Goal: Task Accomplishment & Management: Complete application form

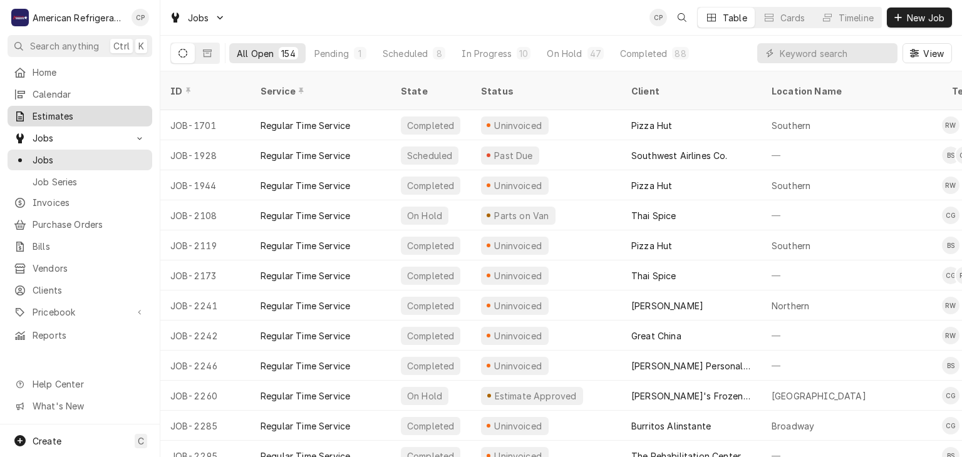
click at [110, 113] on span "Estimates" at bounding box center [89, 116] width 113 height 13
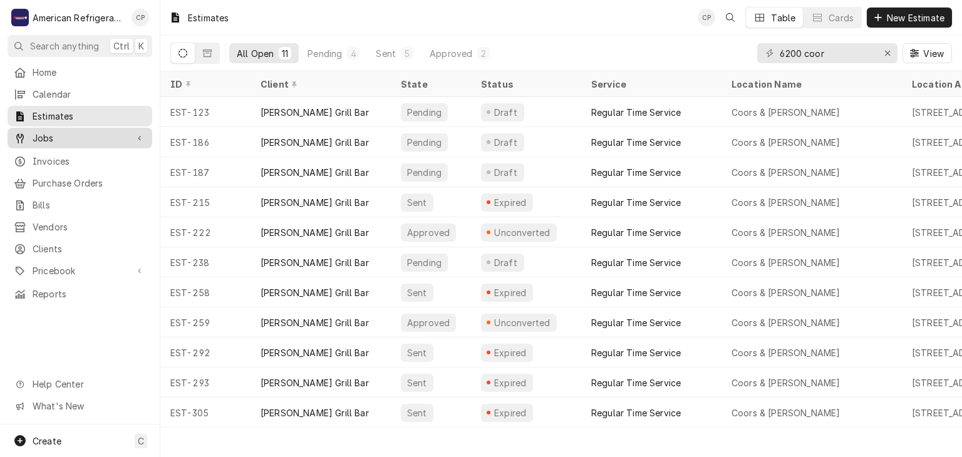
click at [82, 140] on div "Jobs" at bounding box center [80, 138] width 140 height 16
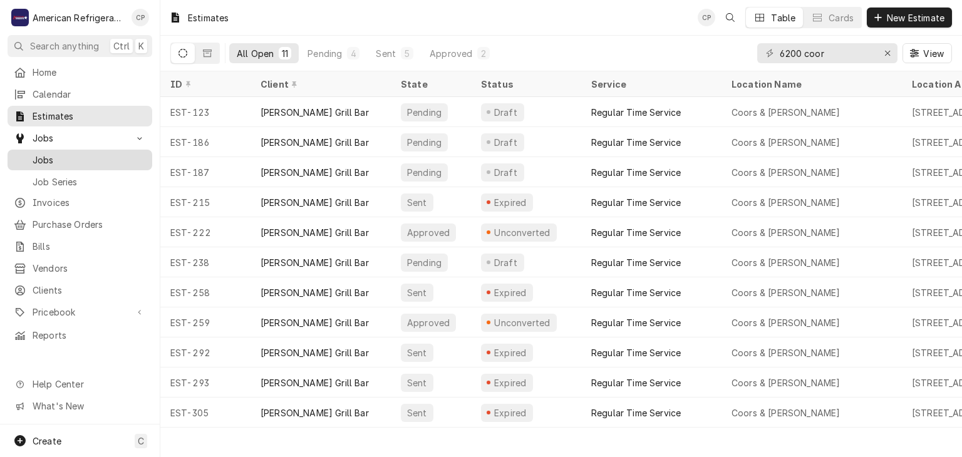
click at [91, 155] on span "Jobs" at bounding box center [89, 159] width 113 height 13
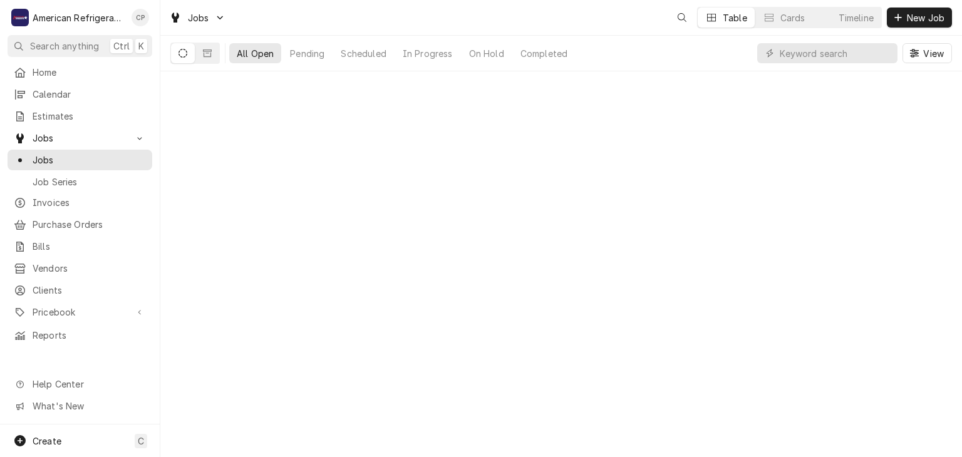
click at [911, 21] on span "New Job" at bounding box center [925, 17] width 43 height 13
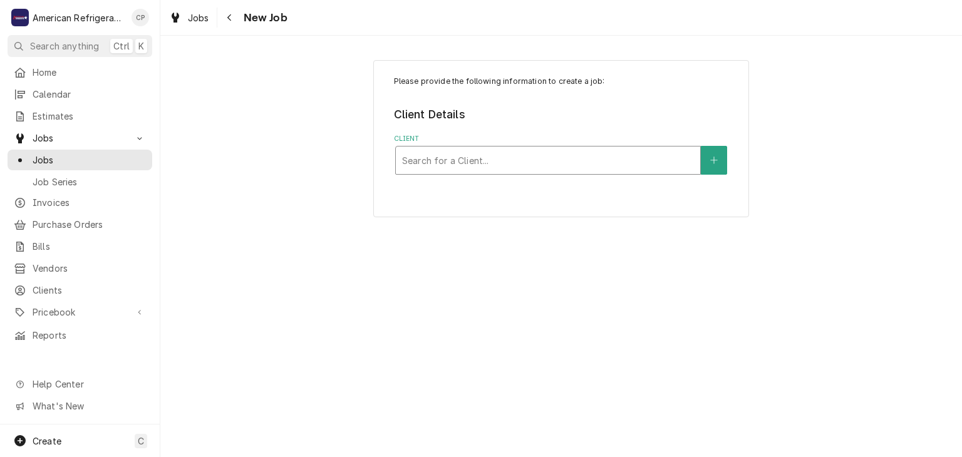
click at [511, 157] on div "Client" at bounding box center [548, 160] width 292 height 23
type input "pizza hut"
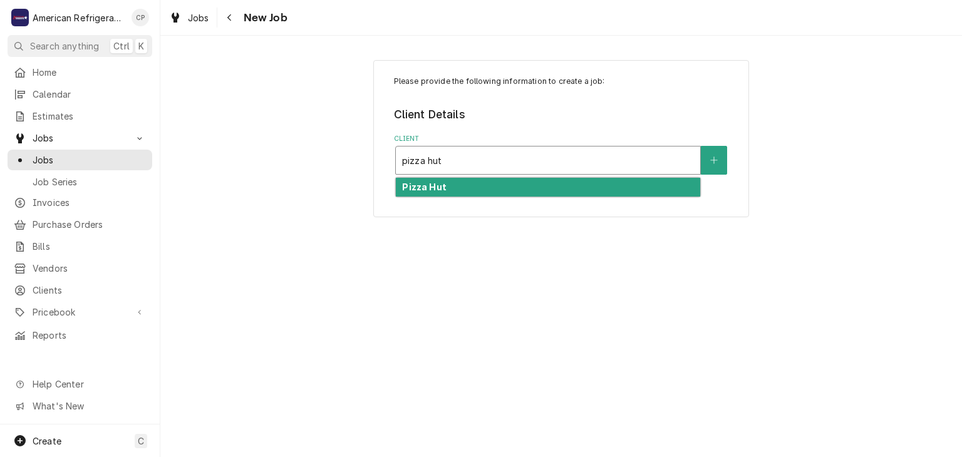
click at [499, 189] on div "Pizza Hut" at bounding box center [548, 187] width 304 height 19
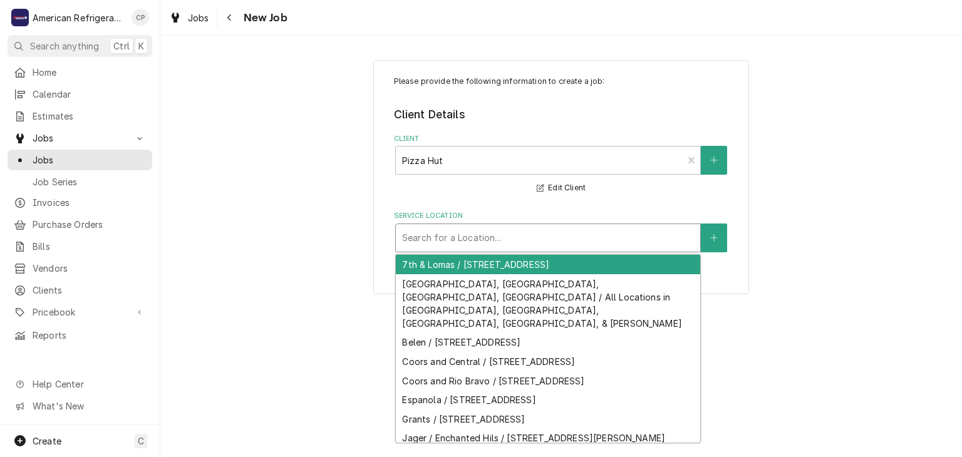
click at [454, 234] on div "Service Location" at bounding box center [548, 238] width 292 height 23
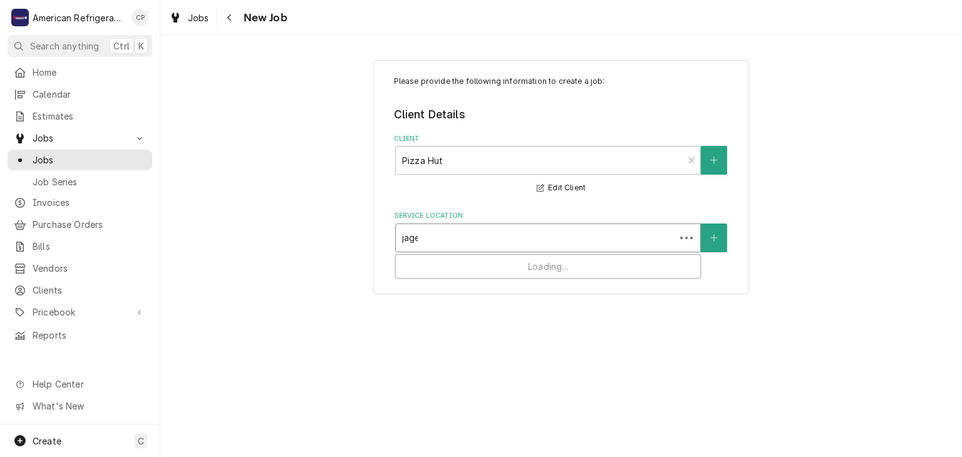
type input "jager"
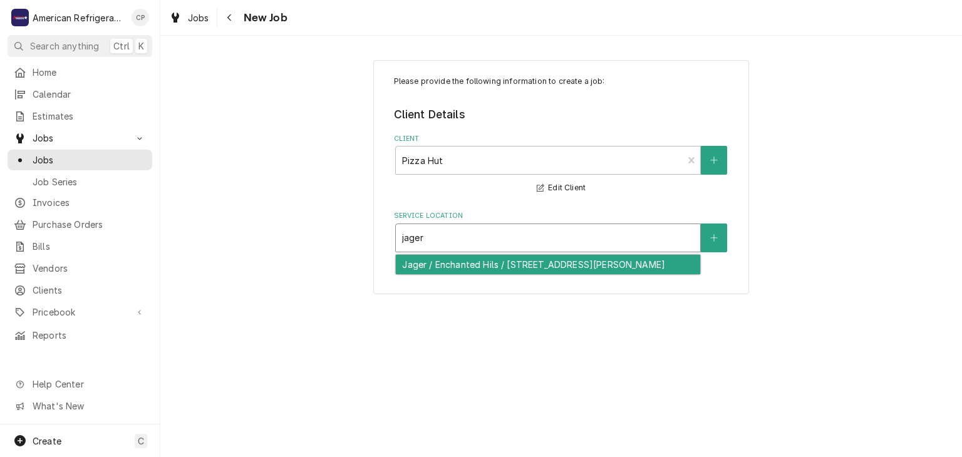
drag, startPoint x: 456, startPoint y: 254, endPoint x: 457, endPoint y: 262, distance: 8.8
click at [457, 262] on div "Jager / Enchanted Hils / 4405 Jager Dr NE, Rio Rancho, NM 87144" at bounding box center [548, 264] width 304 height 19
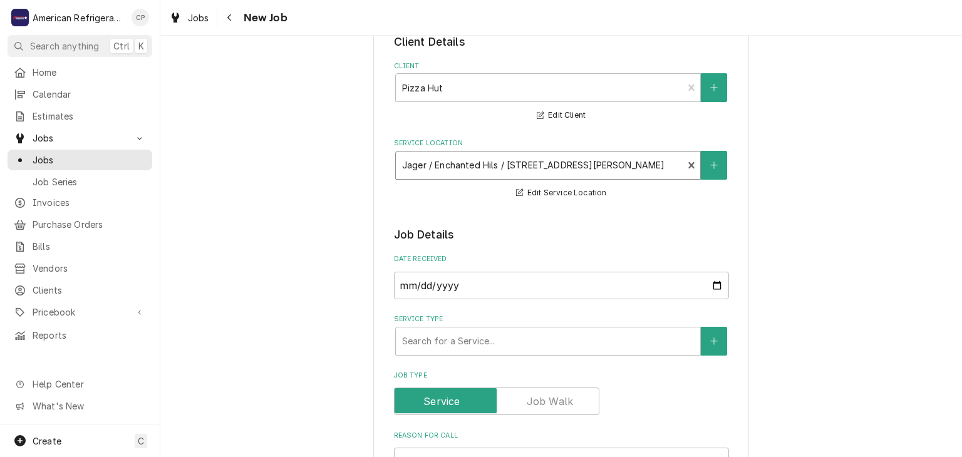
scroll to position [75, 0]
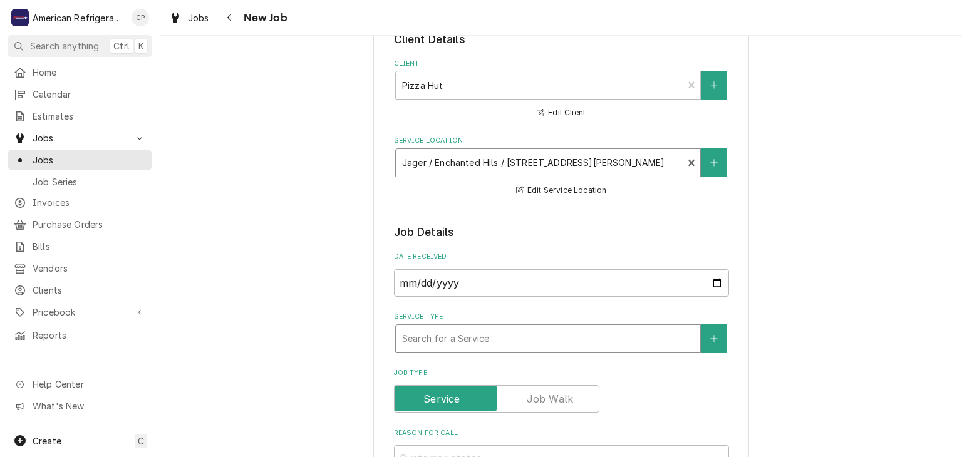
click at [435, 338] on div "Service Type" at bounding box center [548, 339] width 292 height 23
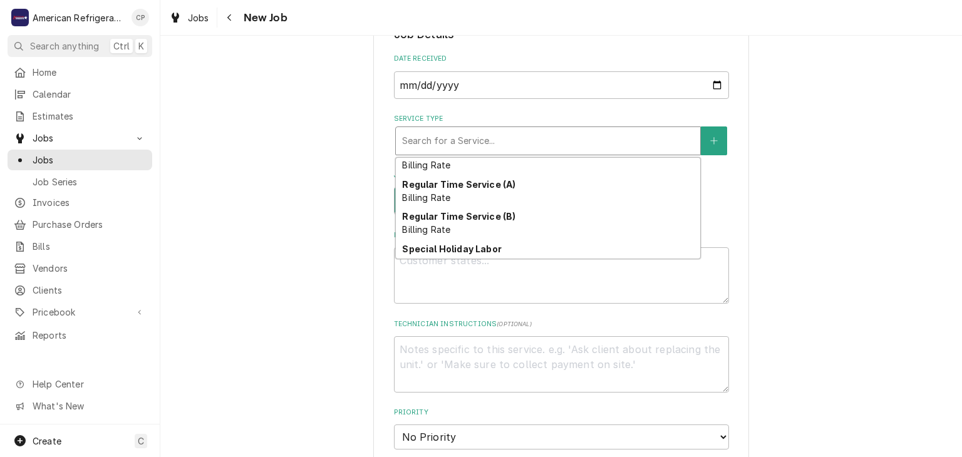
scroll to position [80, 0]
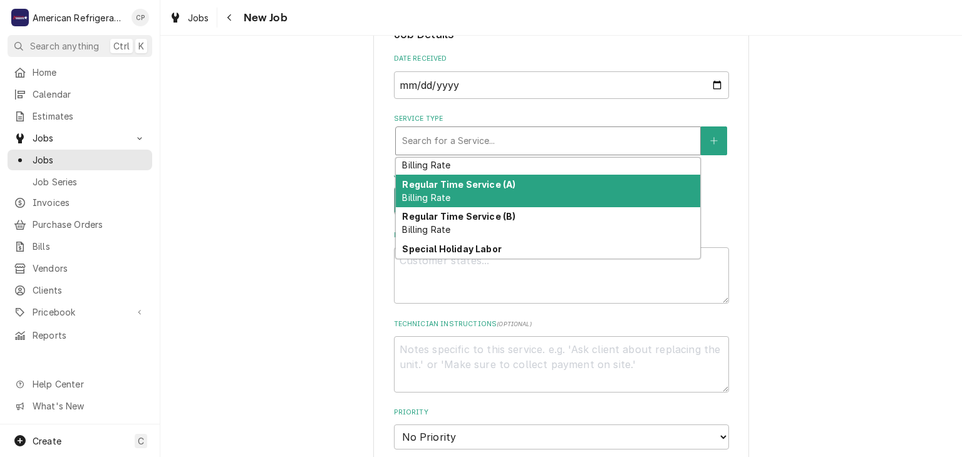
click at [457, 180] on strong "Regular Time Service (A)" at bounding box center [458, 184] width 113 height 11
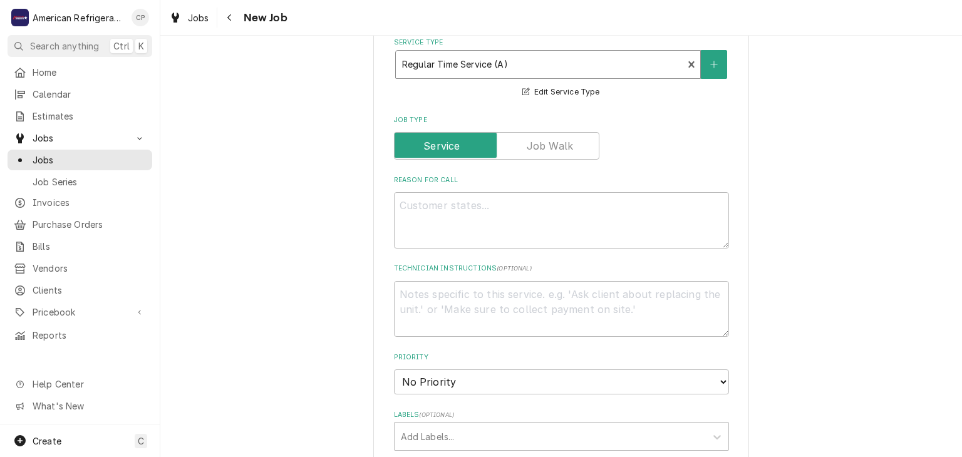
scroll to position [352, 0]
click at [447, 230] on textarea "Reason For Call" at bounding box center [561, 218] width 335 height 56
type textarea "x"
type textarea "W"
type textarea "x"
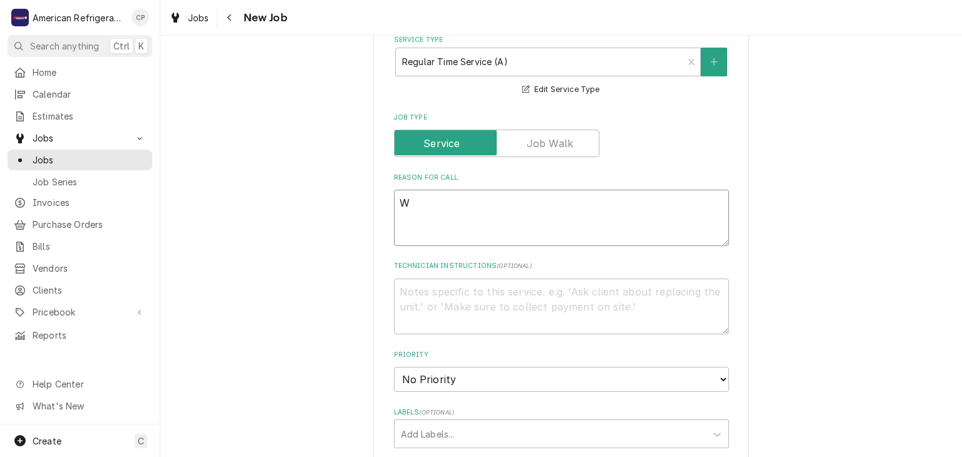
type textarea "WO"
type textarea "x"
type textarea "WO#"
type textarea "x"
type textarea "WO#"
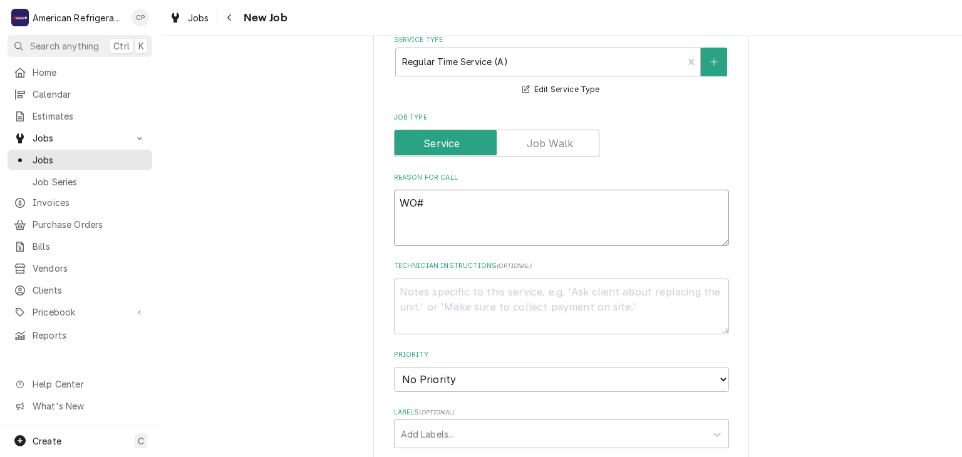
type textarea "x"
type textarea "WO# 3"
type textarea "x"
type textarea "WO# 32"
type textarea "x"
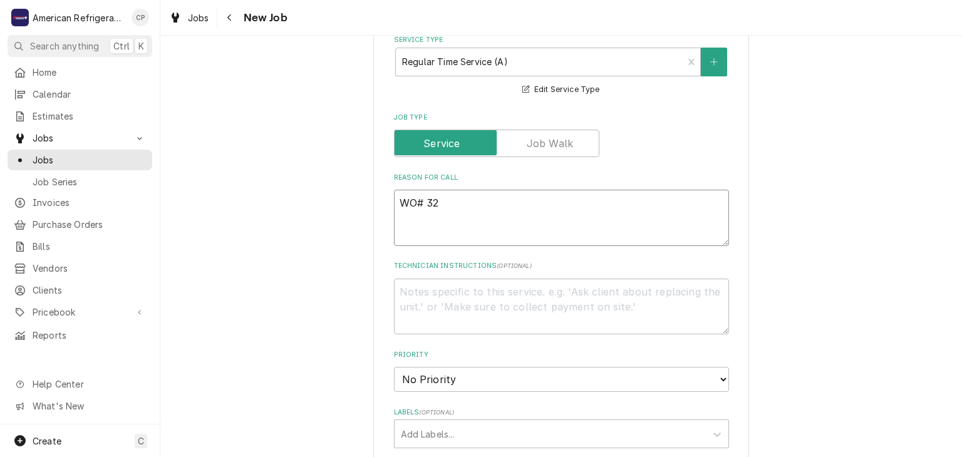
type textarea "WO# 322"
type textarea "x"
type textarea "WO# 3223"
type textarea "x"
type textarea "WO# 32234"
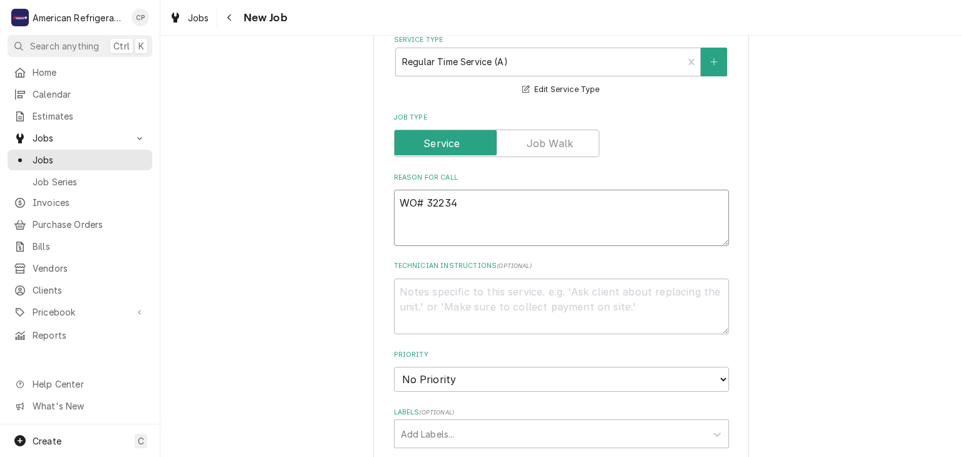
type textarea "x"
type textarea "WO# 322340"
type textarea "x"
type textarea "WO# 3223404"
type textarea "x"
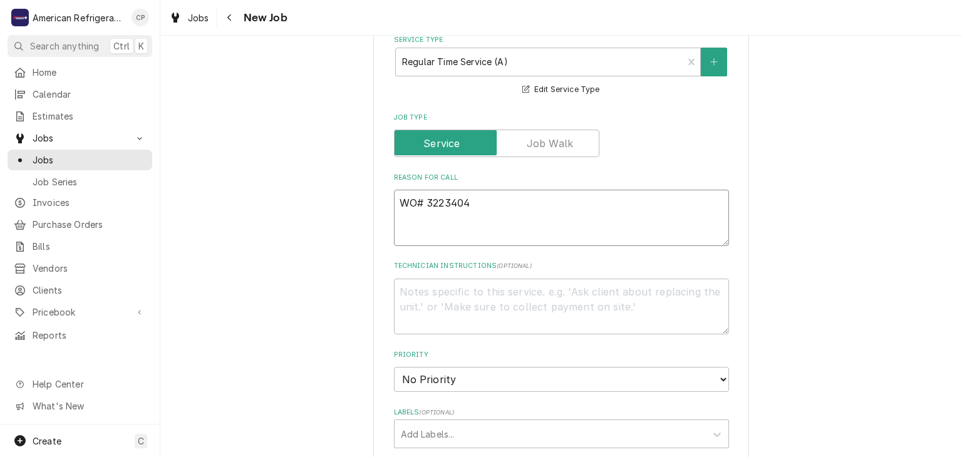
type textarea "WO# 322340"
type textarea "x"
type textarea "WO# 3223403"
type textarea "x"
type textarea "WO# 3223403"
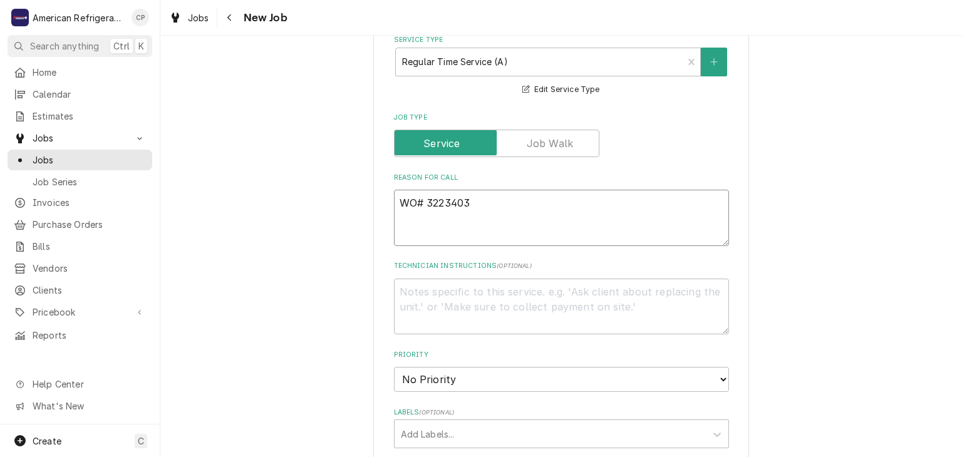
type textarea "x"
type textarea "WO# 3223403 N"
type textarea "x"
type textarea "WO# 3223403 NT"
type textarea "x"
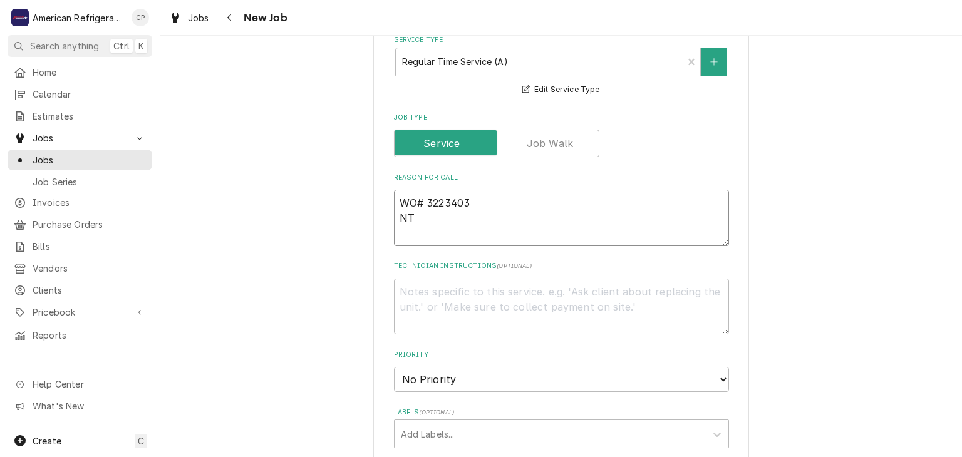
type textarea "WO# 3223403 NTE"
type textarea "x"
type textarea "WO# 3223403 NTE"
type textarea "x"
type textarea "WO# 3223403 NTE $"
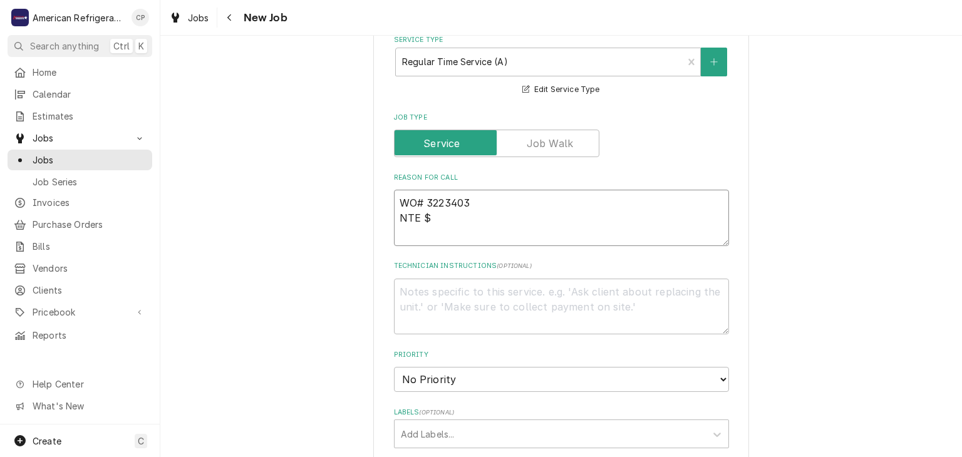
type textarea "x"
type textarea "WO# 3223403 NTE $1"
type textarea "x"
type textarea "WO# 3223403 NTE $10"
type textarea "x"
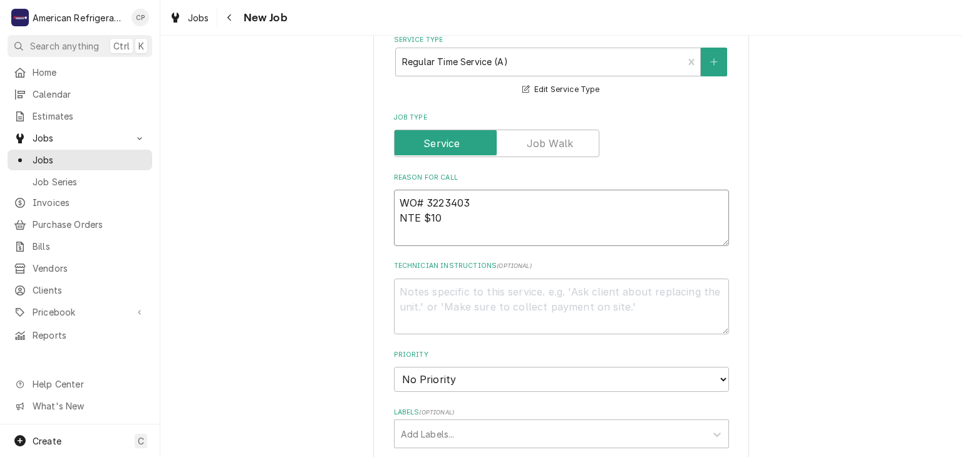
type textarea "WO# 3223403 NTE $100"
type textarea "x"
type textarea "WO# 3223403 NTE $1000"
type textarea "x"
type textarea "WO# 3223403 NTE $1000."
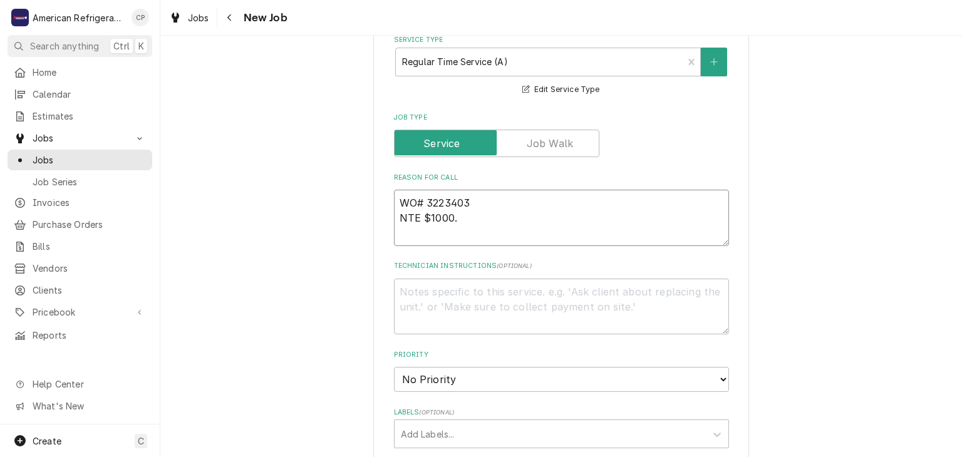
type textarea "x"
type textarea "WO# 3223403 NTE $1000.0"
type textarea "x"
type textarea "WO# 3223403 NTE $1000.00"
type textarea "x"
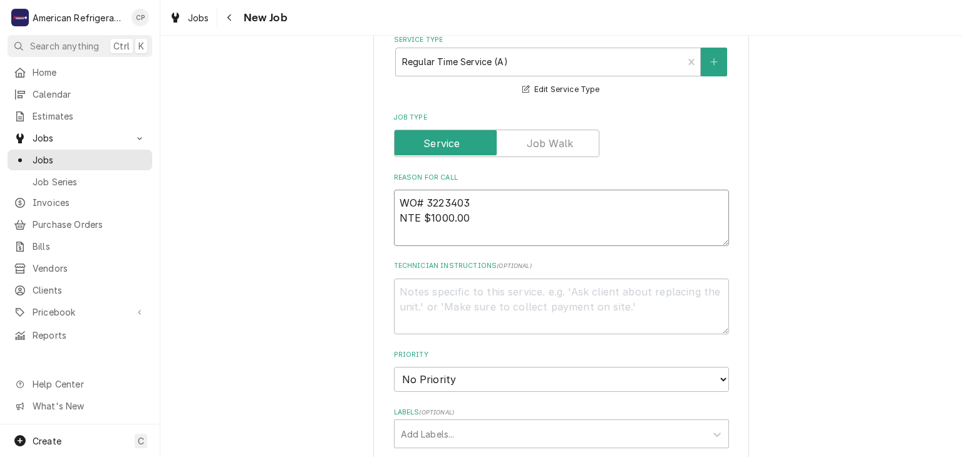
type textarea "WO# 3223403 NTE $1000.00"
type textarea "x"
type textarea "WO# 3223403 NTE $1000.00 W"
type textarea "x"
type textarea "WO# 3223403 NTE $1000.00 Wa"
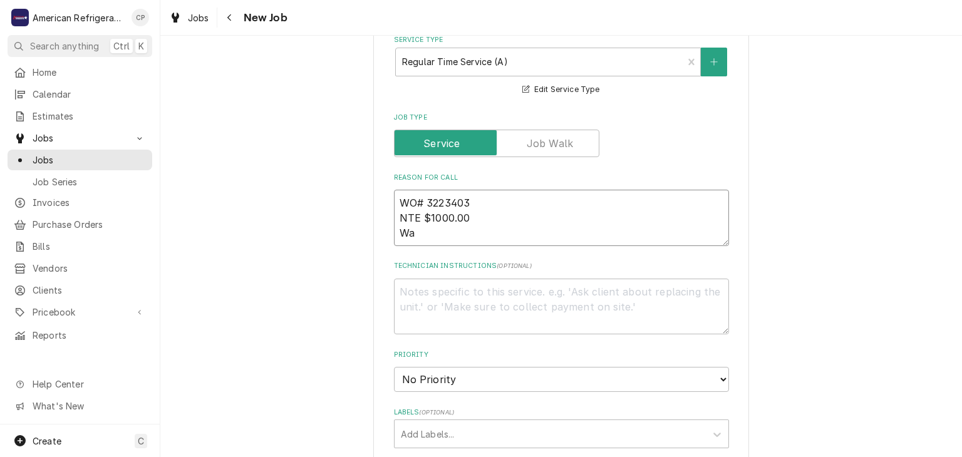
type textarea "x"
type textarea "WO# 3223403 NTE $1000.00 Wal"
type textarea "x"
type textarea "WO# 3223403 NTE $1000.00 Wal0"
type textarea "x"
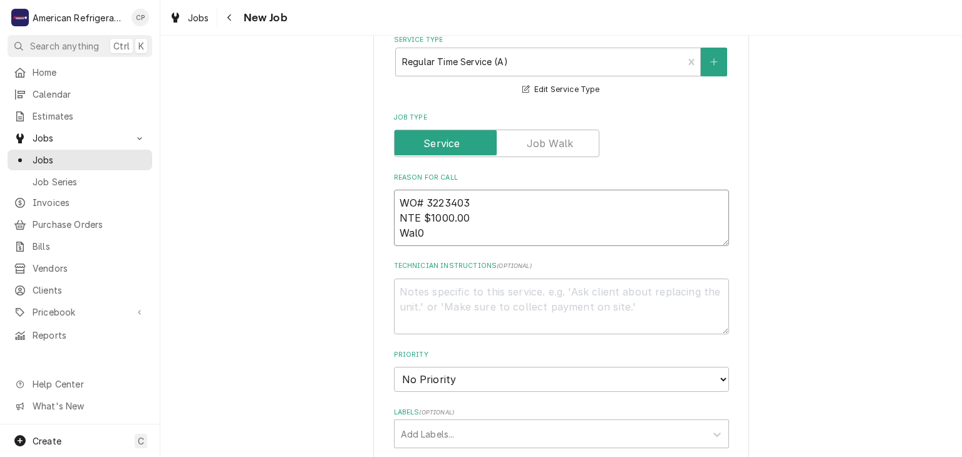
type textarea "WO# 3223403 NTE $1000.00 Wal0i"
type textarea "x"
type textarea "WO# 3223403 NTE $1000.00 Wal0in"
type textarea "x"
type textarea "WO# 3223403 NTE $1000.00 Wal0in"
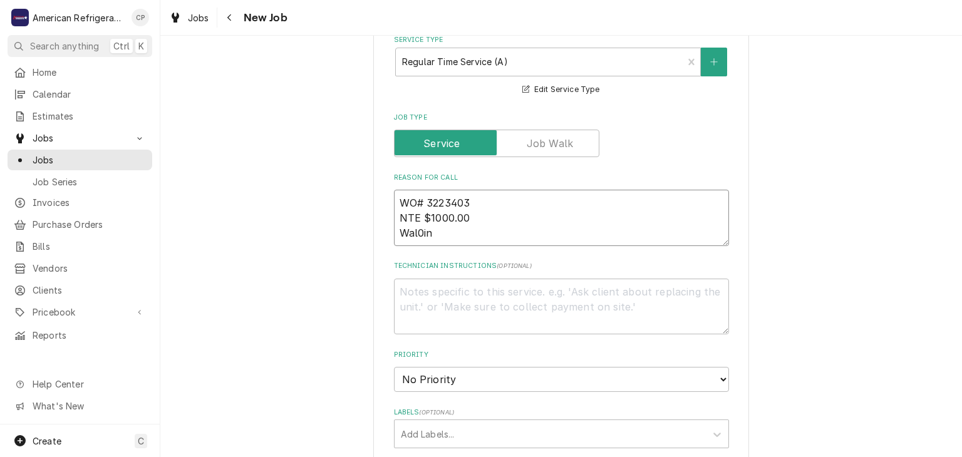
type textarea "x"
type textarea "WO# 3223403 NTE $1000.00 Wal0in F"
type textarea "x"
type textarea "WO# 3223403 NTE $1000.00 Wal0in"
type textarea "x"
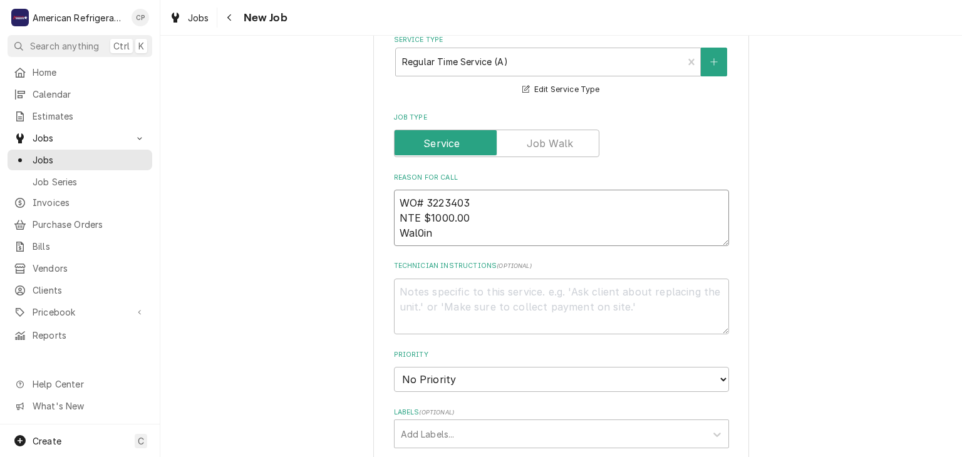
type textarea "WO# 3223403 NTE $1000.00 Wal0in"
type textarea "x"
type textarea "WO# 3223403 NTE $1000.00 Wal0i"
type textarea "x"
type textarea "WO# 3223403 NTE $1000.00 Wal0"
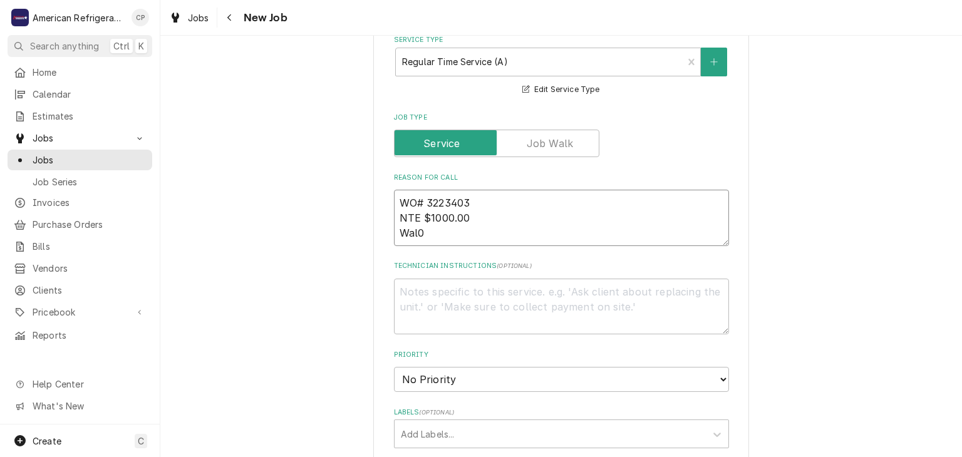
type textarea "x"
type textarea "WO# 3223403 NTE $1000.00 Wal"
type textarea "x"
type textarea "WO# 3223403 NTE $1000.00 Walk"
type textarea "x"
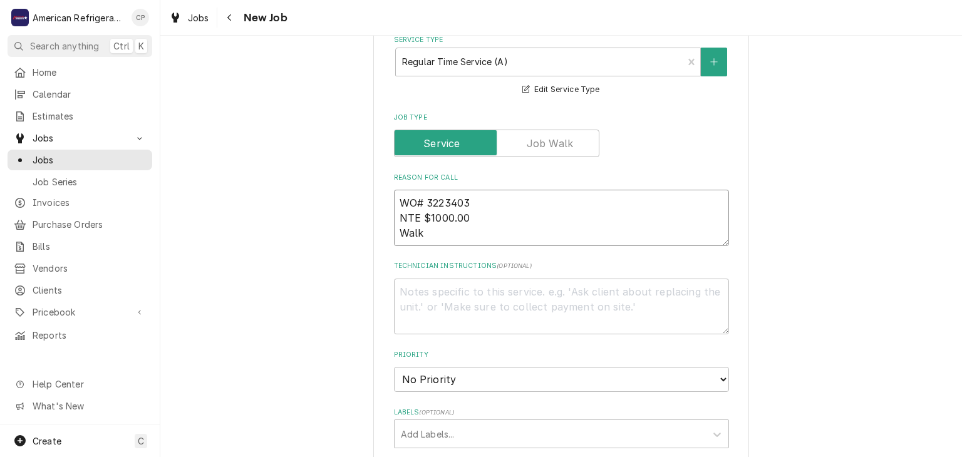
type textarea "WO# 3223403 NTE $1000.00 Walk-"
type textarea "x"
type textarea "WO# 3223403 NTE $1000.00 Walk-in"
type textarea "x"
type textarea "WO# 3223403 NTE $1000.00 Walk-in"
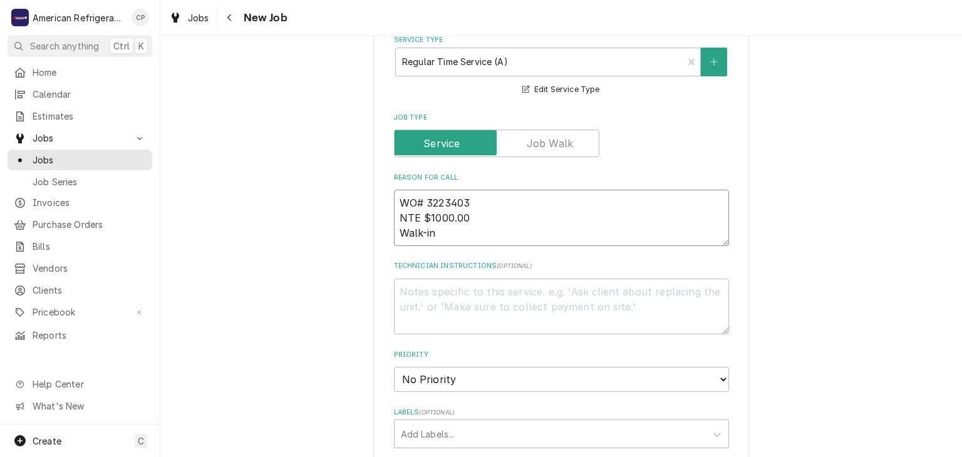
type textarea "x"
type textarea "WO# 3223403 NTE $1000.00 Walk-in C"
type textarea "x"
type textarea "WO# 3223403 NTE $1000.00 Walk-in Coo"
type textarea "x"
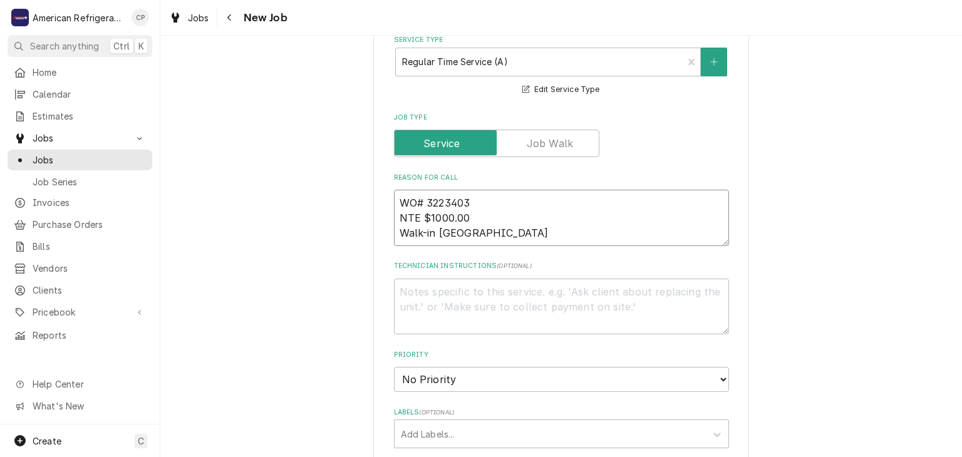
type textarea "WO# 3223403 NTE $1000.00 Walk-in Cool"
type textarea "x"
type textarea "WO# 3223403 NTE $1000.00 Walk-in Cooler"
type textarea "x"
type textarea "WO# 3223403 NTE $1000.00 Walk-in Cooler"
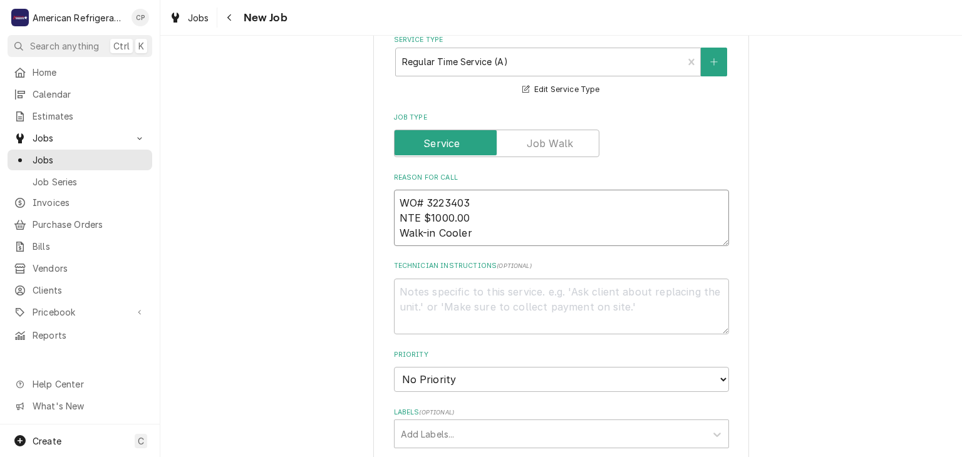
type textarea "x"
type textarea "WO# 3223403 NTE $1000.00 Walk-in Cooler @"
type textarea "x"
type textarea "WO# 3223403 NTE $1000.00 Walk-in Cooler @ 40"
type textarea "x"
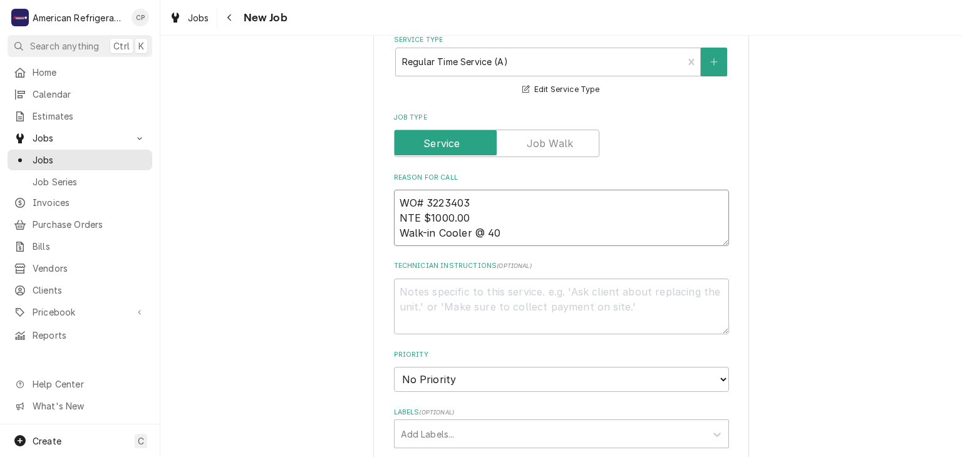
type textarea "WO# 3223403 NTE $1000.00 Walk-in Cooler @ 40-"
type textarea "x"
type textarea "WO# 3223403 NTE $1000.00 Walk-in Cooler @ 40-4"
type textarea "x"
type textarea "WO# 3223403 NTE $1000.00 Walk-in Cooler @ 40-41"
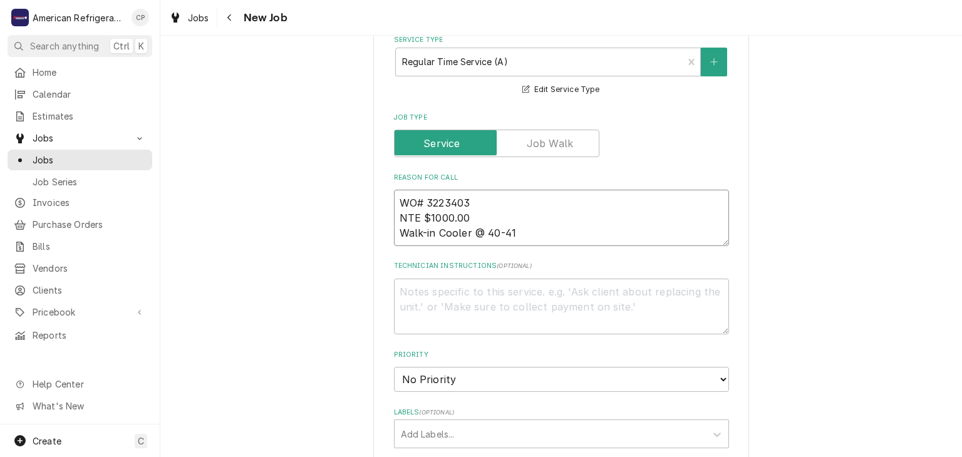
type textarea "x"
type textarea "WO# 3223403 NTE $1000.00 Walk-in Cooler @ 40-41"
type textarea "x"
type textarea "WO# 3223403 NTE $1000.00 Walk-in Cooler @ 40-41 de"
type textarea "x"
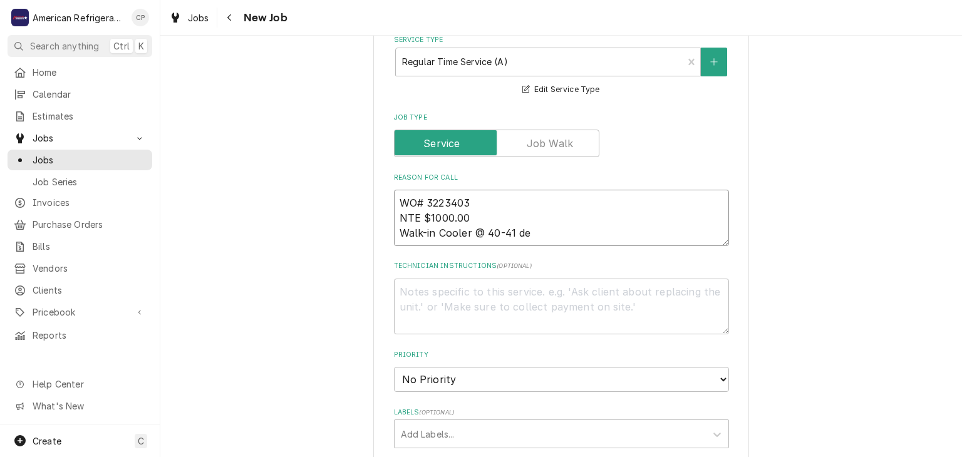
type textarea "WO# 3223403 NTE $1000.00 Walk-in Cooler @ 40-41 deg"
type textarea "x"
type textarea "WO# 3223403 NTE $1000.00 Walk-in Cooler @ 40-41 degre"
type textarea "x"
type textarea "WO# 3223403 NTE $1000.00 Walk-in Cooler @ 40-41 degree"
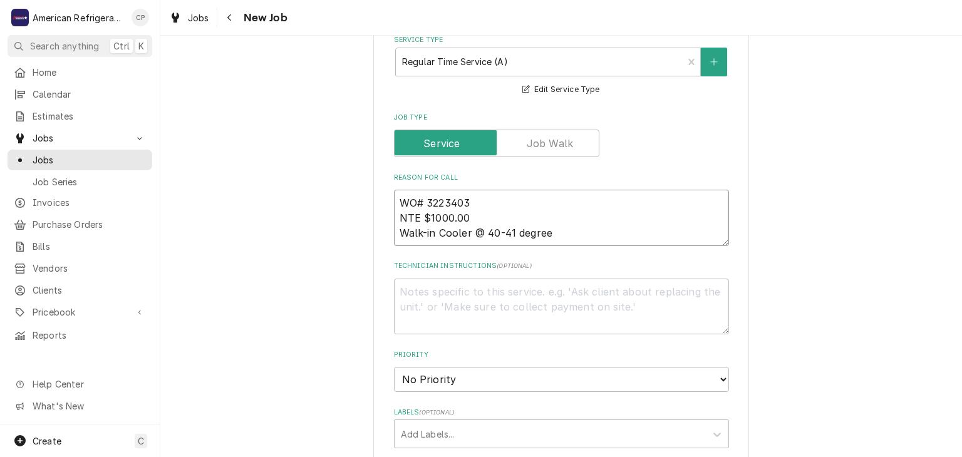
type textarea "x"
type textarea "WO# 3223403 NTE $1000.00 Walk-in Cooler @ 40-41 degrees"
type textarea "x"
type textarea "WO# 3223403 NTE $1000.00 Walk-in Cooler @ 40-41 degrees"
type textarea "D"
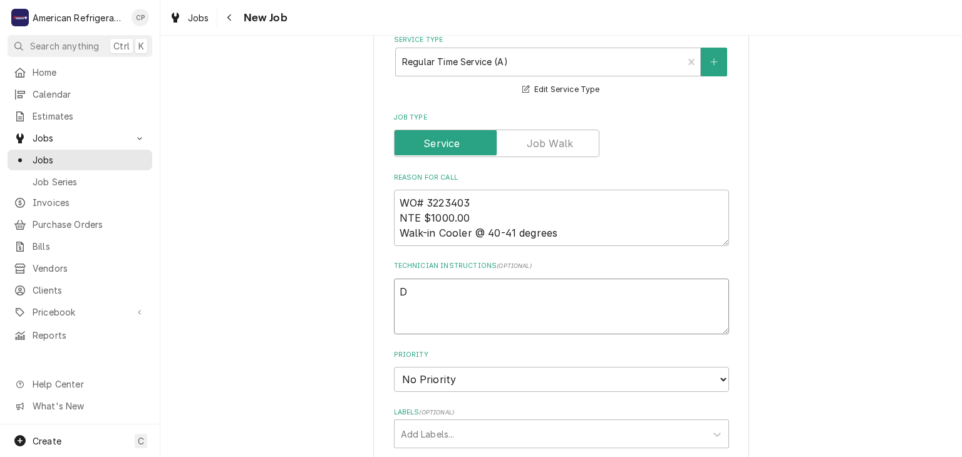
type textarea "x"
type textarea "Di"
type textarea "x"
type textarea "Diagn"
type textarea "x"
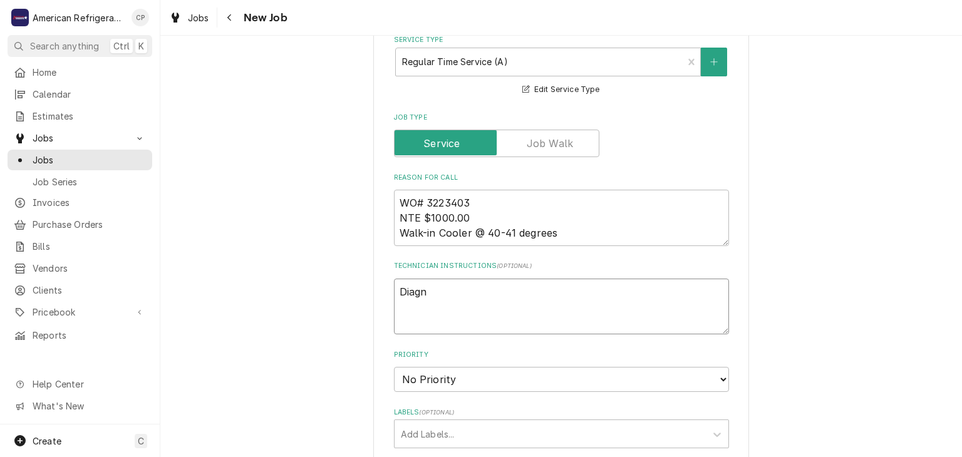
type textarea "Diagno"
type textarea "x"
type textarea "Diagnose"
type textarea "x"
type textarea "Diagnose &"
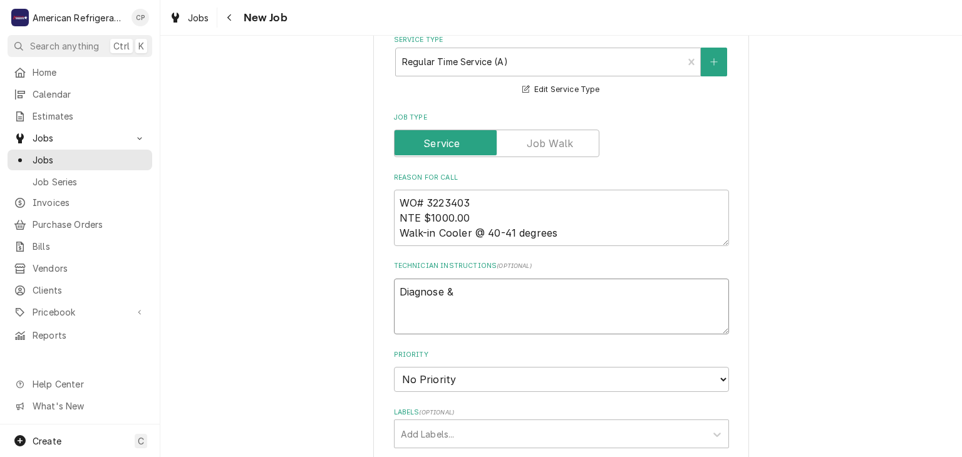
type textarea "x"
type textarea "Diagnose &"
type textarea "x"
type textarea "Diagnose & ca"
type textarea "x"
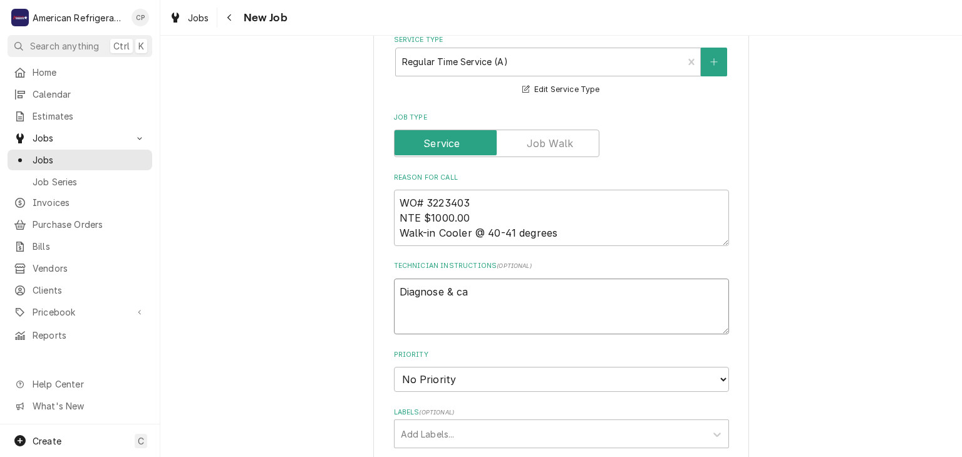
type textarea "Diagnose & cal"
type textarea "x"
type textarea "Diagnose & call"
type textarea "x"
type textarea "Diagnose & call"
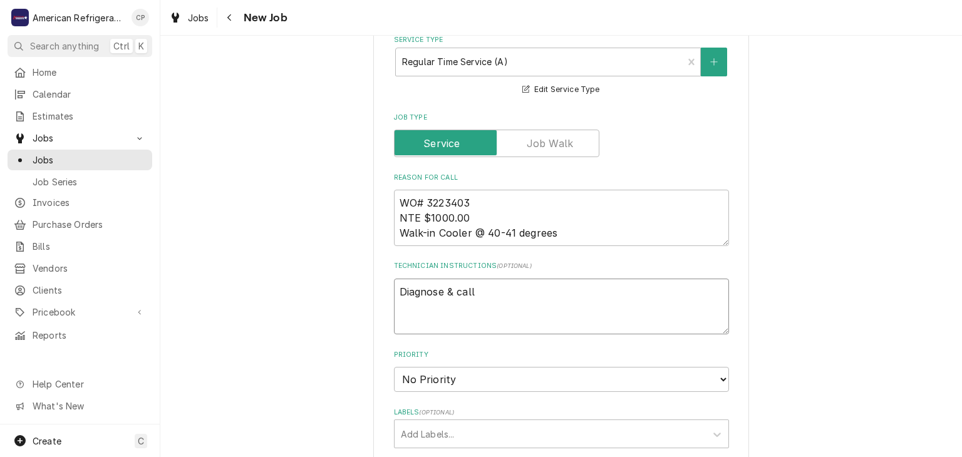
type textarea "x"
type textarea "Diagnose & call g"
type textarea "x"
type textarea "Diagnose & call gl"
type textarea "x"
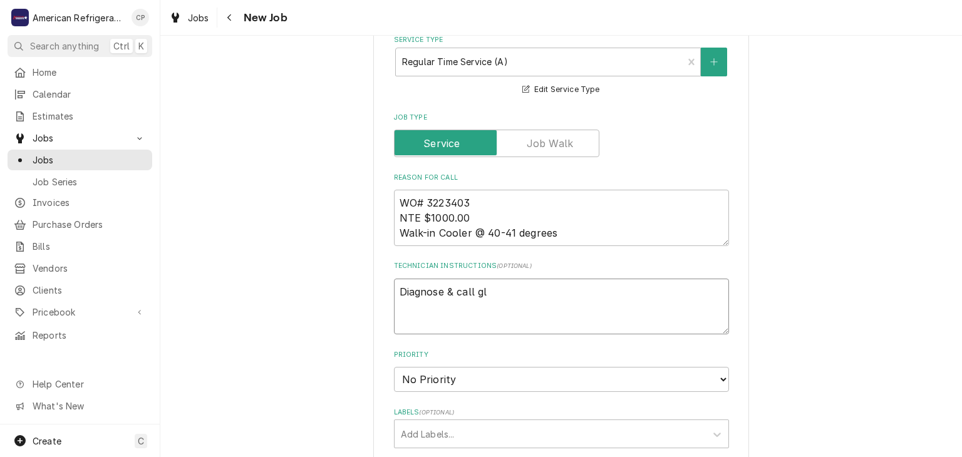
type textarea "Diagnose & call gle"
type textarea "x"
type textarea "Diagnose & call glen"
type textarea "x"
type textarea "Diagnose & call"
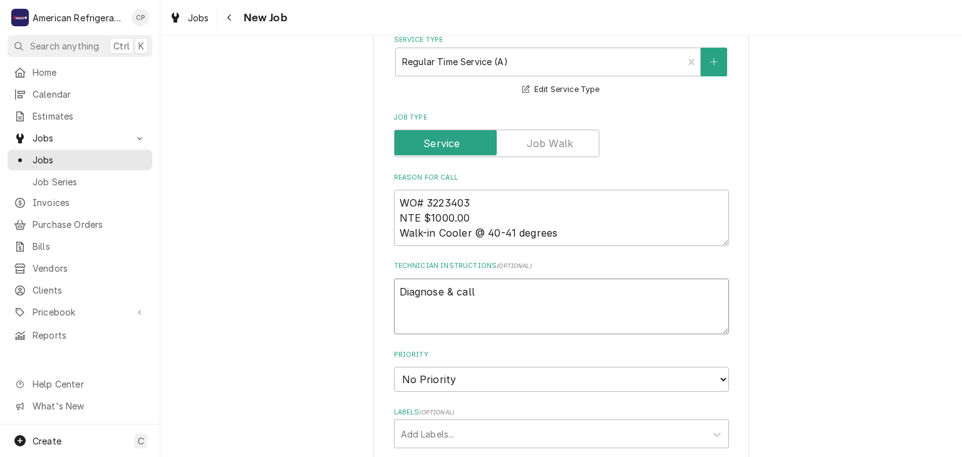
type textarea "x"
type textarea "Diagnose & call Glenn"
type textarea "x"
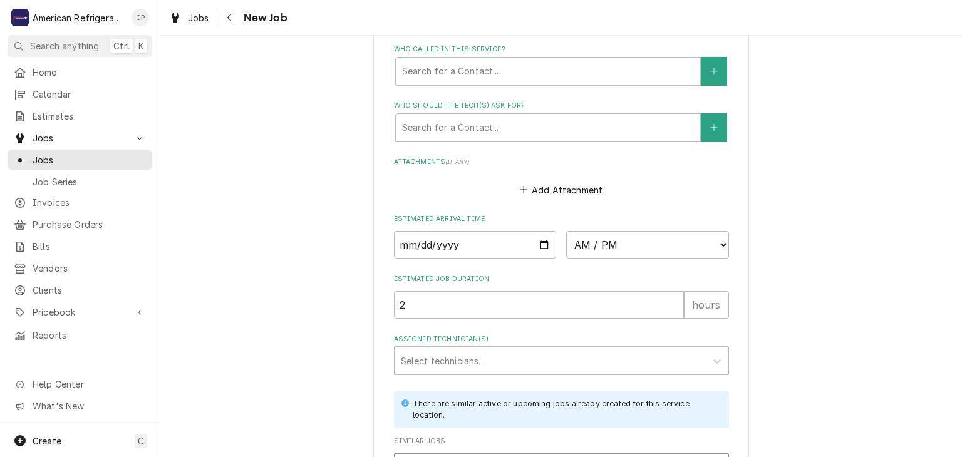
scroll to position [917, 0]
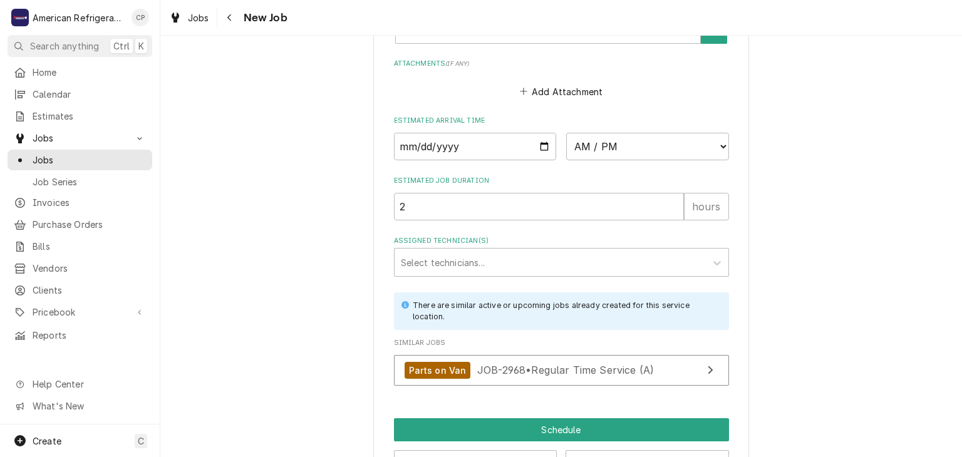
type textarea "Diagnose & call Glenn"
click at [545, 145] on input "Date" at bounding box center [475, 147] width 163 height 28
type textarea "x"
type input "2025-09-18"
type textarea "x"
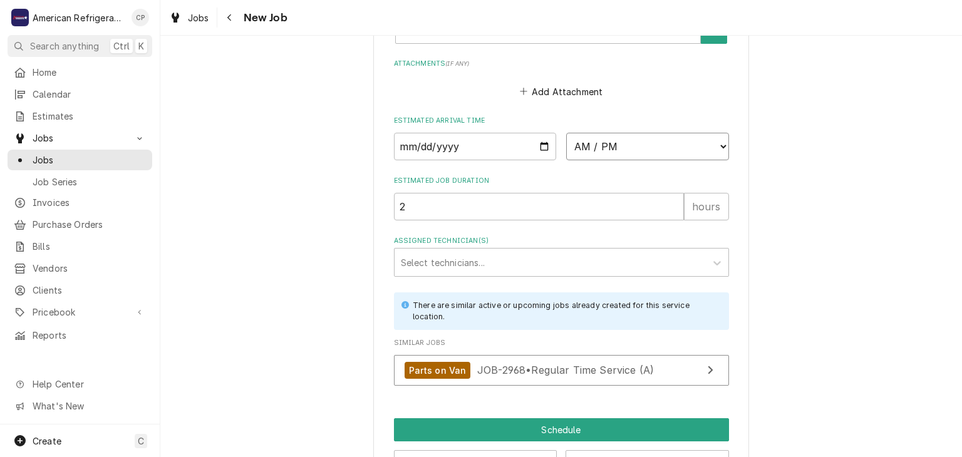
click at [604, 148] on select "AM / PM 6:00 AM 6:15 AM 6:30 AM 6:45 AM 7:00 AM 7:15 AM 7:30 AM 7:45 AM 8:00 AM…" at bounding box center [647, 147] width 163 height 28
select select "15:00:00"
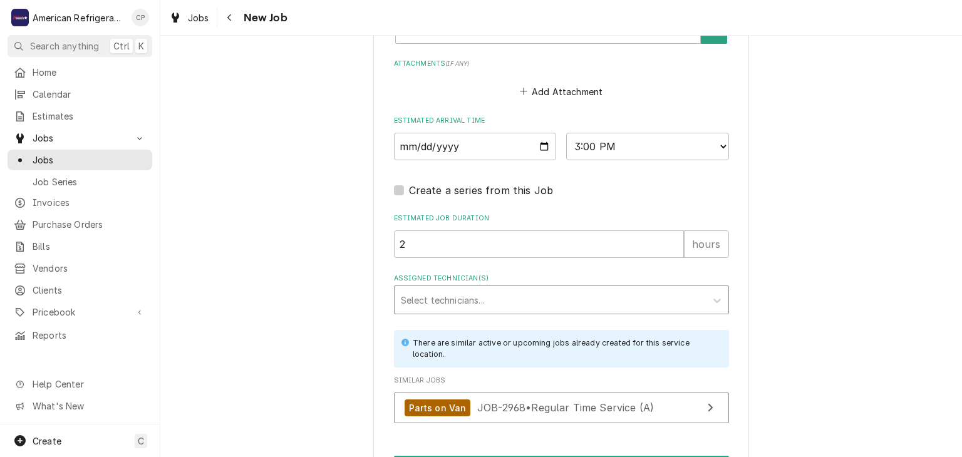
click at [526, 301] on div "Assigned Technician(s)" at bounding box center [550, 300] width 299 height 23
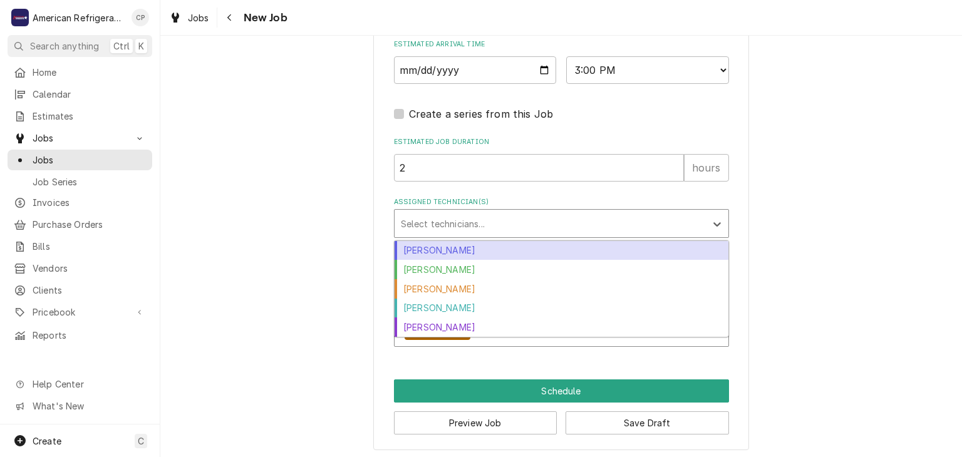
scroll to position [994, 0]
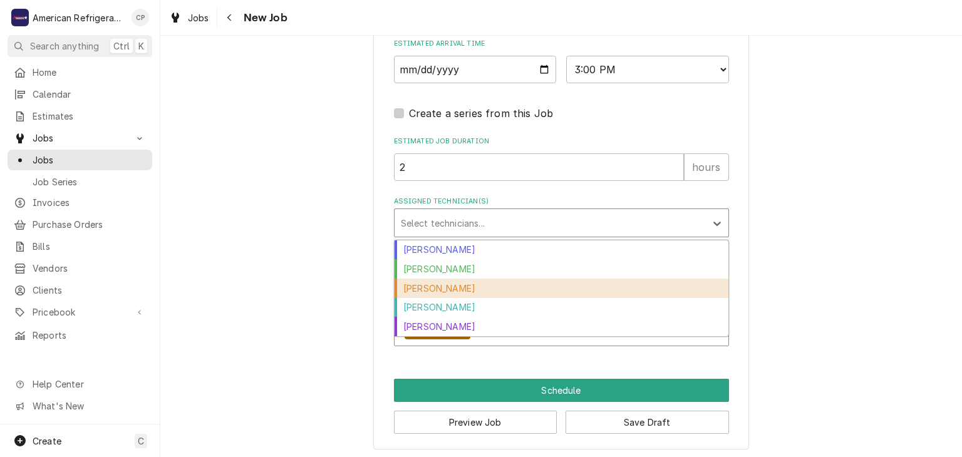
click at [477, 279] on div "Carlos Garcia" at bounding box center [562, 288] width 334 height 19
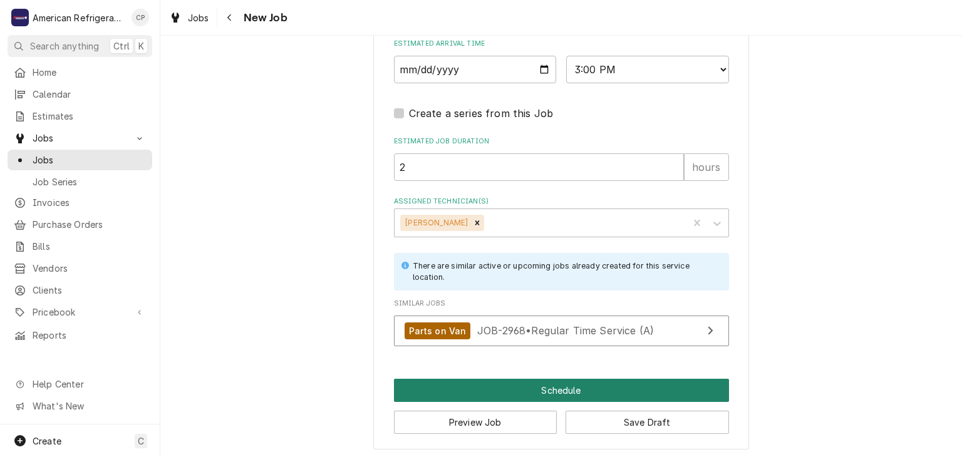
click at [480, 387] on button "Schedule" at bounding box center [561, 390] width 335 height 23
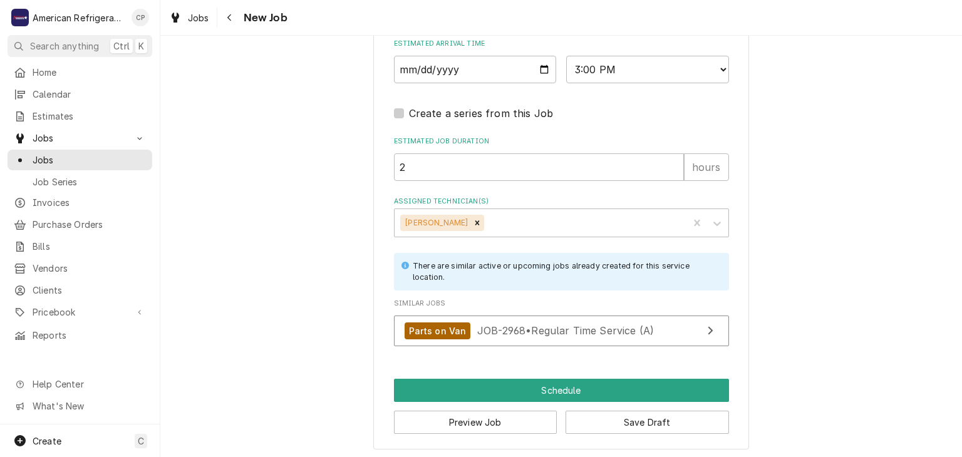
scroll to position [983, 0]
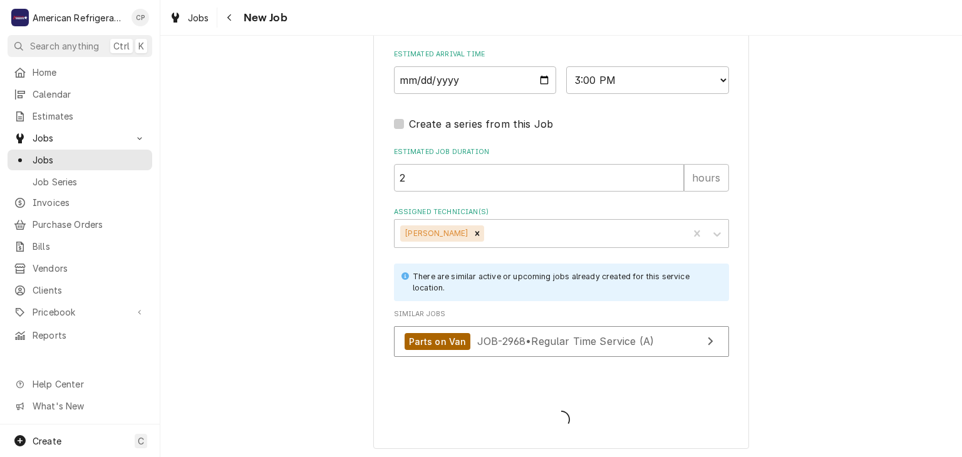
type textarea "x"
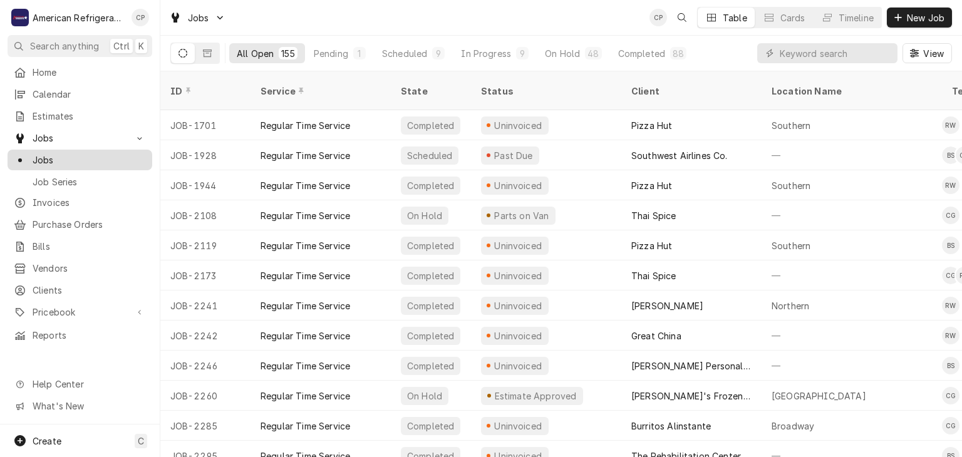
click at [101, 153] on span "Jobs" at bounding box center [89, 159] width 113 height 13
click at [820, 46] on input "Dynamic Content Wrapper" at bounding box center [835, 53] width 111 height 20
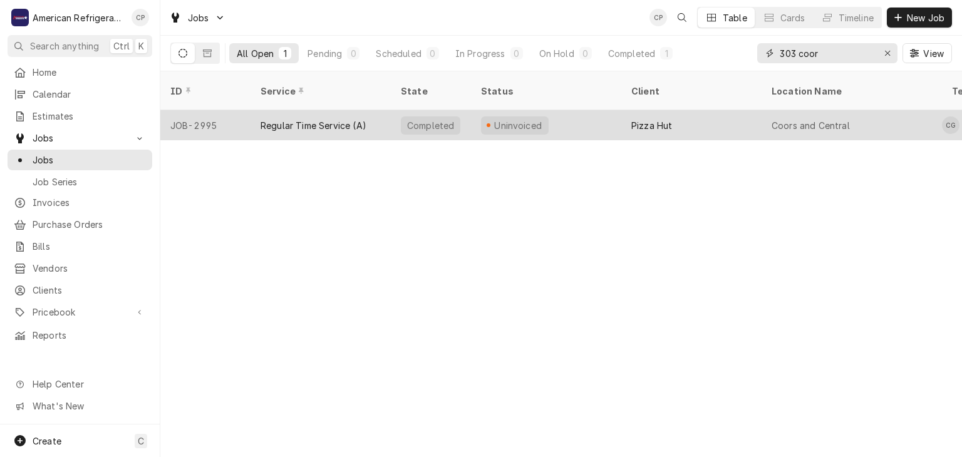
type input "303 coor"
click at [335, 119] on div "Regular Time Service (A)" at bounding box center [314, 125] width 106 height 13
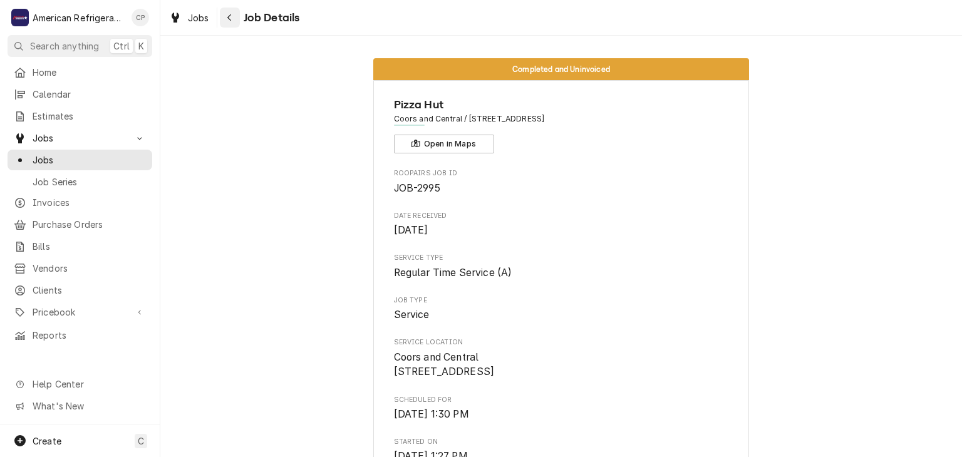
click at [232, 19] on div "Navigate back" at bounding box center [230, 17] width 13 height 13
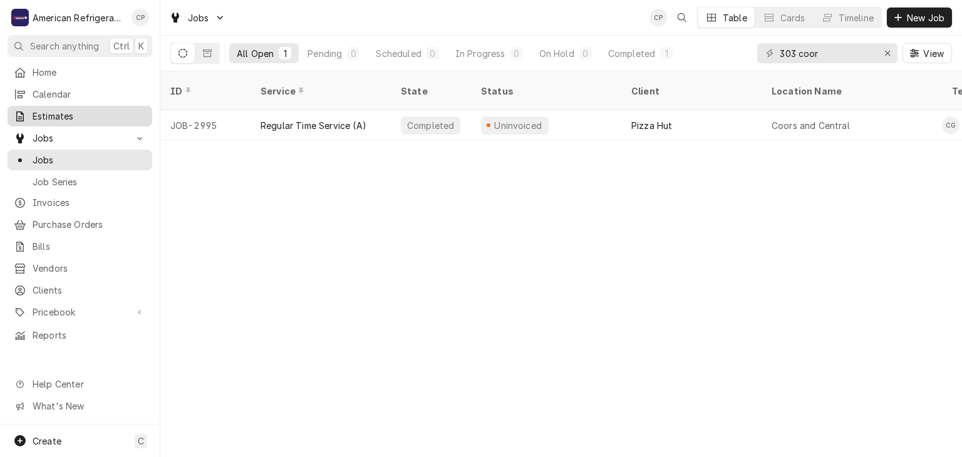
click at [105, 118] on span "Estimates" at bounding box center [89, 116] width 113 height 13
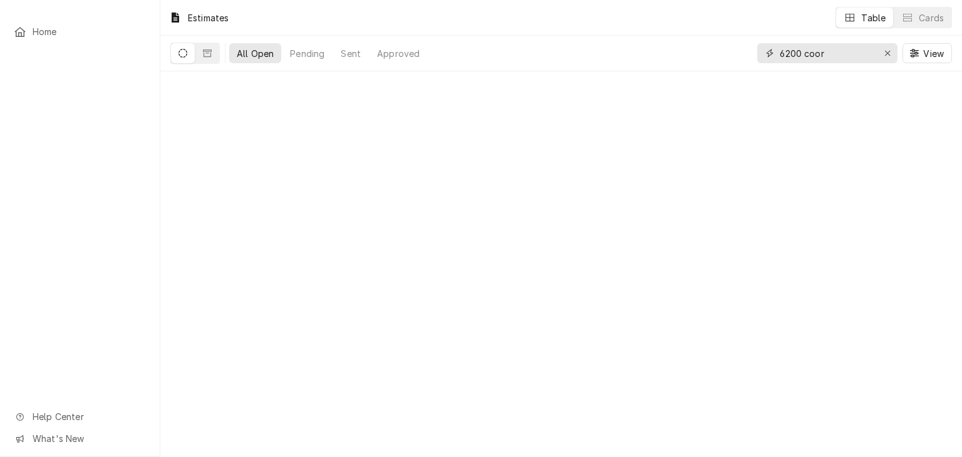
click at [836, 54] on input "6200 coor" at bounding box center [827, 53] width 94 height 20
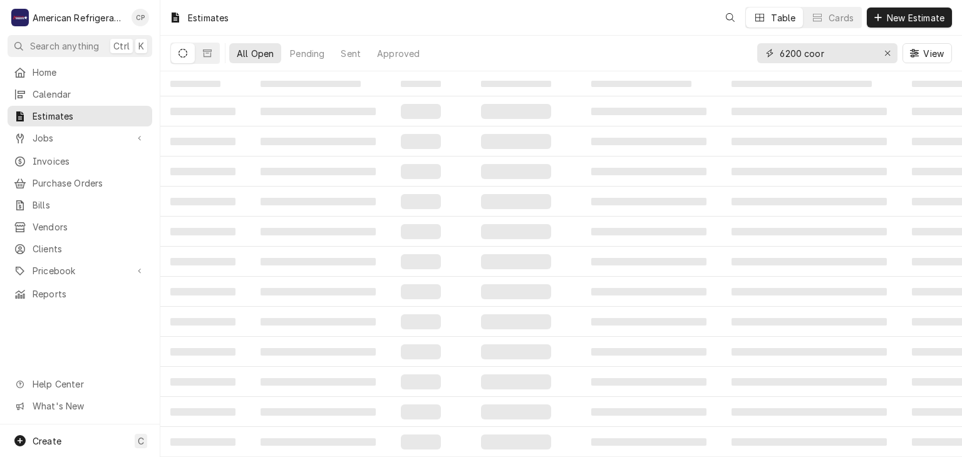
click at [836, 54] on input "6200 coor" at bounding box center [827, 53] width 94 height 20
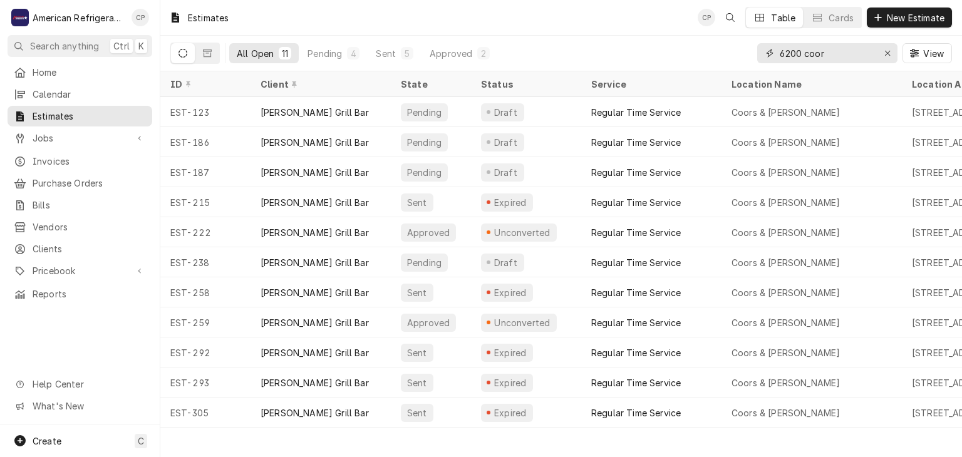
click at [822, 53] on input "6200 coor" at bounding box center [827, 53] width 94 height 20
type input "ridgerock"
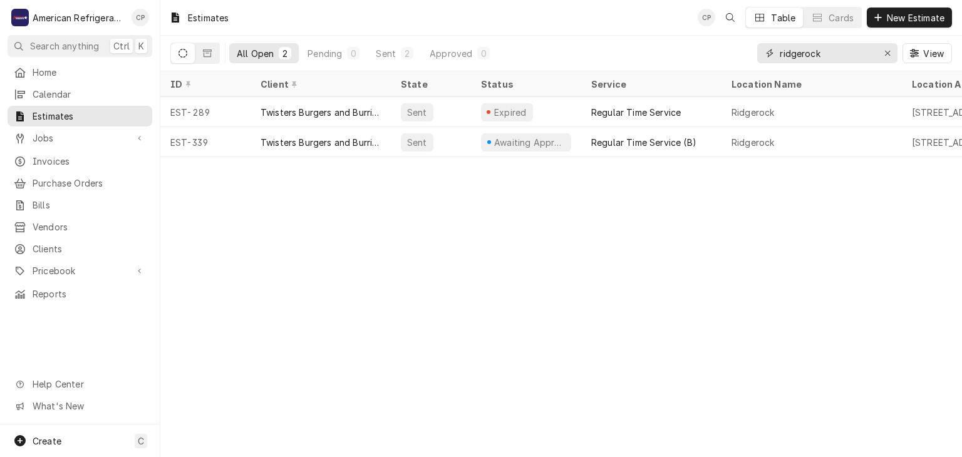
click at [809, 53] on input "ridgerock" at bounding box center [827, 53] width 94 height 20
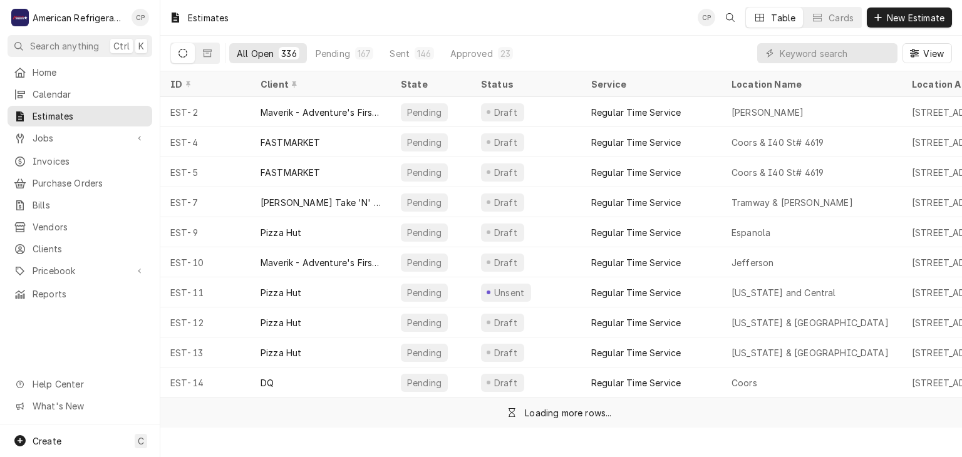
click at [683, 57] on div "All Open 336 Pending 167 Sent 146 Approved 23 View" at bounding box center [561, 53] width 782 height 35
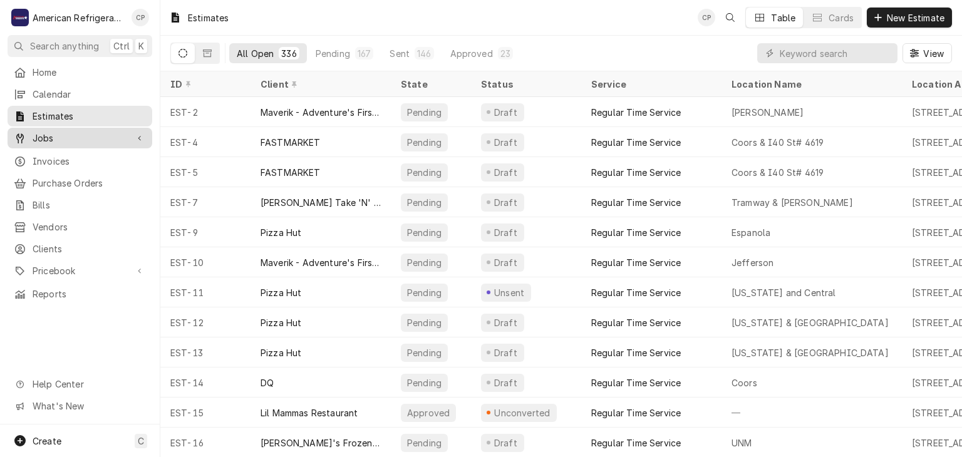
click at [98, 133] on span "Jobs" at bounding box center [80, 138] width 95 height 13
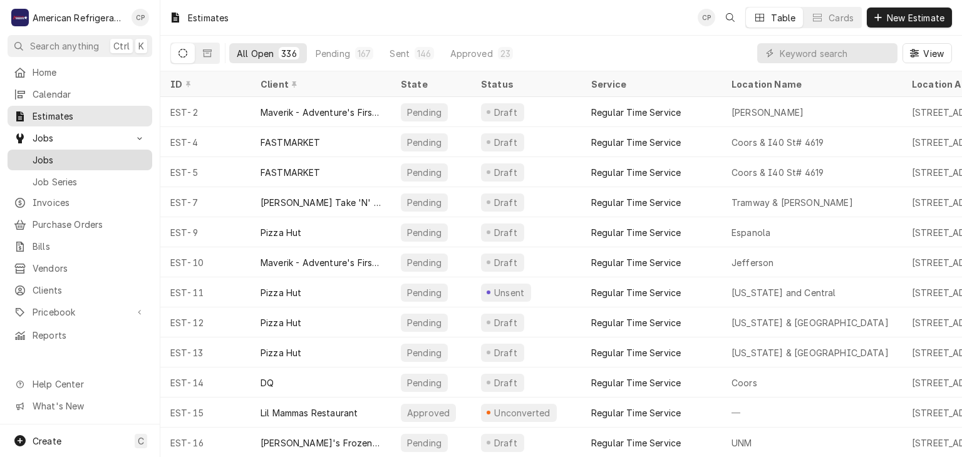
click at [103, 153] on span "Jobs" at bounding box center [89, 159] width 113 height 13
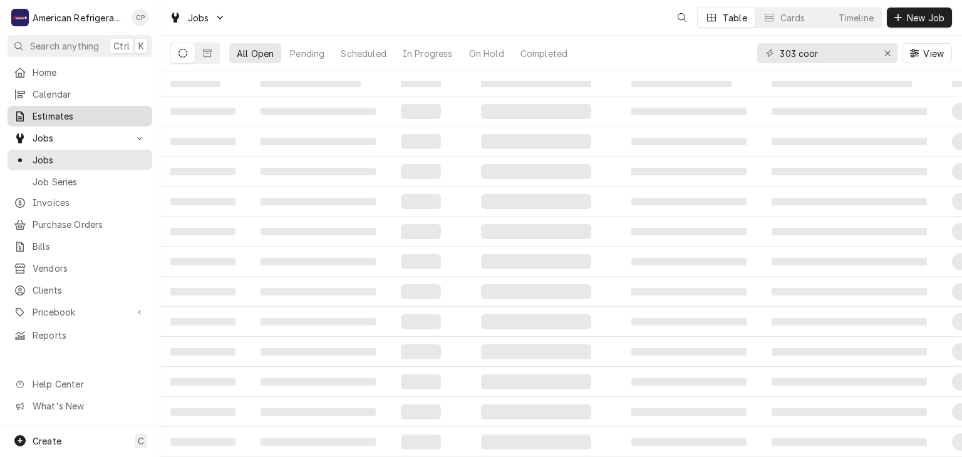
click at [118, 110] on span "Estimates" at bounding box center [89, 116] width 113 height 13
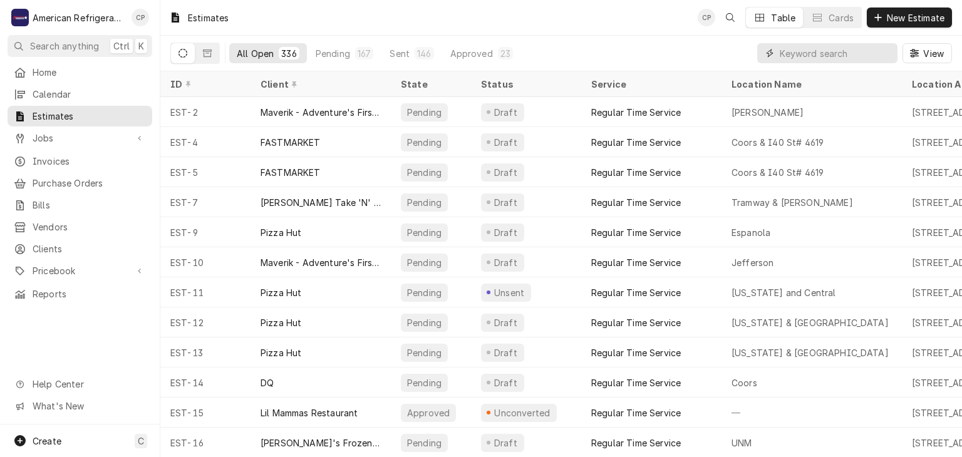
click at [808, 51] on input "Dynamic Content Wrapper" at bounding box center [835, 53] width 111 height 20
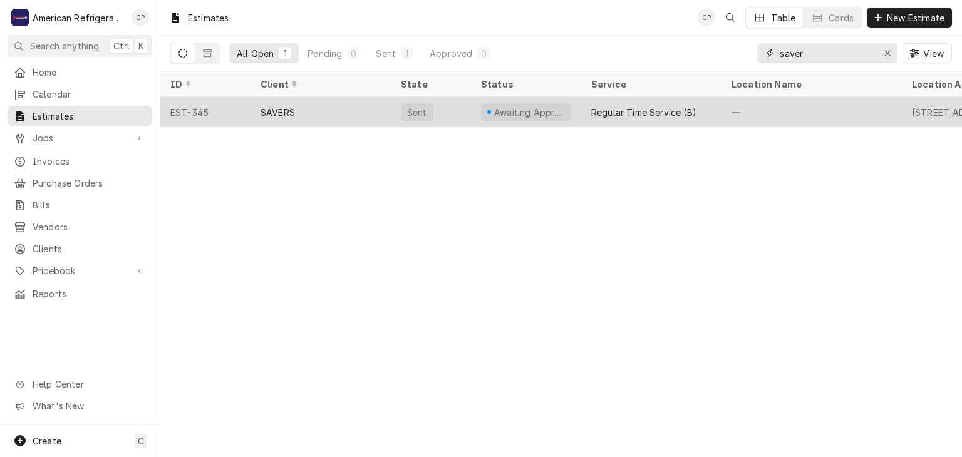
type input "saver"
click at [311, 110] on div "SAVERS" at bounding box center [321, 112] width 140 height 30
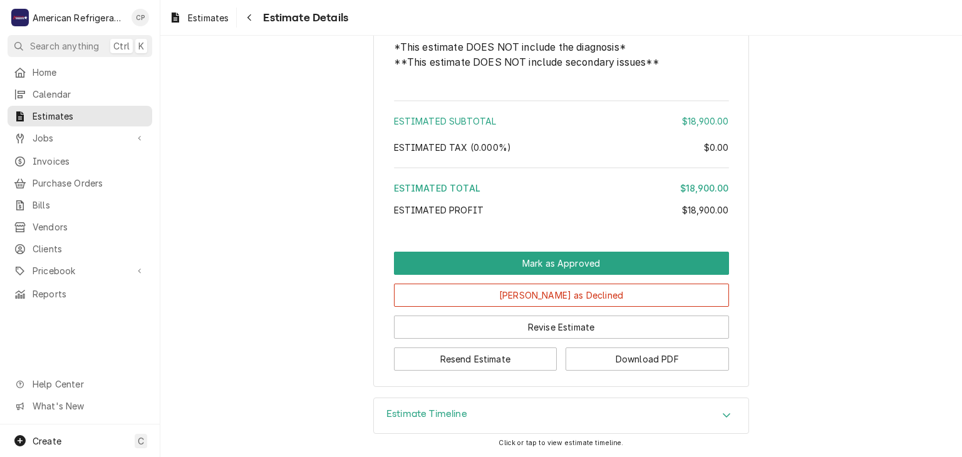
scroll to position [2057, 0]
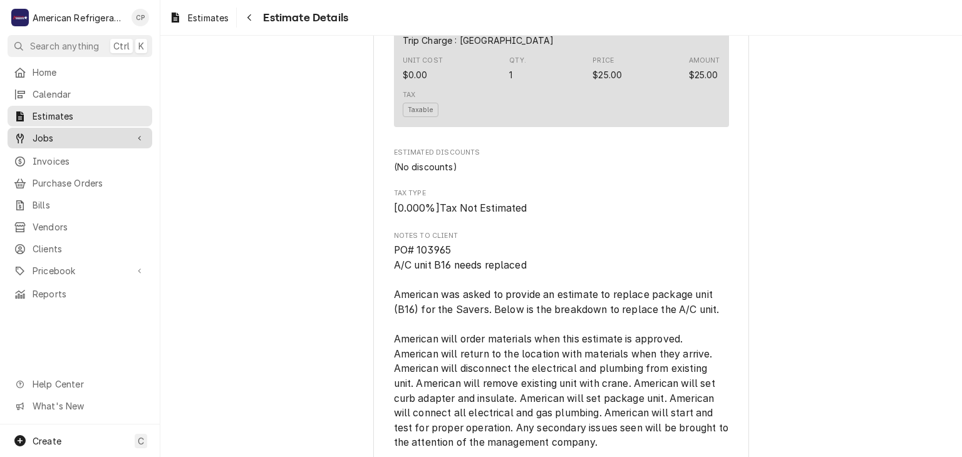
drag, startPoint x: 78, startPoint y: 130, endPoint x: 80, endPoint y: 143, distance: 13.3
click at [79, 132] on span "Jobs" at bounding box center [80, 138] width 95 height 13
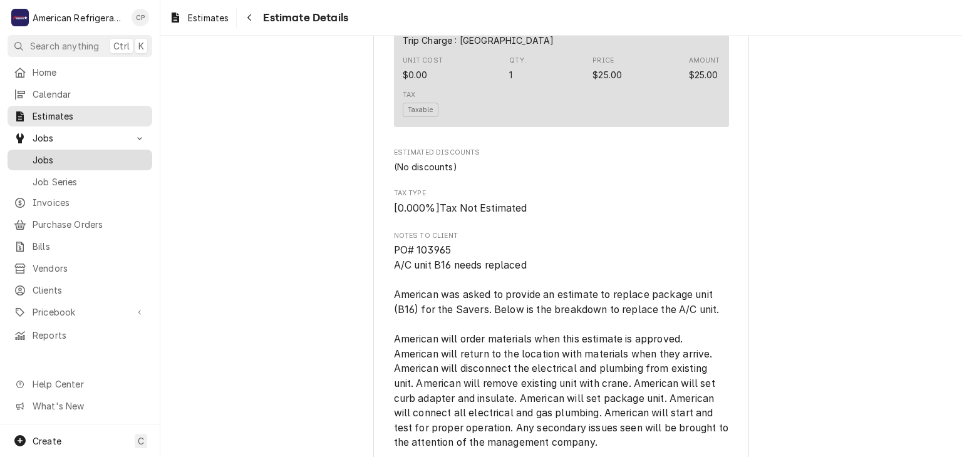
click at [82, 153] on span "Jobs" at bounding box center [89, 159] width 113 height 13
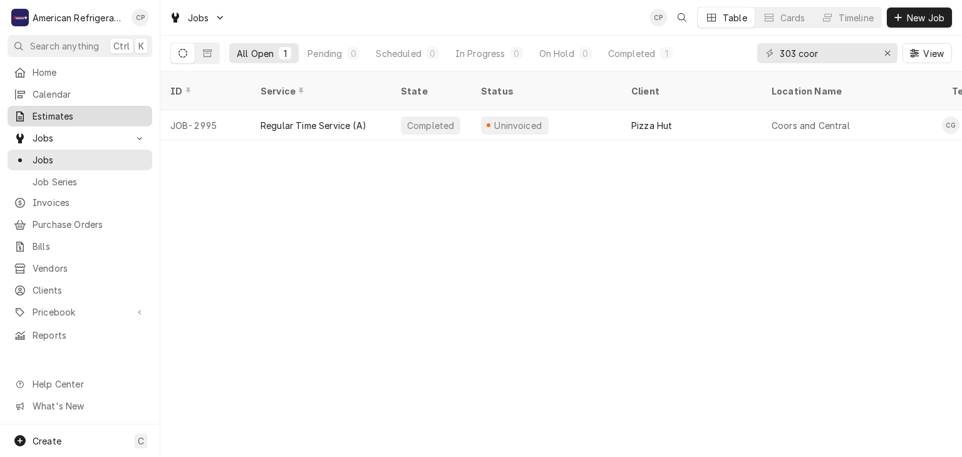
click at [66, 119] on div "Estimates" at bounding box center [80, 116] width 140 height 16
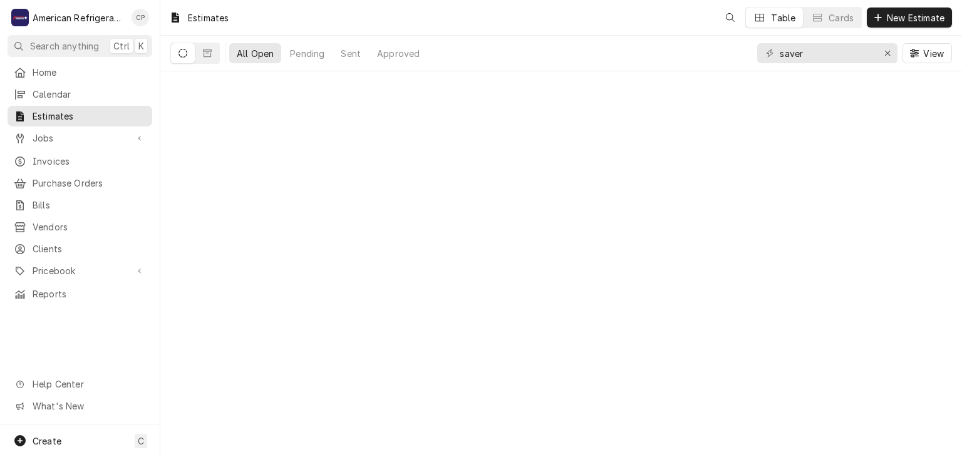
click at [819, 54] on input "saver" at bounding box center [827, 53] width 94 height 20
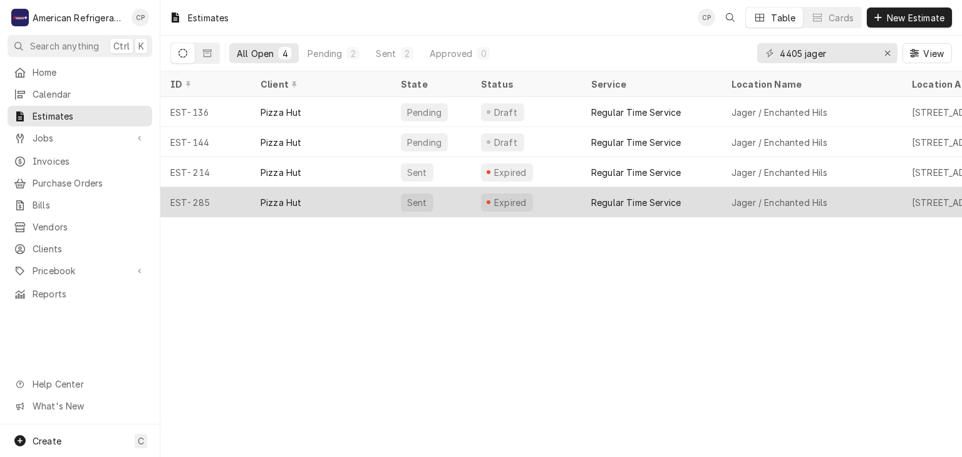
type input "4405 jager"
click at [348, 204] on div "Pizza Hut" at bounding box center [321, 202] width 140 height 30
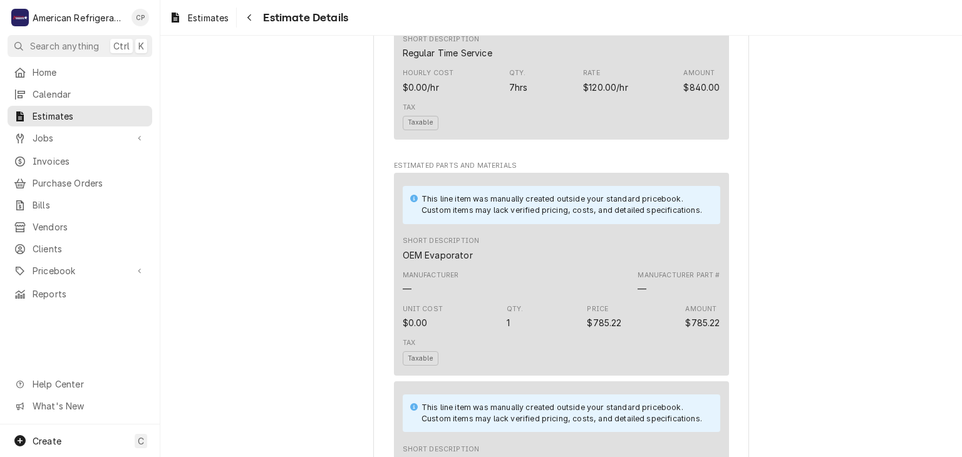
scroll to position [640, 0]
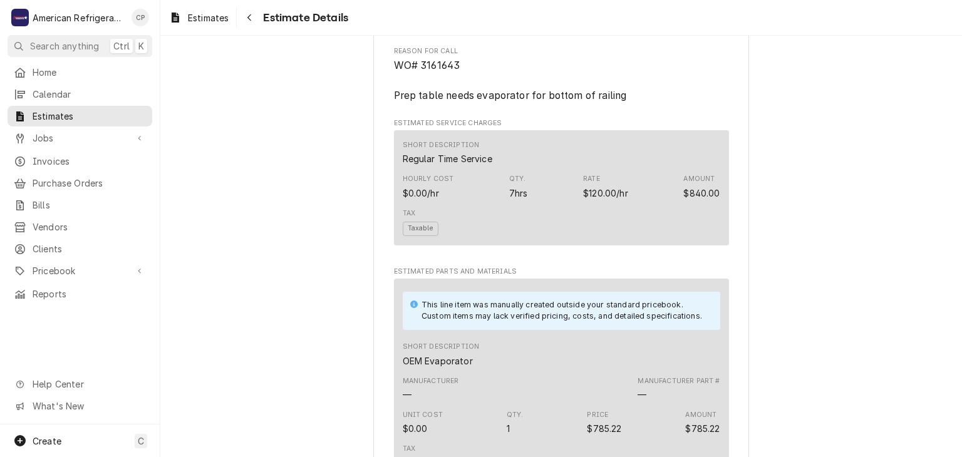
click at [451, 91] on span "WO# 3161643 Prep table needs evaporator for bottom of railing" at bounding box center [510, 80] width 233 height 41
copy span "3161643"
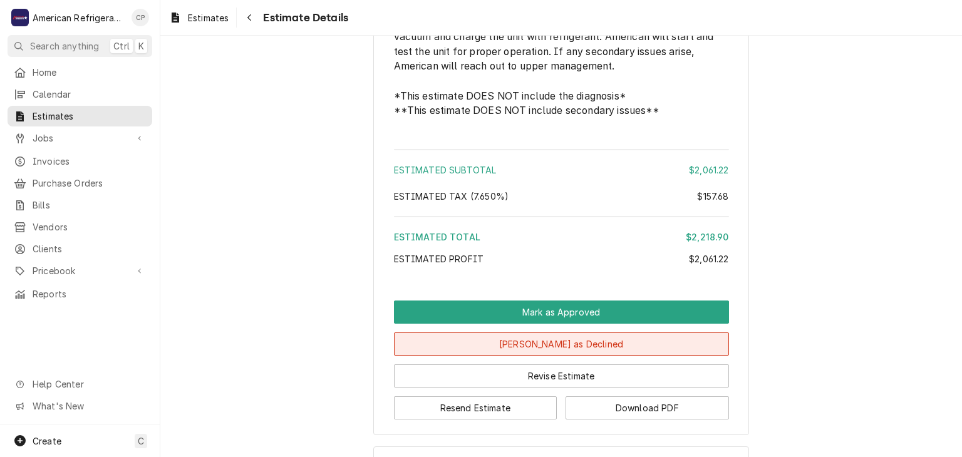
scroll to position [2499, 0]
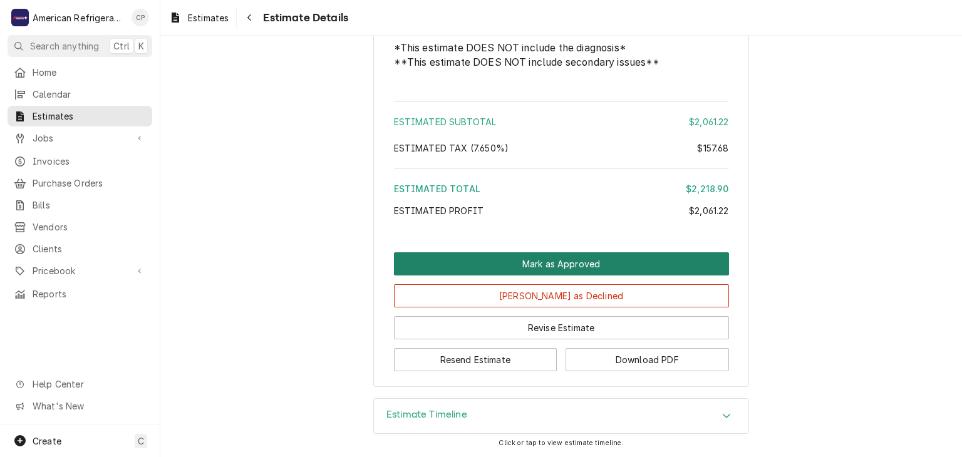
click at [538, 264] on button "Mark as Approved" at bounding box center [561, 263] width 335 height 23
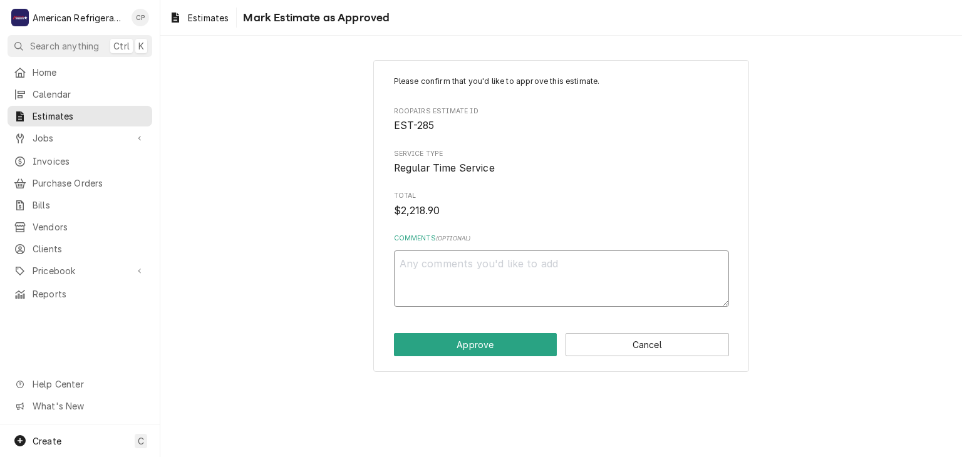
click at [532, 264] on textarea "Comments ( optional )" at bounding box center [561, 279] width 335 height 56
type textarea "x"
type textarea "a"
type textarea "x"
type textarea "ap"
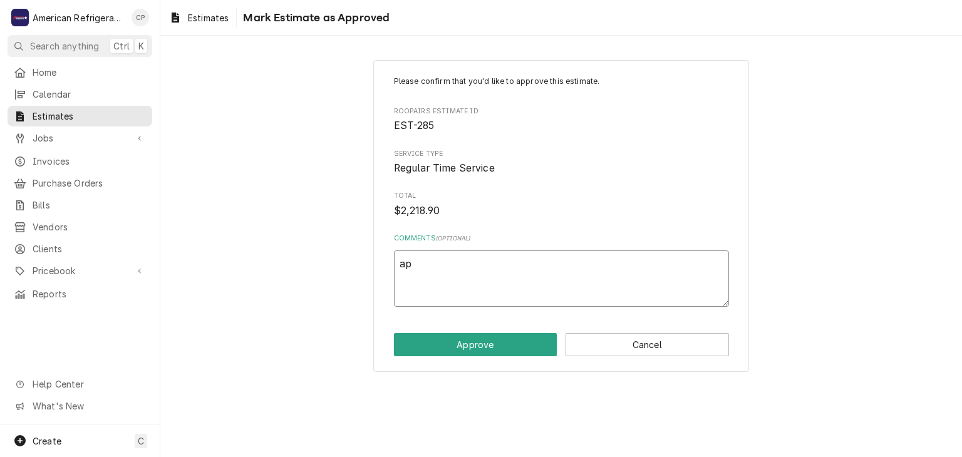
type textarea "x"
type textarea "app"
type textarea "x"
type textarea "appr"
type textarea "x"
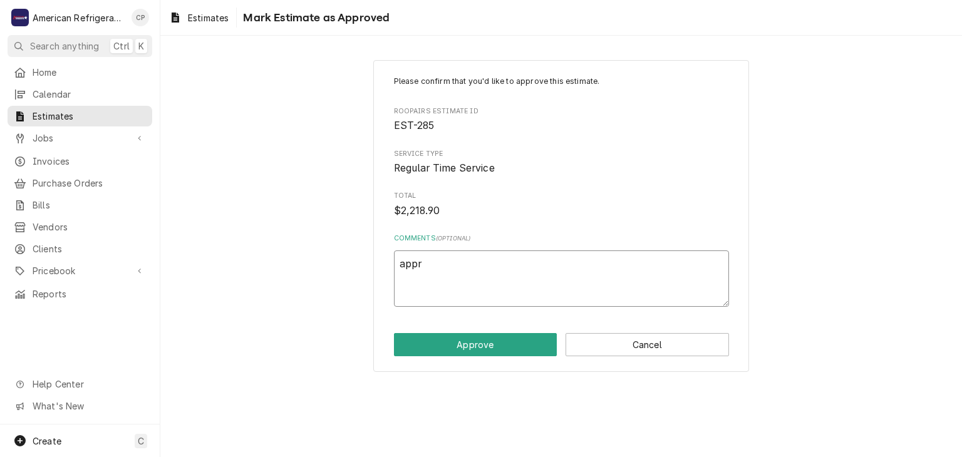
type textarea "appro"
type textarea "x"
type textarea "approv"
type textarea "x"
type textarea "approve"
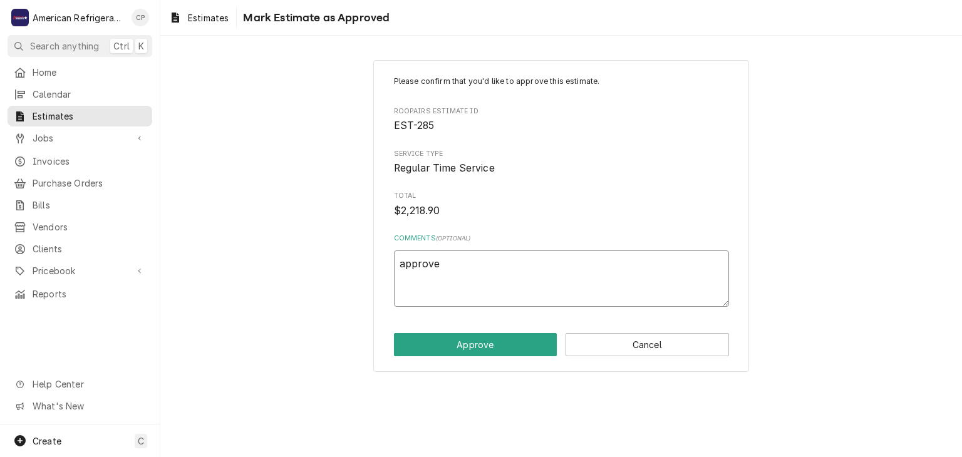
type textarea "x"
type textarea "approved"
type textarea "x"
type textarea "approved"
click at [394, 333] on button "Approve" at bounding box center [475, 344] width 163 height 23
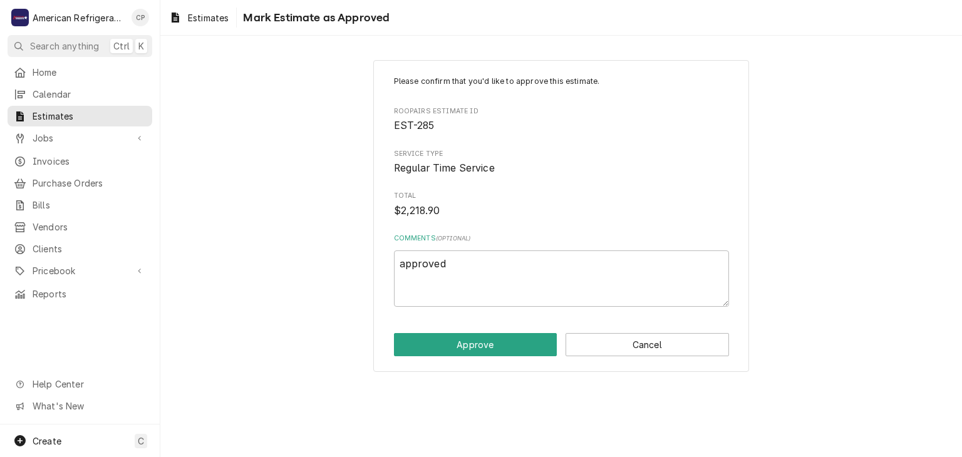
type textarea "x"
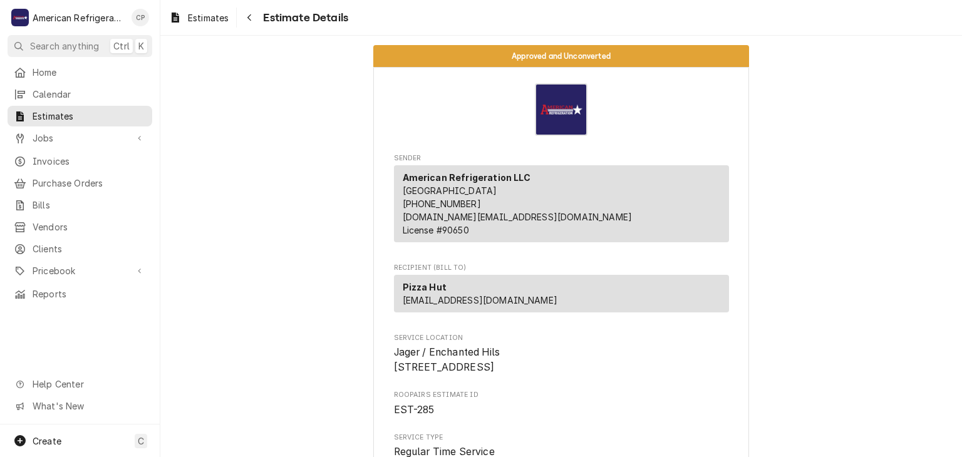
click at [98, 120] on div "Estimates" at bounding box center [80, 116] width 140 height 16
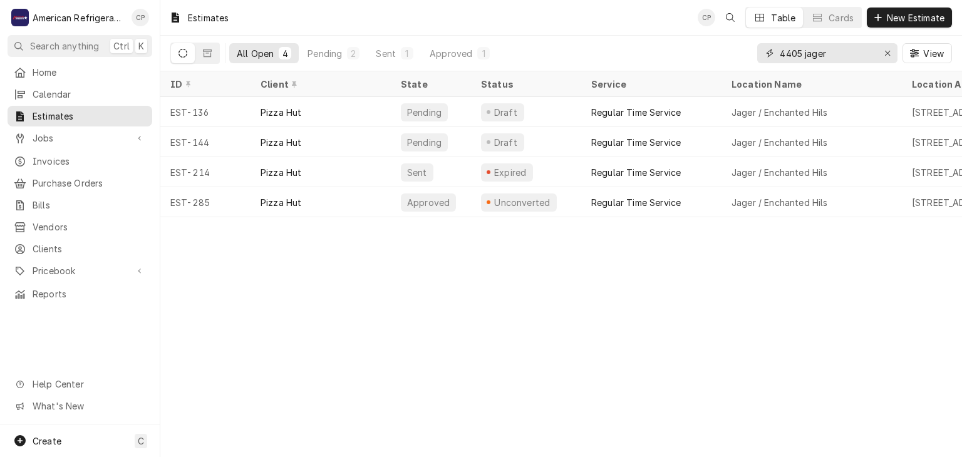
click at [849, 56] on input "4405 jager" at bounding box center [827, 53] width 94 height 20
click at [850, 57] on input "4405 jager" at bounding box center [827, 53] width 94 height 20
type input "pizza hut [GEOGRAPHIC_DATA]"
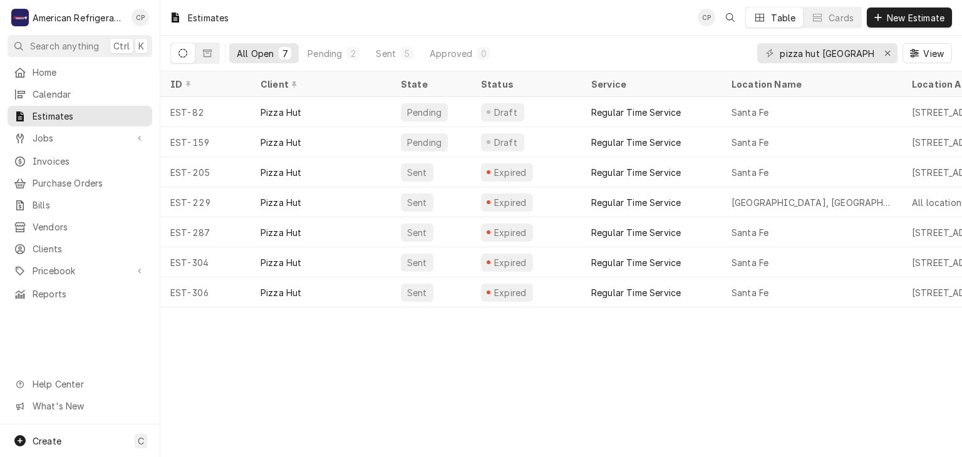
drag, startPoint x: 437, startPoint y: 306, endPoint x: 455, endPoint y: 301, distance: 18.7
click at [452, 299] on div "Estimates CP Table Cards New Estimate All Open 7 Pending 2 Sent 5 Approved 0 pi…" at bounding box center [561, 228] width 802 height 457
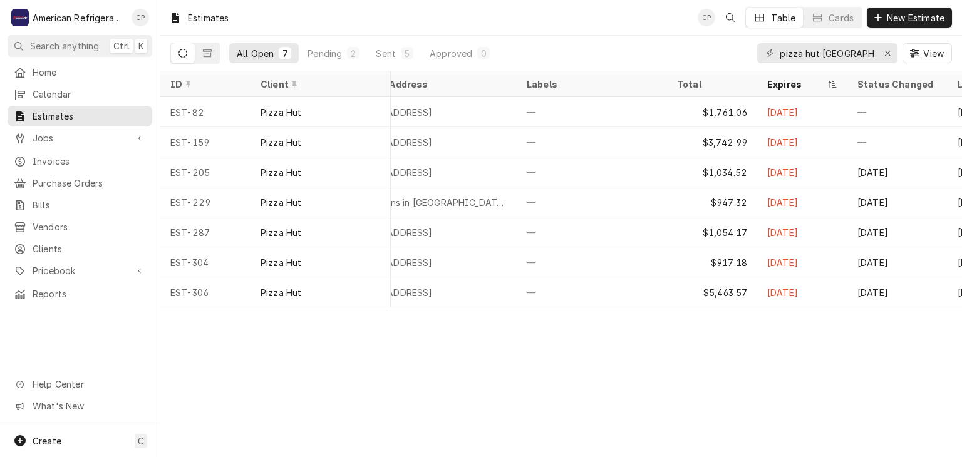
scroll to position [0, 566]
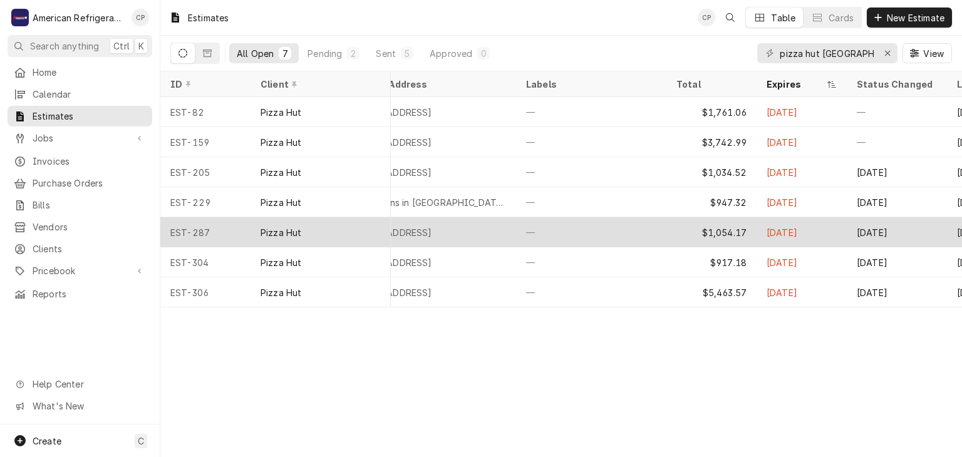
click at [510, 234] on div "4250 Cerrillos Rd, Santa Fe, NM 87507" at bounding box center [426, 232] width 180 height 30
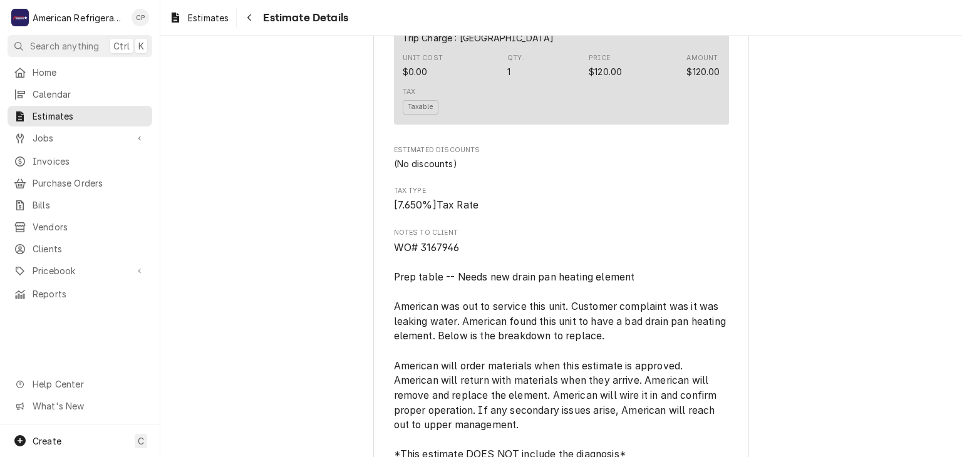
scroll to position [1383, 0]
click at [447, 274] on span "WO# 3167946 Prep table -- Needs new drain pan heating element American was out …" at bounding box center [561, 359] width 335 height 234
click at [447, 273] on span "WO# 3167946 Prep table -- Needs new drain pan heating element American was out …" at bounding box center [561, 359] width 335 height 234
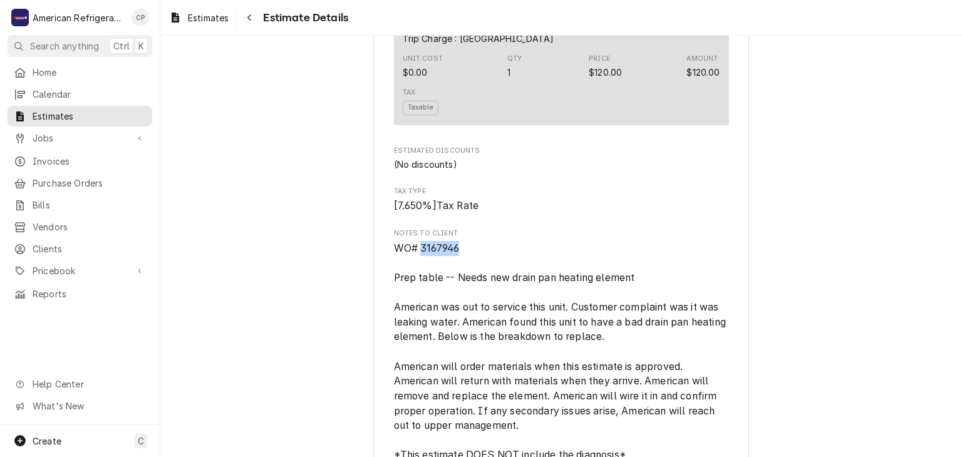
copy span "3167946"
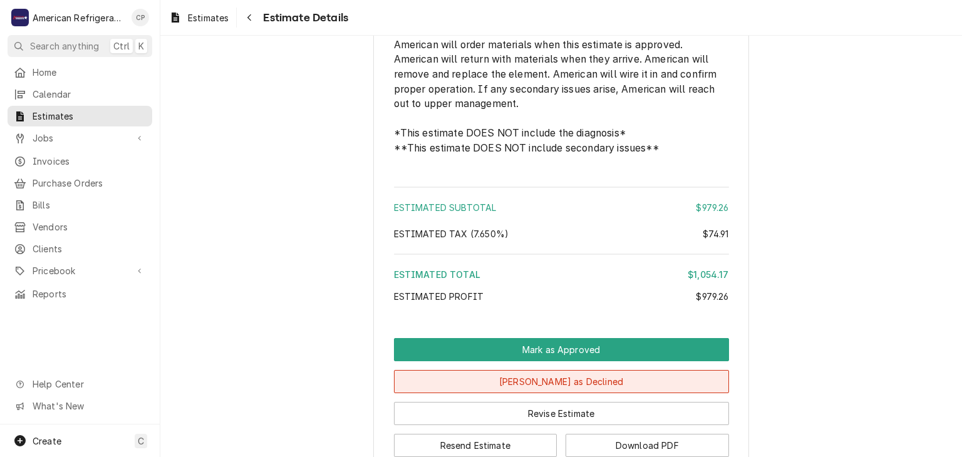
scroll to position [1814, 0]
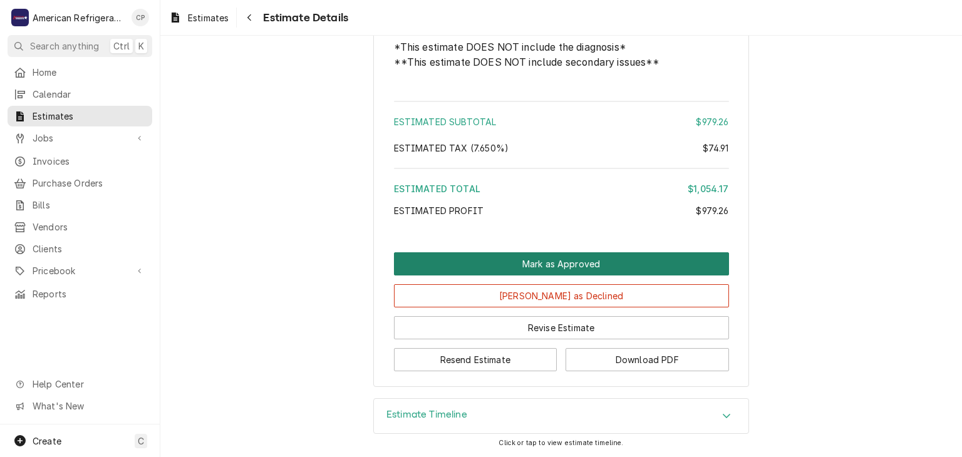
click at [481, 272] on button "Mark as Approved" at bounding box center [561, 263] width 335 height 23
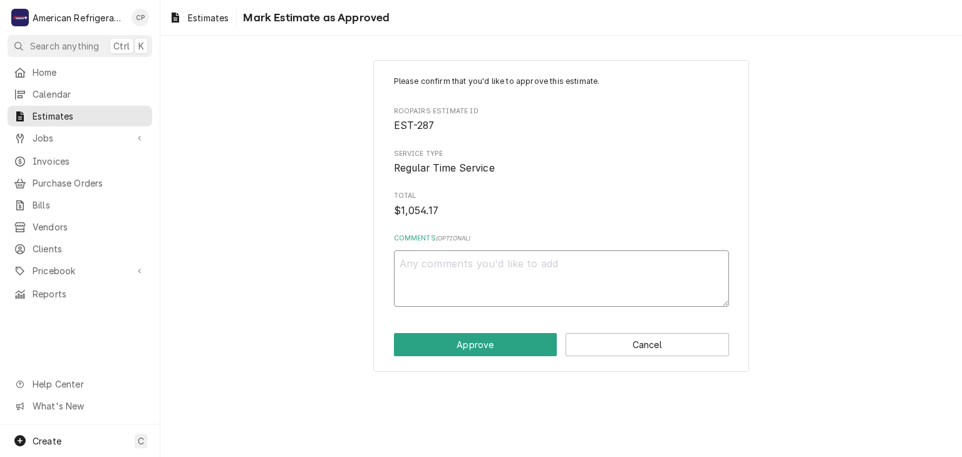
click at [475, 271] on textarea "Comments ( optional )" at bounding box center [561, 279] width 335 height 56
type textarea "x"
type textarea "A"
type textarea "x"
type textarea "Ap"
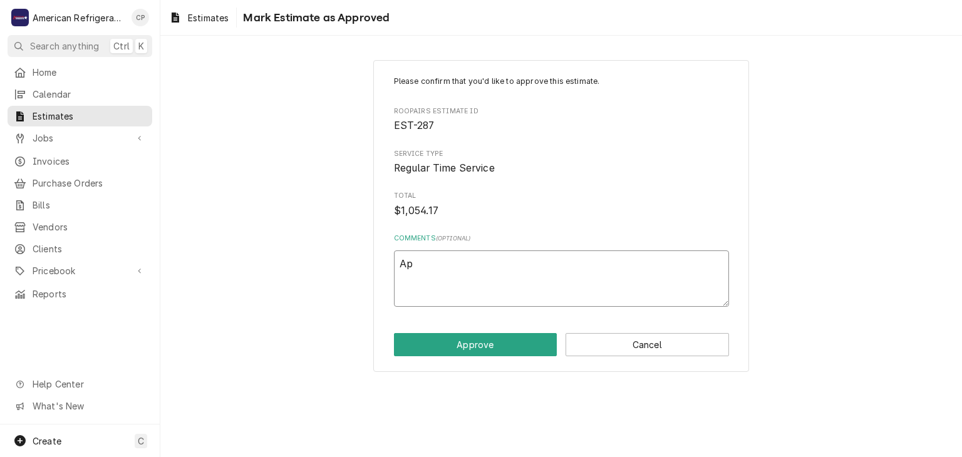
type textarea "x"
type textarea "App"
type textarea "x"
type textarea "Appr"
type textarea "x"
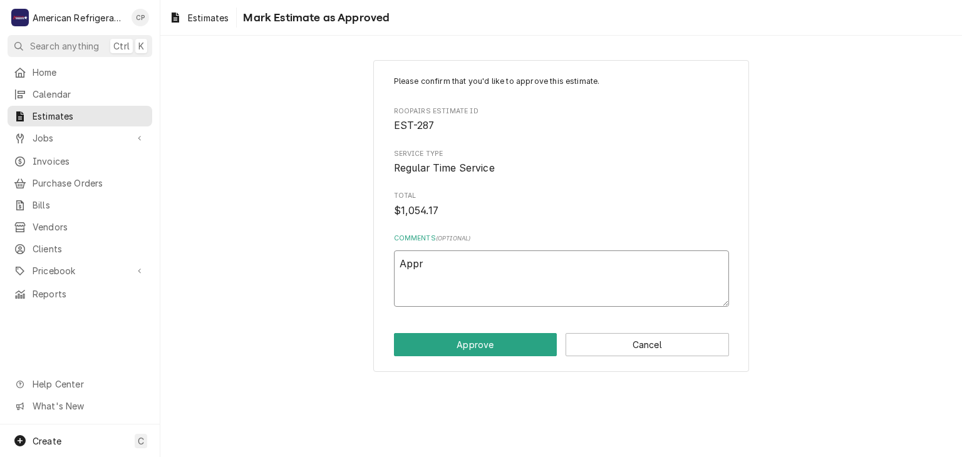
type textarea "Appro"
type textarea "x"
type textarea "Approv"
type textarea "x"
type textarea "Approve"
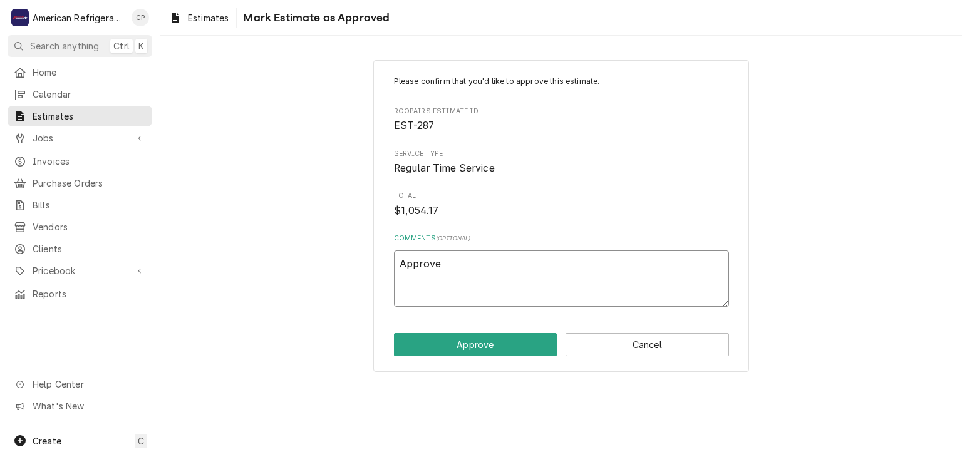
type textarea "x"
type textarea "Approved"
click at [394, 333] on button "Approve" at bounding box center [475, 344] width 163 height 23
type textarea "x"
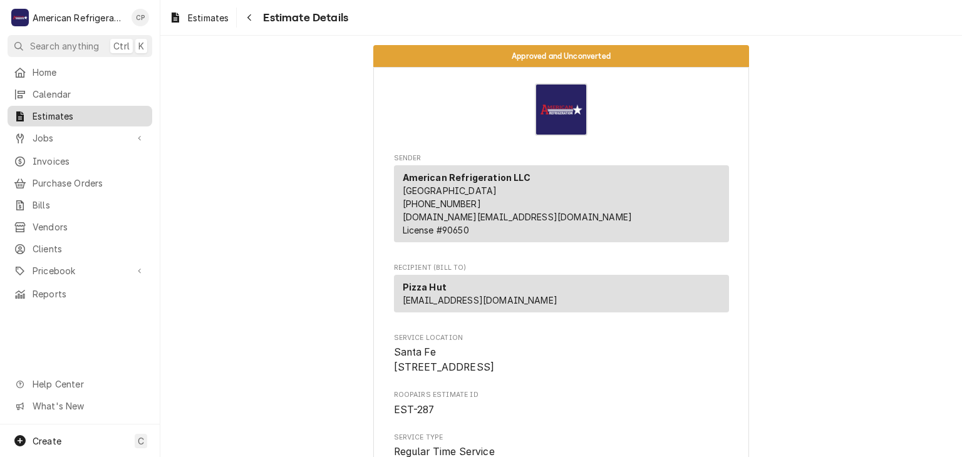
click at [122, 110] on span "Estimates" at bounding box center [89, 116] width 113 height 13
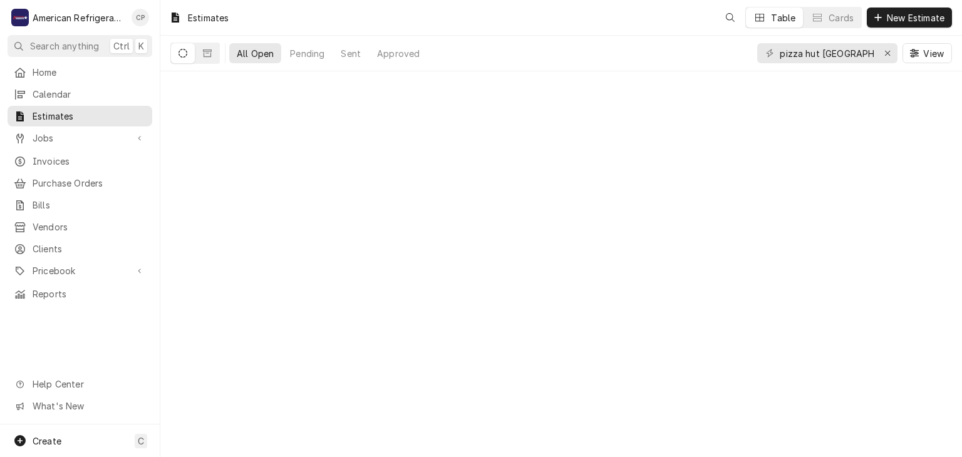
click at [844, 48] on input "pizza hut Santa fe" at bounding box center [827, 53] width 94 height 20
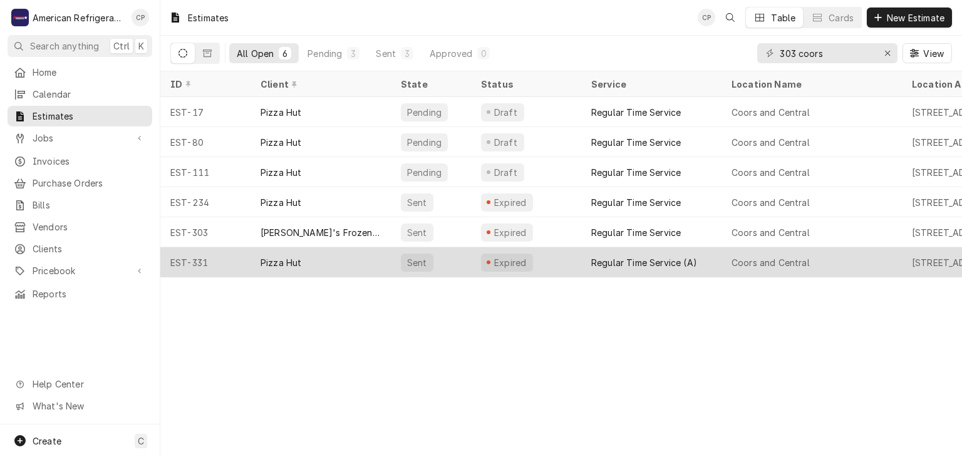
type input "303 coors"
click at [340, 251] on div "Pizza Hut" at bounding box center [321, 262] width 140 height 30
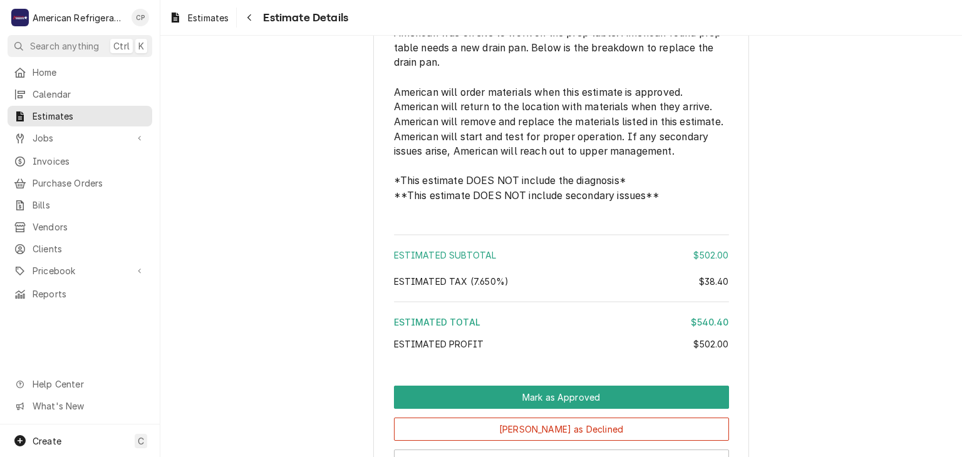
scroll to position [1811, 0]
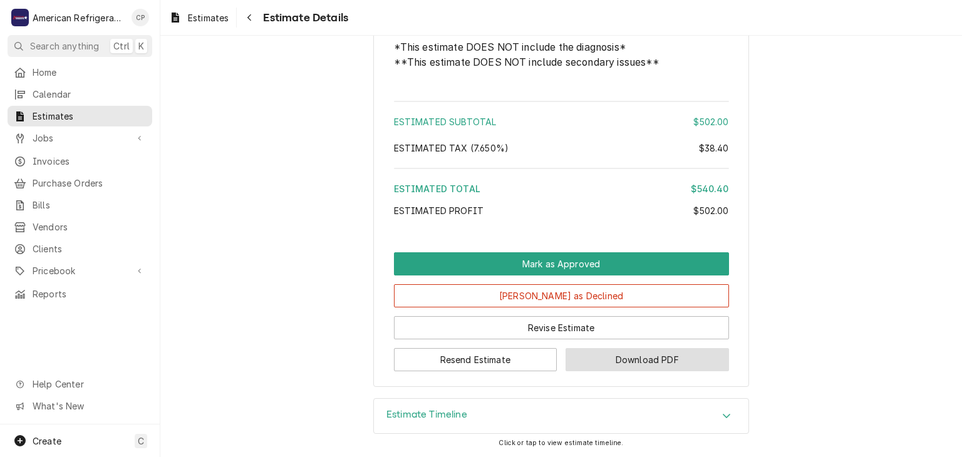
click at [663, 365] on button "Download PDF" at bounding box center [647, 359] width 163 height 23
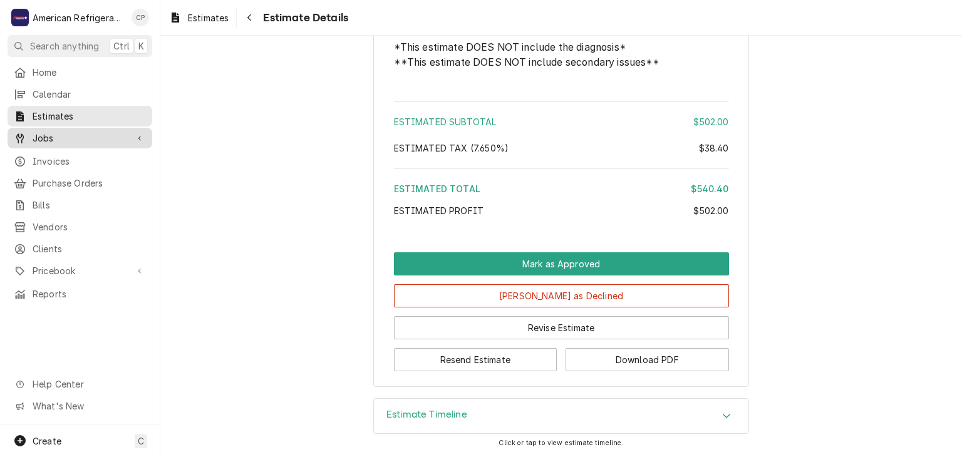
click at [101, 136] on span "Jobs" at bounding box center [80, 138] width 95 height 13
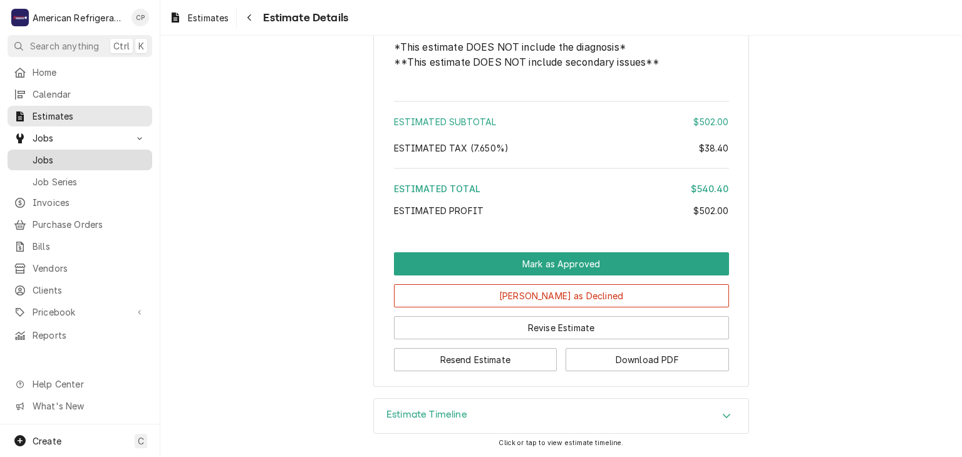
click at [103, 155] on span "Jobs" at bounding box center [89, 159] width 113 height 13
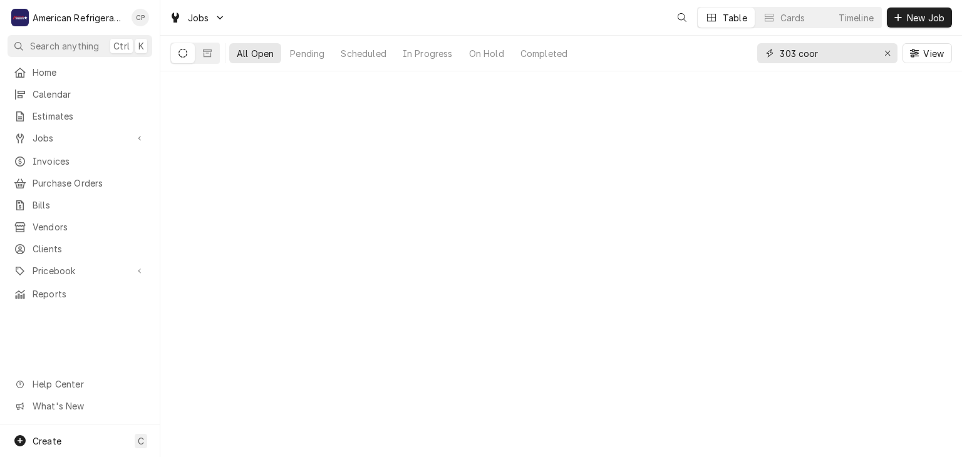
click at [820, 59] on input "303 coor" at bounding box center [827, 53] width 94 height 20
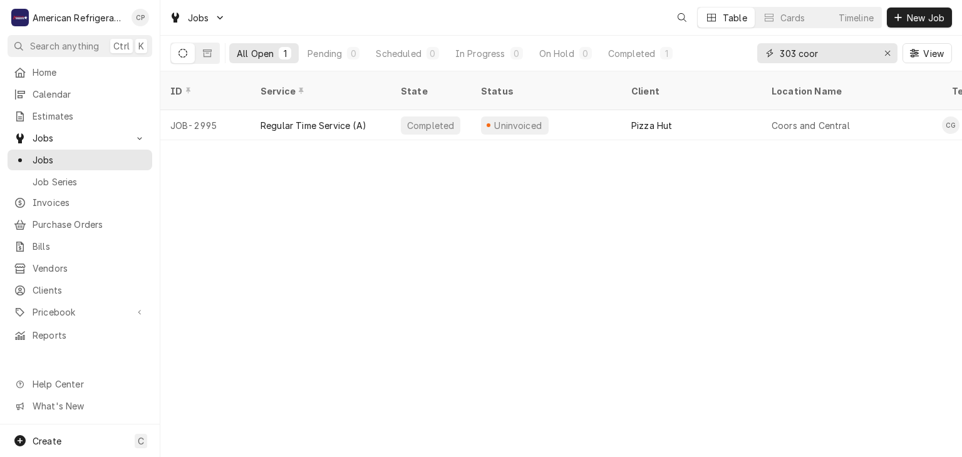
click at [820, 59] on input "303 coor" at bounding box center [827, 53] width 94 height 20
type input "3023"
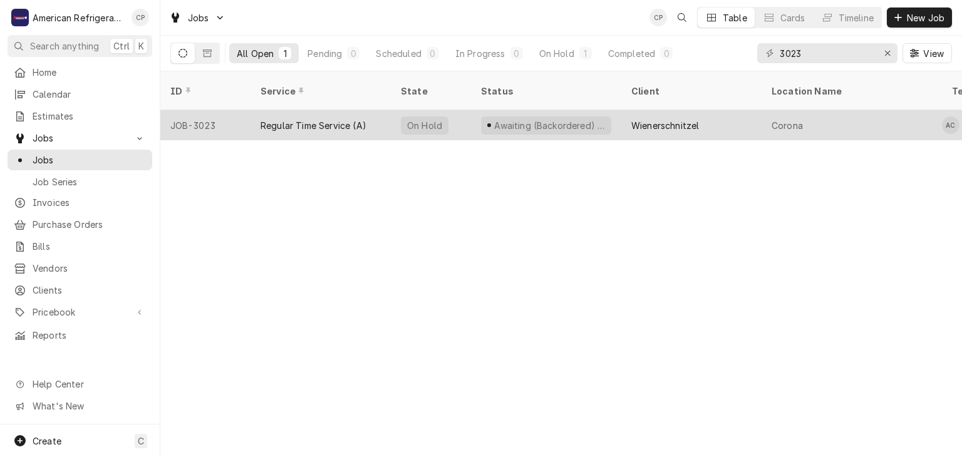
click at [197, 111] on div "JOB-3023" at bounding box center [205, 125] width 90 height 30
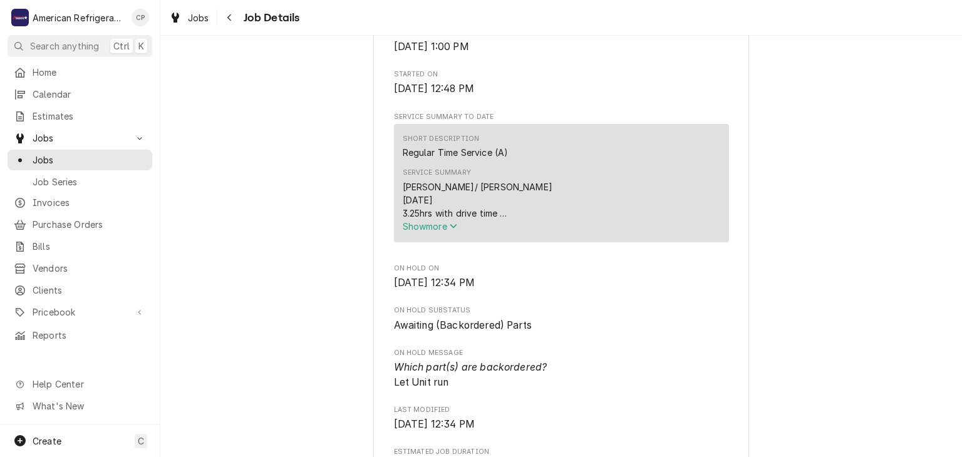
scroll to position [380, 0]
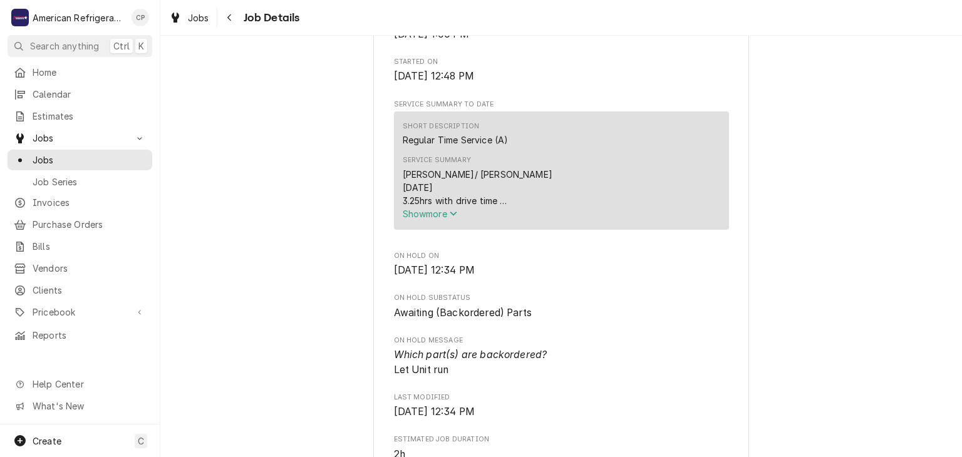
click at [446, 219] on span "Show more" at bounding box center [430, 214] width 55 height 11
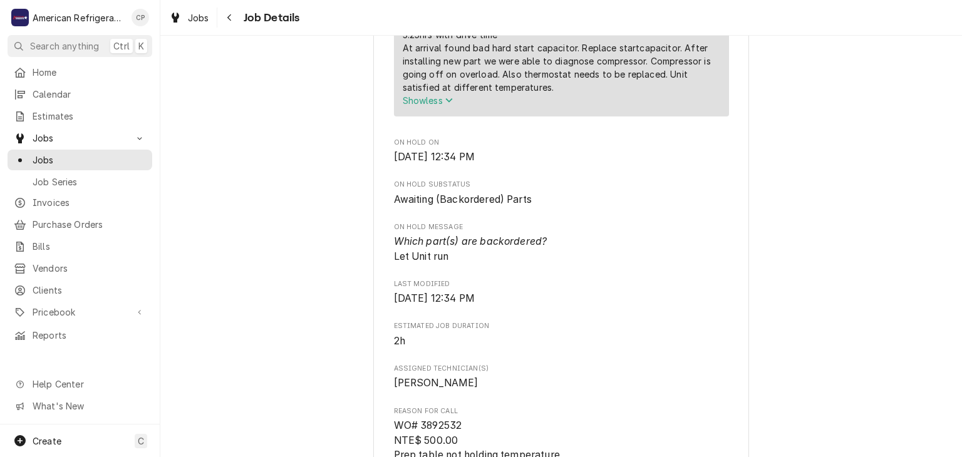
scroll to position [0, 0]
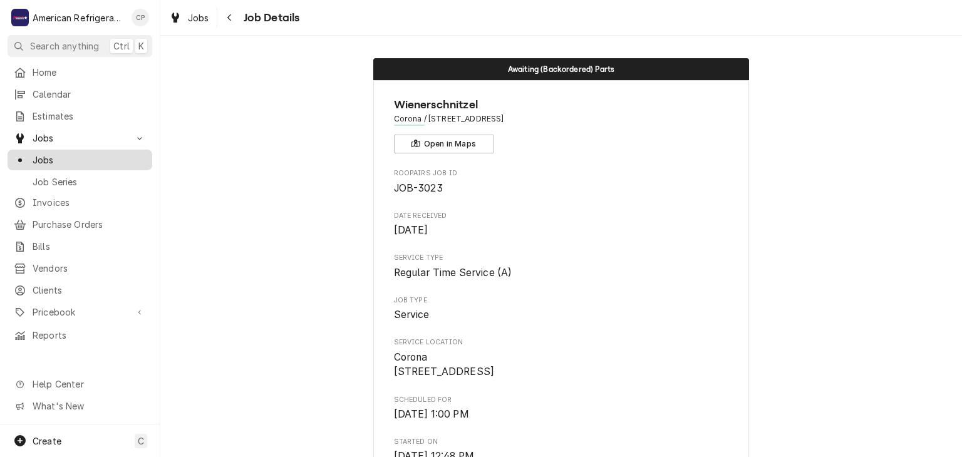
click at [94, 155] on span "Jobs" at bounding box center [89, 159] width 113 height 13
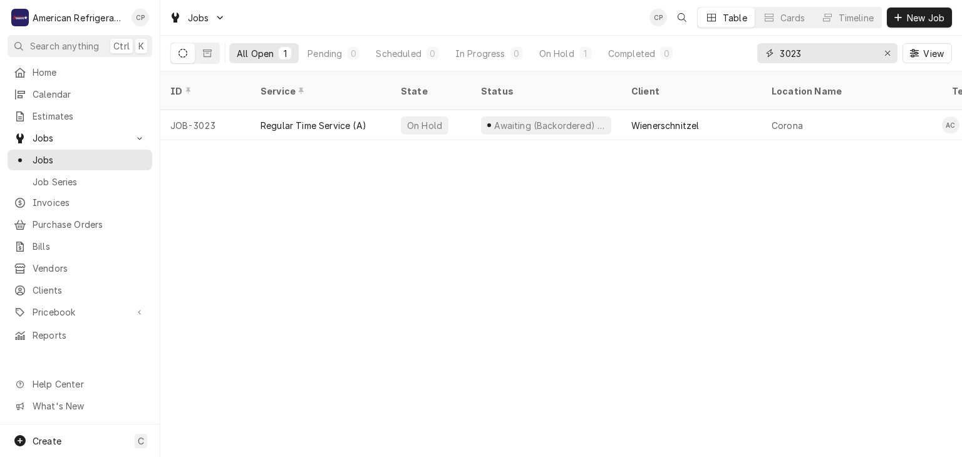
click at [815, 54] on input "3023" at bounding box center [827, 53] width 94 height 20
click at [828, 51] on input "3007" at bounding box center [827, 53] width 94 height 20
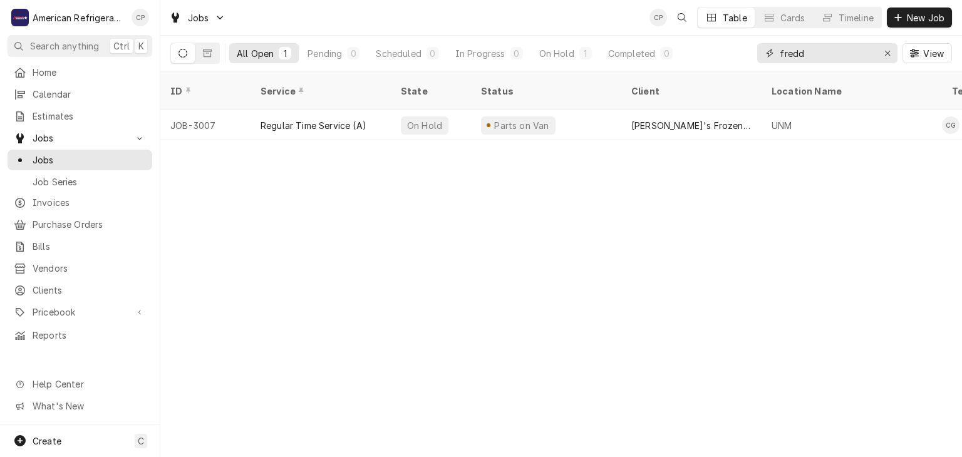
type input "[PERSON_NAME]"
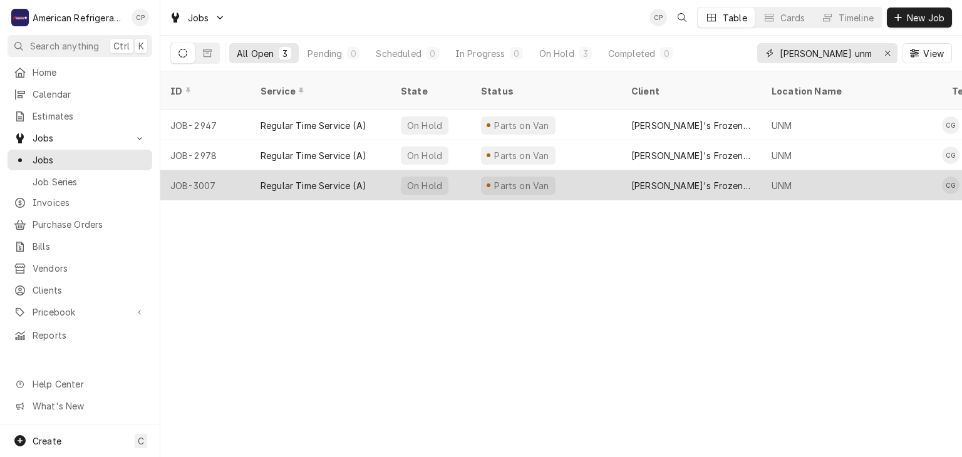
type input "[PERSON_NAME] unm"
click at [251, 170] on div "Regular Time Service (A)" at bounding box center [321, 185] width 140 height 30
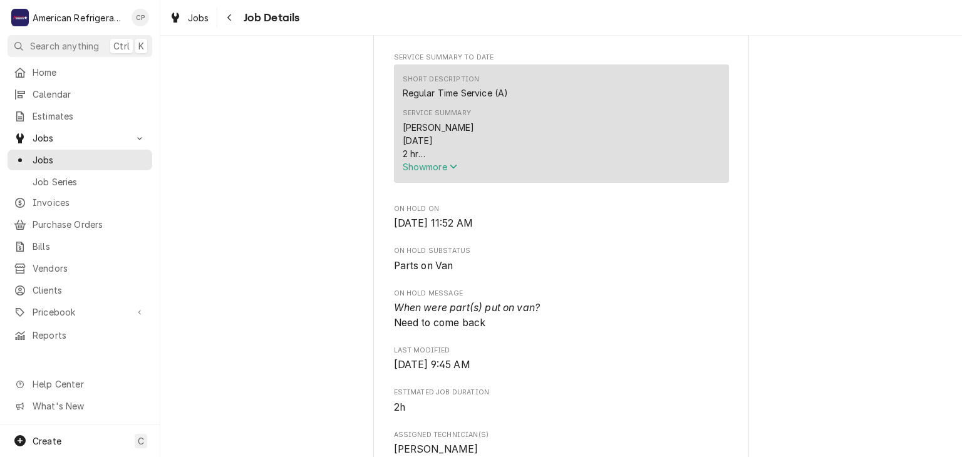
scroll to position [527, 0]
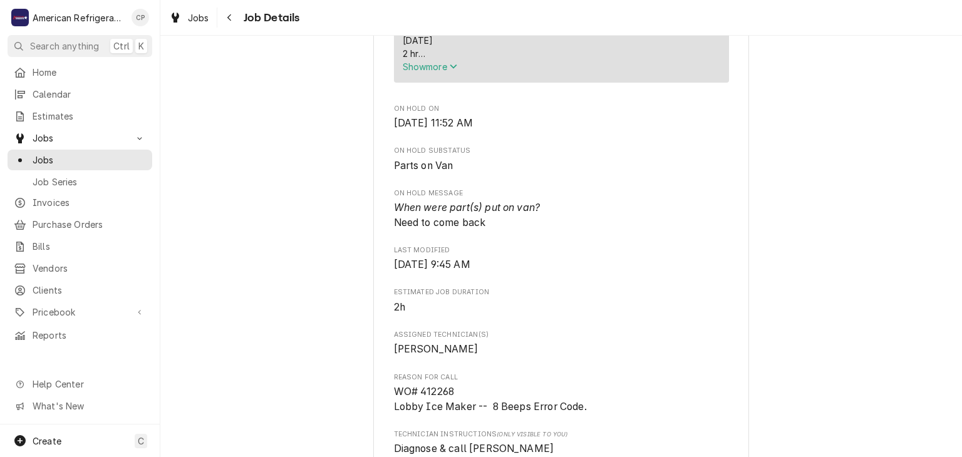
click at [429, 72] on span "Show more" at bounding box center [430, 66] width 55 height 11
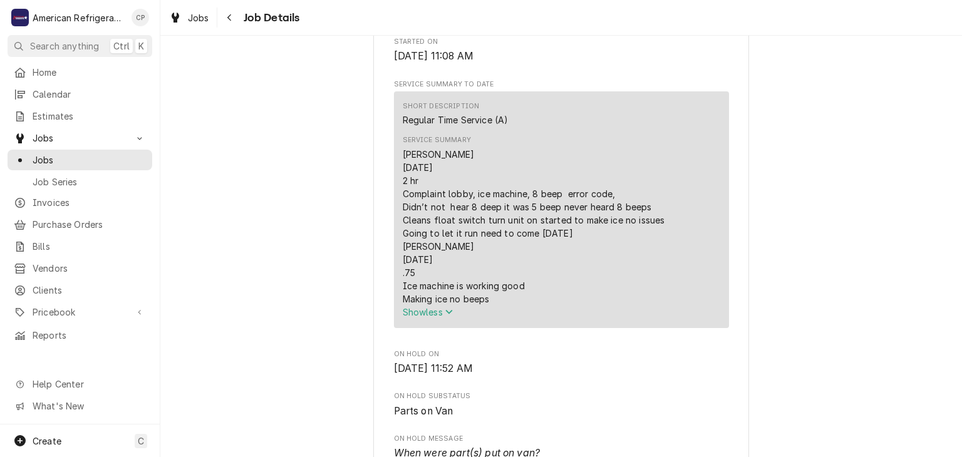
scroll to position [398, 0]
click at [346, 249] on div "Parts on Van Freddy's Frozen Custard & Steakburgers UNM / 2550 Central Ave SE, …" at bounding box center [561, 425] width 802 height 1548
click at [236, 23] on button "Navigate back" at bounding box center [230, 18] width 20 height 20
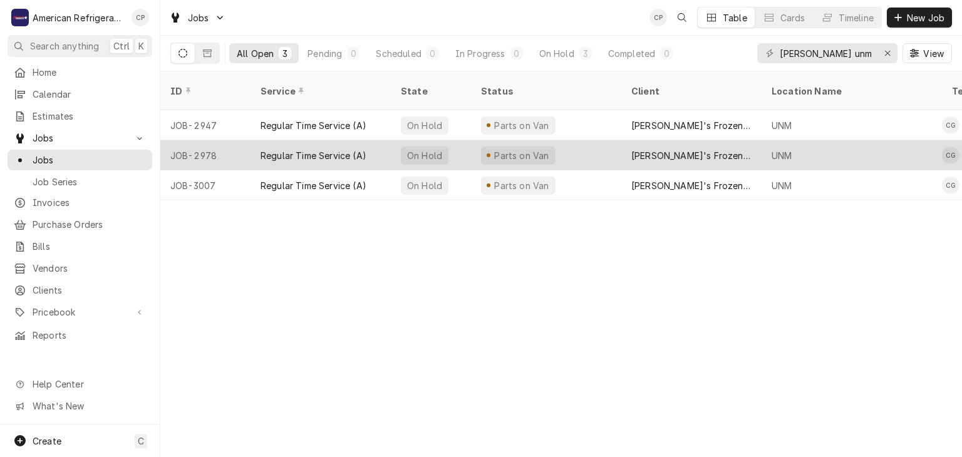
click at [289, 149] on div "Regular Time Service (A)" at bounding box center [314, 155] width 106 height 13
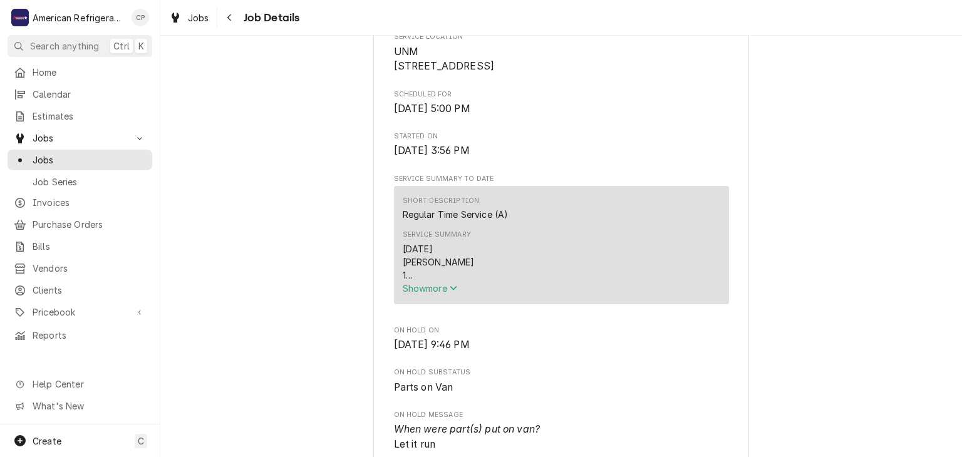
scroll to position [362, 0]
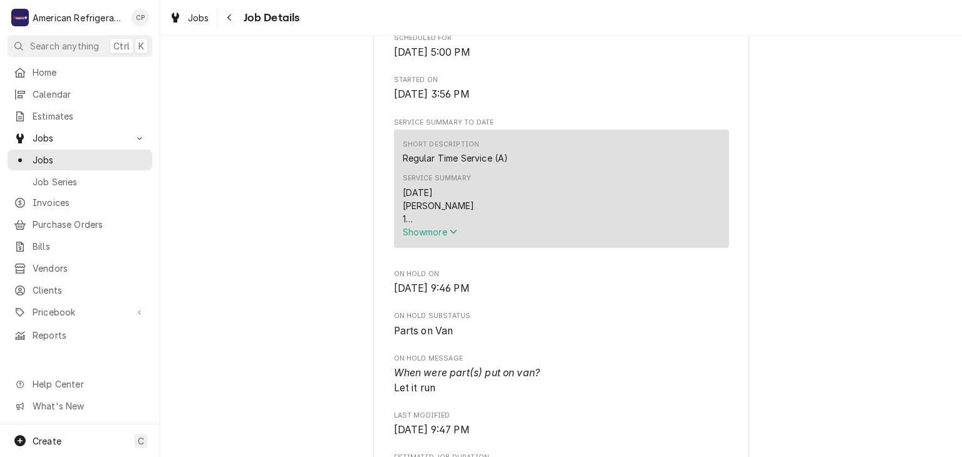
click at [422, 237] on span "Show more" at bounding box center [430, 232] width 55 height 11
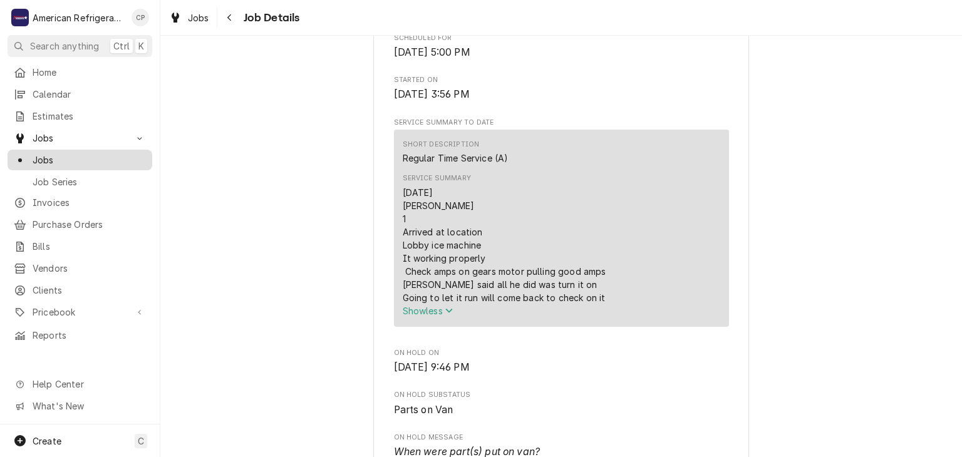
click at [98, 153] on span "Jobs" at bounding box center [89, 159] width 113 height 13
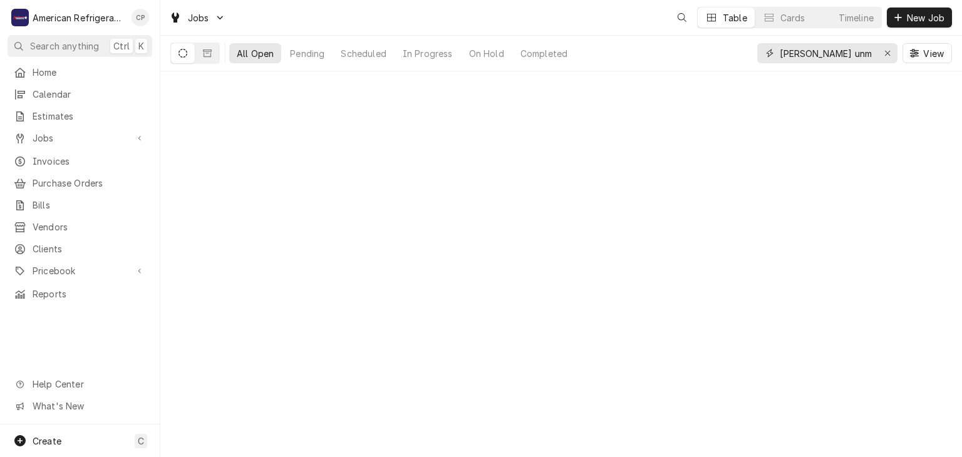
click at [851, 55] on input "[PERSON_NAME] unm" at bounding box center [827, 53] width 94 height 20
click at [851, 55] on input "Freddy unm" at bounding box center [827, 53] width 94 height 20
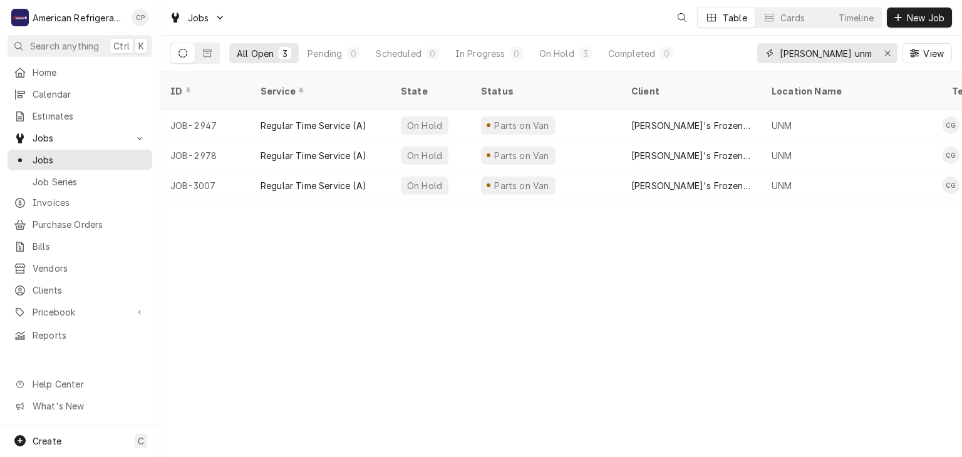
click at [851, 55] on input "Freddy unm" at bounding box center [827, 53] width 94 height 20
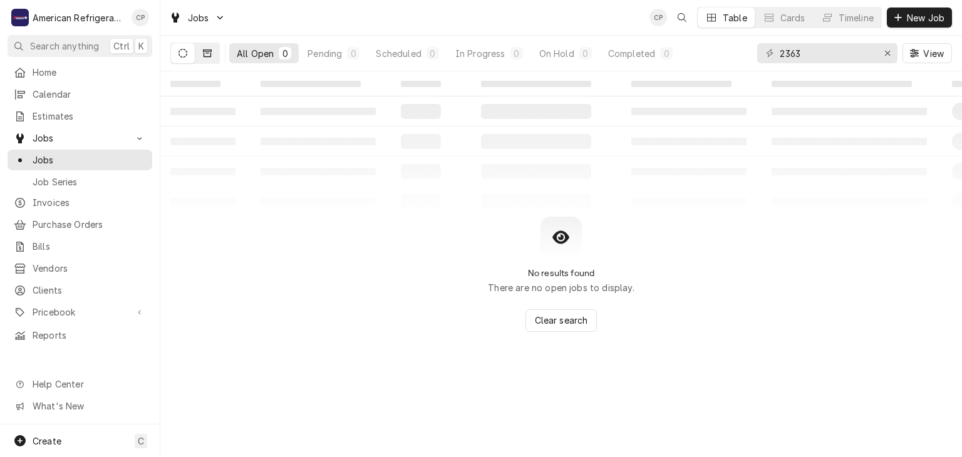
click at [205, 52] on icon "Dynamic Content Wrapper" at bounding box center [207, 53] width 9 height 9
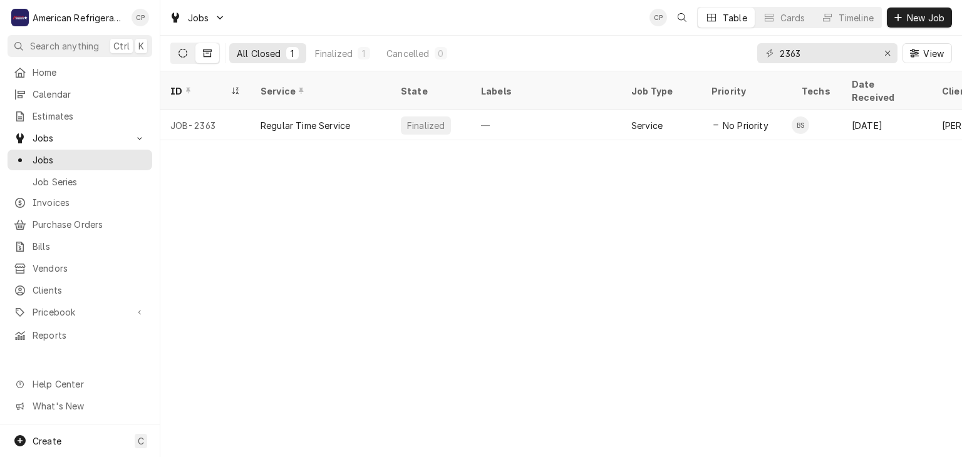
click at [190, 58] on button "Dynamic Content Wrapper" at bounding box center [183, 53] width 24 height 20
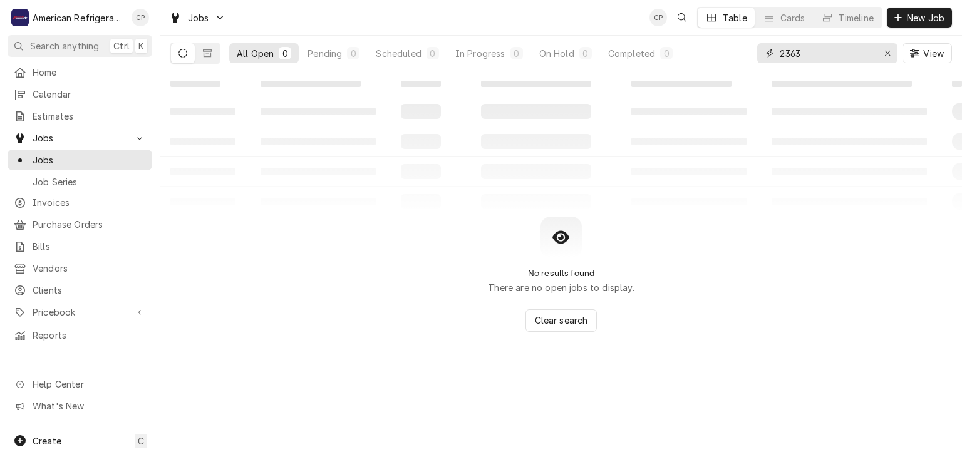
click at [806, 54] on input "2363" at bounding box center [827, 53] width 94 height 20
type input "freddy"
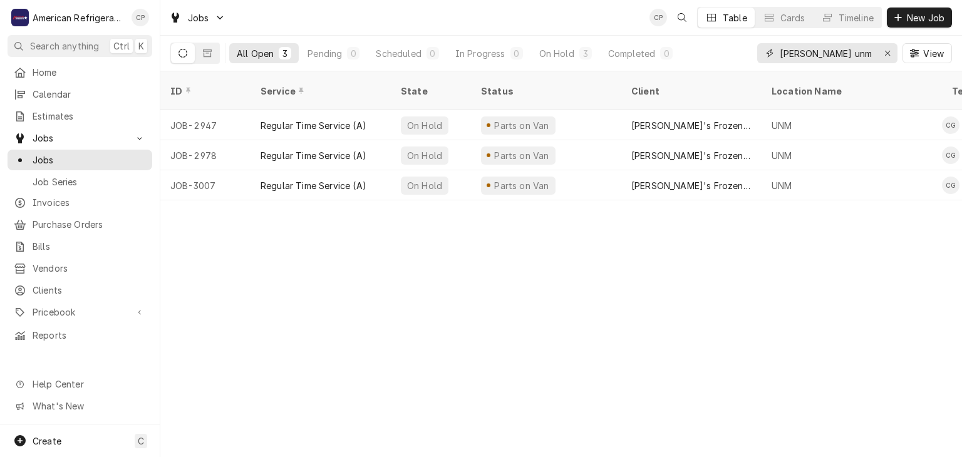
click at [865, 54] on input "Freddy unm" at bounding box center [827, 53] width 94 height 20
type input "route 66"
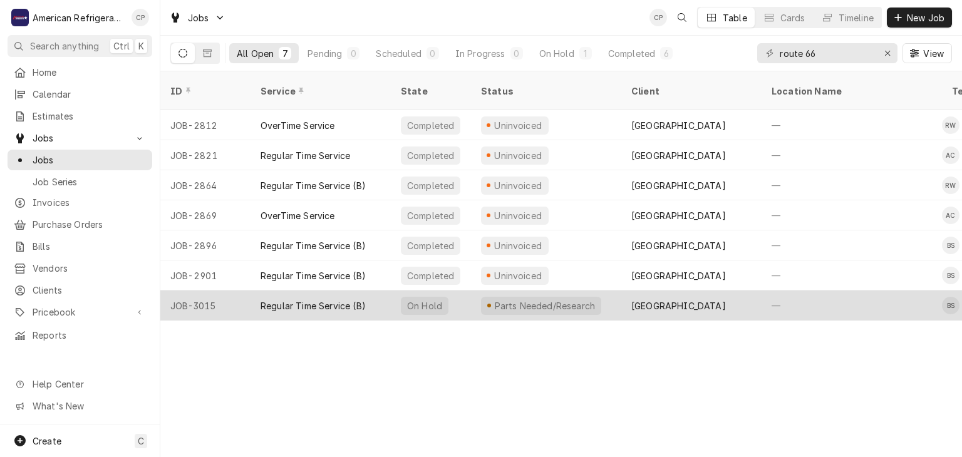
click at [329, 299] on div "Regular Time Service (B)" at bounding box center [313, 305] width 105 height 13
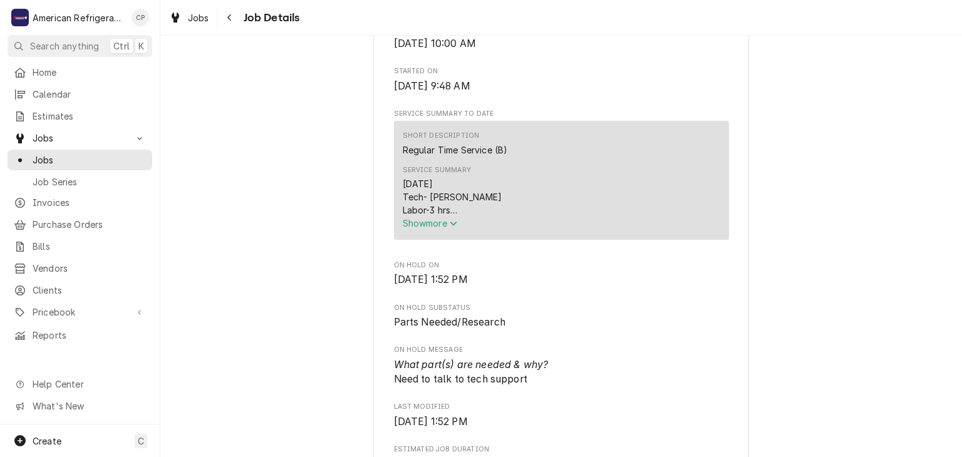
scroll to position [360, 0]
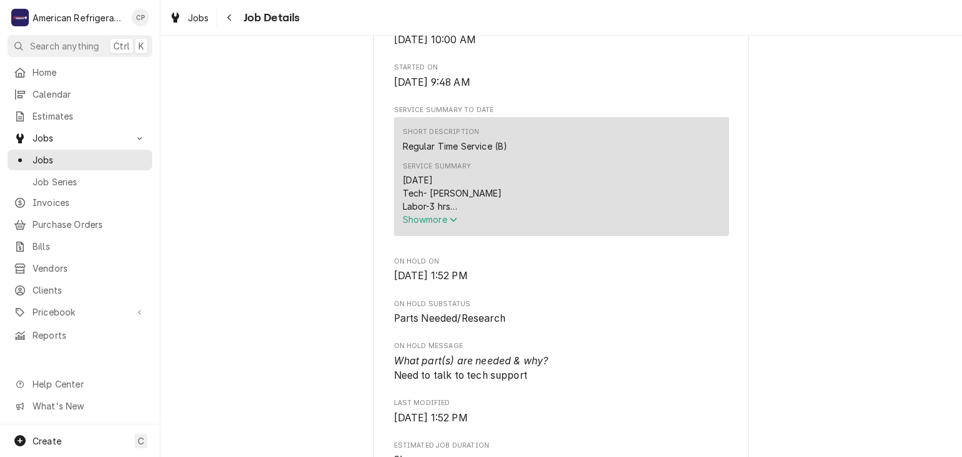
click at [423, 225] on span "Show more" at bounding box center [430, 219] width 55 height 11
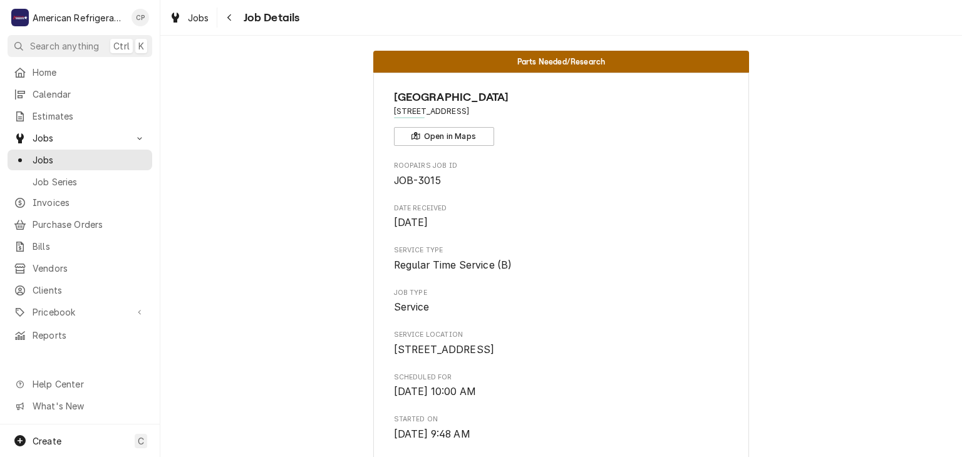
scroll to position [0, 0]
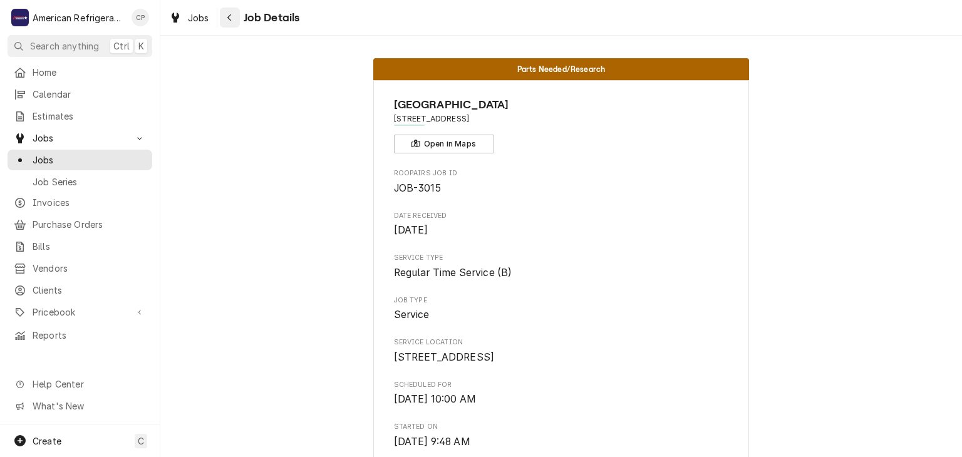
click at [236, 21] on button "Navigate back" at bounding box center [230, 18] width 20 height 20
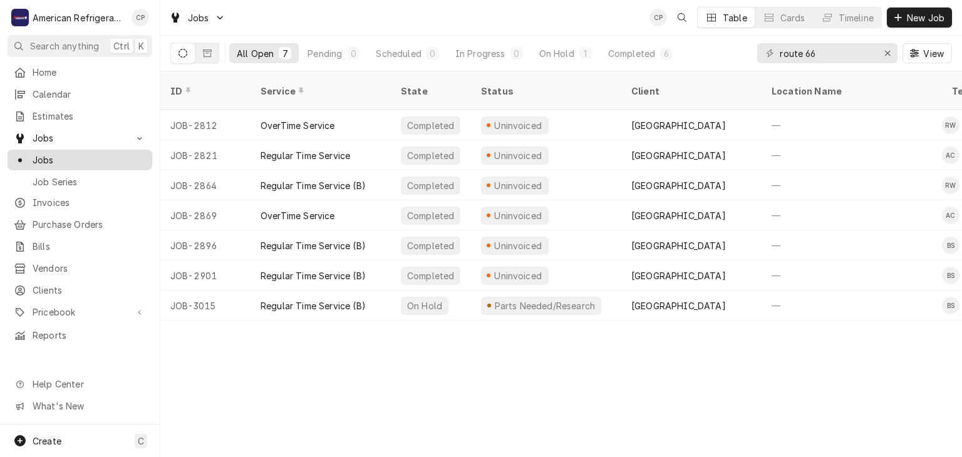
click at [111, 154] on span "Jobs" at bounding box center [89, 159] width 113 height 13
click at [95, 114] on span "Estimates" at bounding box center [89, 116] width 113 height 13
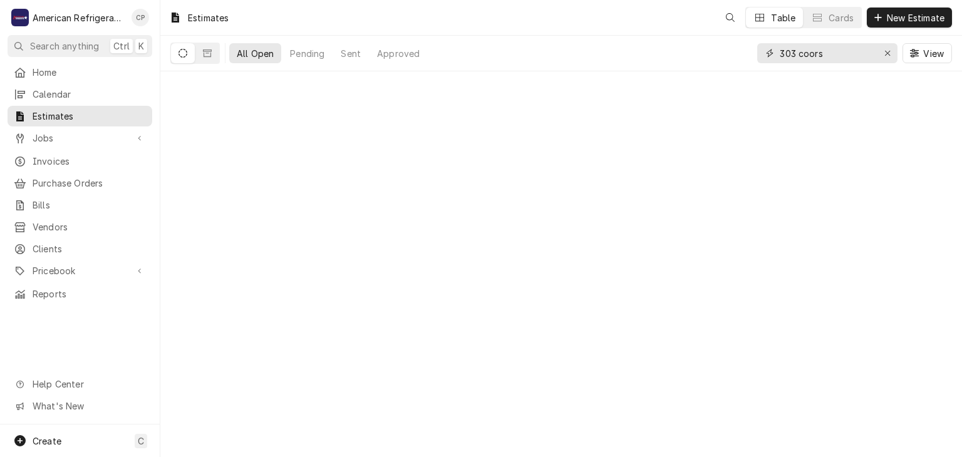
click at [831, 55] on input "303 coors" at bounding box center [827, 53] width 94 height 20
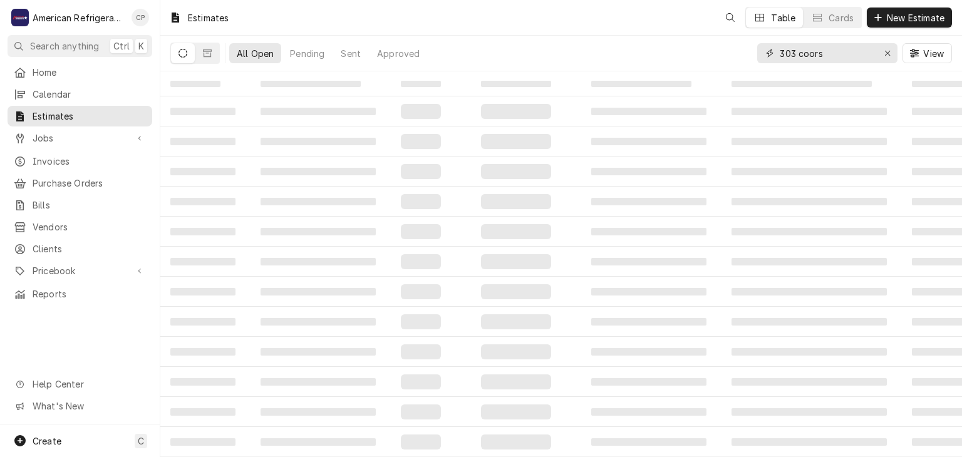
click at [831, 55] on input "303 coors" at bounding box center [827, 53] width 94 height 20
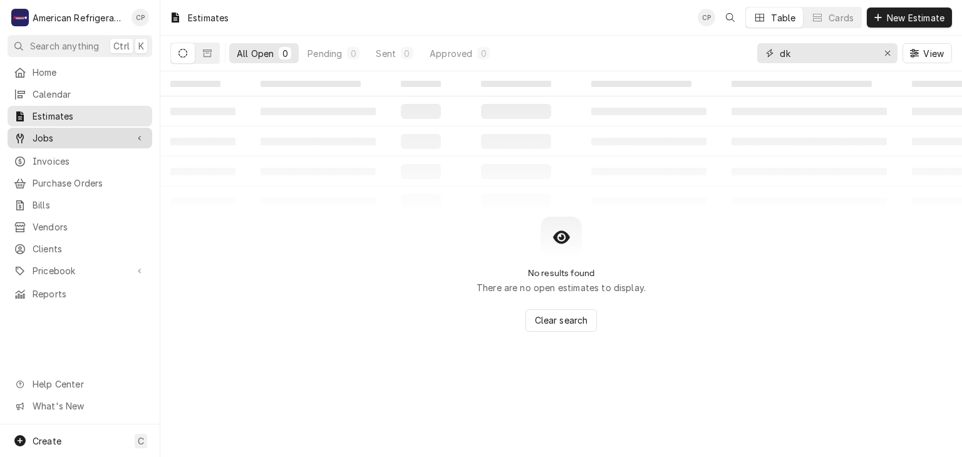
type input "dk"
click at [118, 138] on span "Jobs" at bounding box center [80, 138] width 95 height 13
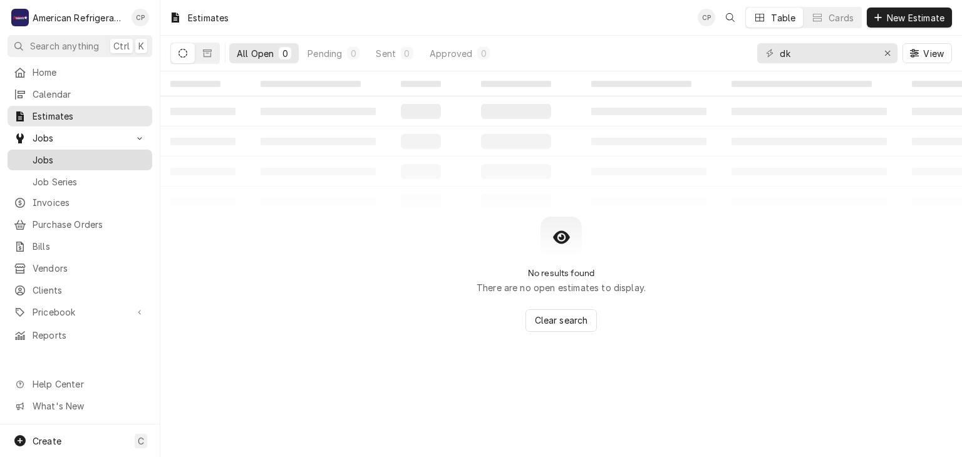
click at [115, 153] on span "Jobs" at bounding box center [89, 159] width 113 height 13
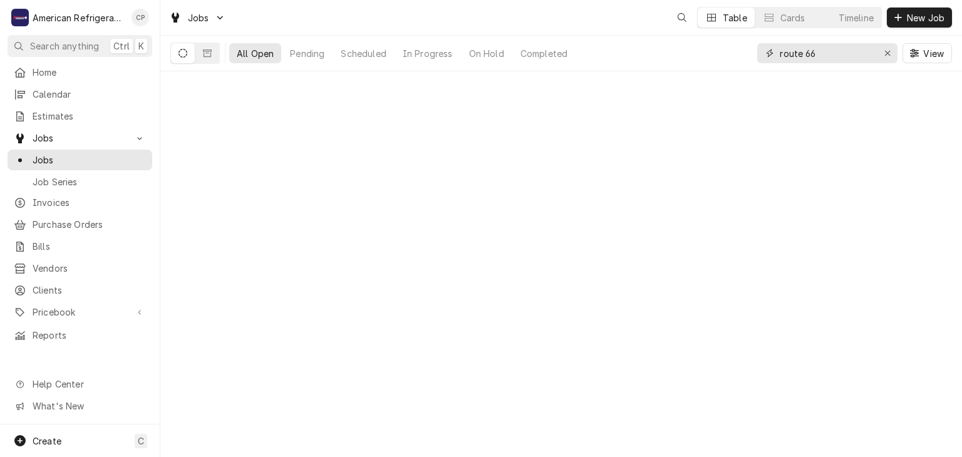
click at [834, 49] on input "route 66" at bounding box center [827, 53] width 94 height 20
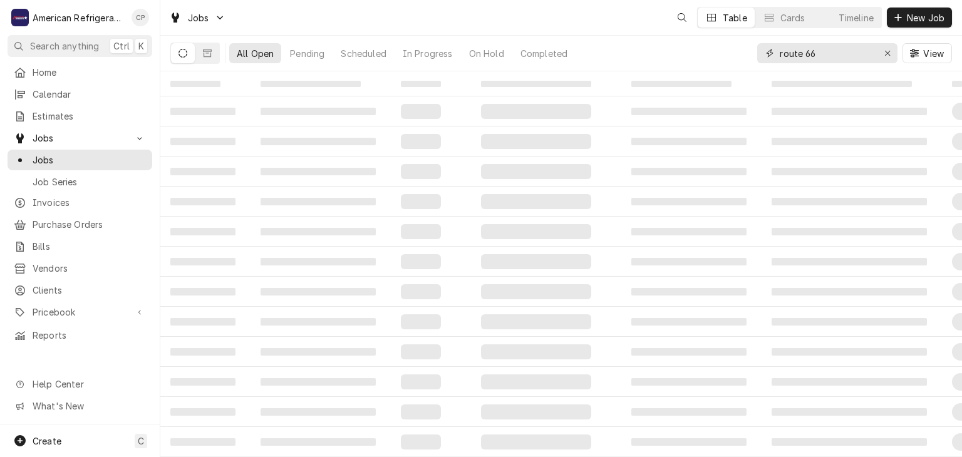
click at [834, 49] on input "route 66" at bounding box center [827, 53] width 94 height 20
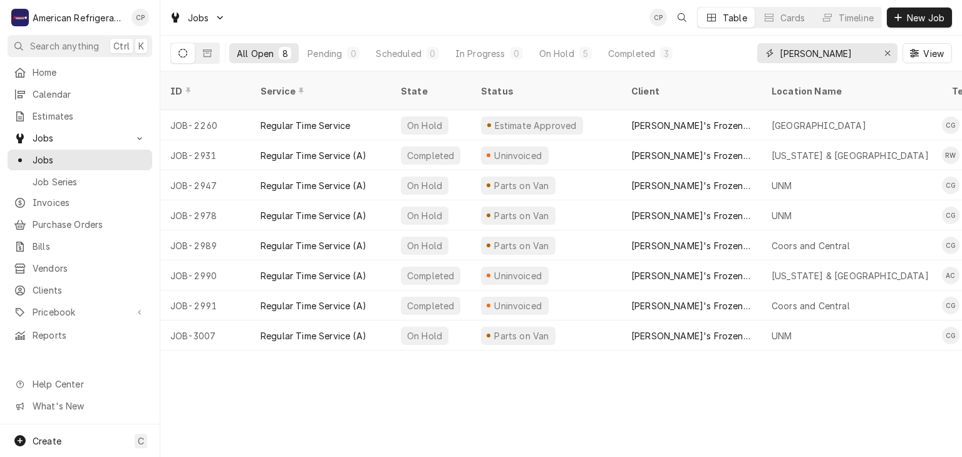
type input "[PERSON_NAME]"
click at [98, 153] on span "Jobs" at bounding box center [89, 159] width 113 height 13
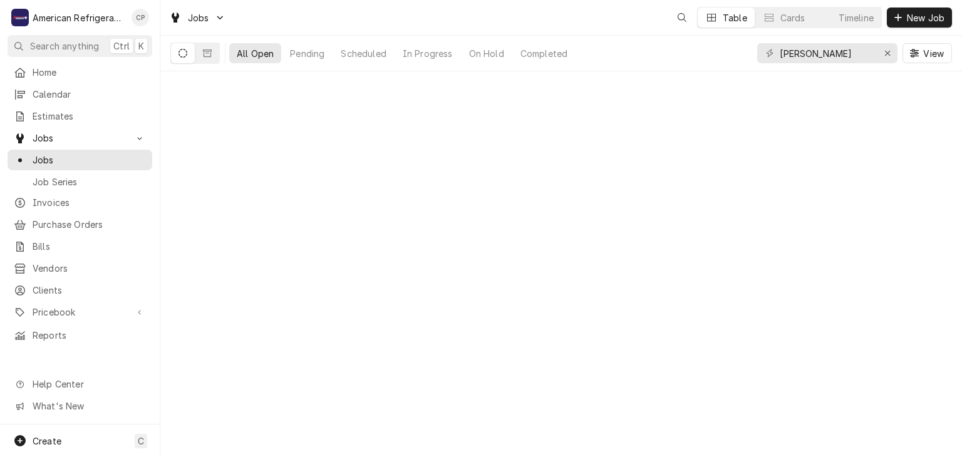
click at [830, 51] on input "[PERSON_NAME]" at bounding box center [827, 53] width 94 height 20
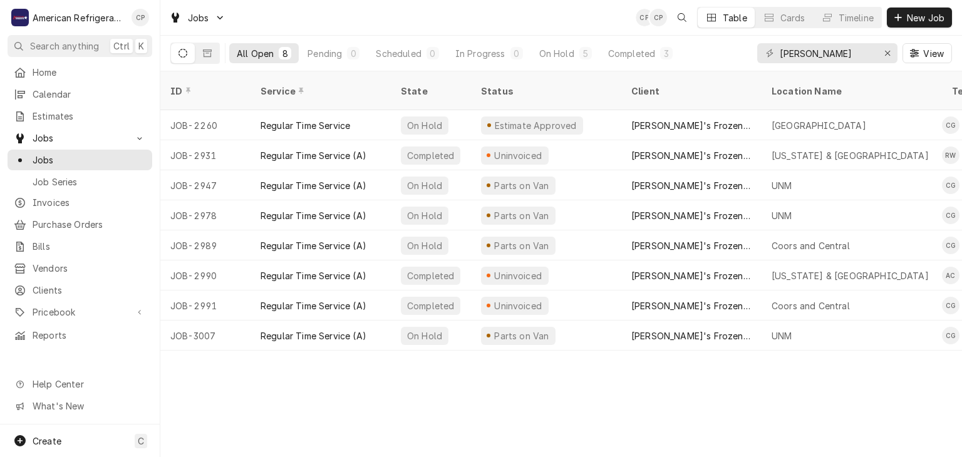
click at [831, 56] on input "[PERSON_NAME]" at bounding box center [827, 53] width 94 height 20
type input "[PERSON_NAME] unm"
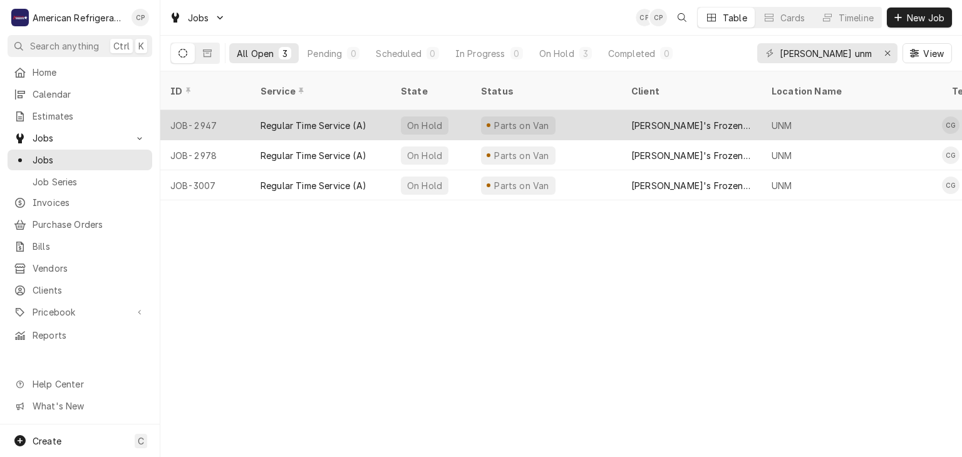
click at [337, 119] on div "Regular Time Service (A)" at bounding box center [314, 125] width 106 height 13
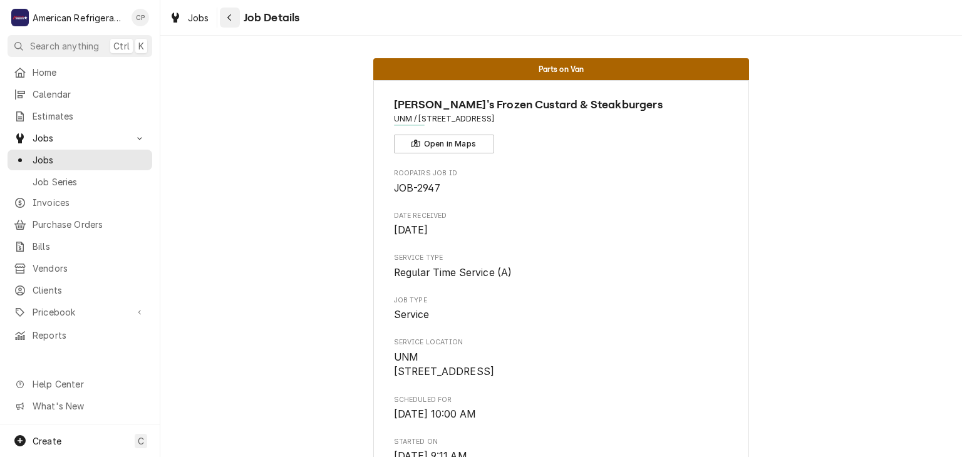
click at [227, 14] on icon "Navigate back" at bounding box center [230, 17] width 6 height 9
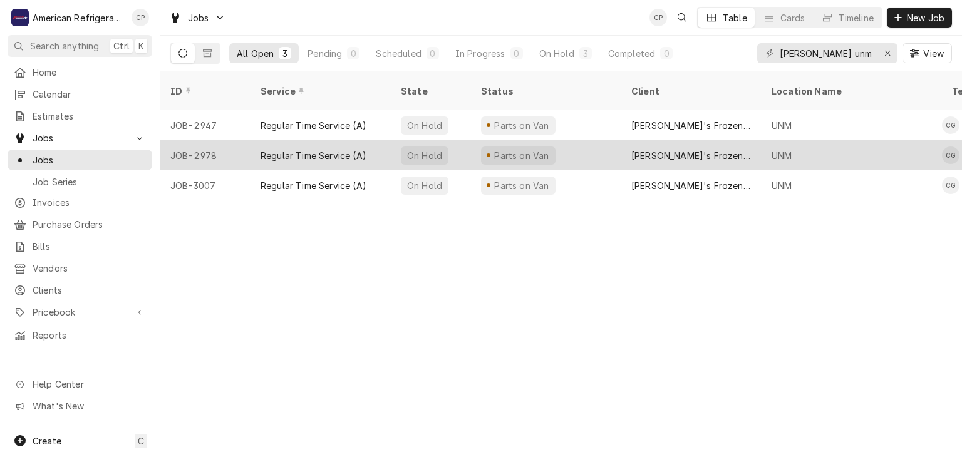
click at [277, 149] on div "Regular Time Service (A)" at bounding box center [314, 155] width 106 height 13
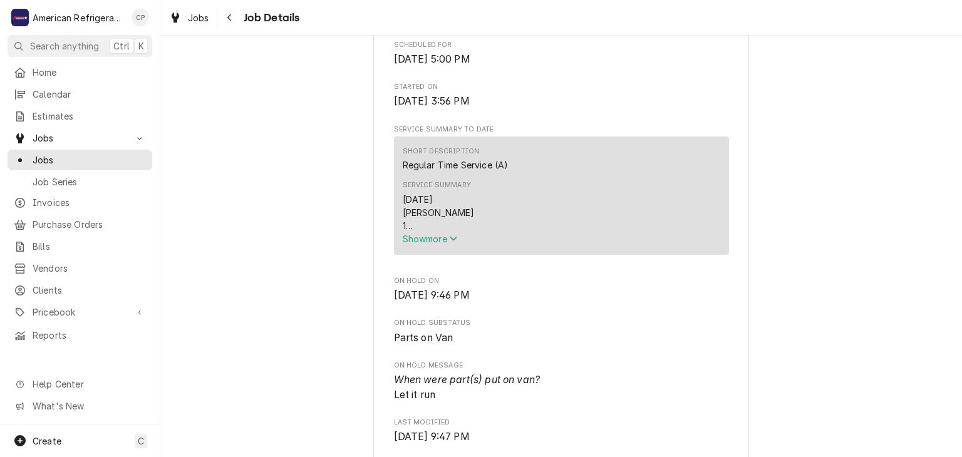
scroll to position [380, 0]
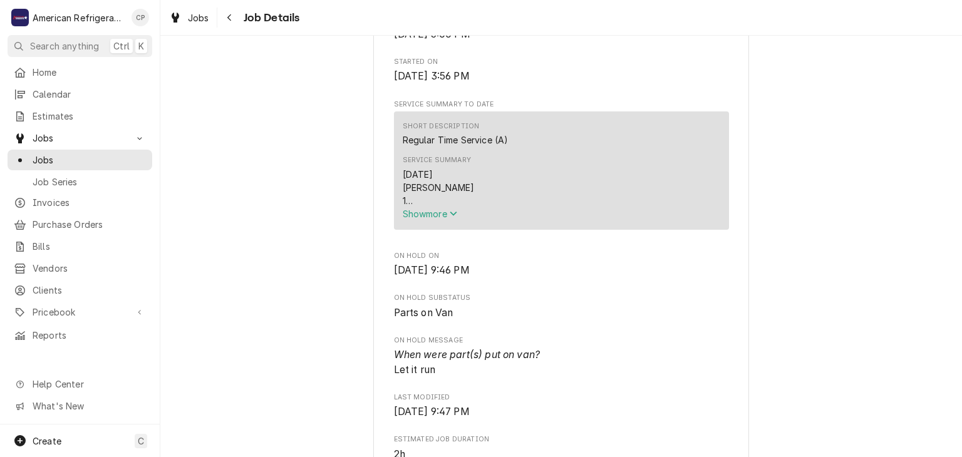
click at [424, 219] on span "Show more" at bounding box center [430, 214] width 55 height 11
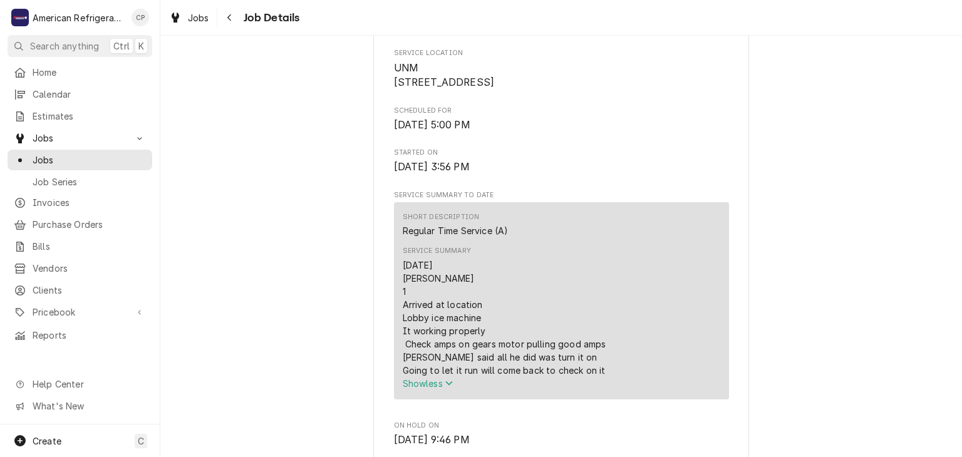
scroll to position [0, 0]
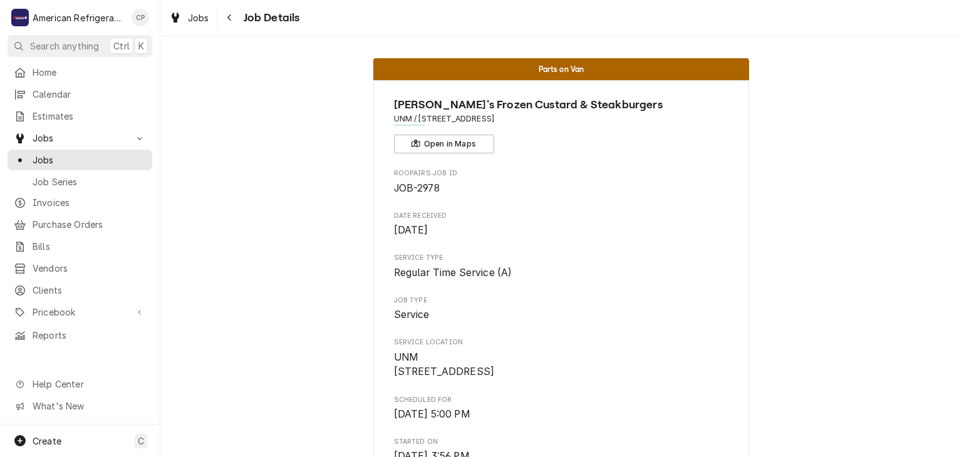
click at [244, 20] on span "Job Details" at bounding box center [270, 17] width 60 height 17
click at [225, 21] on div "Navigate back" at bounding box center [230, 17] width 13 height 13
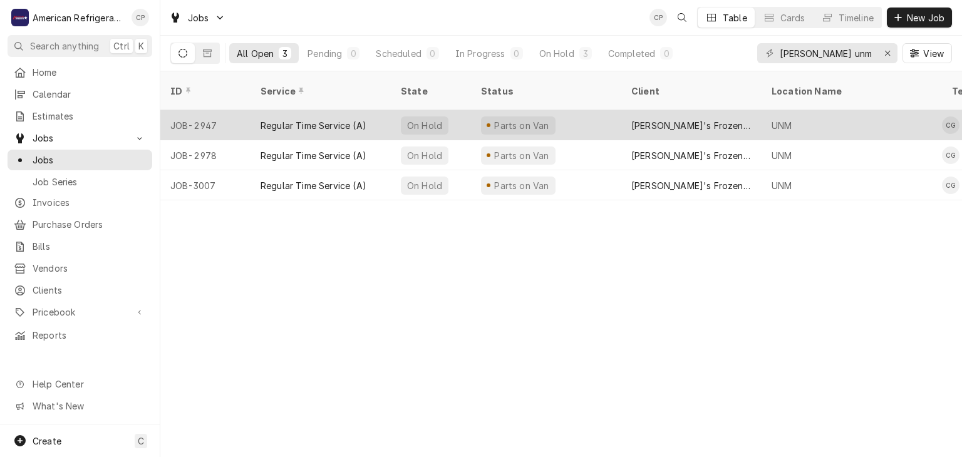
click at [292, 119] on div "Regular Time Service (A)" at bounding box center [314, 125] width 106 height 13
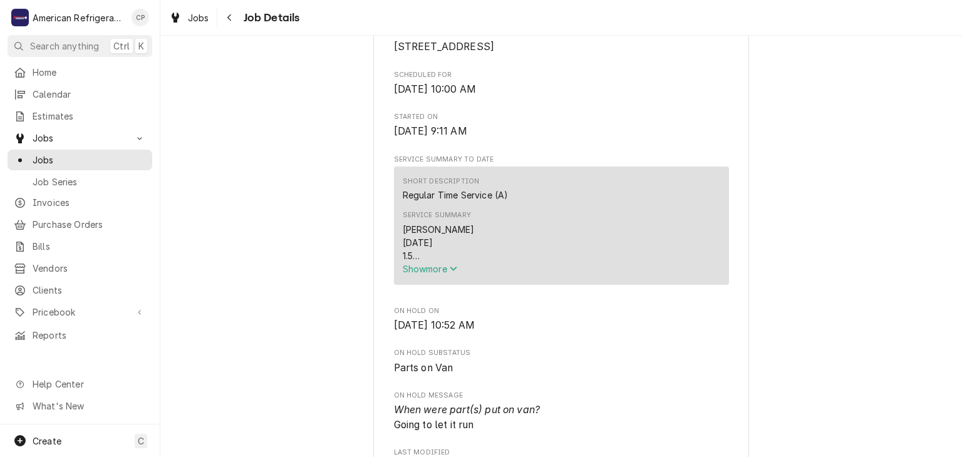
scroll to position [391, 0]
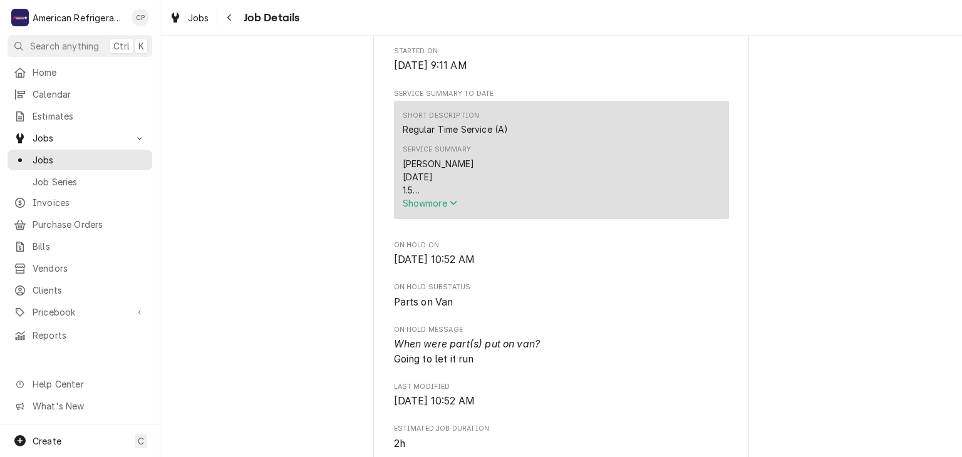
click at [443, 209] on span "Show more" at bounding box center [430, 203] width 55 height 11
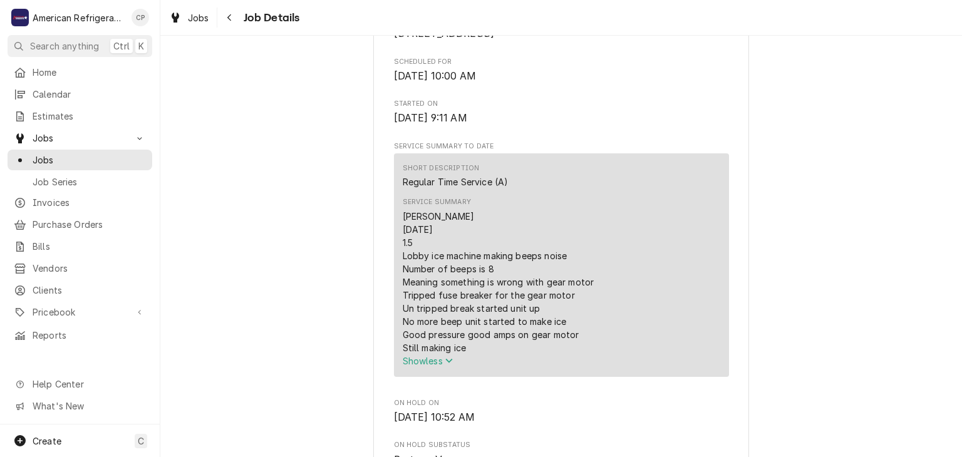
scroll to position [338, 0]
click at [107, 192] on link "Invoices" at bounding box center [80, 202] width 145 height 21
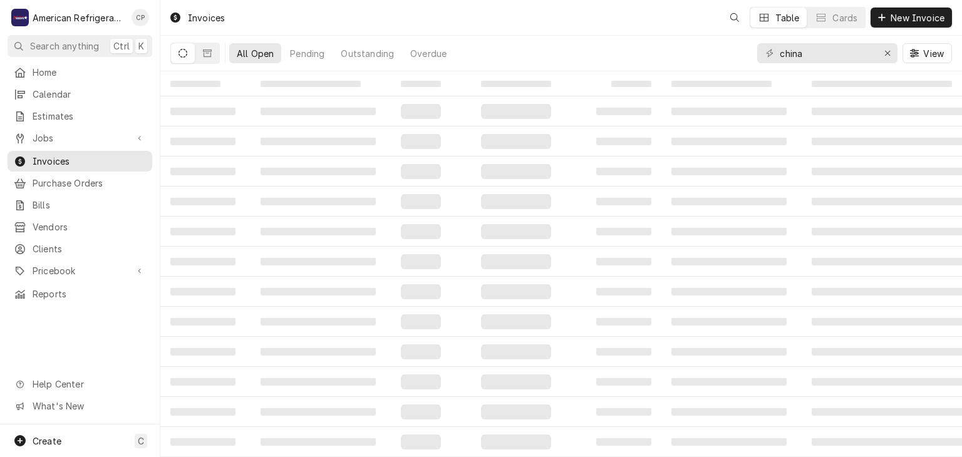
click at [807, 54] on input "china" at bounding box center [827, 53] width 94 height 20
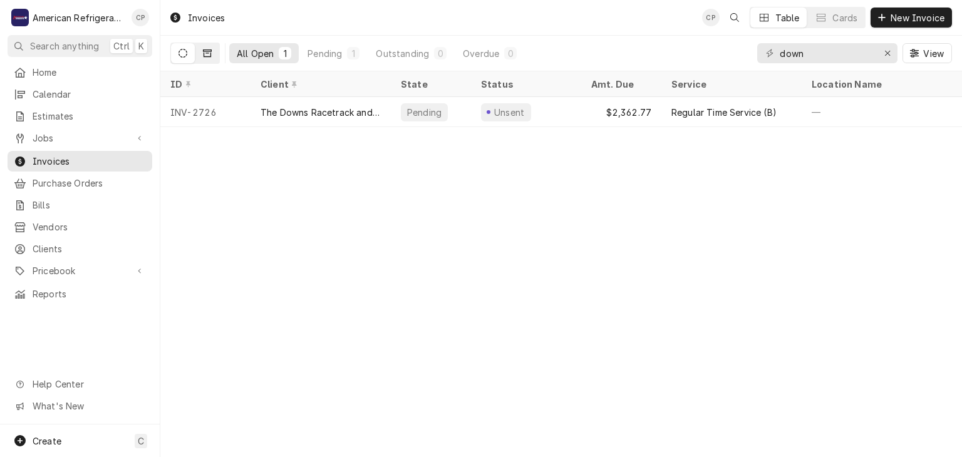
type input "down"
click at [205, 52] on icon "Dynamic Content Wrapper" at bounding box center [207, 53] width 9 height 9
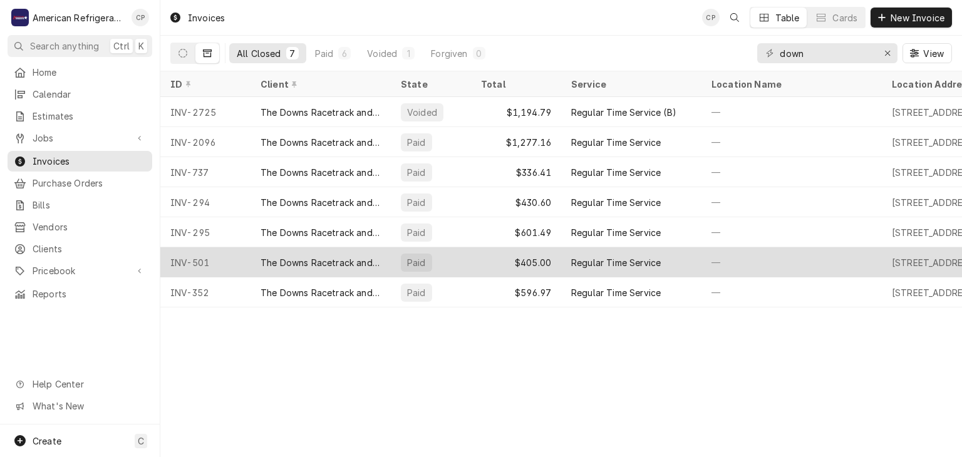
click at [296, 258] on div "The Downs Racetrack and Casino" at bounding box center [321, 262] width 120 height 13
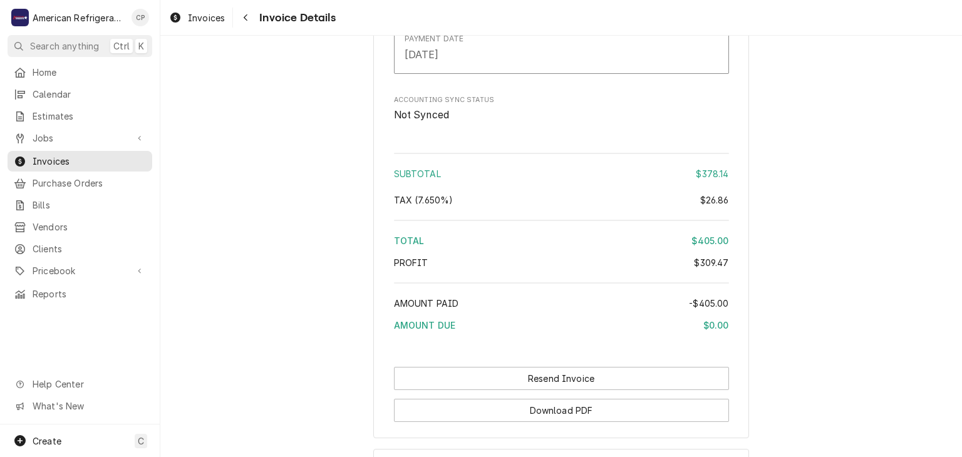
scroll to position [1992, 0]
click at [96, 137] on span "Jobs" at bounding box center [80, 138] width 95 height 13
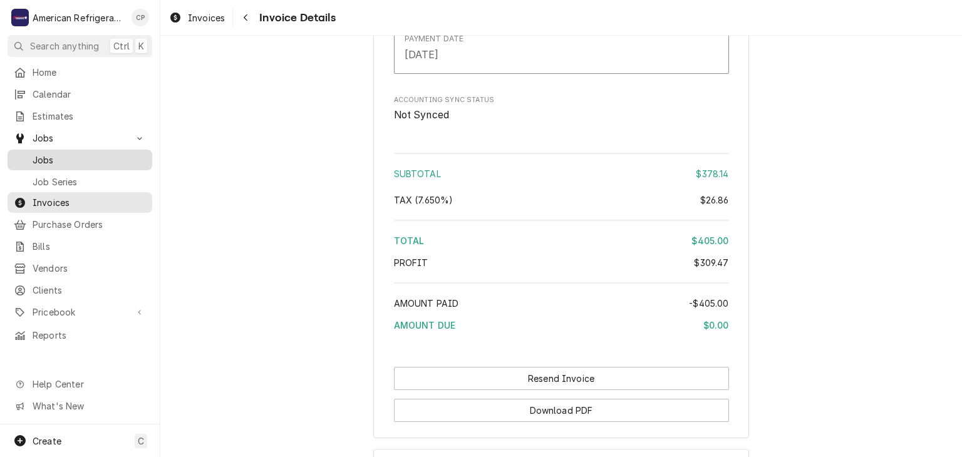
click at [96, 153] on span "Jobs" at bounding box center [89, 159] width 113 height 13
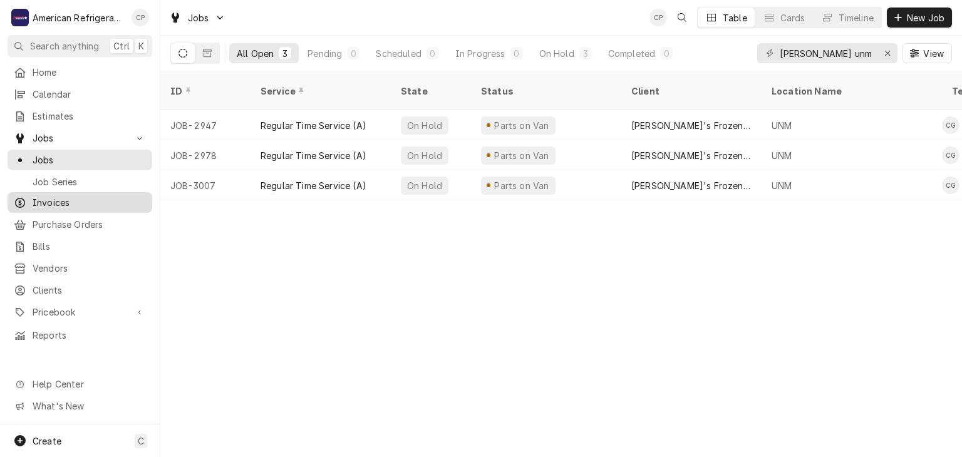
click at [56, 202] on span "Invoices" at bounding box center [89, 202] width 113 height 13
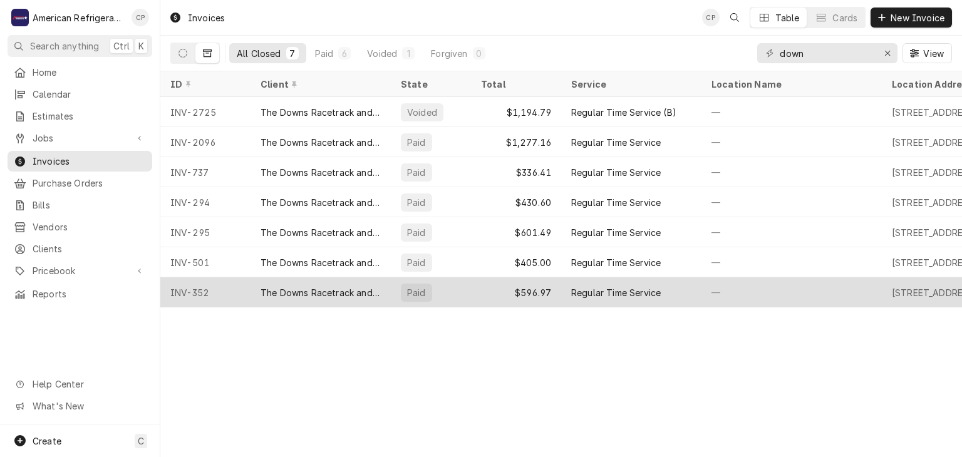
click at [243, 281] on div "INV-352" at bounding box center [205, 292] width 90 height 30
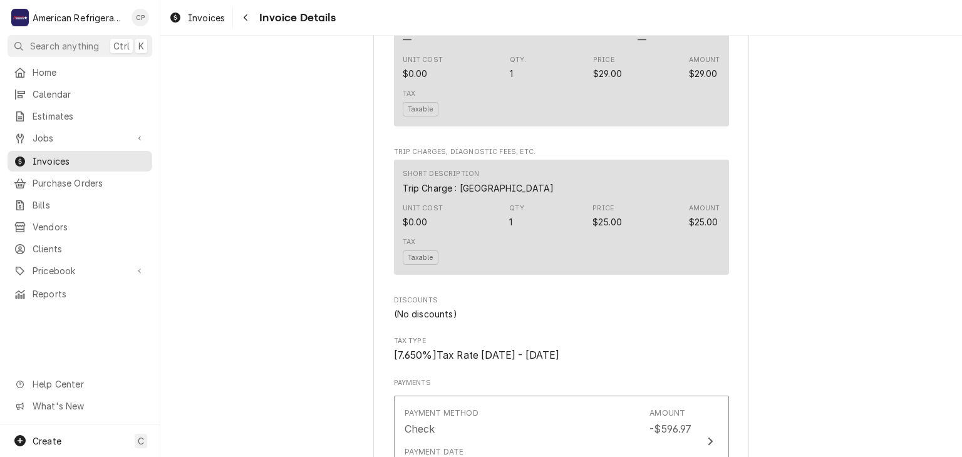
scroll to position [1230, 0]
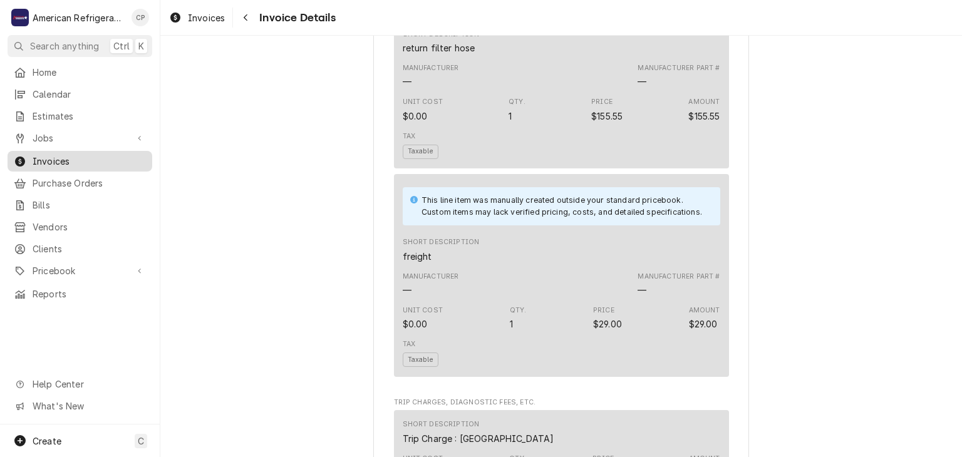
click at [101, 155] on span "Invoices" at bounding box center [89, 161] width 113 height 13
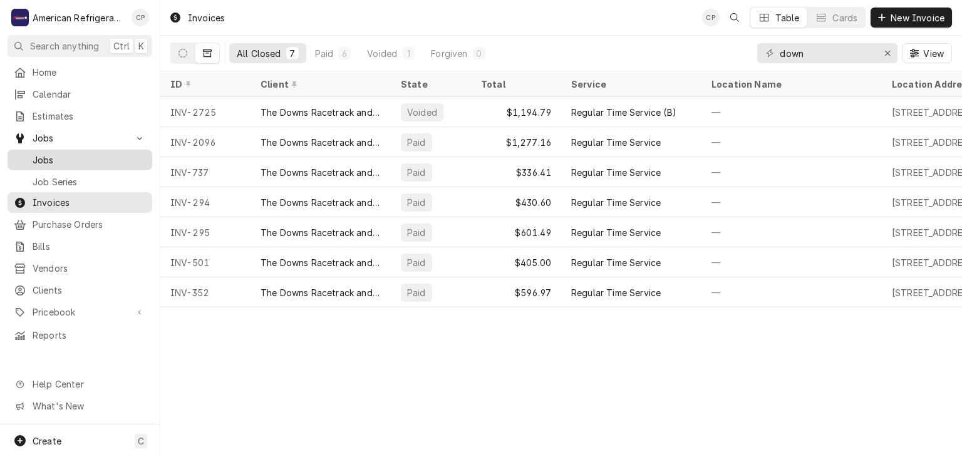
click at [95, 153] on span "Jobs" at bounding box center [89, 159] width 113 height 13
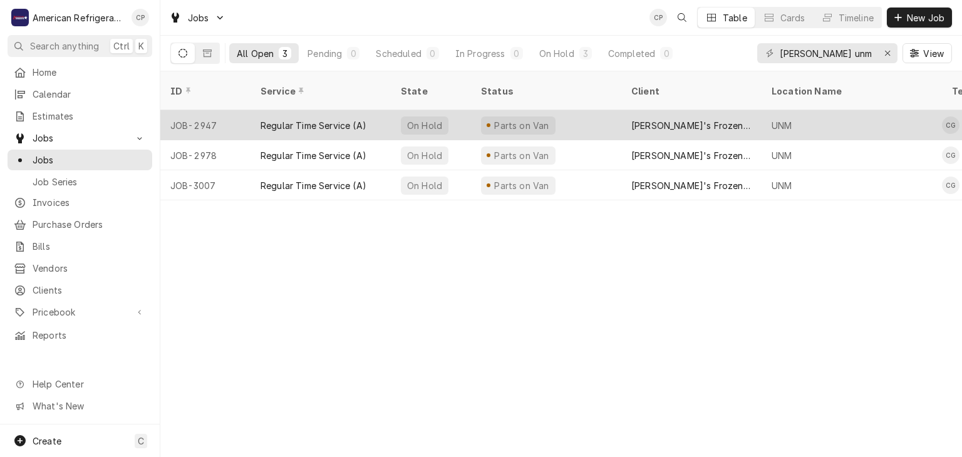
click at [343, 119] on div "Regular Time Service (A)" at bounding box center [314, 125] width 106 height 13
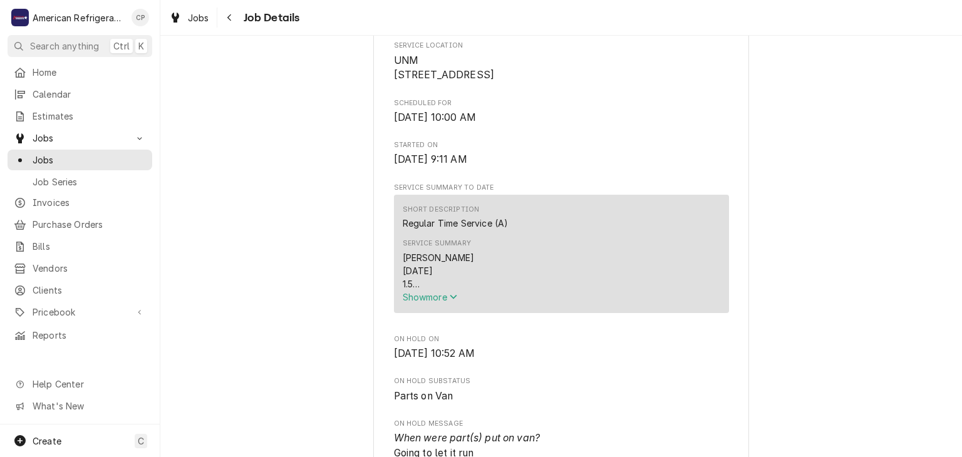
scroll to position [398, 0]
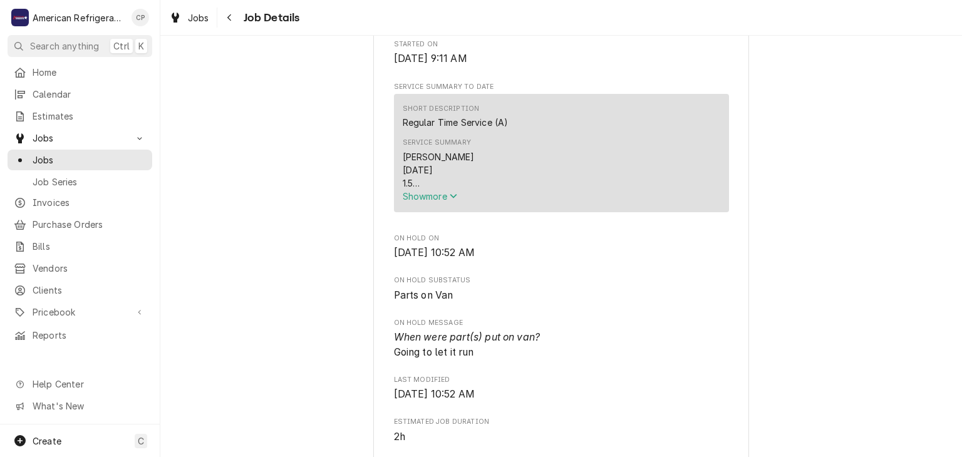
click at [403, 202] on span "Show more" at bounding box center [430, 196] width 55 height 11
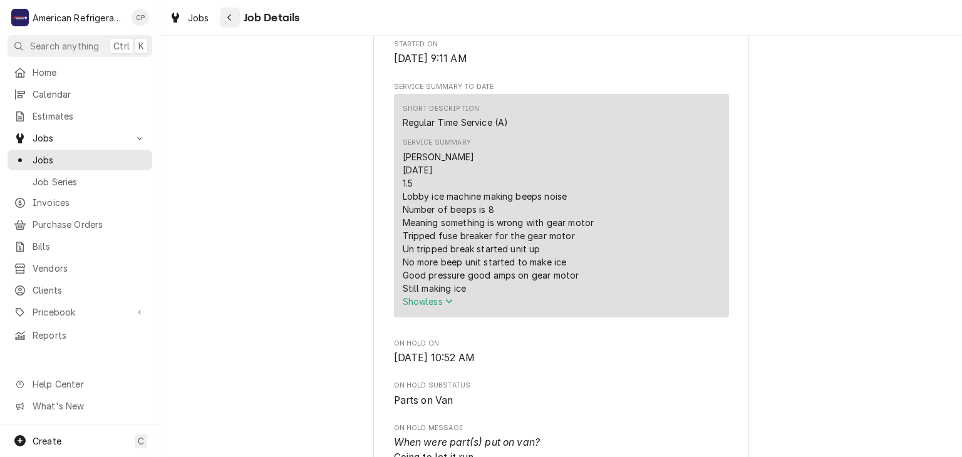
click at [227, 22] on div "Navigate back" at bounding box center [230, 17] width 13 height 13
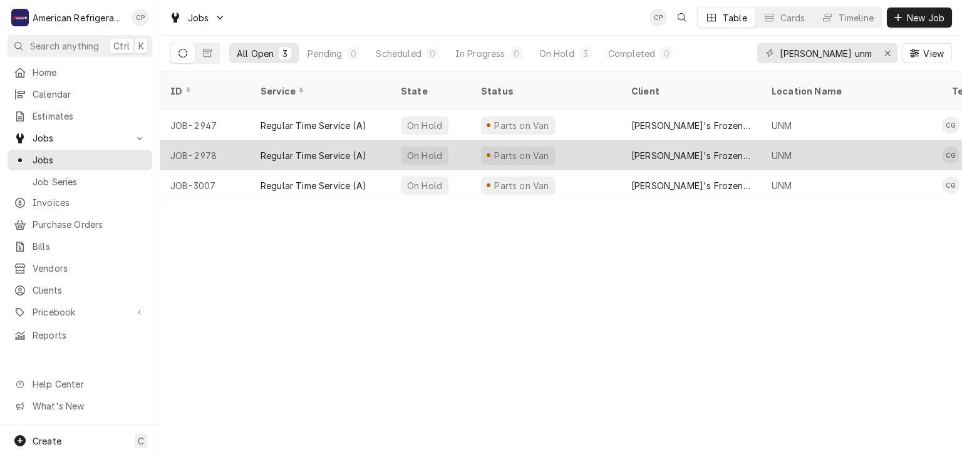
click at [282, 149] on div "Regular Time Service (A)" at bounding box center [314, 155] width 106 height 13
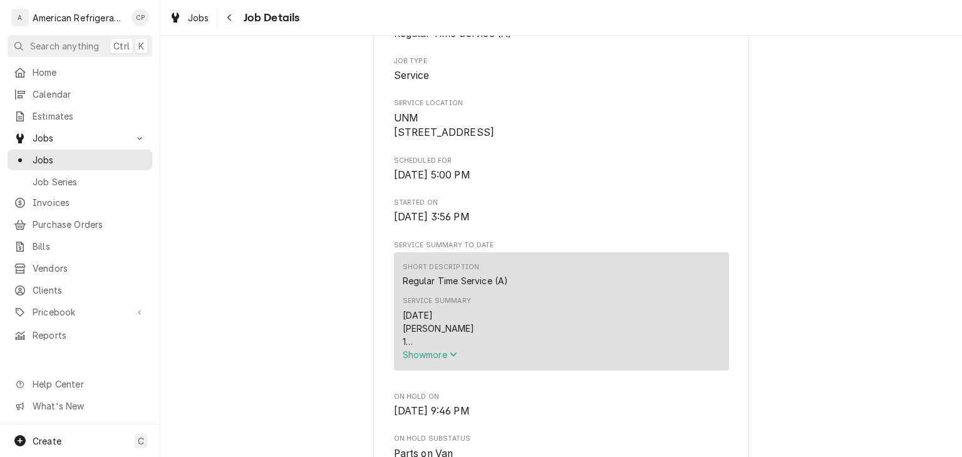
scroll to position [358, 0]
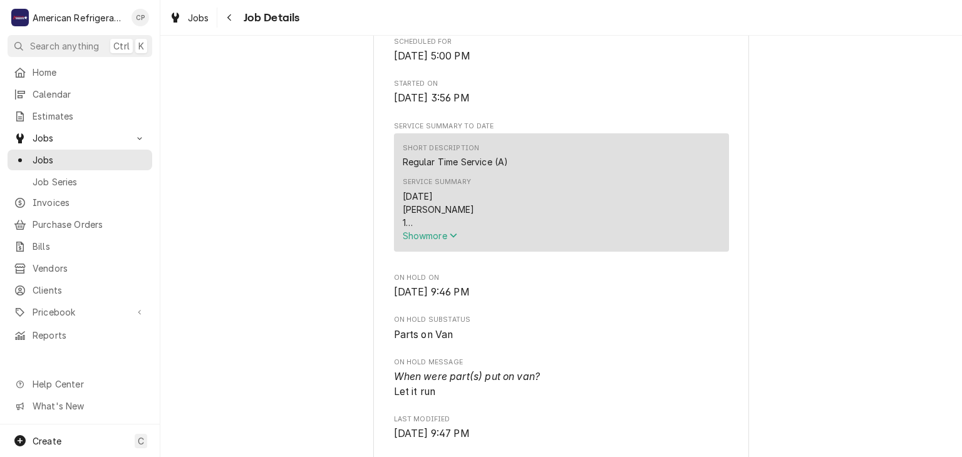
click at [435, 241] on span "Show more" at bounding box center [430, 235] width 55 height 11
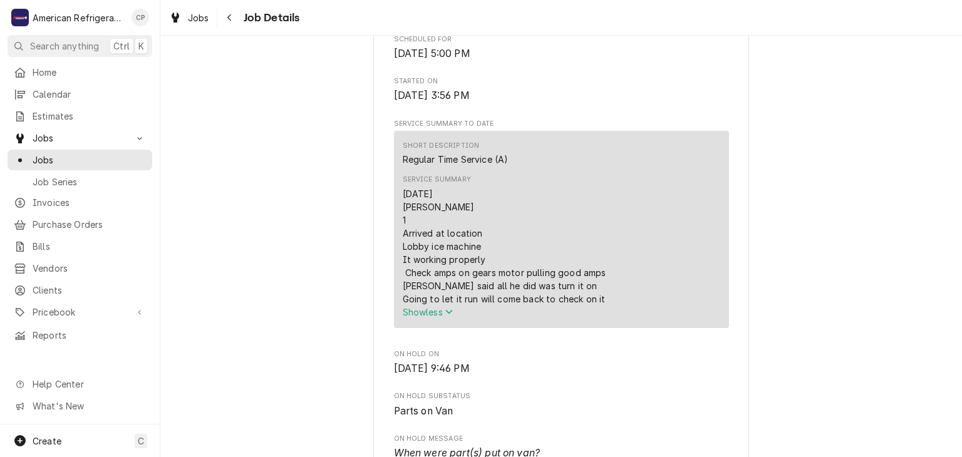
scroll to position [0, 0]
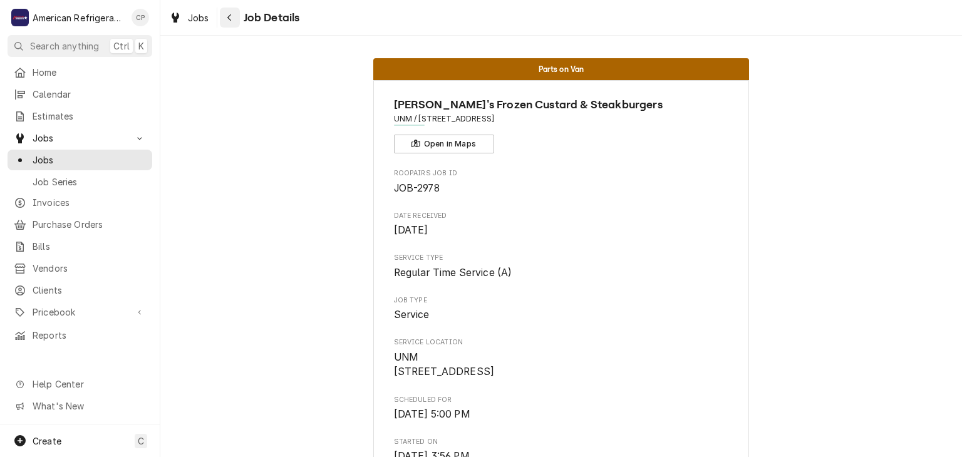
click at [235, 21] on div "Navigate back" at bounding box center [230, 17] width 13 height 13
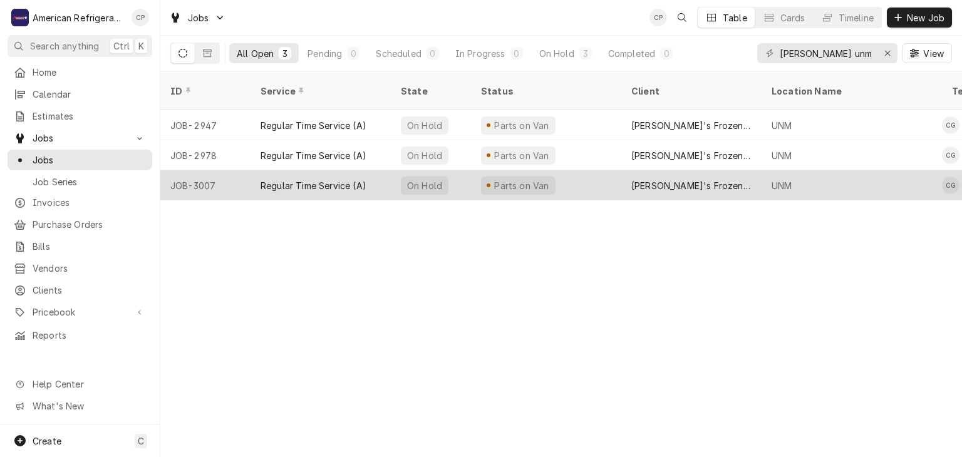
click at [241, 170] on div "JOB-3007" at bounding box center [205, 185] width 90 height 30
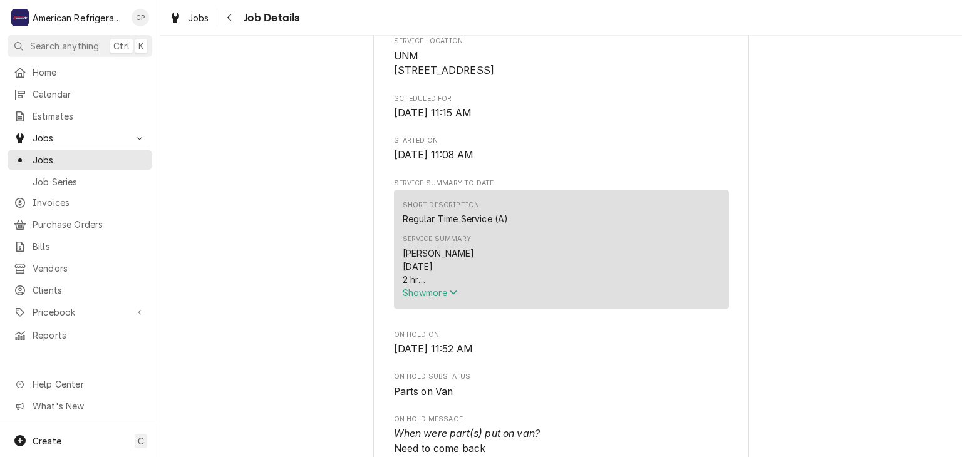
scroll to position [428, 0]
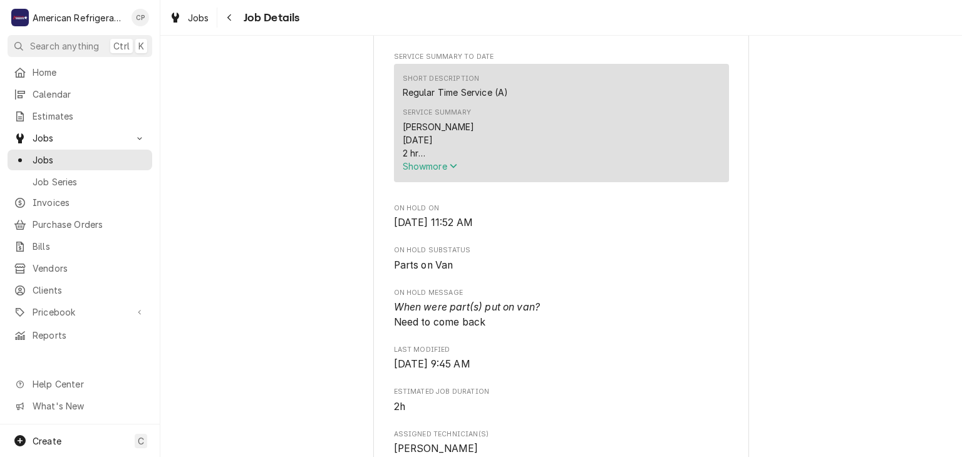
click at [427, 177] on div "Service Summary Carlos 9-11-25 2 hr Complaint lobby, ice machine, 8 beep error …" at bounding box center [562, 139] width 318 height 73
click at [425, 172] on span "Show more" at bounding box center [430, 166] width 55 height 11
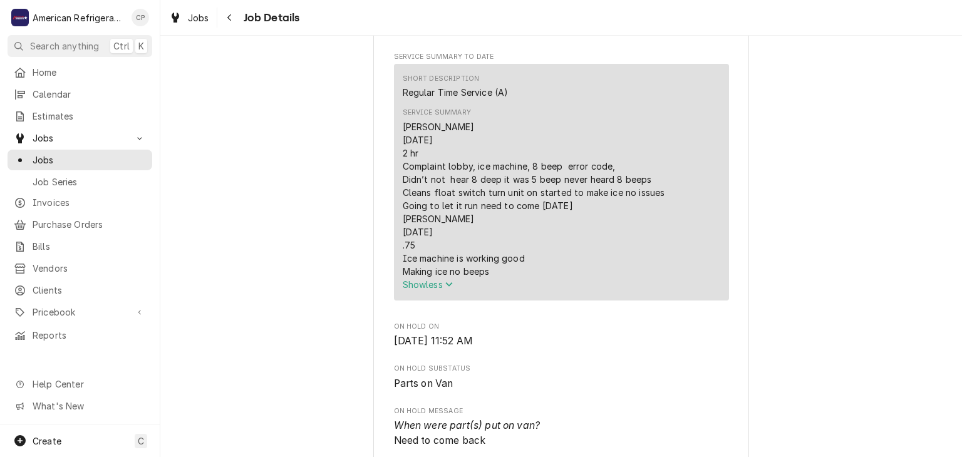
click at [301, 199] on div "Parts on Van Freddy's Frozen Custard & Steakburgers UNM / 2550 Central Ave SE, …" at bounding box center [561, 395] width 802 height 1548
click at [131, 158] on span "Jobs" at bounding box center [89, 159] width 113 height 13
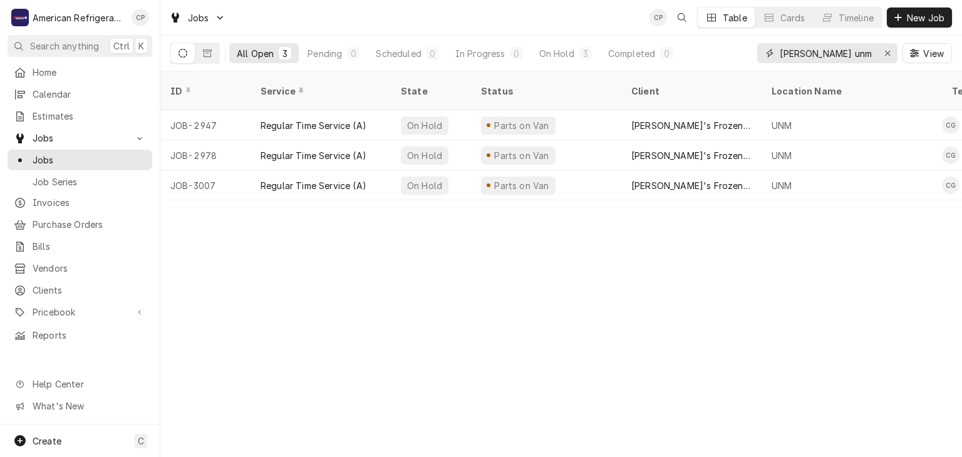
click at [848, 53] on input "freddy unm" at bounding box center [827, 53] width 94 height 20
type input "2989"
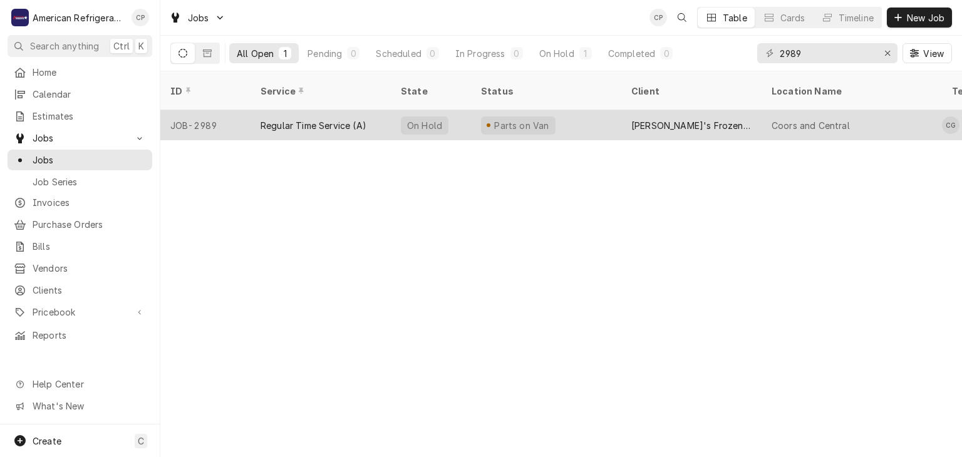
click at [328, 119] on div "Regular Time Service (A)" at bounding box center [314, 125] width 106 height 13
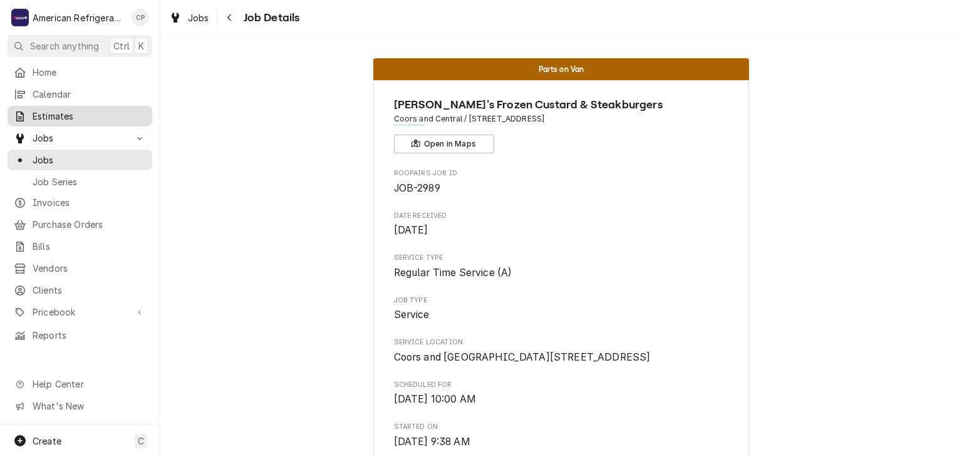
click at [55, 117] on span "Estimates" at bounding box center [89, 116] width 113 height 13
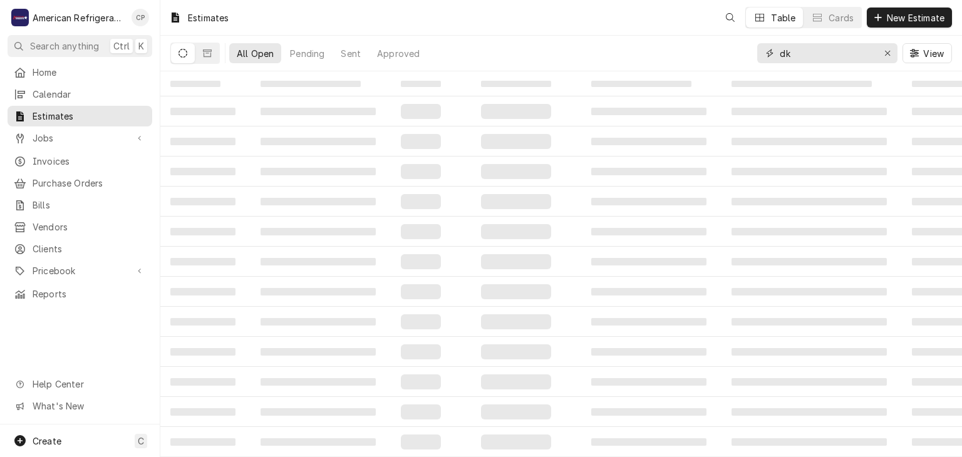
click at [817, 51] on input "dk" at bounding box center [827, 53] width 94 height 20
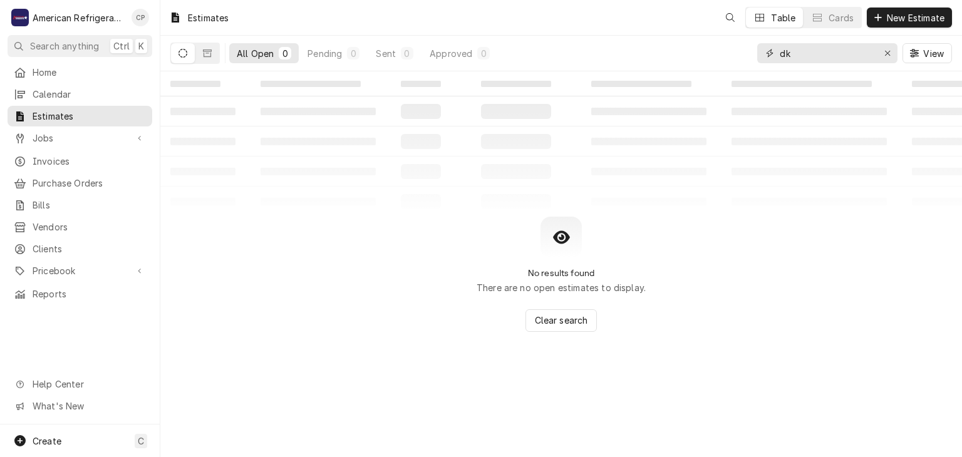
click at [817, 51] on input "dk" at bounding box center [827, 53] width 94 height 20
type input "freddy"
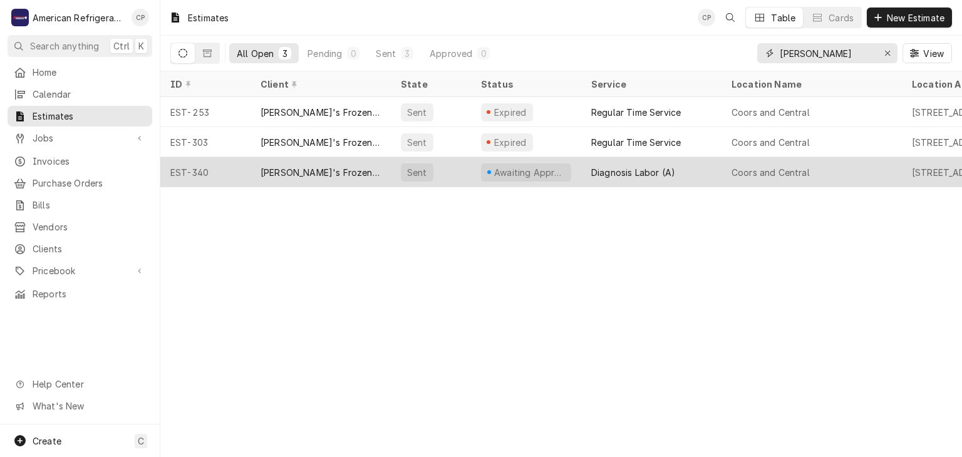
type input "Freddy coors"
click at [327, 168] on div "[PERSON_NAME]'s Frozen Custard & Steakburgers" at bounding box center [321, 172] width 120 height 13
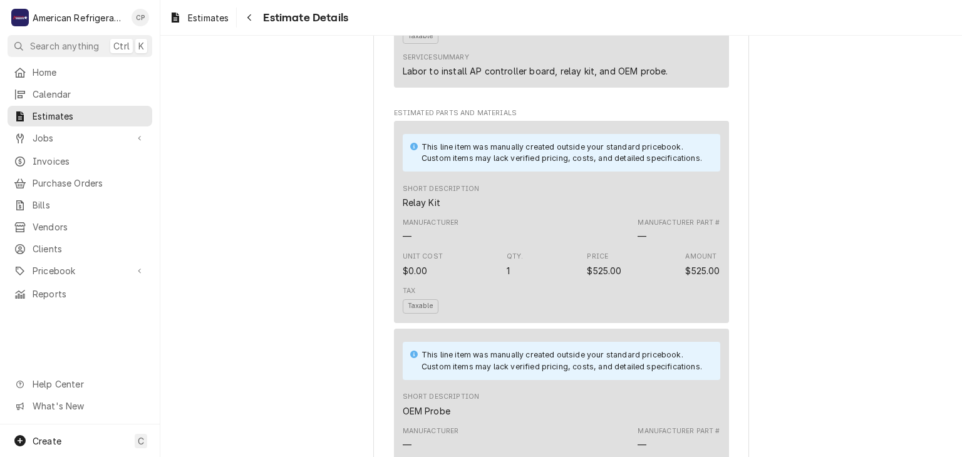
scroll to position [458, 0]
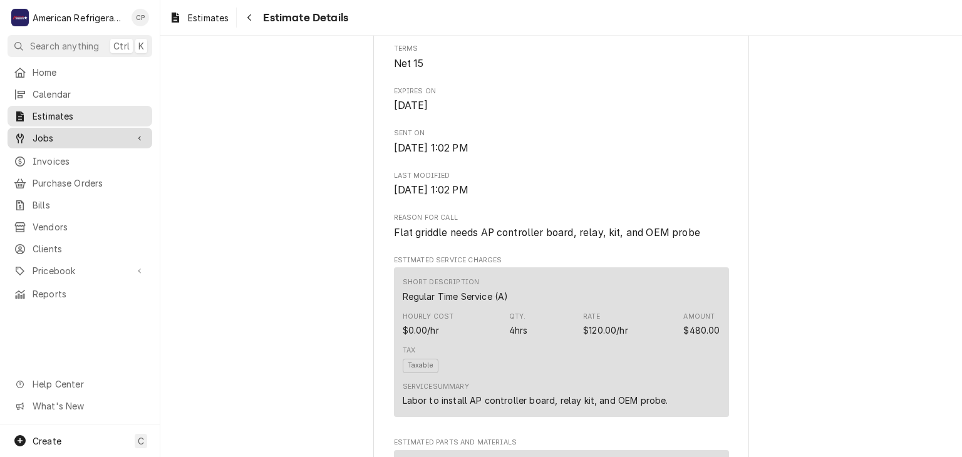
click at [66, 135] on span "Jobs" at bounding box center [80, 138] width 95 height 13
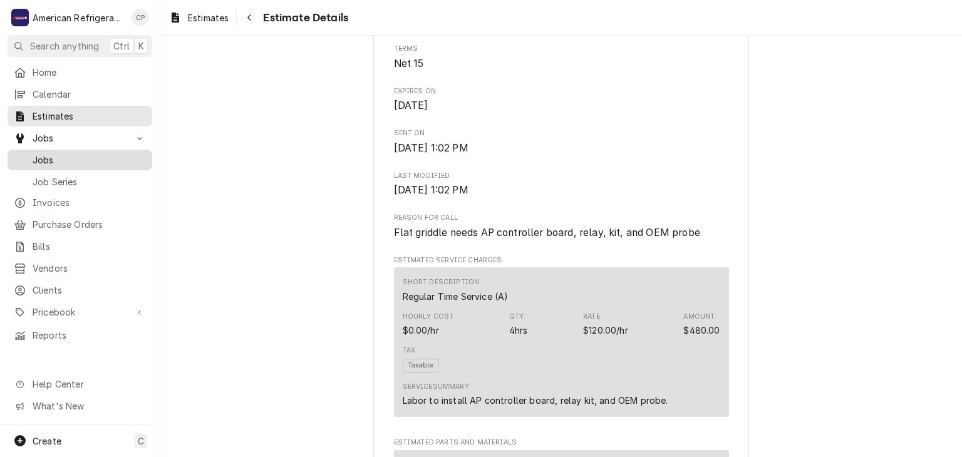
click at [85, 153] on span "Jobs" at bounding box center [89, 159] width 113 height 13
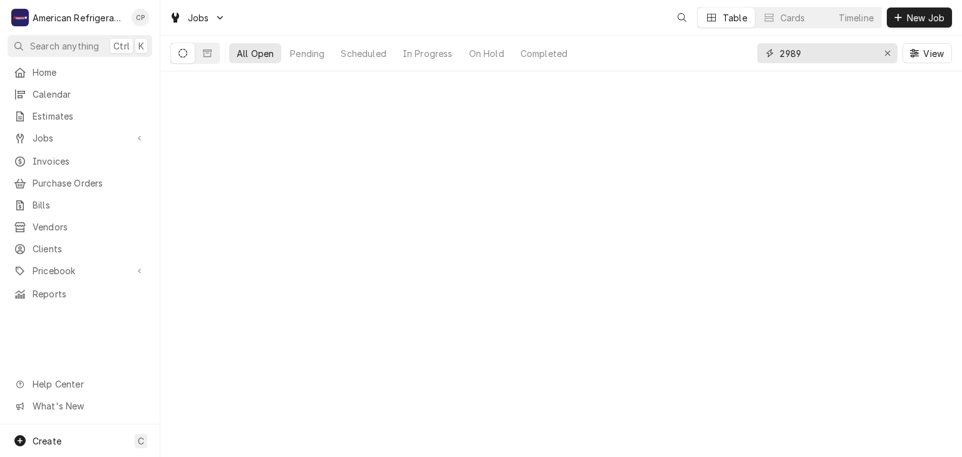
click at [820, 48] on input "2989" at bounding box center [827, 53] width 94 height 20
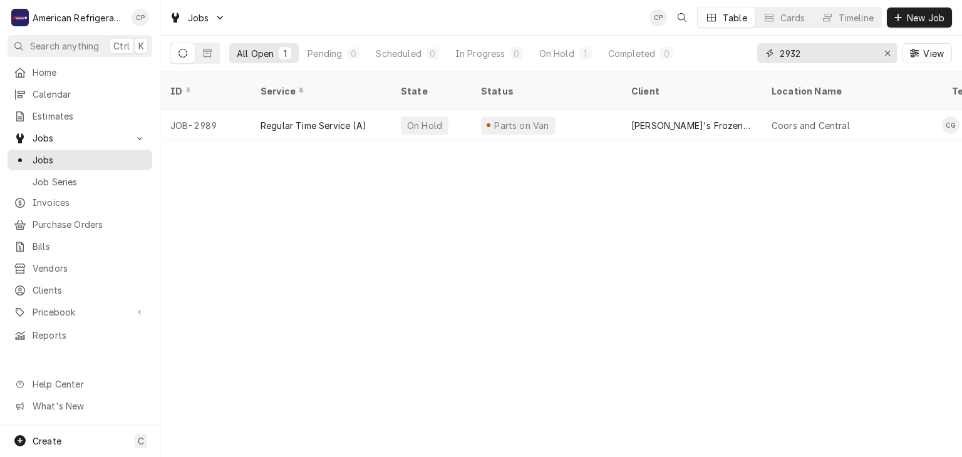
type input "2932"
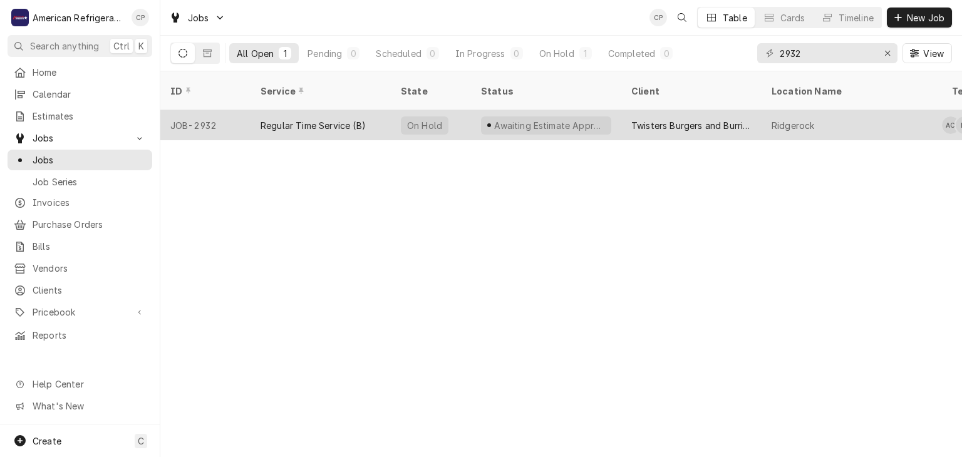
click at [405, 116] on div "On Hold" at bounding box center [425, 125] width 48 height 18
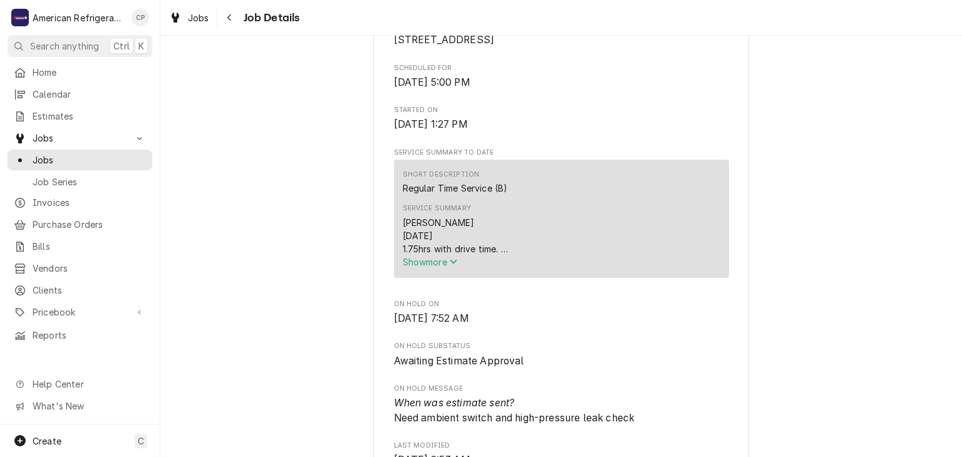
scroll to position [396, 0]
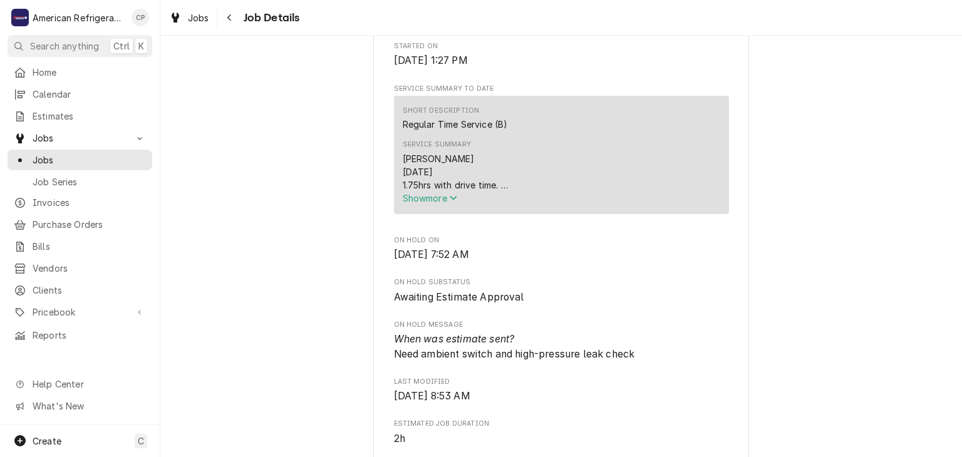
click at [419, 209] on div "Service Summary [PERSON_NAME] [DATE] 1.75hrs with drive time. At arrival found …" at bounding box center [562, 171] width 318 height 73
click at [419, 204] on span "Show more" at bounding box center [430, 198] width 55 height 11
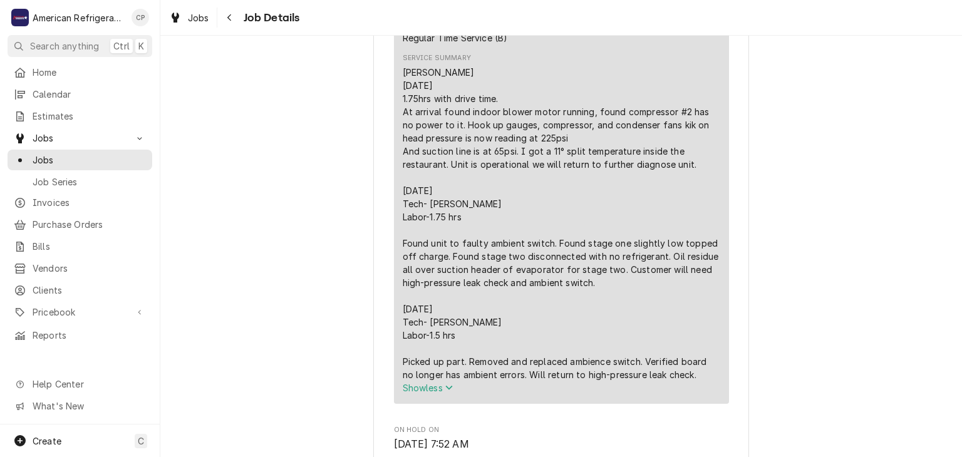
scroll to position [483, 0]
click at [66, 153] on span "Jobs" at bounding box center [89, 159] width 113 height 13
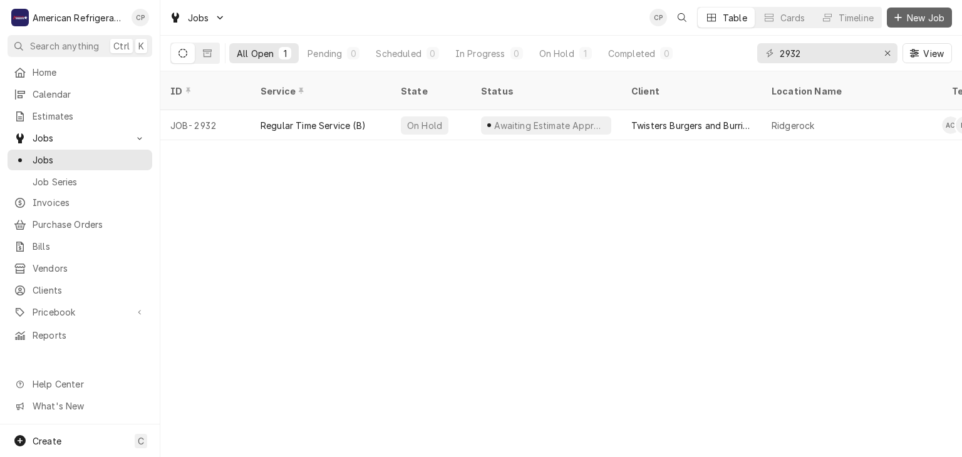
click at [922, 18] on span "New Job" at bounding box center [925, 17] width 43 height 13
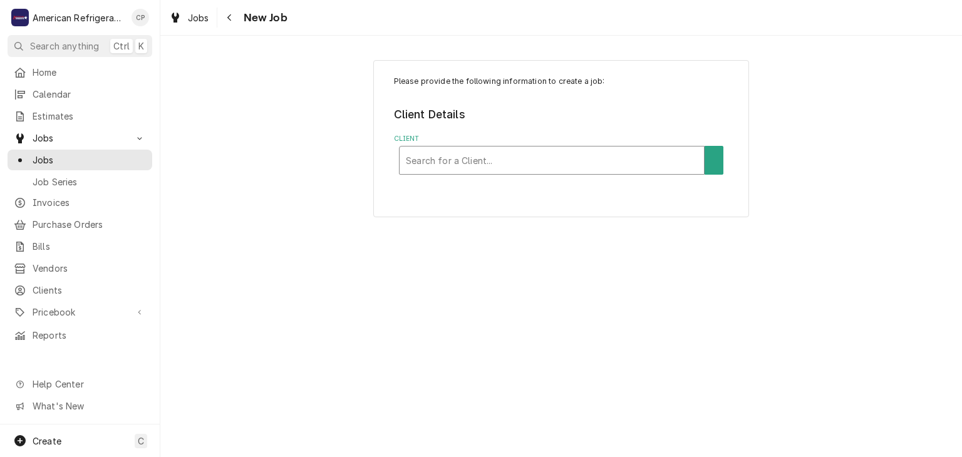
click at [444, 153] on div "Client" at bounding box center [552, 160] width 292 height 23
type input "dq"
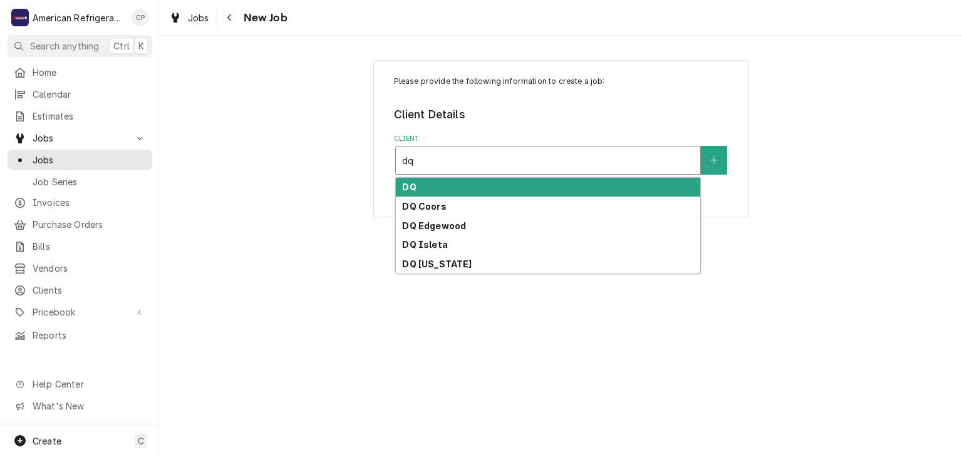
click at [460, 192] on div "DQ" at bounding box center [548, 187] width 304 height 19
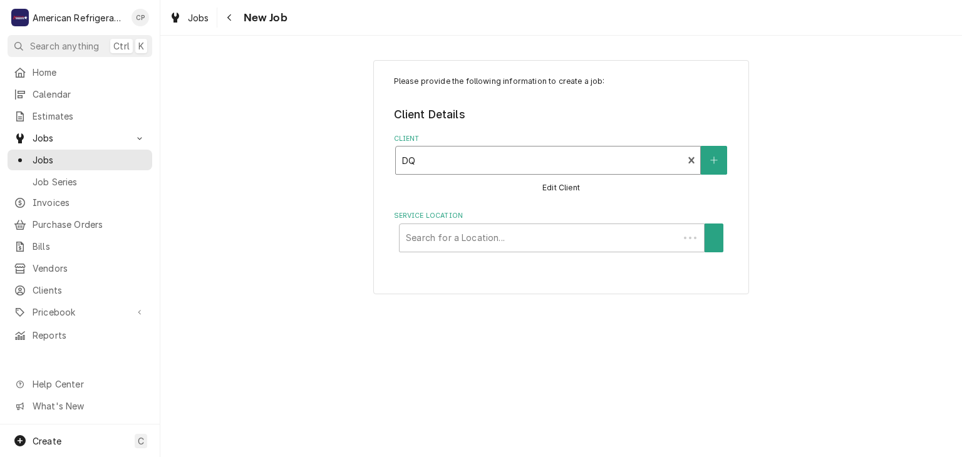
click at [462, 195] on div "Client option [object Object], selected. DQ Edit Client" at bounding box center [561, 165] width 335 height 62
click at [469, 238] on div "Service Location" at bounding box center [548, 238] width 292 height 23
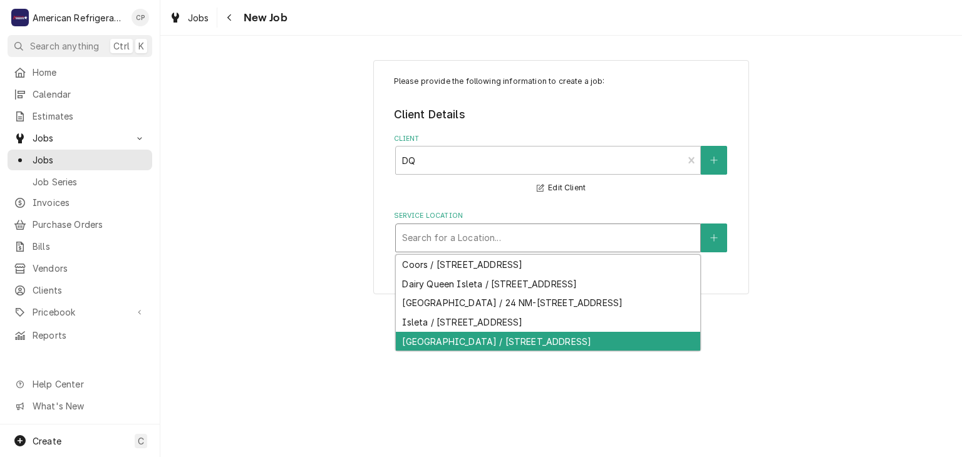
click at [466, 343] on div "Southern & Western Hills / 2116 Southern Blvd SE, Rio Rancho, NM 87124" at bounding box center [548, 341] width 304 height 19
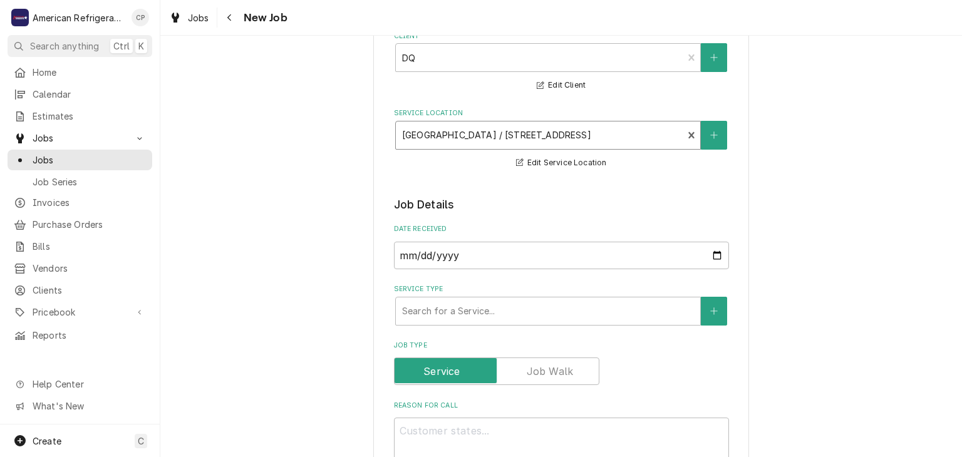
scroll to position [115, 0]
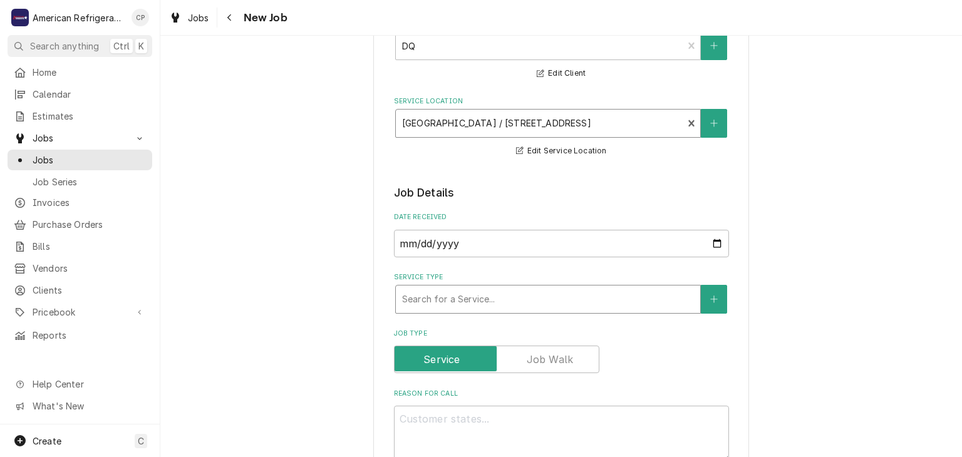
click at [444, 303] on div "Service Type" at bounding box center [548, 299] width 292 height 23
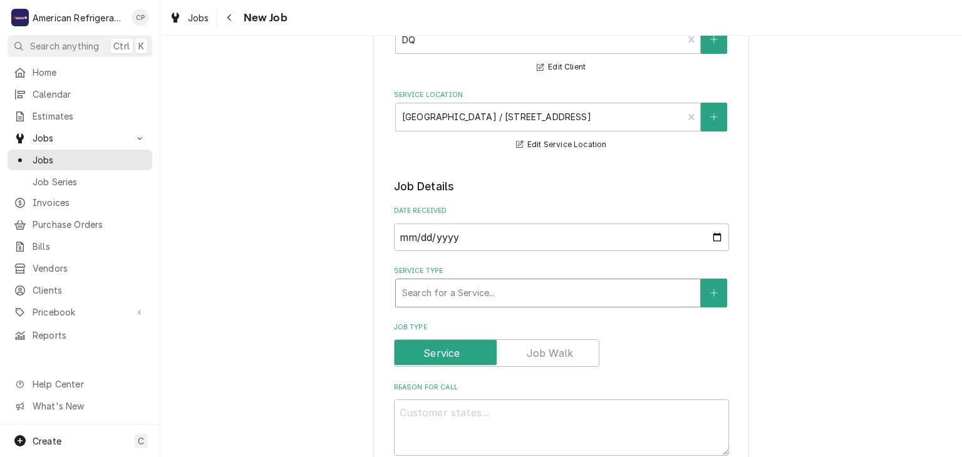
scroll to position [128, 0]
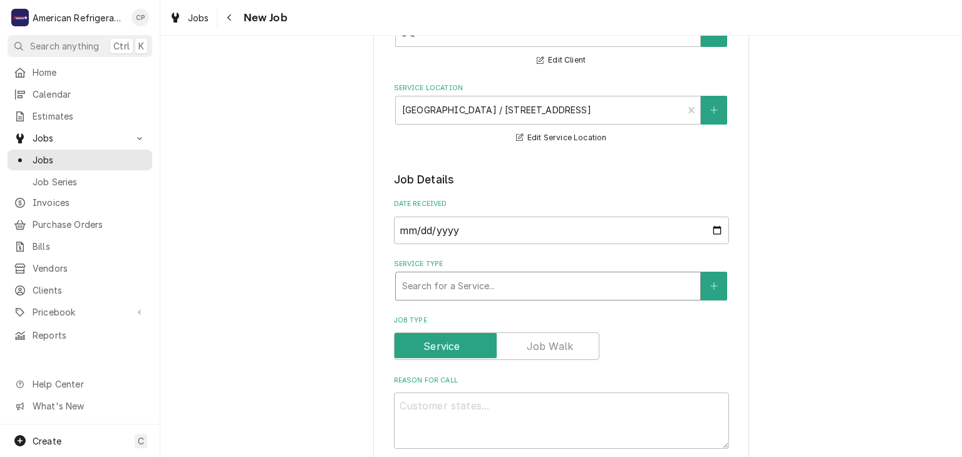
click at [426, 286] on div "Service Type" at bounding box center [548, 286] width 292 height 23
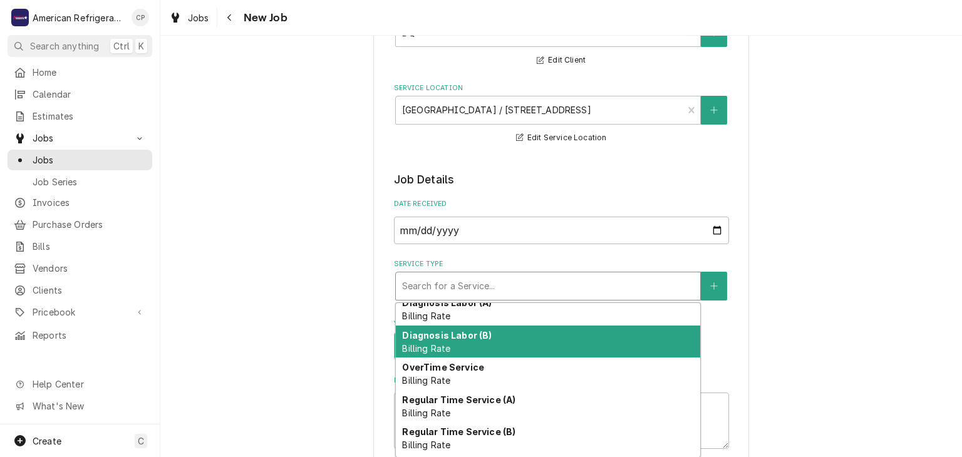
scroll to position [40, 0]
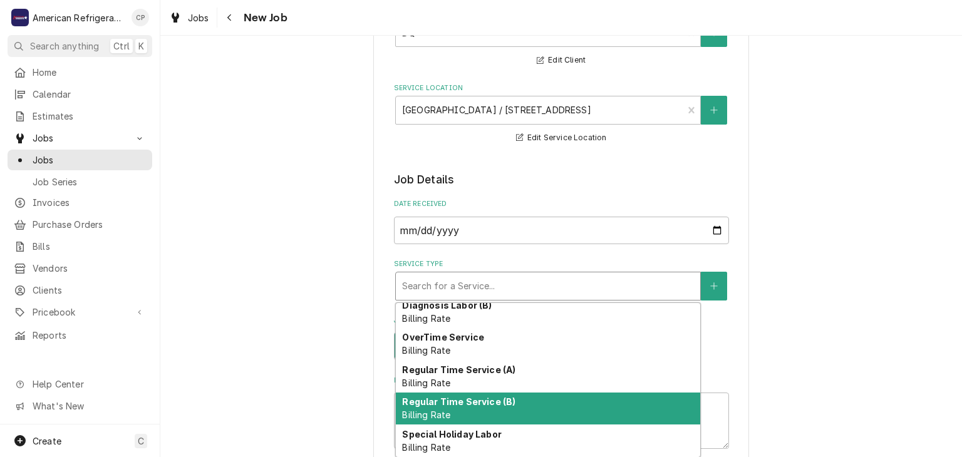
click at [492, 402] on strong "Regular Time Service (B)" at bounding box center [458, 401] width 113 height 11
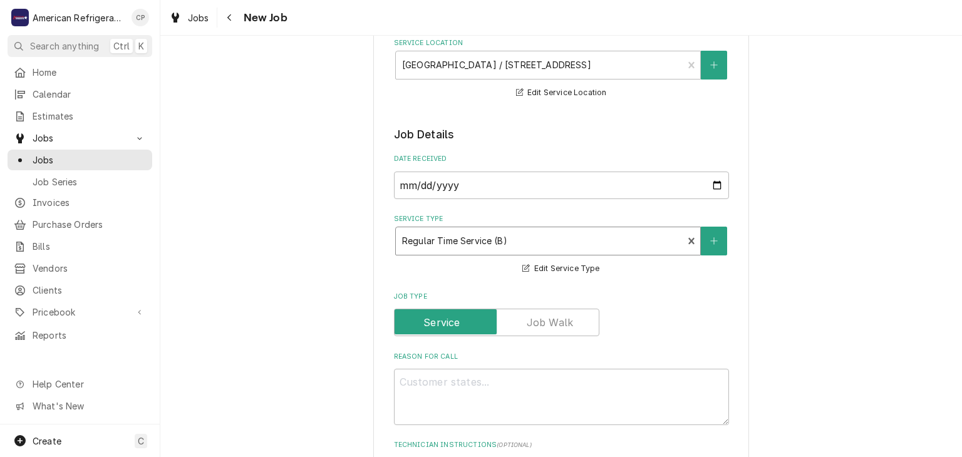
scroll to position [182, 0]
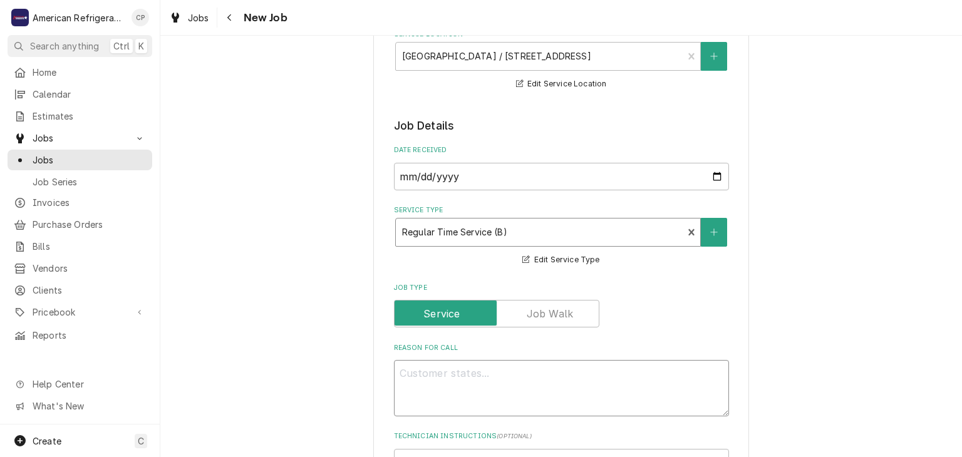
click at [451, 383] on textarea "Reason For Call" at bounding box center [561, 388] width 335 height 56
type textarea "x"
type textarea "L"
type textarea "x"
type textarea "Lo"
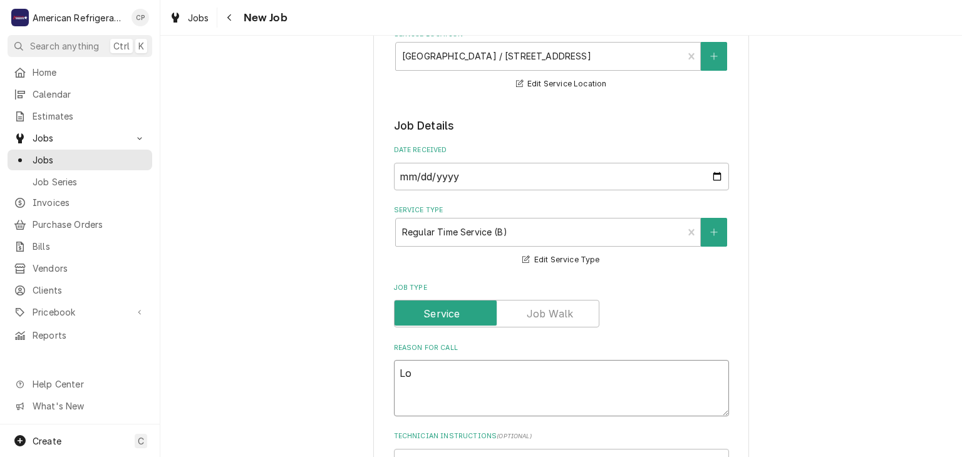
type textarea "x"
type textarea "Lob"
type textarea "x"
type textarea "Lobby"
type textarea "x"
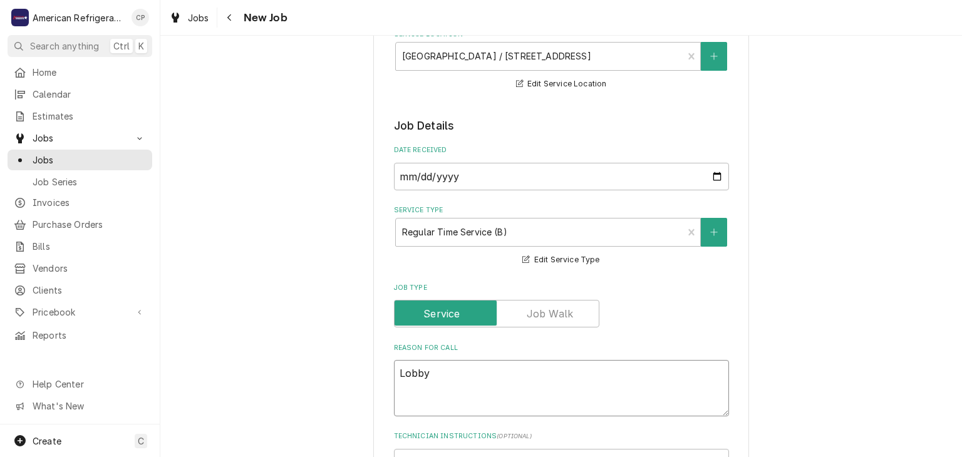
type textarea "Lobby"
type textarea "x"
type textarea "Lobby A"
type textarea "x"
type textarea "Lobby A/"
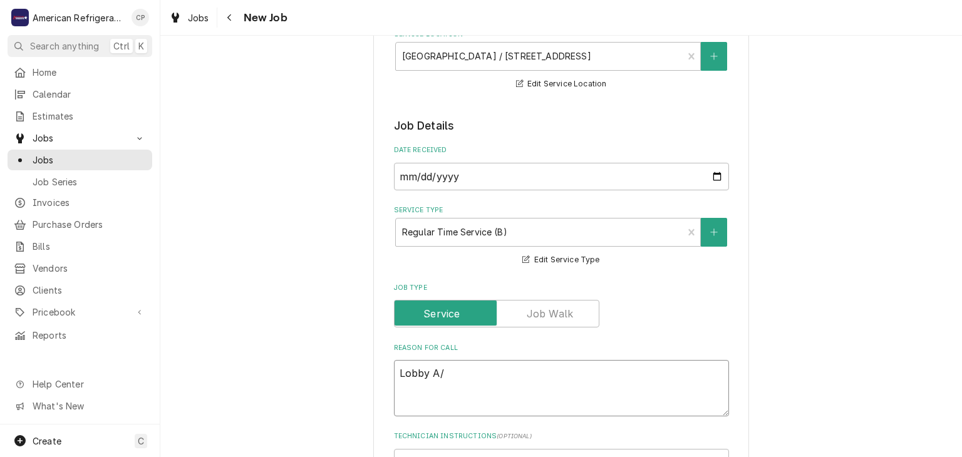
type textarea "x"
type textarea "Lobby A/C"
type textarea "x"
type textarea "Lobby A/C"
type textarea "x"
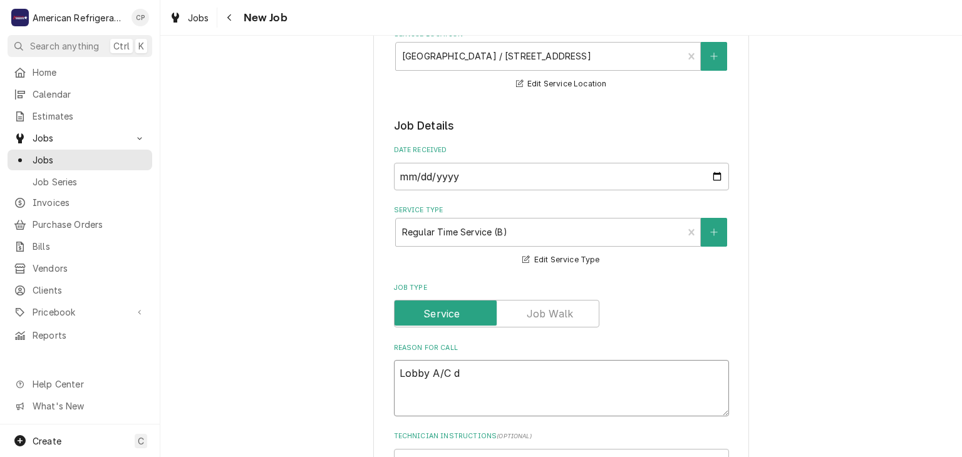
type textarea "Lobby A/C do"
type textarea "x"
type textarea "Lobby A/C dow"
type textarea "x"
type textarea "Lobby A/C down"
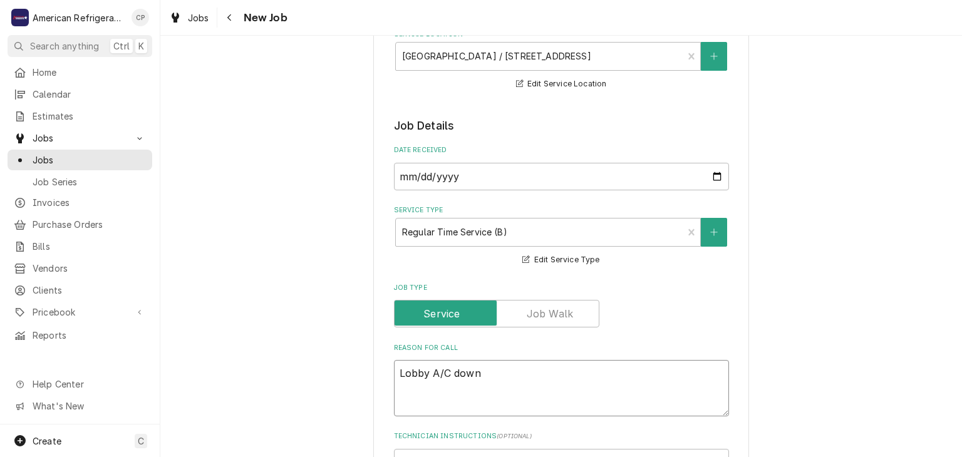
type textarea "x"
type textarea "Lobby A/C down"
type textarea "x"
type textarea "Lobby A/C down C"
type textarea "x"
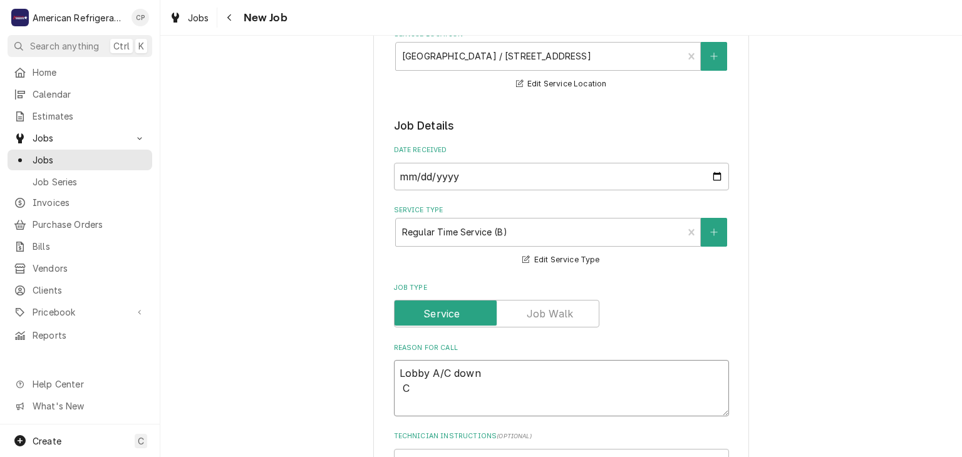
type textarea "Lobby A/C down Ch"
type textarea "x"
type textarea "Lobby A/C down Che"
type textarea "x"
type textarea "Lobby A/C down Chec"
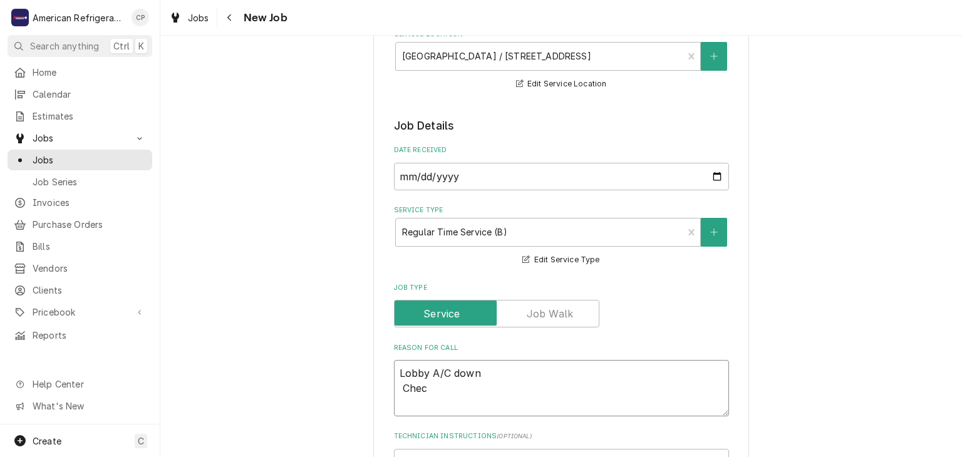
type textarea "x"
type textarea "Lobby A/C down Check"
type textarea "x"
type textarea "Lobby A/C down Check"
type textarea "x"
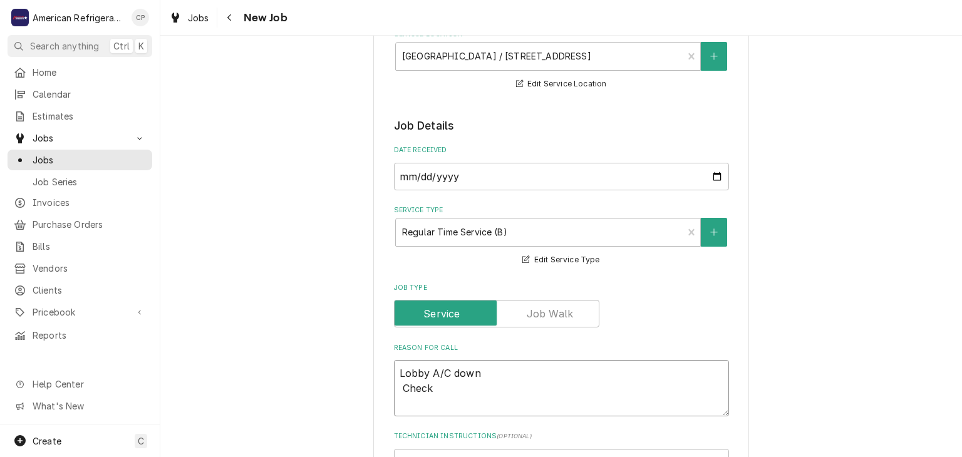
type textarea "Lobby A/C down Check i"
type textarea "x"
type textarea "Lobby A/C down Check ic"
type textarea "x"
type textarea "Lobby A/C down Check ice"
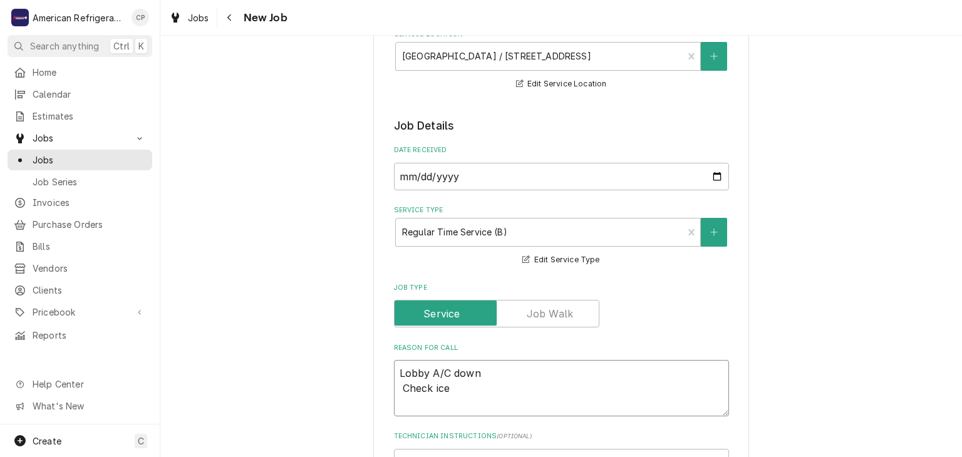
type textarea "x"
type textarea "Lobby A/C down Check ice"
type textarea "x"
type textarea "Lobby A/C down Check ice c"
type textarea "x"
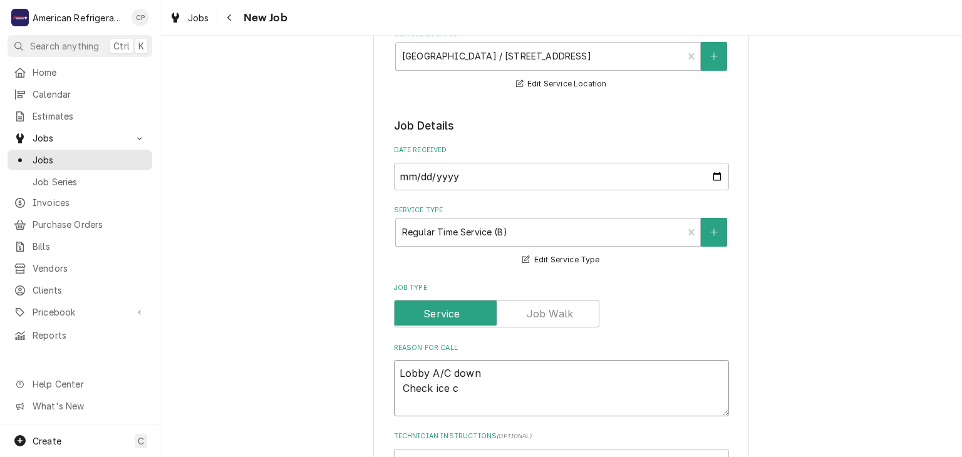
type textarea "Lobby A/C down Check ice cr"
type textarea "x"
type textarea "Lobby A/C down Check ice cre"
type textarea "x"
type textarea "Lobby A/C down Check ice cream"
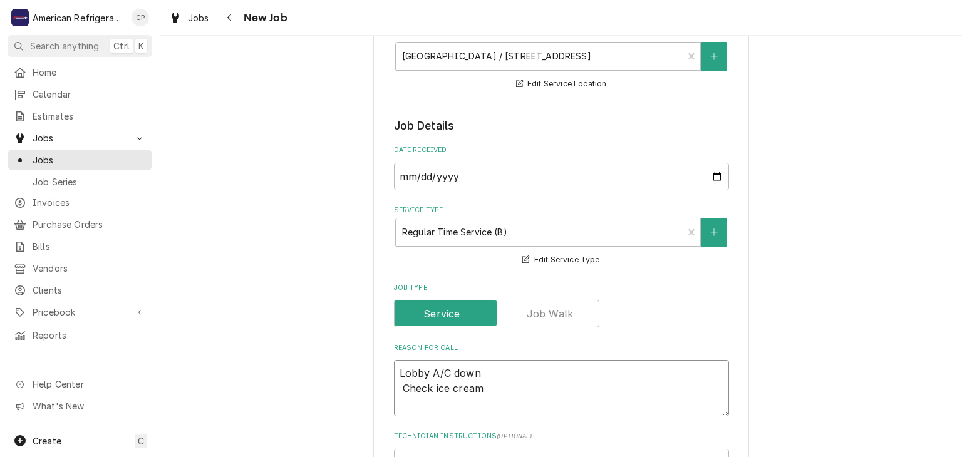
type textarea "x"
type textarea "Lobby A/C down Check ice cream"
type textarea "x"
type textarea "Lobby A/C down Check ice cream"
type textarea "x"
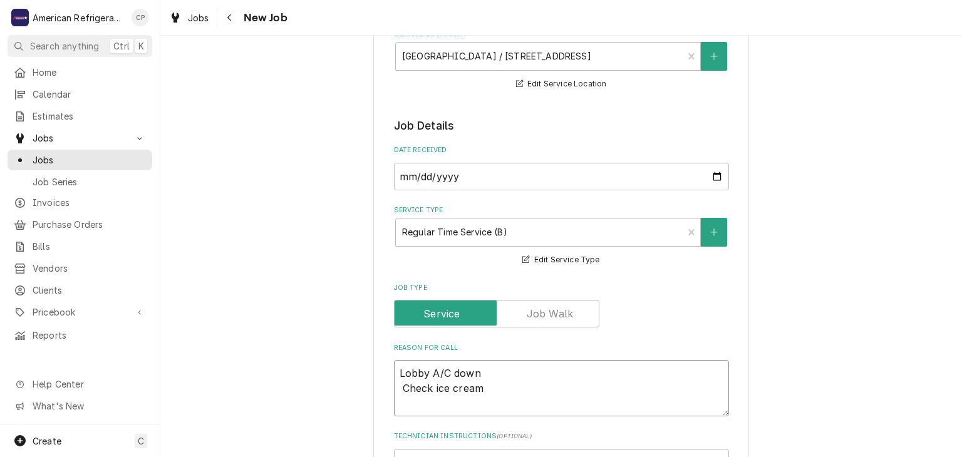
type textarea "Lobby A/C down Check ice cream m"
type textarea "x"
type textarea "Lobby A/C down Check ice cream mac"
type textarea "x"
type textarea "Lobby A/C down Check ice cream mach"
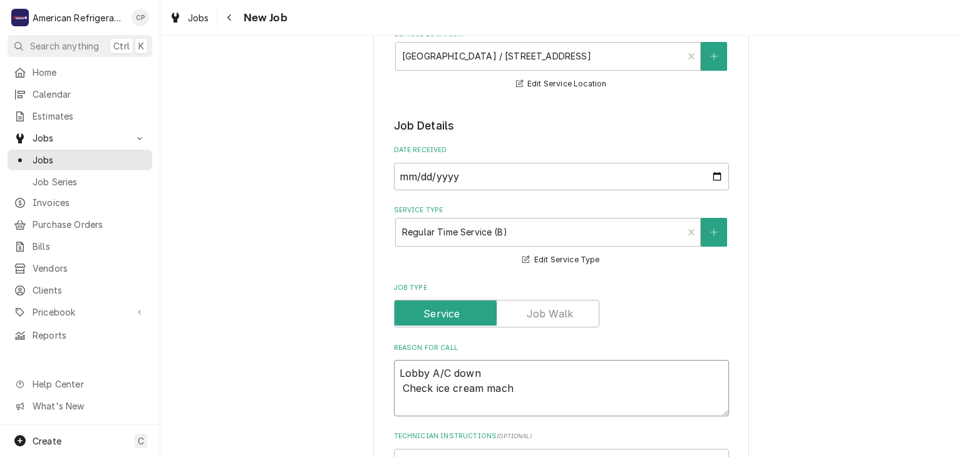
type textarea "x"
type textarea "Lobby A/C down Check ice cream machi"
type textarea "x"
type textarea "Lobby A/C down Check ice cream machin"
type textarea "x"
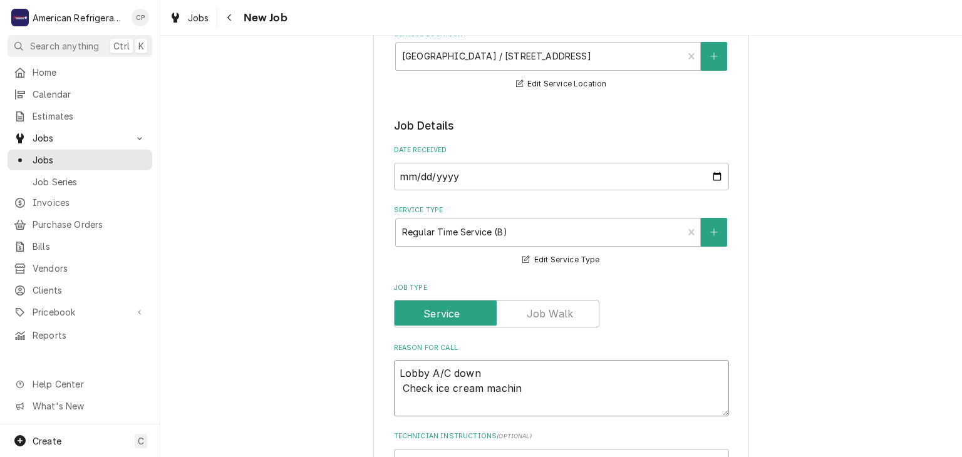
type textarea "Lobby A/C down Check ice cream machine"
type textarea "x"
type textarea "Lobby A/C down Check ice cream machine"
type textarea "x"
type textarea "Lobby A/C down Check ice cream machine S"
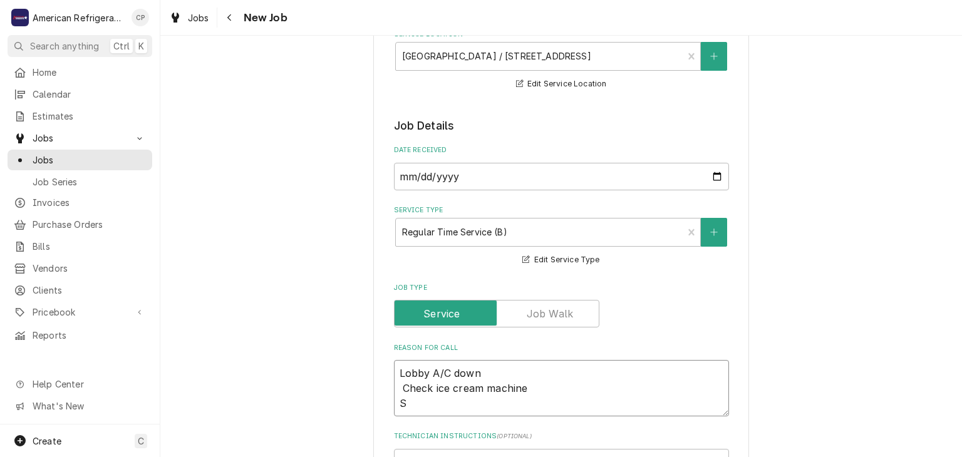
type textarea "x"
type textarea "Lobby A/C down Check ice cream machine St"
type textarea "x"
type textarea "Lobby A/C down Check ice cream machine Sto"
type textarea "x"
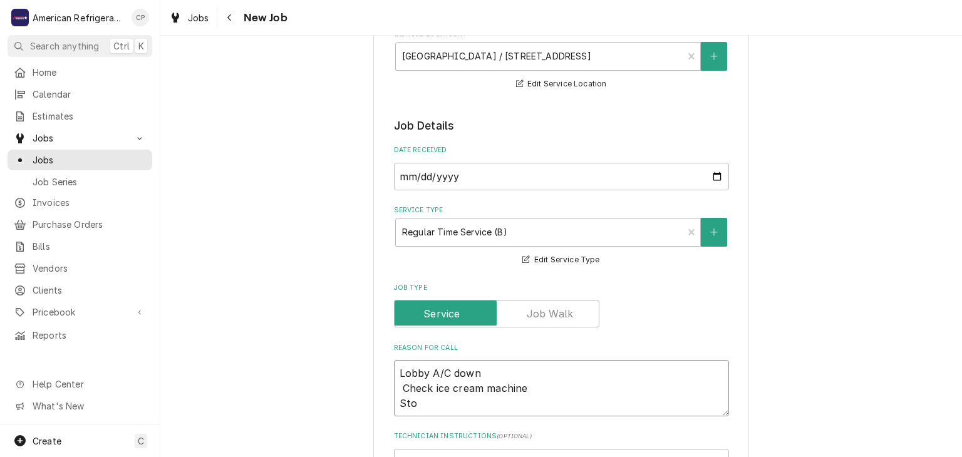
type textarea "Lobby A/C down Check ice cream machine Stor"
type textarea "x"
type textarea "Lobby A/C down Check ice cream machine Store"
type textarea "x"
type textarea "Lobby A/C down Check ice cream machine Store"
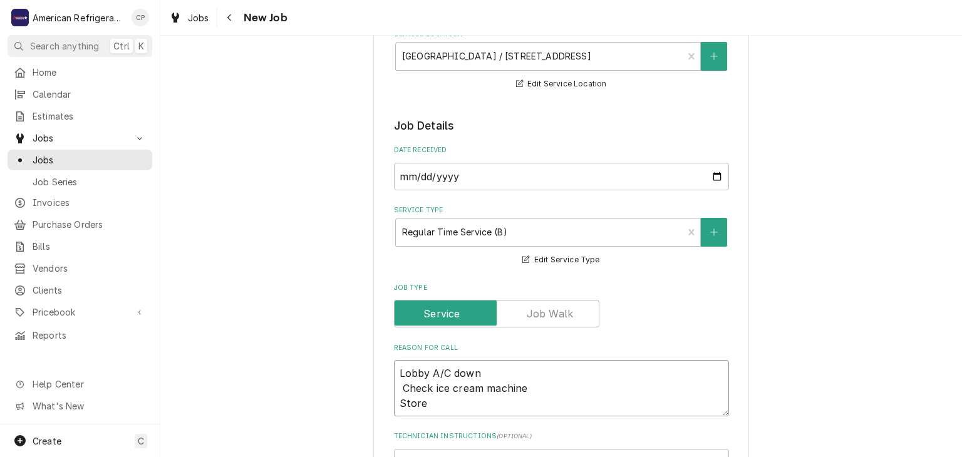
type textarea "x"
type textarea "Lobby A/C down Check ice cream machine Store re"
type textarea "x"
type textarea "Lobby A/C down Check ice cream machine Store rec"
type textarea "x"
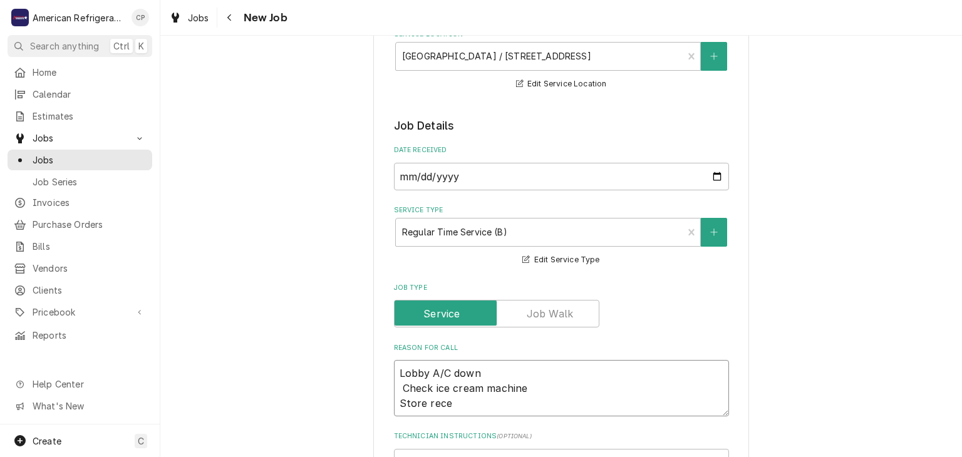
type textarea "Lobby A/C down Check ice cream machine Store recen"
type textarea "x"
type textarea "Lobby A/C down Check ice cream machine Store recent"
type textarea "x"
type textarea "Lobby A/C down Check ice cream machine Store recentl"
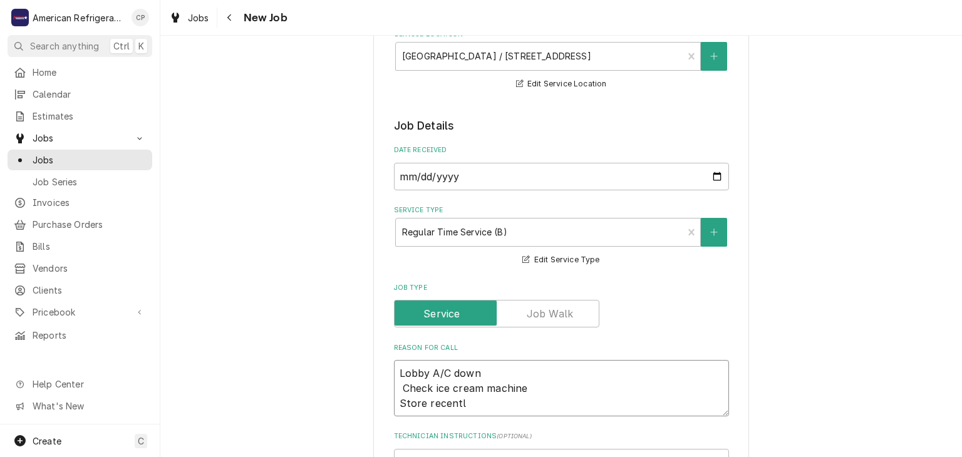
type textarea "x"
type textarea "Lobby A/C down Check ice cream machine Store recently"
type textarea "x"
type textarea "Lobby A/C down Check ice cream machine Store recently"
type textarea "x"
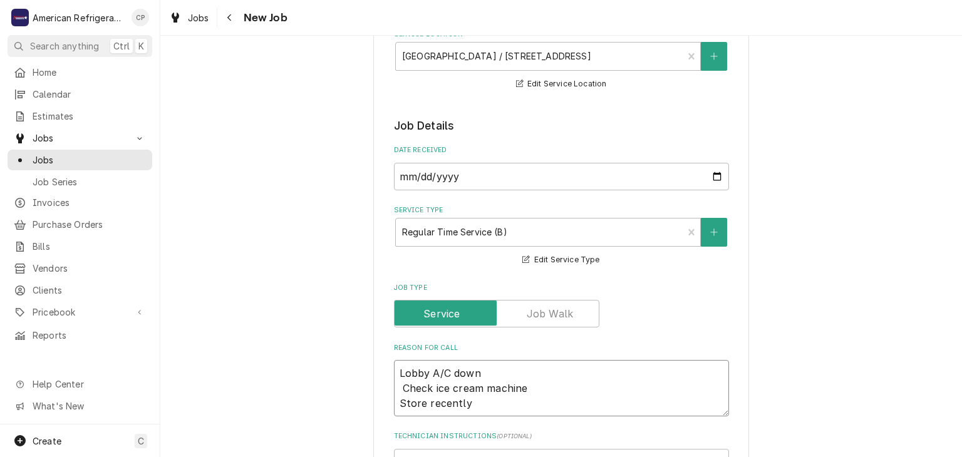
type textarea "Lobby A/C down Check ice cream machine Store recently l"
type textarea "x"
type textarea "Lobby A/C down Check ice cream machine Store recently lo"
type textarea "x"
type textarea "Lobby A/C down Check ice cream machine Store recently los"
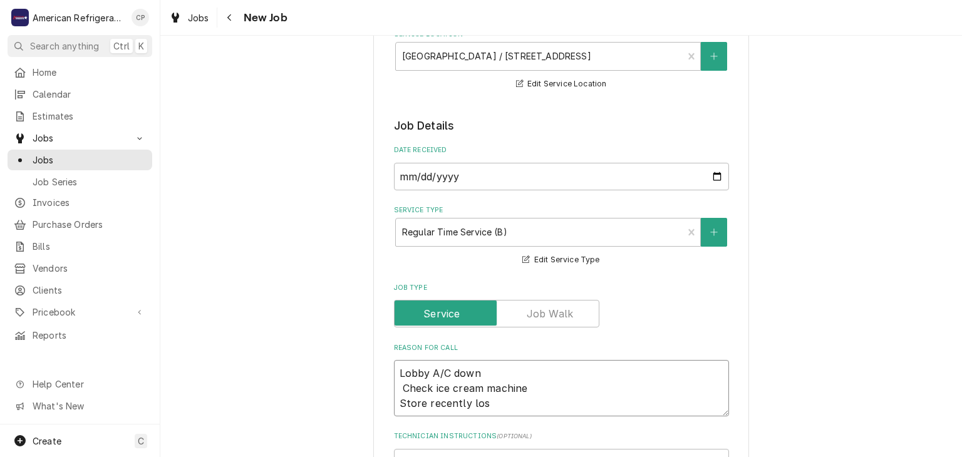
type textarea "x"
type textarea "Lobby A/C down Check ice cream machine Store recently lost"
type textarea "x"
type textarea "Lobby A/C down Check ice cream machine Store recently lost p"
type textarea "x"
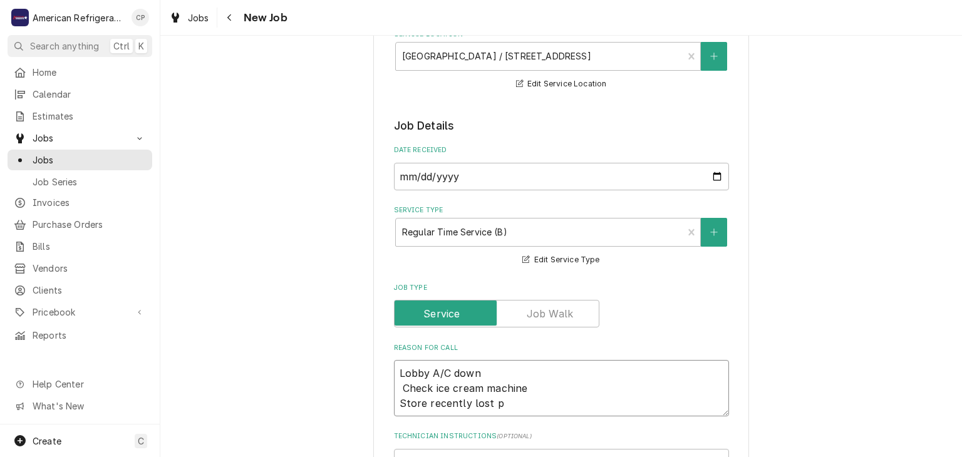
type textarea "Lobby A/C down Check ice cream machine Store recently lost po"
type textarea "x"
type textarea "Lobby A/C down Check ice cream machine Store recently lost pow"
type textarea "x"
type textarea "Lobby A/C down Check ice cream machine Store recently lost powe"
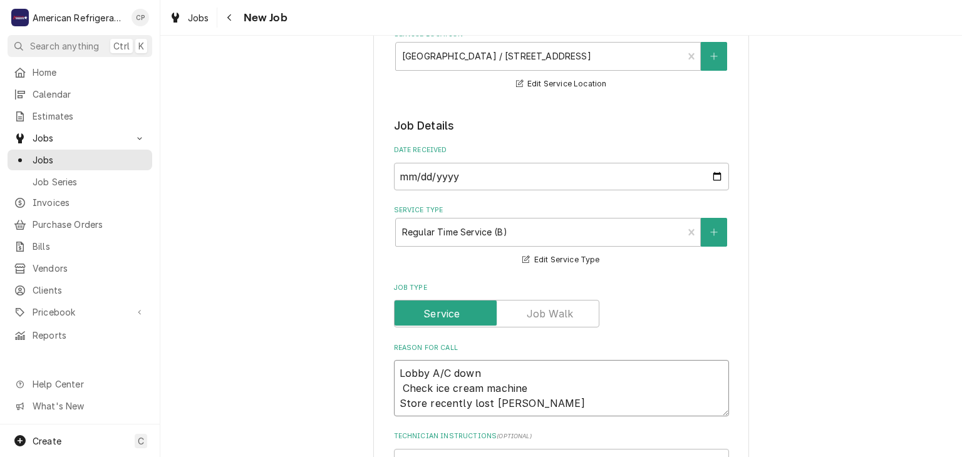
type textarea "x"
type textarea "Lobby A/C down Check ice cream machine Store recently lost power"
type textarea "x"
type textarea "Lobby A/C down Check ice cream machine Store recently lost power"
type textarea "x"
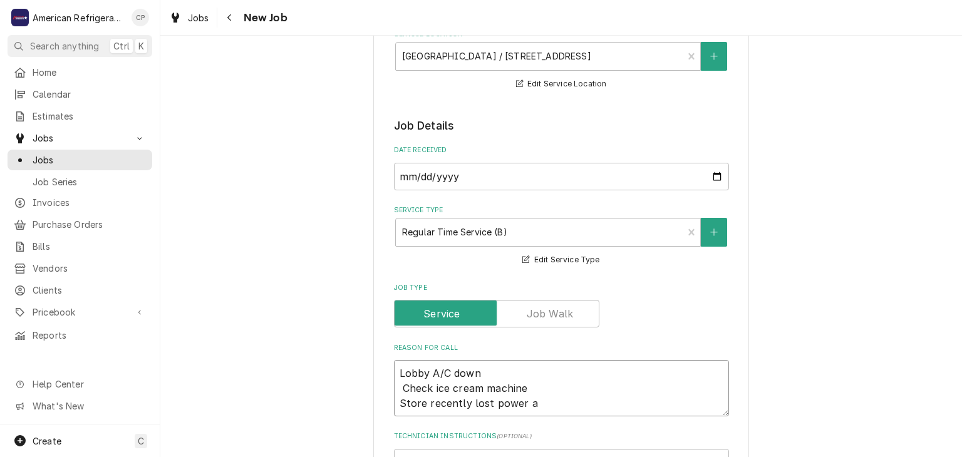
type textarea "Lobby A/C down Check ice cream machine Store recently lost power an"
type textarea "x"
type textarea "Lobby A/C down Check ice cream machine Store recently lost power and"
type textarea "x"
type textarea "Lobby A/C down Check ice cream machine Store recently lost power and"
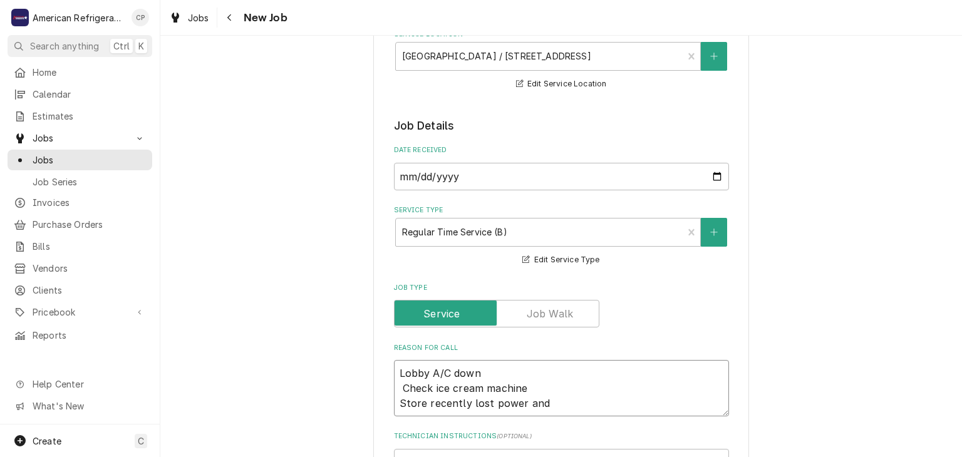
type textarea "x"
type textarea "Lobby A/C down Check ice cream machine Store recently lost power and w"
type textarea "x"
type textarea "Lobby A/C down Check ice cream machine Store recently lost power and when"
type textarea "x"
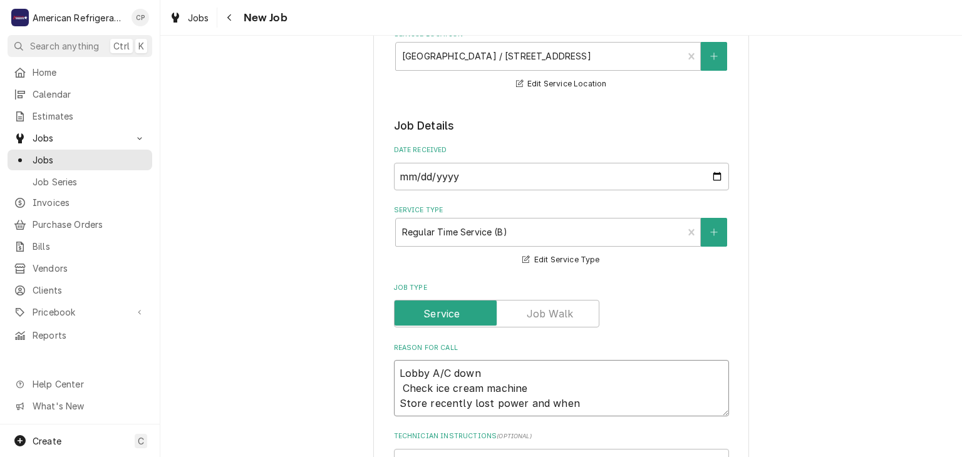
type textarea "Lobby A/C down Check ice cream machine Store recently lost power and when"
type textarea "x"
type textarea "Lobby A/C down Check ice cream machine Store recently lost power and when p"
type textarea "x"
type textarea "Lobby A/C down Check ice cream machine Store recently lost power and when p"
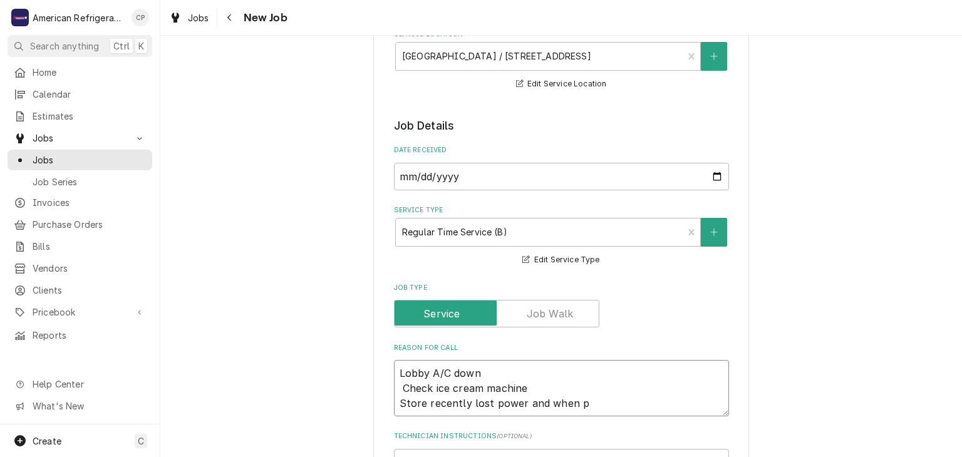
type textarea "x"
type textarea "Lobby A/C down Check ice cream machine Store recently lost power and when po"
type textarea "x"
type textarea "Lobby A/C down Check ice cream machine Store recently lost power and when pow"
type textarea "x"
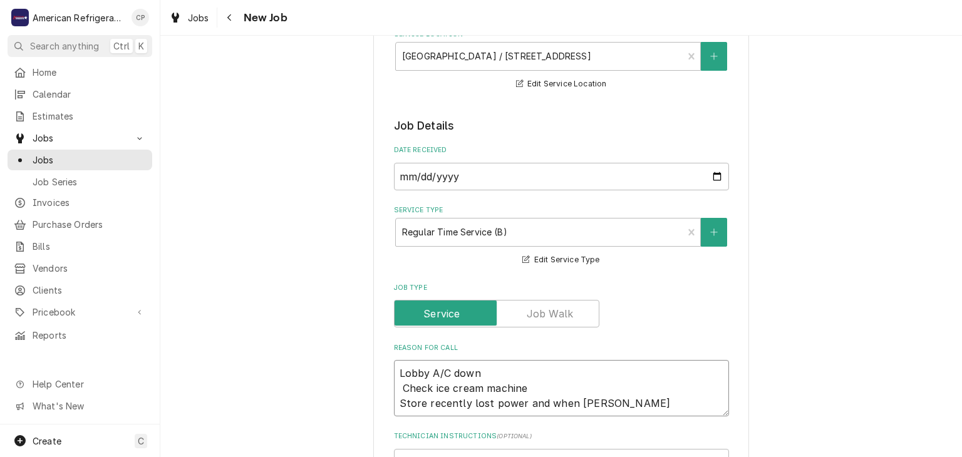
type textarea "Lobby A/C down Check ice cream machine Store recently lost power and when power"
type textarea "x"
type textarea "Lobby A/C down Check ice cream machine Store recently lost power and when power"
type textarea "x"
type textarea "Lobby A/C down Check ice cream machine Store recently lost power and when power…"
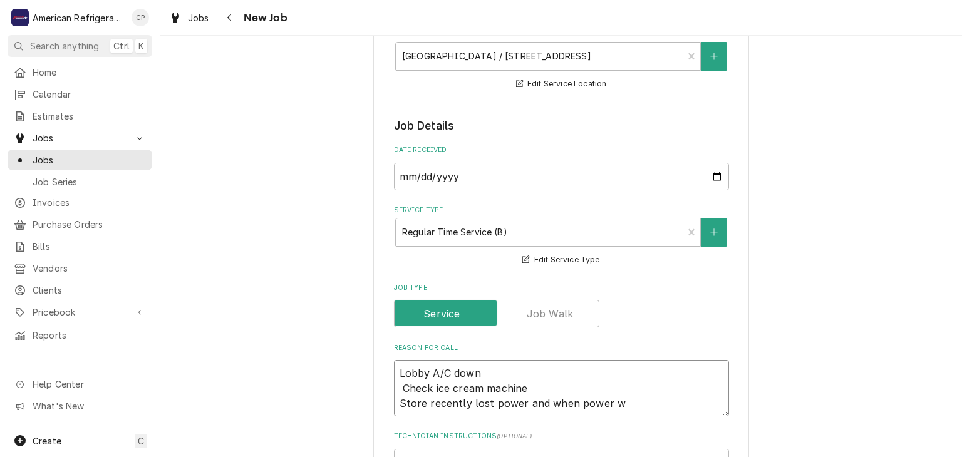
type textarea "x"
type textarea "Lobby A/C down Check ice cream machine Store recently lost power and when power…"
type textarea "x"
type textarea "Lobby A/C down Check ice cream machine Store recently lost power and when power…"
type textarea "x"
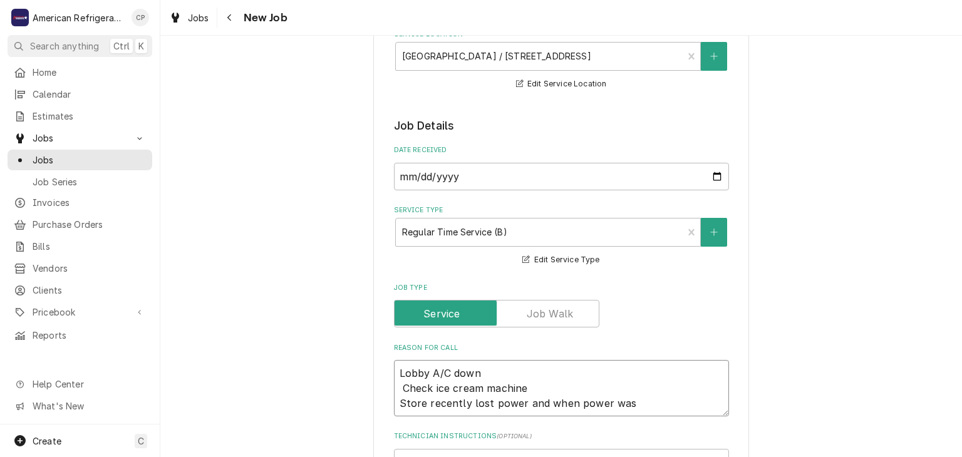
type textarea "Lobby A/C down Check ice cream machine Store recently lost power and when power…"
type textarea "x"
type textarea "Lobby A/C down Check ice cream machine Store recently lost power and when power…"
type textarea "x"
type textarea "Lobby A/C down Check ice cream machine Store recently lost power and when power…"
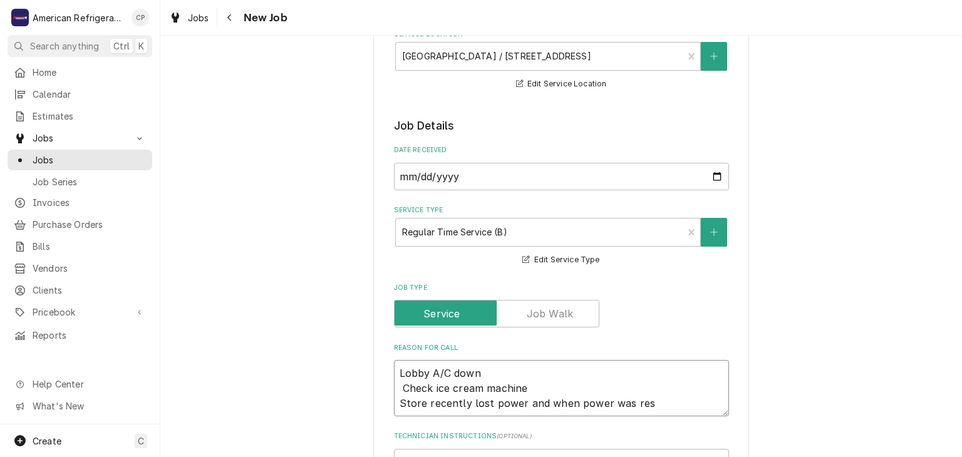
type textarea "x"
type textarea "Lobby A/C down Check ice cream machine Store recently lost power and when power…"
type textarea "x"
type textarea "Lobby A/C down Check ice cream machine Store recently lost power and when power…"
type textarea "x"
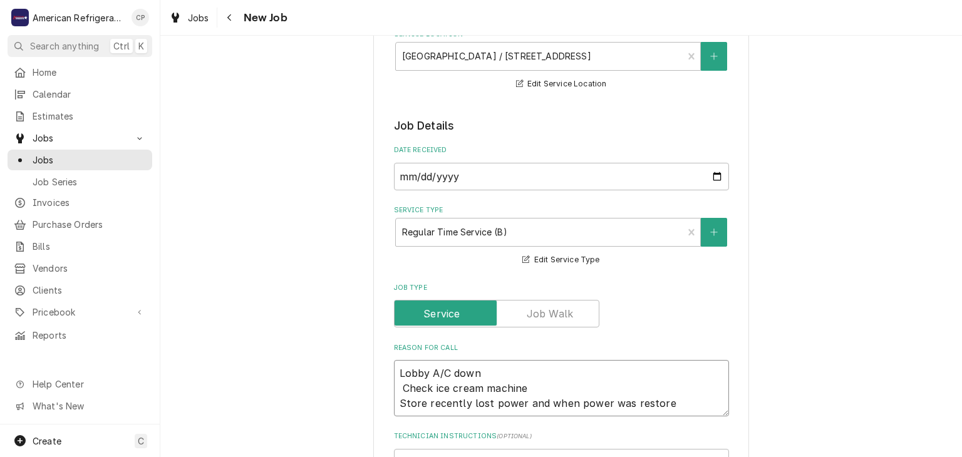
type textarea "Lobby A/C down Check ice cream machine Store recently lost power and when power…"
type textarea "x"
type textarea "Lobby A/C down Check ice cream machine Store recently lost power and when power…"
type textarea "x"
type textarea "Lobby A/C down Check ice cream machine Store recently lost power and when power…"
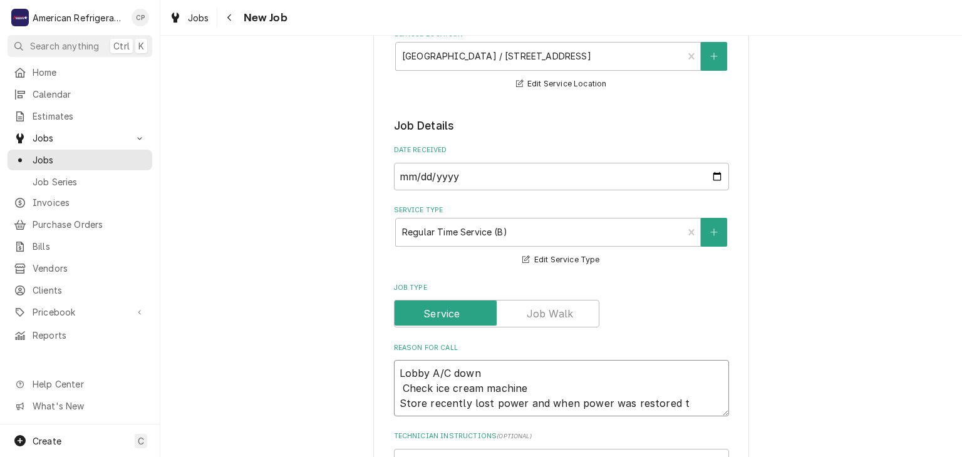
type textarea "x"
type textarea "Lobby A/C down Check ice cream machine Store recently lost power and when power…"
type textarea "x"
type textarea "Lobby A/C down Check ice cream machine Store recently lost power and when power…"
type textarea "x"
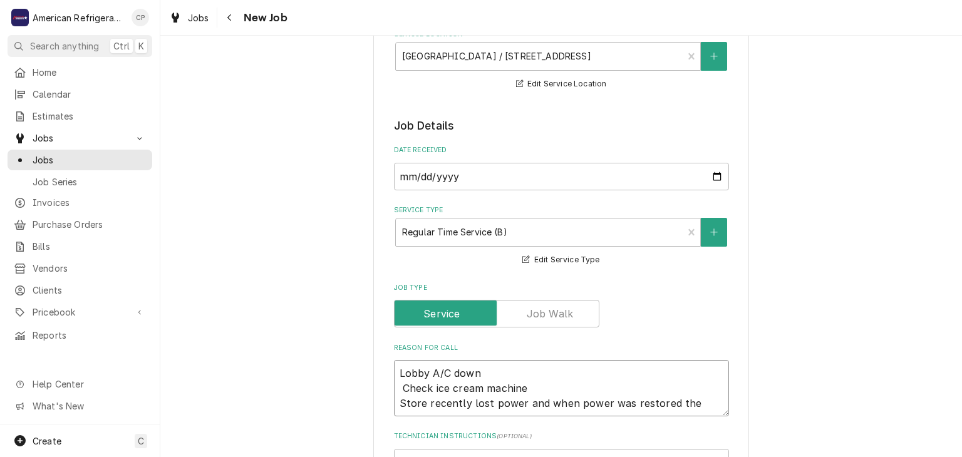
type textarea "Lobby A/C down Check ice cream machine Store recently lost power and when power…"
type textarea "x"
type textarea "Lobby A/C down Check ice cream machine Store recently lost power and when power…"
type textarea "x"
type textarea "Lobby A/C down Check ice cream machine Store recently lost power and when power…"
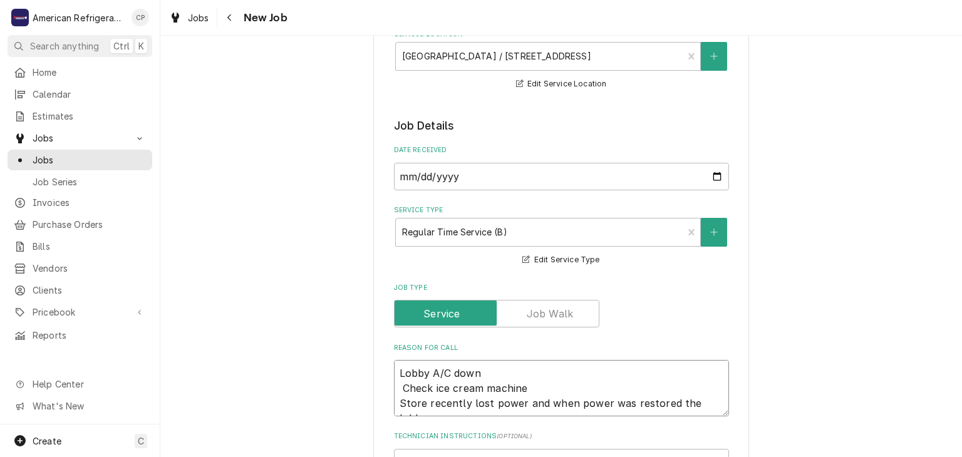
type textarea "x"
type textarea "Lobby A/C down Check ice cream machine Store recently lost power and when power…"
type textarea "x"
type textarea "Lobby A/C down Check ice cream machine Store recently lost power and when power…"
type textarea "x"
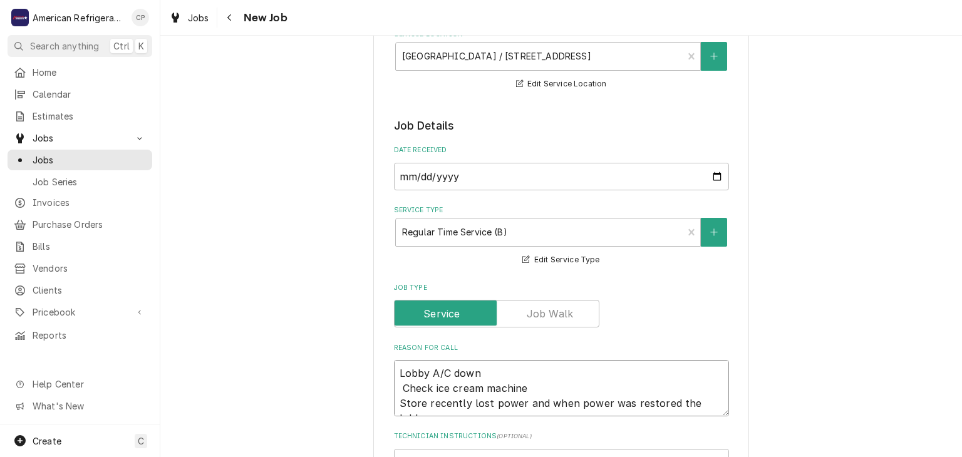
type textarea "Lobby A/C down Check ice cream machine Store recently lost power and when power…"
type textarea "x"
type textarea "Lobby A/C down Check ice cream machine Store recently lost power and when power…"
type textarea "x"
type textarea "Lobby A/C down Check ice cream machine Store recently lost power and when power…"
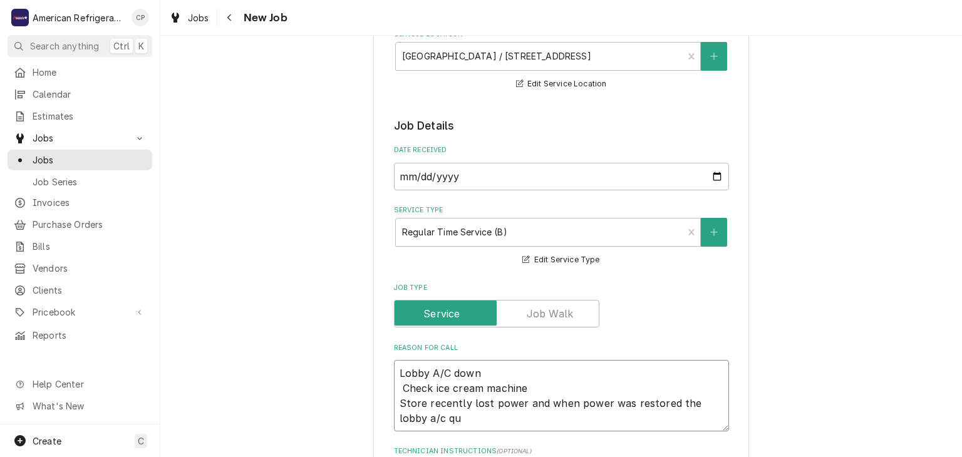
type textarea "x"
type textarea "Lobby A/C down Check ice cream machine Store recently lost power and when power…"
type textarea "x"
type textarea "Lobby A/C down Check ice cream machine Store recently lost power and when power…"
type textarea "x"
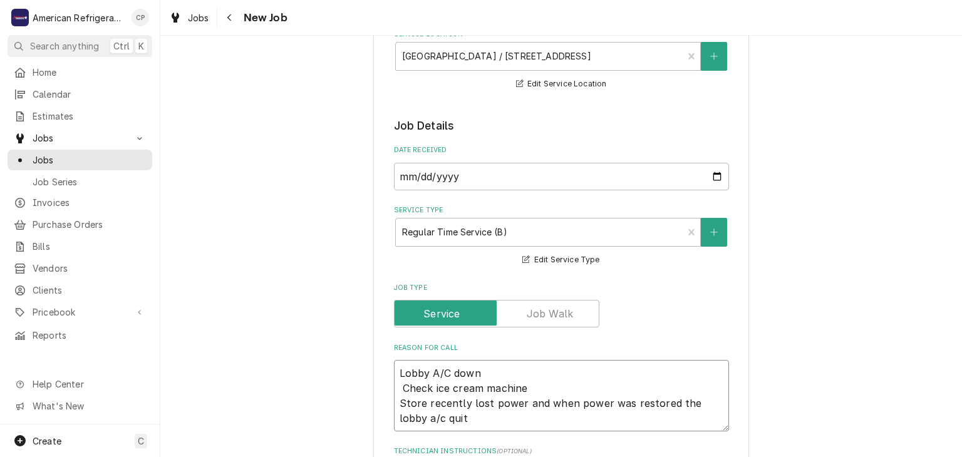
type textarea "Lobby A/C down Check ice cream machine Store recently lost power and when power…"
type textarea "x"
type textarea "Lobby A/C down Check ice cream machine Store recently lost power and when power…"
type textarea "x"
type textarea "Lobby A/C down Check ice cream machine Store recently lost power and when power…"
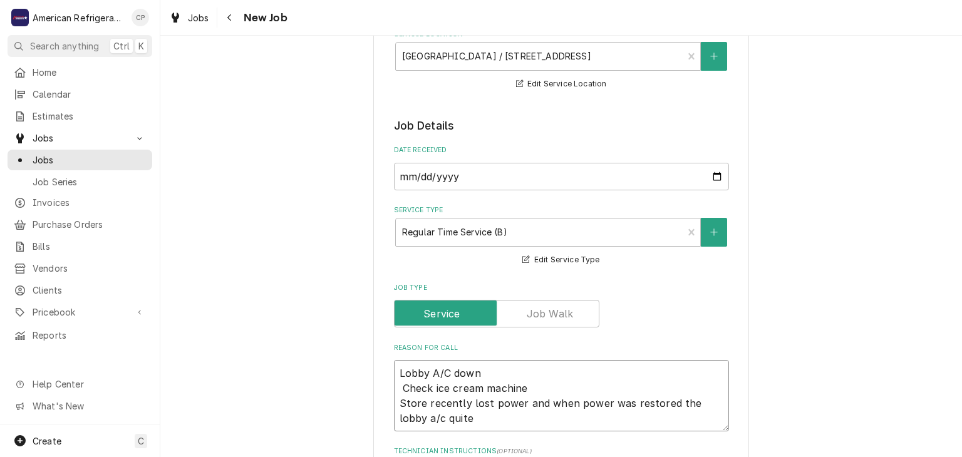
type textarea "x"
type textarea "Lobby A/C down Check ice cream machine Store recently lost power and when power…"
type textarea "x"
type textarea "Lobby A/C down Check ice cream machine Store recently lost power and when power…"
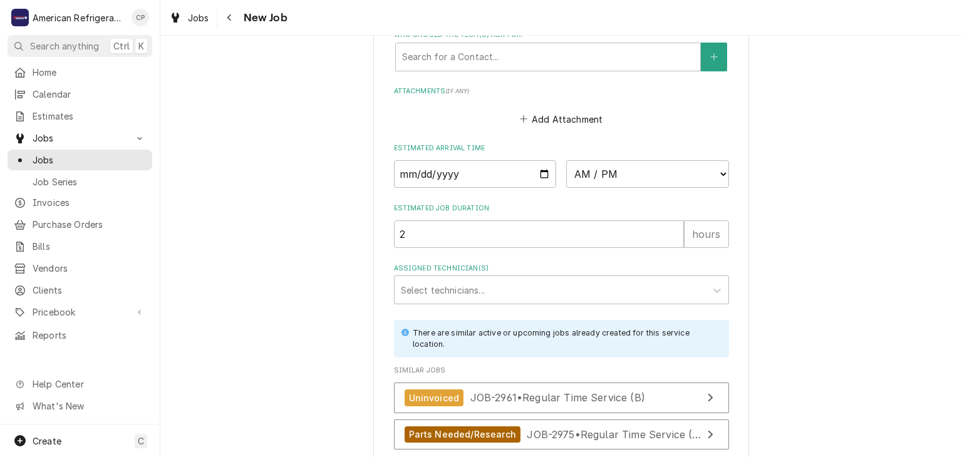
scroll to position [981, 0]
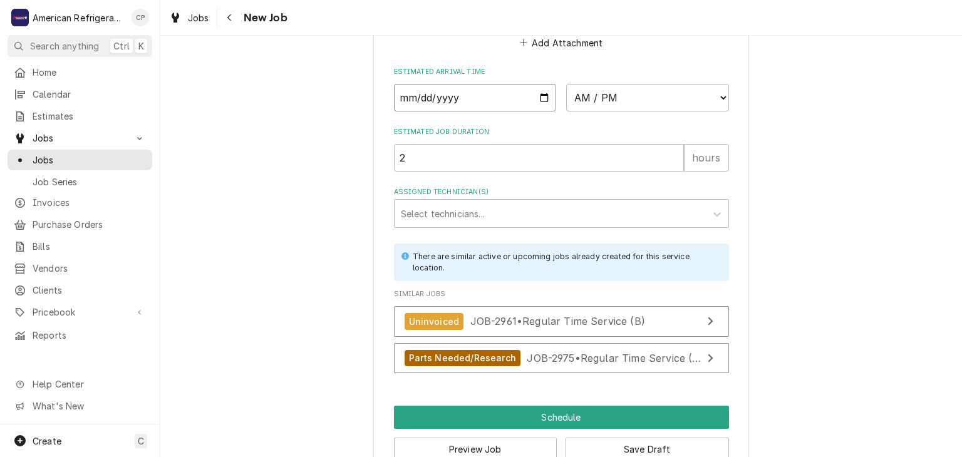
click at [546, 93] on input "Date" at bounding box center [475, 98] width 163 height 28
click at [601, 90] on select "AM / PM 6:00 AM 6:15 AM 6:30 AM 6:45 AM 7:00 AM 7:15 AM 7:30 AM 7:45 AM 8:00 AM…" at bounding box center [647, 98] width 163 height 28
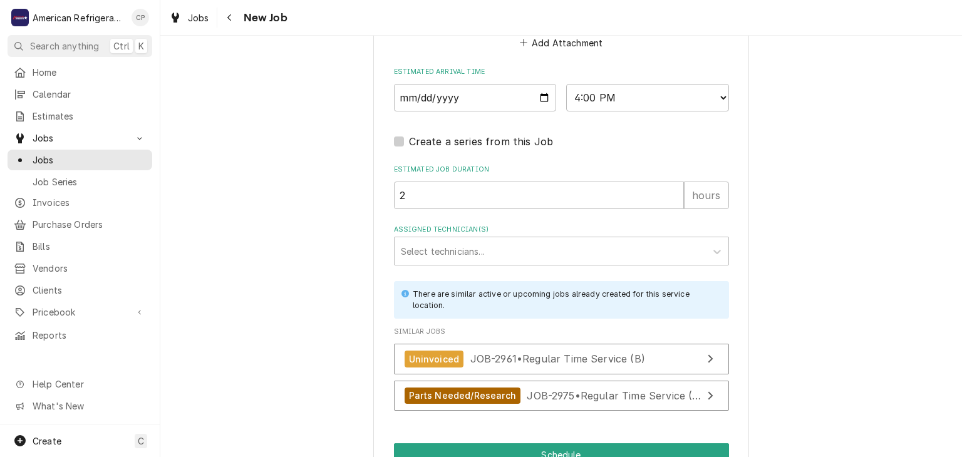
click at [484, 258] on div "Assigned Technician(s)" at bounding box center [550, 251] width 299 height 23
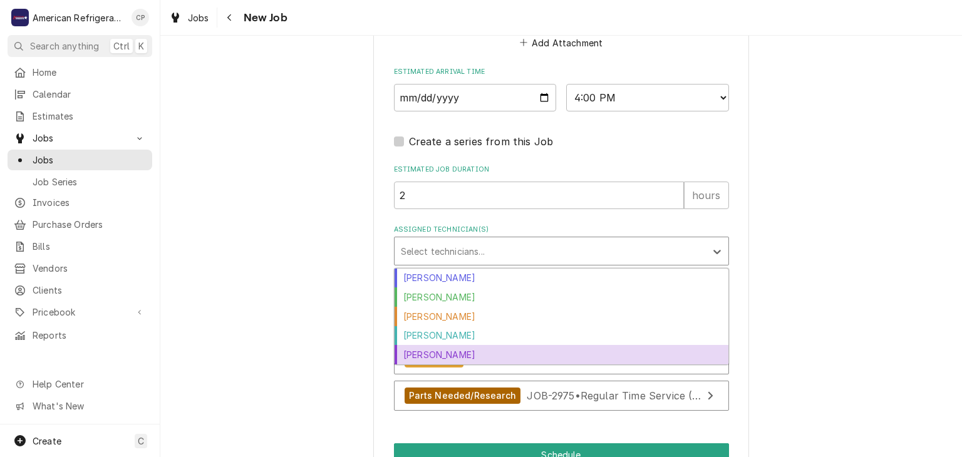
click at [482, 355] on div "Richard Wirick" at bounding box center [562, 354] width 334 height 19
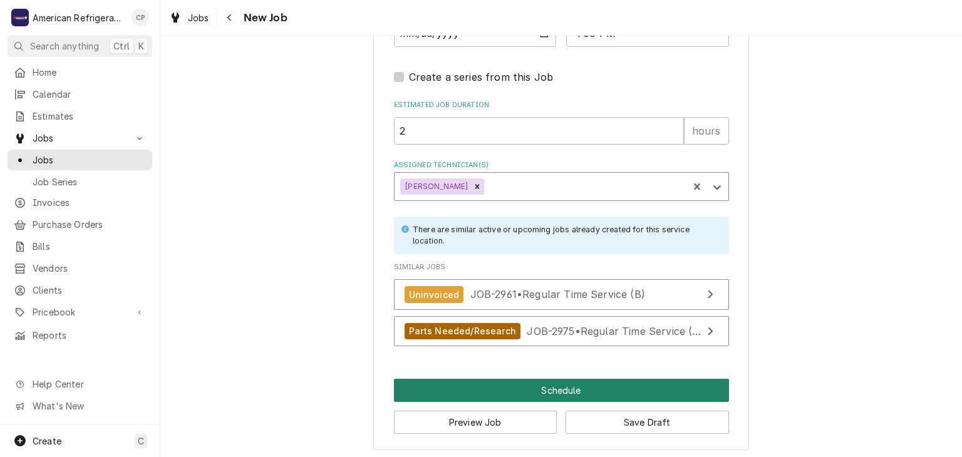
click at [487, 394] on button "Schedule" at bounding box center [561, 390] width 335 height 23
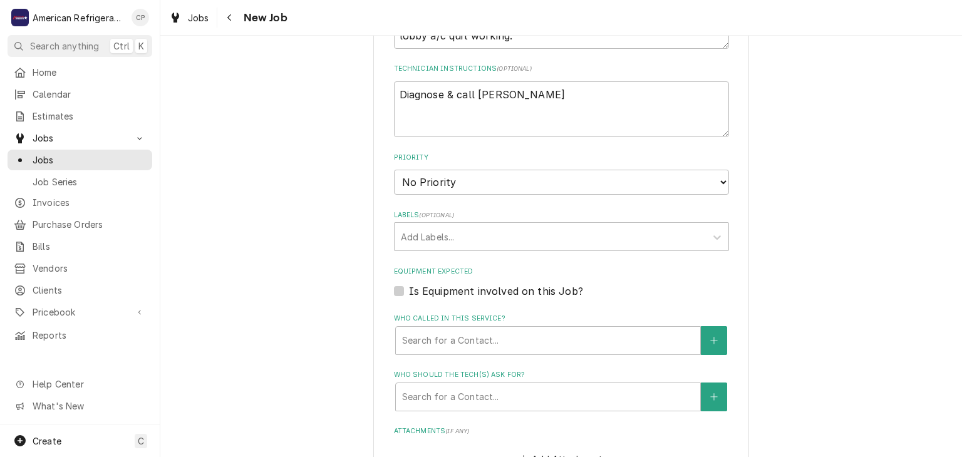
scroll to position [266, 0]
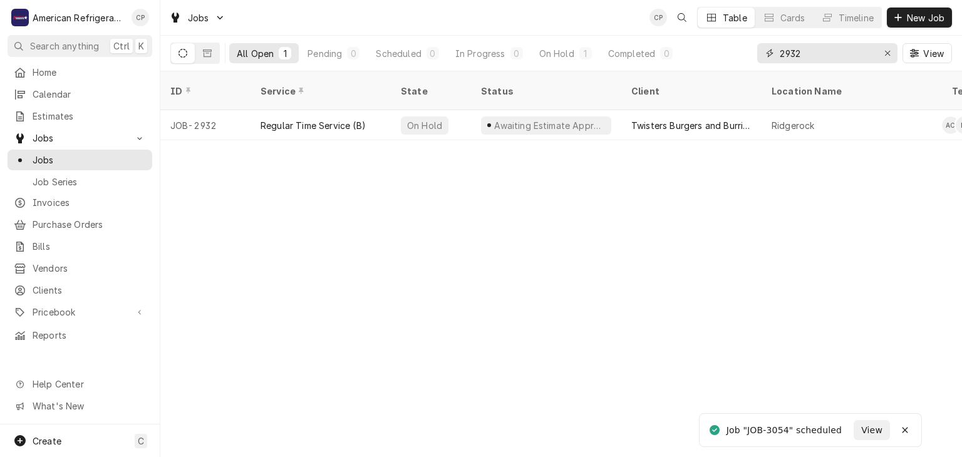
click at [810, 49] on input "2932" at bounding box center [827, 53] width 94 height 20
click at [812, 50] on input "2932" at bounding box center [827, 53] width 94 height 20
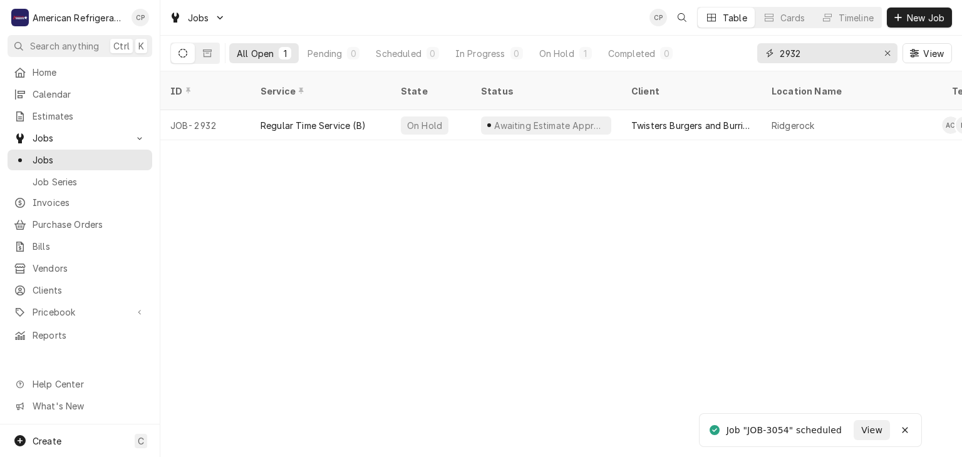
click at [812, 50] on input "2932" at bounding box center [827, 53] width 94 height 20
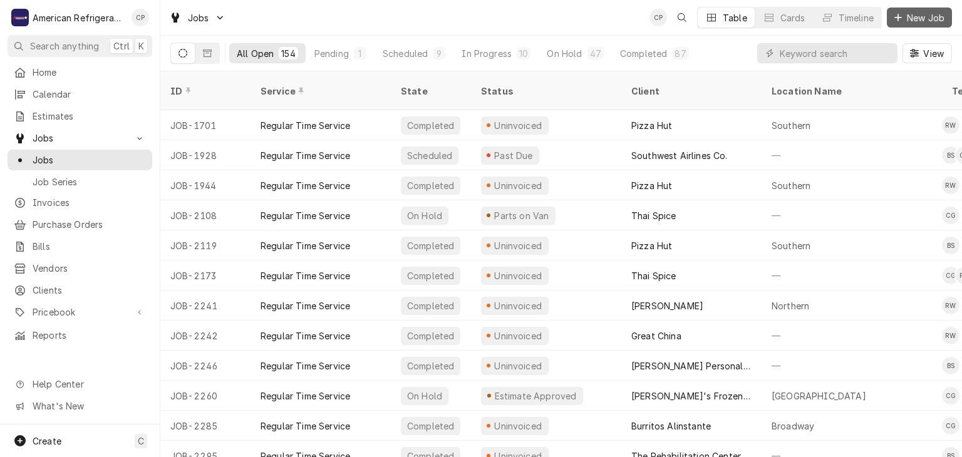
click at [934, 17] on span "New Job" at bounding box center [925, 17] width 43 height 13
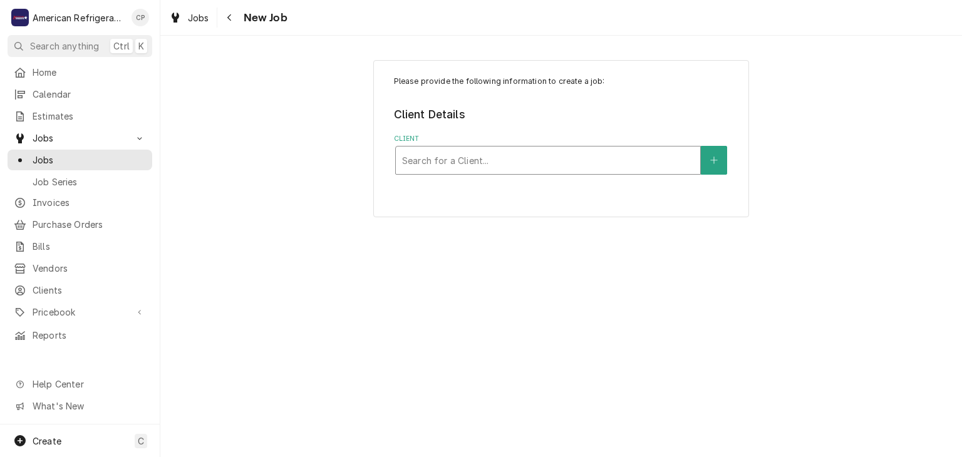
click at [435, 167] on div "Client" at bounding box center [548, 160] width 292 height 23
type input "apple"
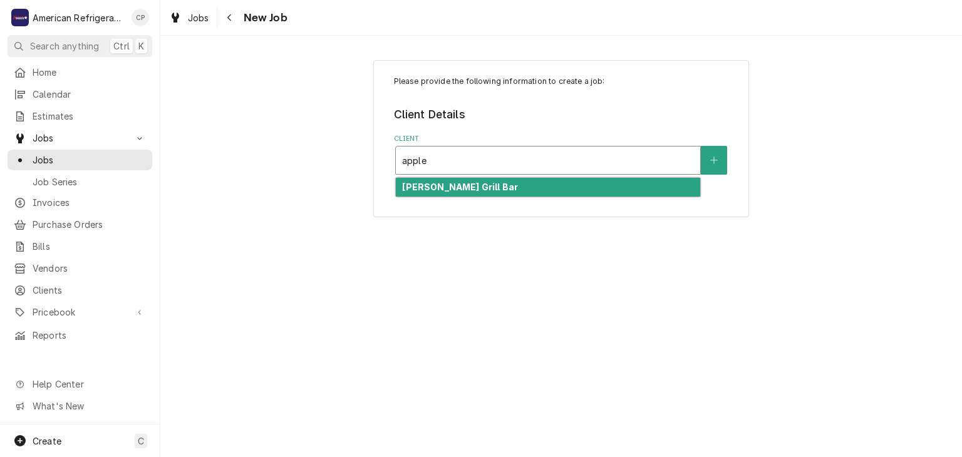
click at [438, 187] on strong "[PERSON_NAME] Grill Bar" at bounding box center [460, 187] width 116 height 11
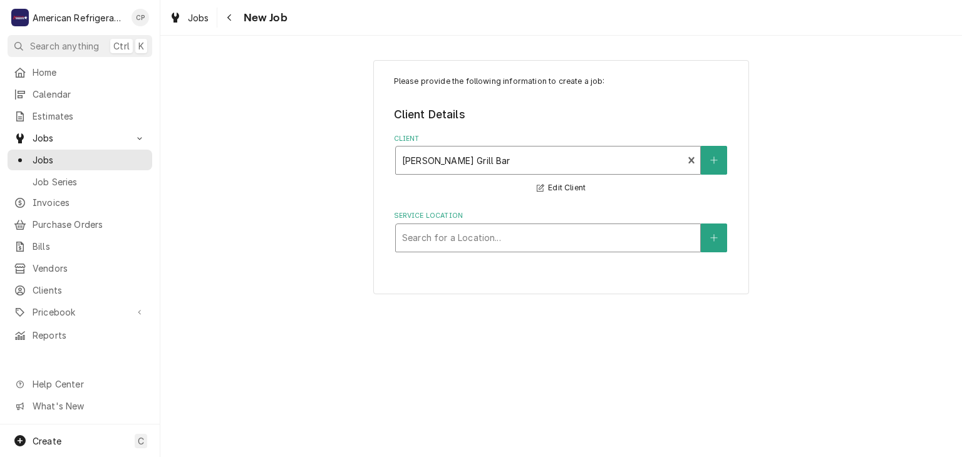
click at [441, 248] on div "Service Location" at bounding box center [548, 238] width 292 height 23
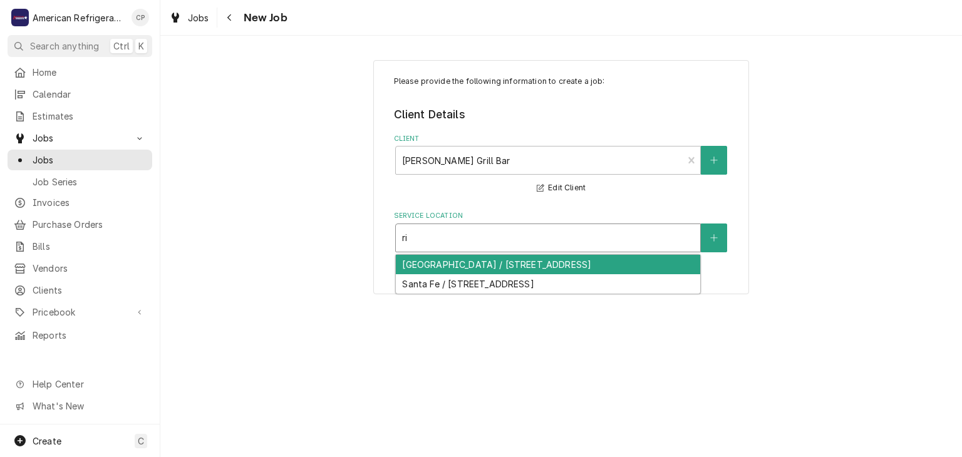
type input "rio"
click at [455, 261] on div "Rio Rancho / 4100 Ridge Rock Rd SE, Rio Rancho, NM 87124" at bounding box center [548, 264] width 304 height 19
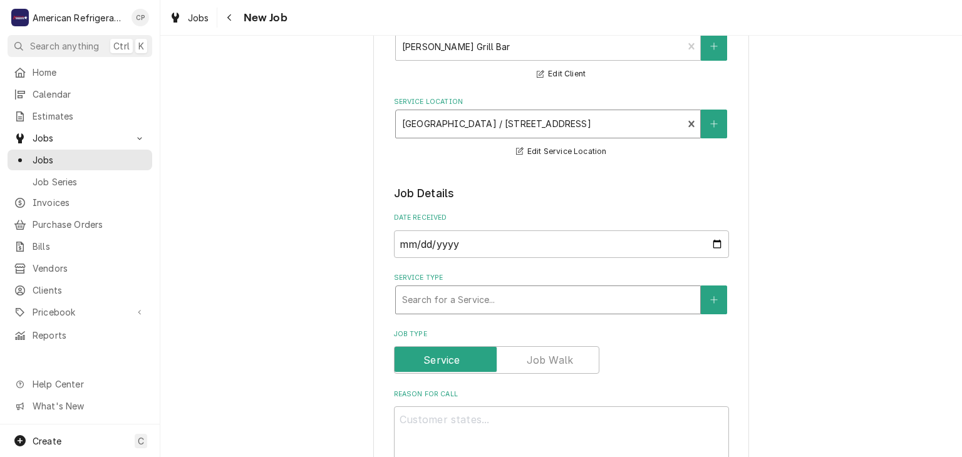
click at [484, 309] on div "Service Type" at bounding box center [548, 300] width 292 height 23
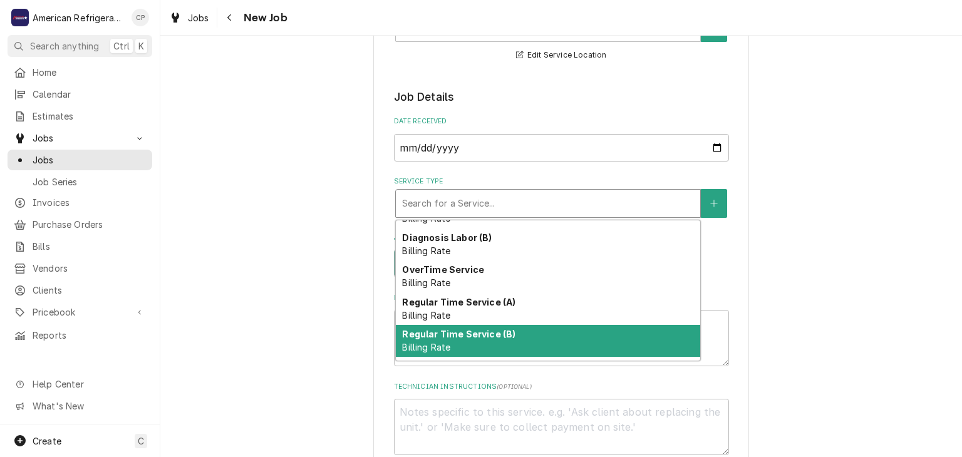
scroll to position [54, 0]
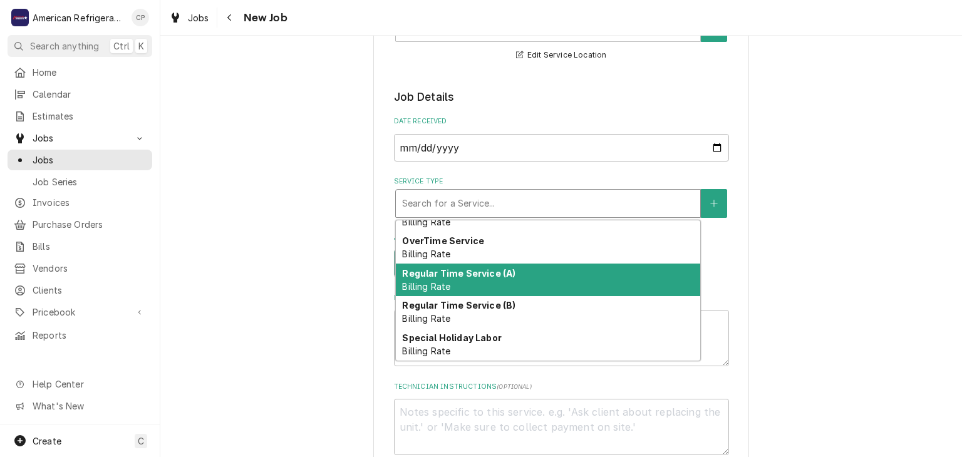
click at [479, 287] on div "Regular Time Service (A) Billing Rate" at bounding box center [548, 280] width 304 height 33
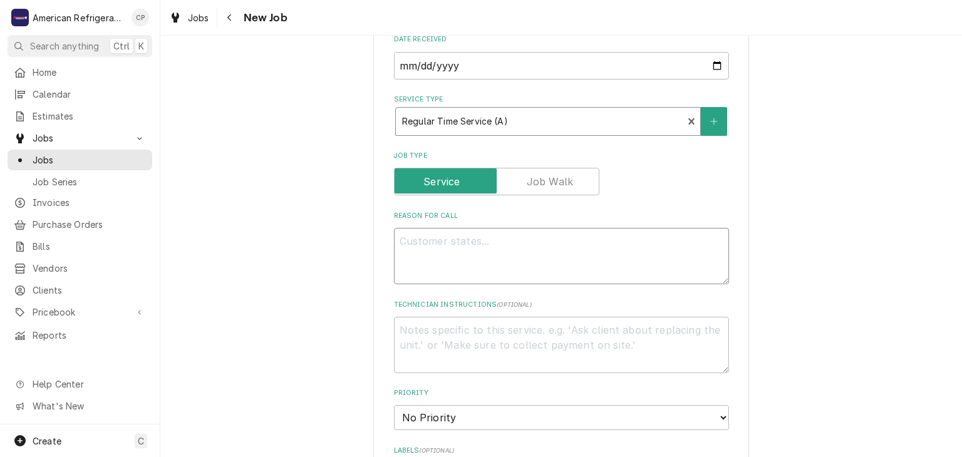
click at [442, 284] on textarea "Reason For Call" at bounding box center [561, 256] width 335 height 56
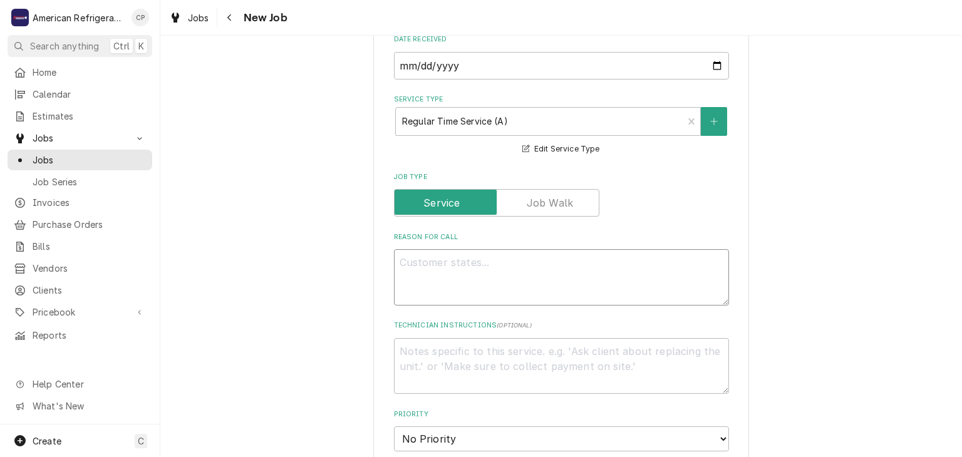
scroll to position [294, 0]
type textarea "x"
type textarea "F"
type textarea "x"
type textarea "Fr"
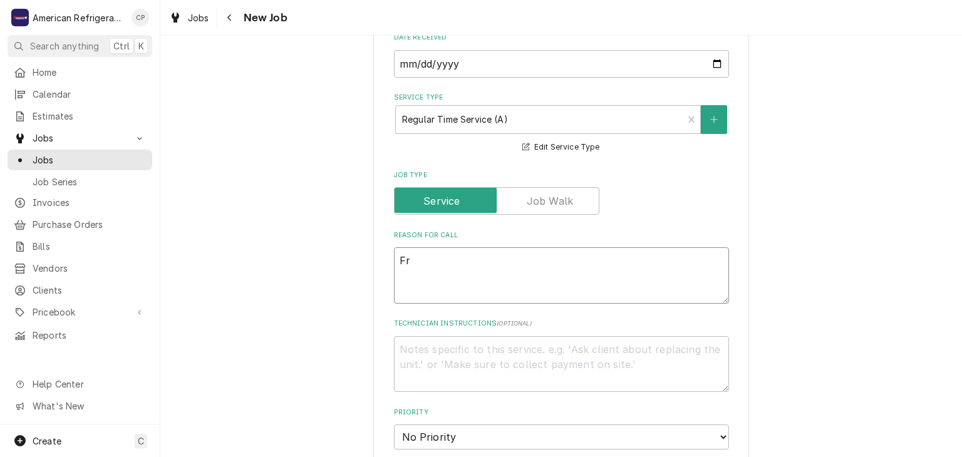
type textarea "x"
type textarea "F"
type textarea "x"
type textarea "M"
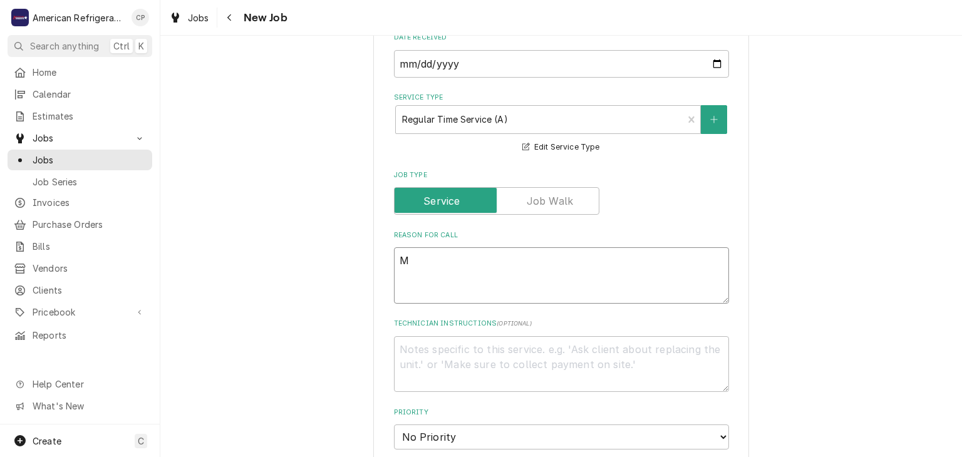
type textarea "x"
type textarea "Mi"
type textarea "x"
type textarea "Mid"
type textarea "x"
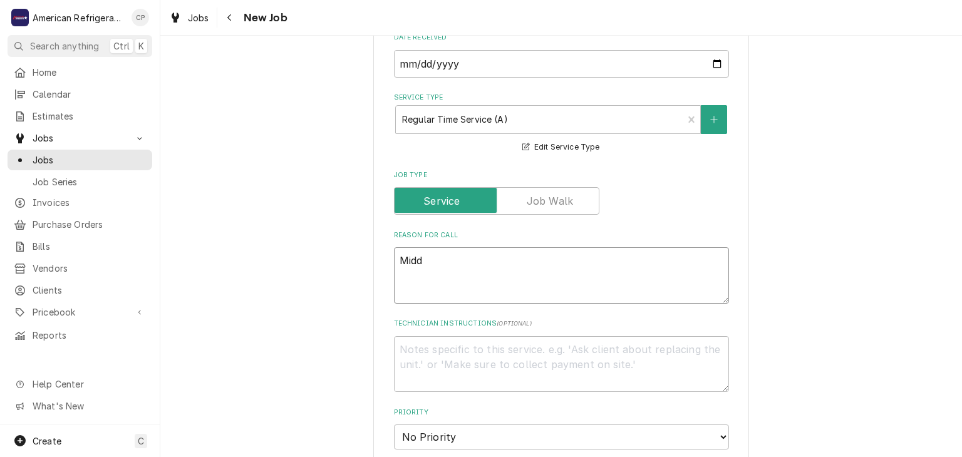
type textarea "Middl"
type textarea "x"
type textarea "Middle"
type textarea "x"
type textarea "Middle"
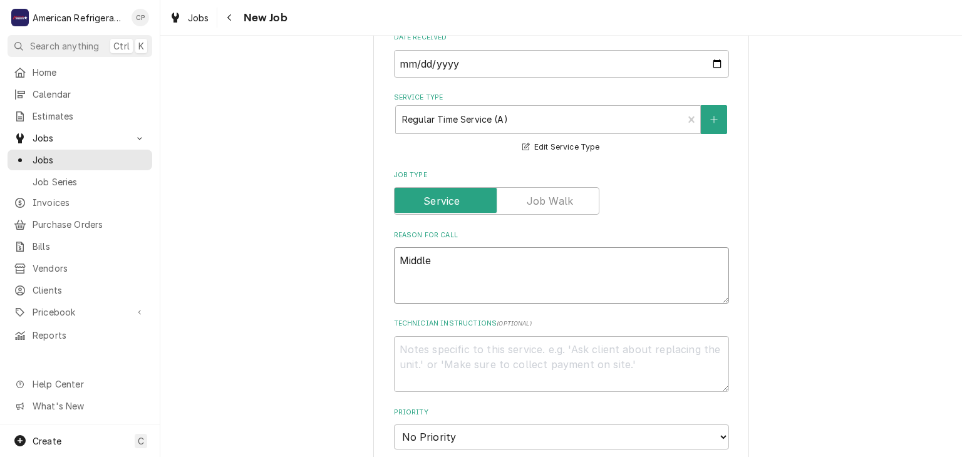
type textarea "x"
type textarea "Middle f"
type textarea "x"
type textarea "Middle fr"
type textarea "x"
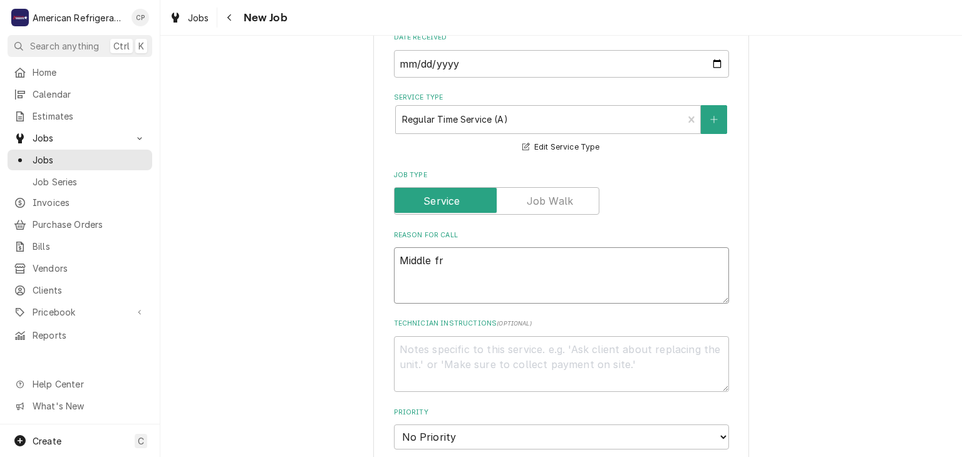
type textarea "Middle fry"
type textarea "x"
type textarea "Middle frye"
type textarea "x"
type textarea "Middle Fryer"
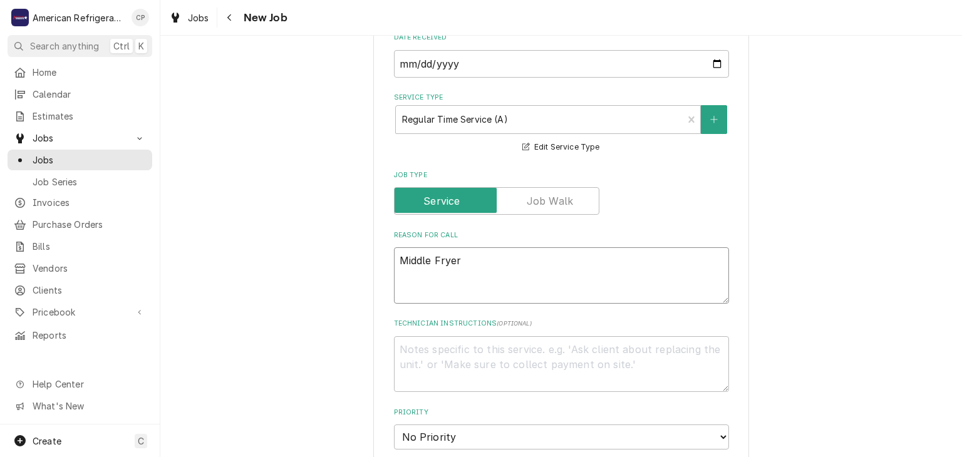
type textarea "x"
type textarea "Middle Fryer wi"
type textarea "x"
type textarea "Middle Fryer with"
type textarea "x"
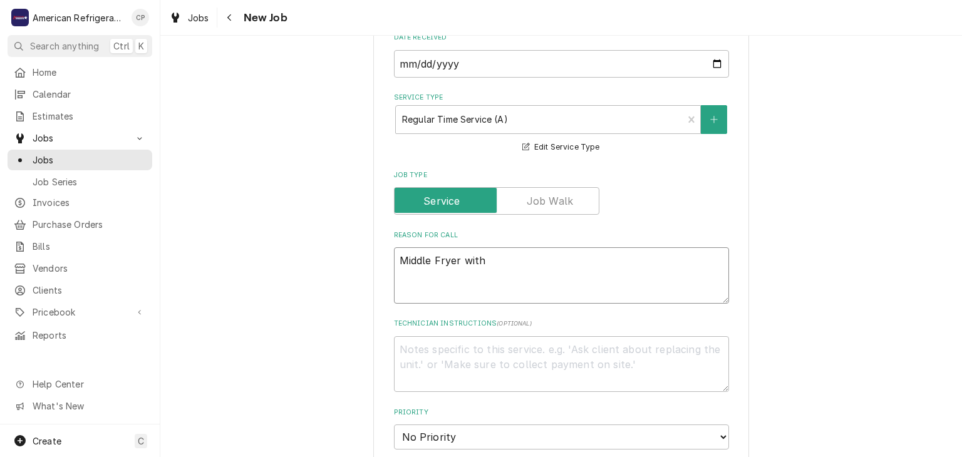
type textarea "Middle Fryer with"
type textarea "x"
type textarea "Middle Fryer wi"
type textarea "x"
type textarea "Middle Fryer w"
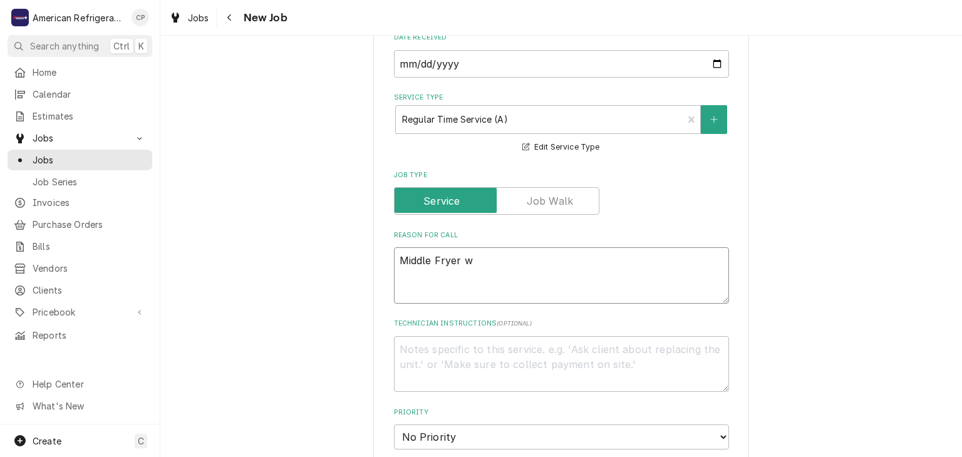
type textarea "x"
type textarea "Middle Fryer"
type textarea "x"
type textarea "Middle Fryer -"
type textarea "x"
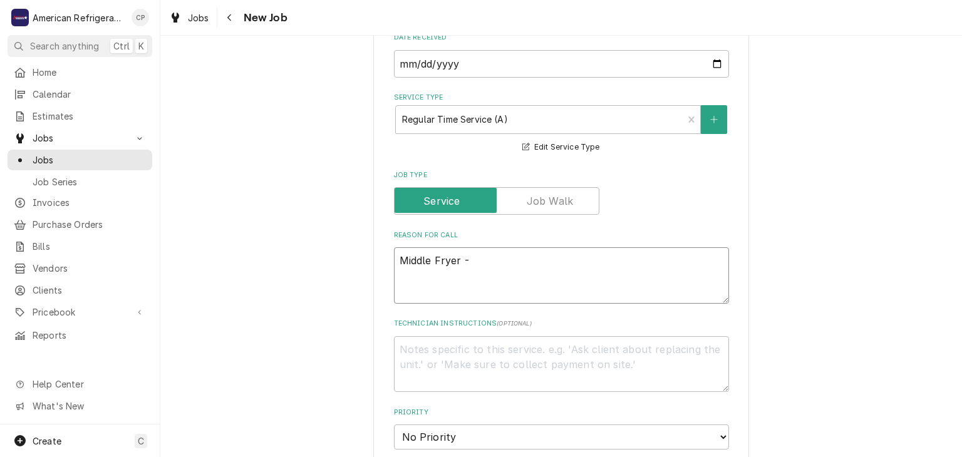
type textarea "Middle Fryer --"
type textarea "x"
type textarea "Middle Fryer --"
type textarea "x"
type textarea "Middle Fryer -- s"
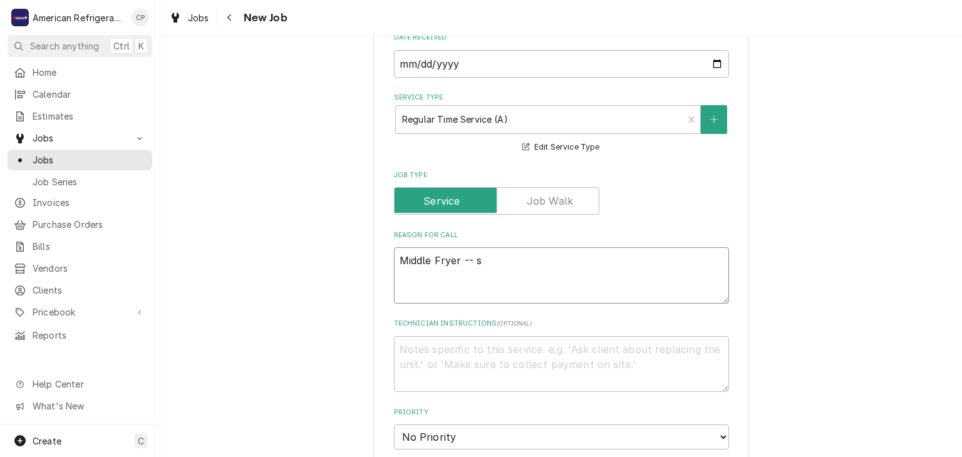
type textarea "x"
type textarea "Middle Fryer -- se"
type textarea "x"
type textarea "Middle Fryer -- seco"
type textarea "x"
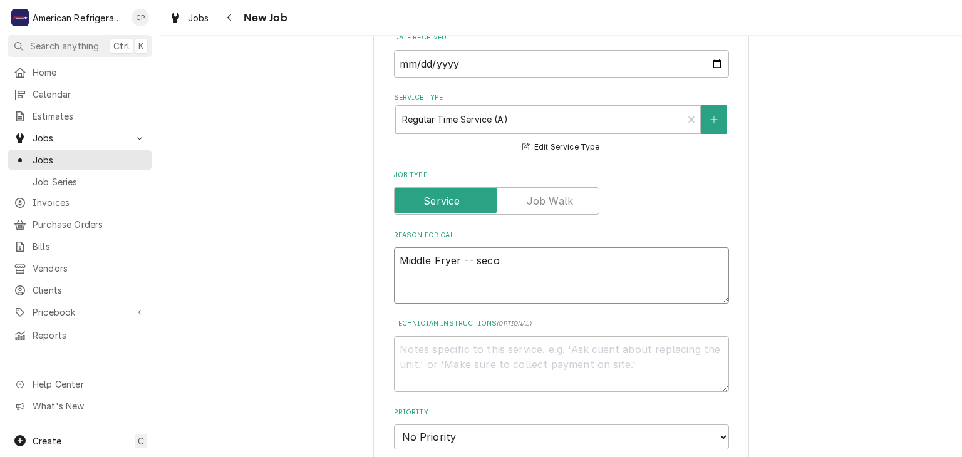
type textarea "Middle Fryer -- secon"
type textarea "x"
type textarea "Middle Fryer -- seconda"
type textarea "x"
type textarea "Middle Fryer -- secondary"
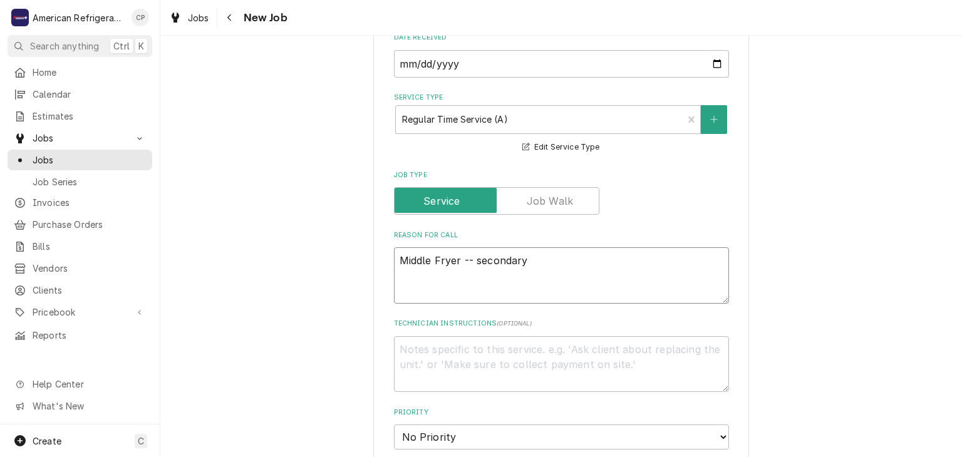
type textarea "x"
type textarea "Middle Fryer -- secondary"
type textarea "x"
type textarea "Middle Fryer -- secondary i"
type textarea "x"
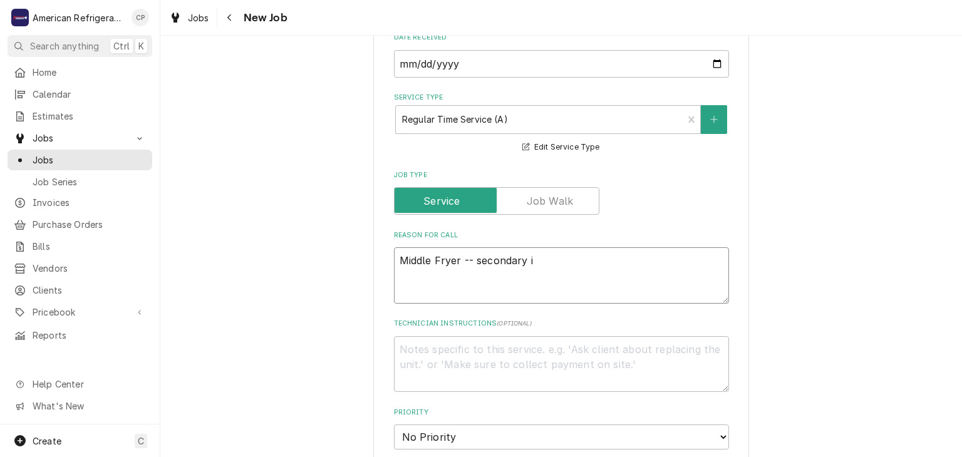
type textarea "Middle Fryer -- secondary is"
type textarea "x"
type textarea "Middle Fryer -- secondary issu"
type textarea "x"
type textarea "Middle Fryer -- secondary issue"
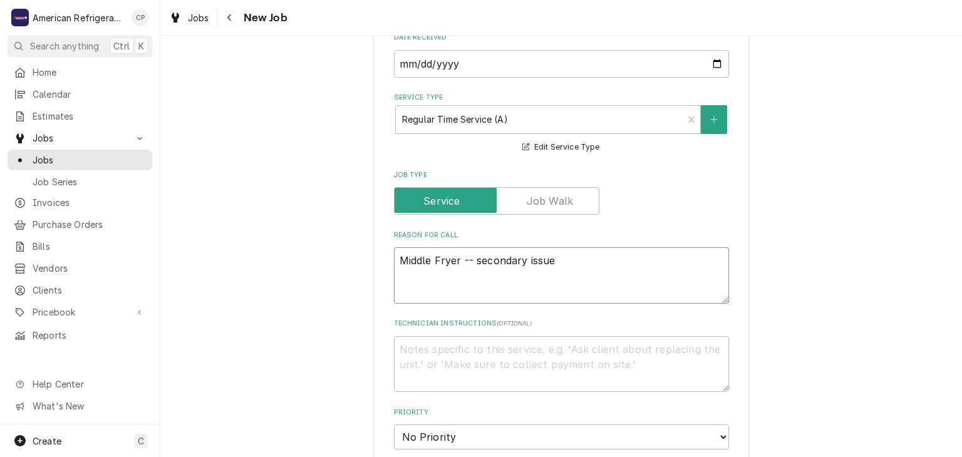
type textarea "x"
type textarea "Middle Fryer -- secondary issues"
type textarea "x"
type textarea "Middle Fryer -- secondary issues Af"
type textarea "x"
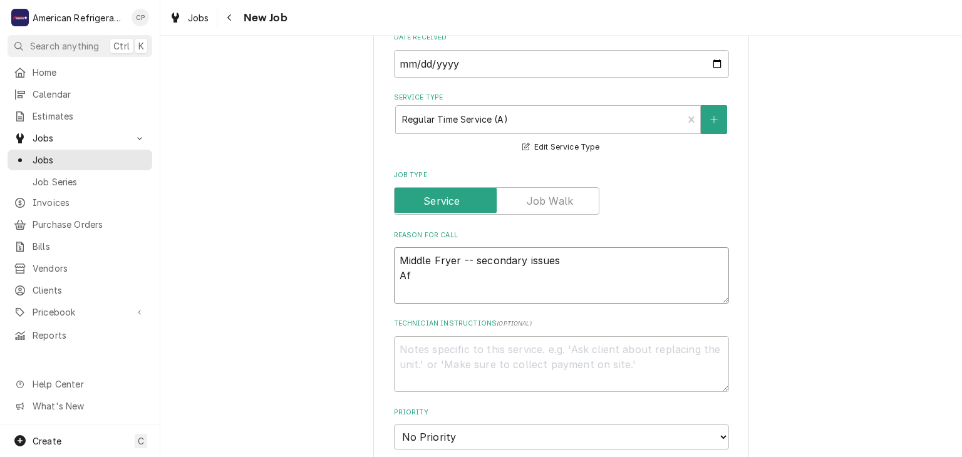
type textarea "Middle Fryer -- secondary issues Aft"
type textarea "x"
type textarea "Middle Fryer -- secondary issues Afte"
type textarea "x"
type textarea "Middle Fryer -- secondary issues After"
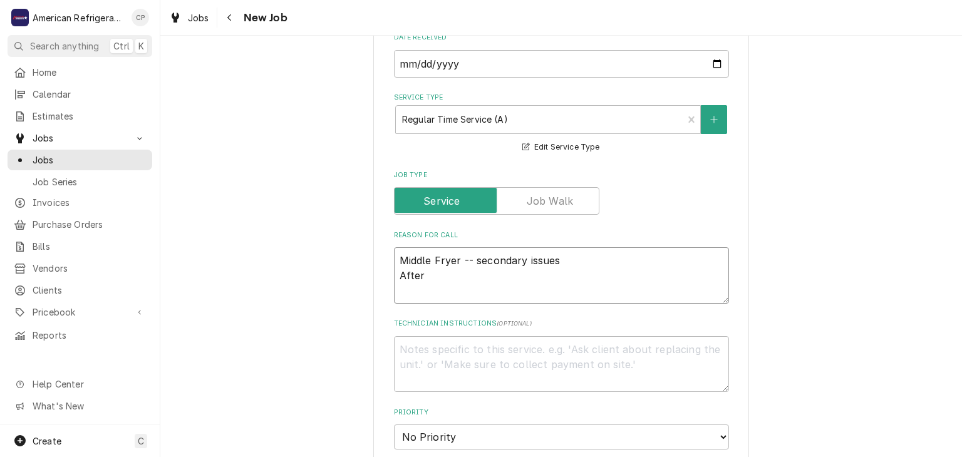
type textarea "x"
type textarea "Middle Fryer -- secondary issues After i"
type textarea "x"
type textarea "Middle Fryer -- secondary issues After ins"
type textarea "x"
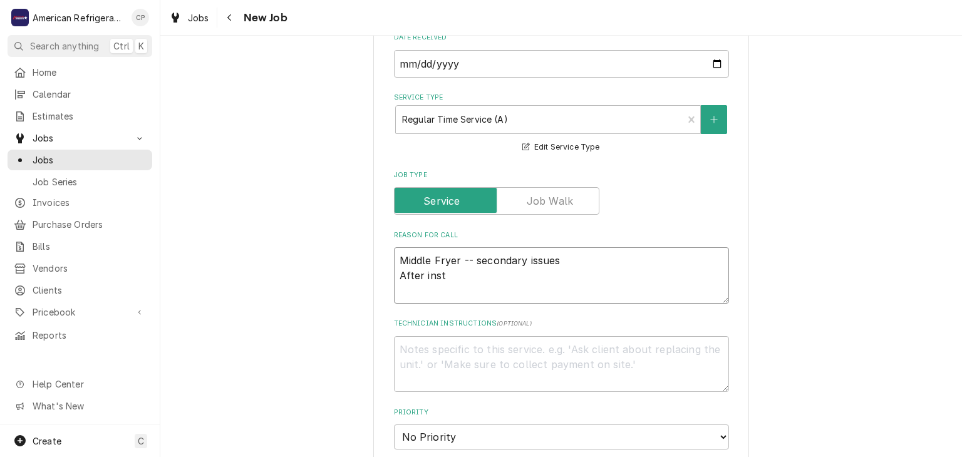
type textarea "Middle Fryer -- secondary issues After insta"
type textarea "x"
type textarea "Middle Fryer -- secondary issues After install"
type textarea "x"
type textarea "Middle Fryer -- secondary issues After installi"
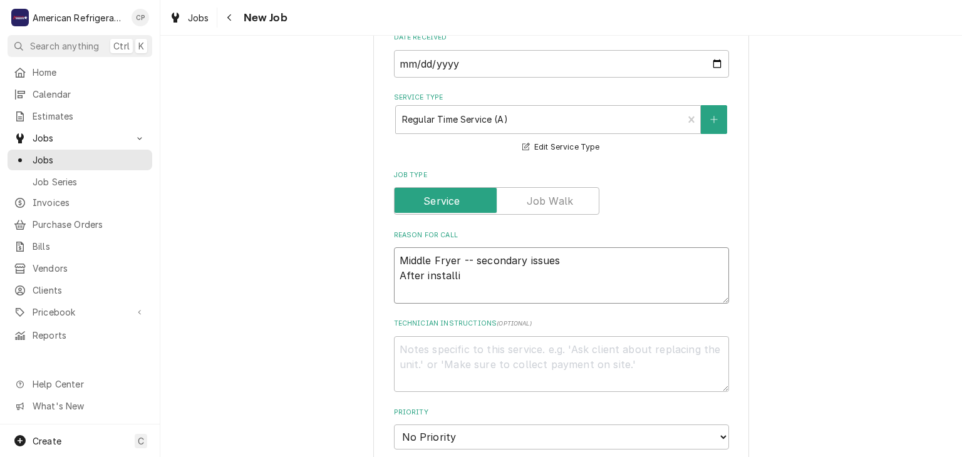
type textarea "x"
type textarea "Middle Fryer -- secondary issues After installing"
type textarea "x"
type textarea "Middle Fryer -- secondary issues After installing"
type textarea "x"
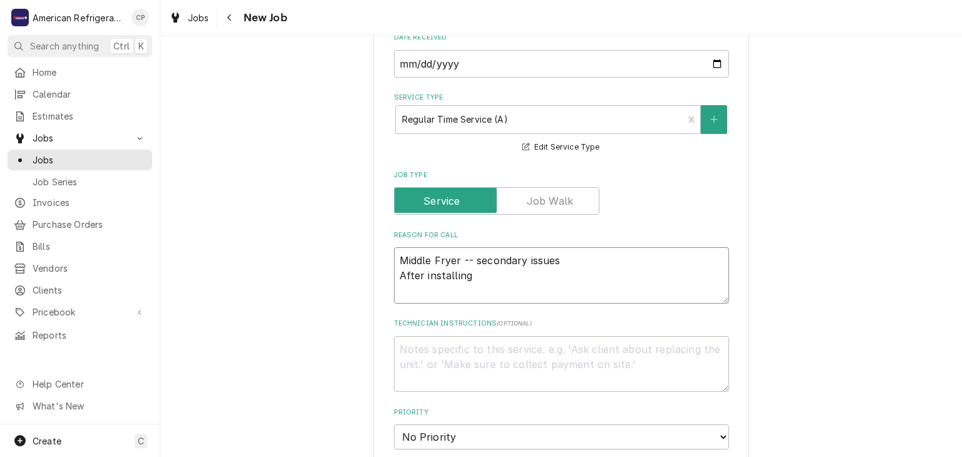
type textarea "Middle Fryer -- secondary issues After installin"
type textarea "x"
type textarea "Middle Fryer -- secondary issues After installing"
type textarea "x"
type textarea "Middle Fryer -- secondary issues After installing"
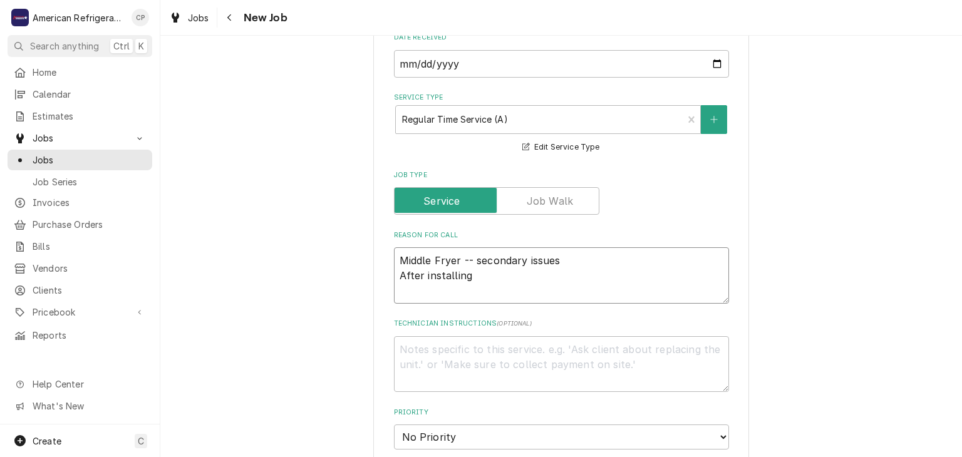
type textarea "x"
type textarea "Middle Fryer -- secondary issues After installing qu"
type textarea "x"
type textarea "Middle Fryer -- secondary issues After installing quot"
type textarea "x"
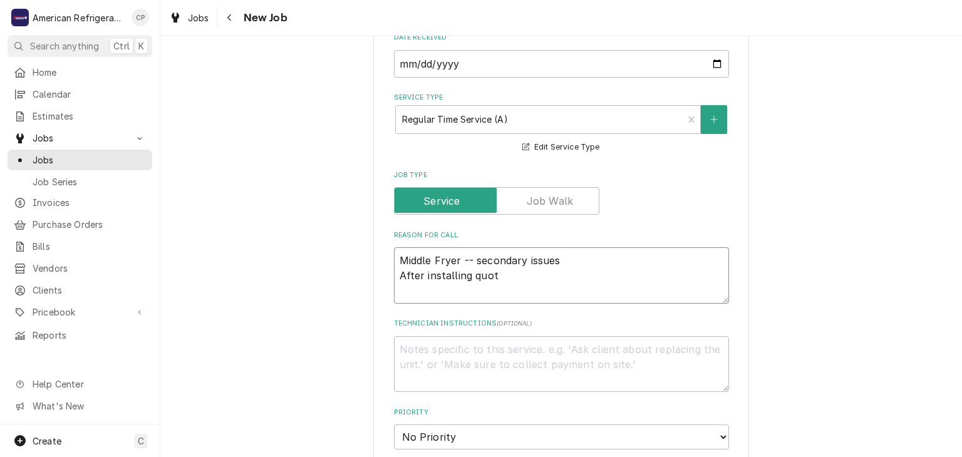
type textarea "Middle Fryer -- secondary issues After installing quote"
type textarea "x"
type textarea "Middle Fryer -- secondary issues After installing quoted"
type textarea "x"
type textarea "Middle Fryer -- secondary issues After installing quoted"
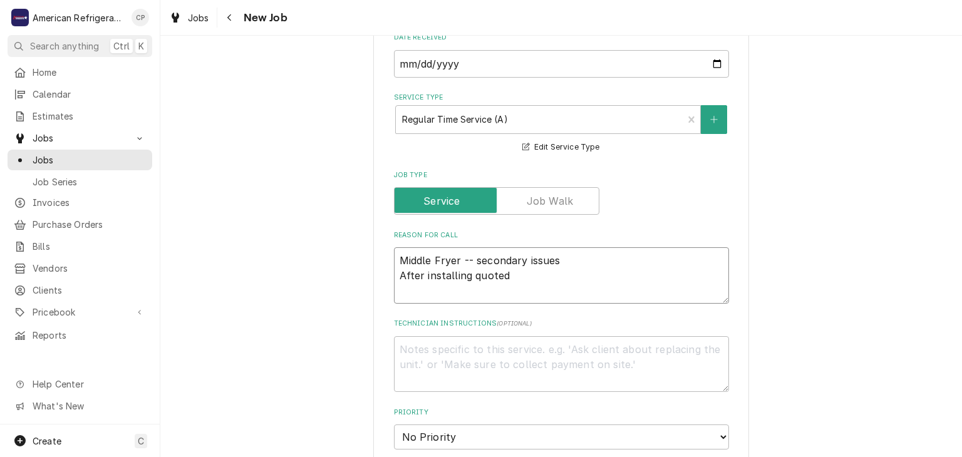
type textarea "x"
type textarea "Middle Fryer -- secondary issues After installing quoted a"
type textarea "x"
type textarea "Middle Fryer -- secondary issues After installing quoted an"
type textarea "x"
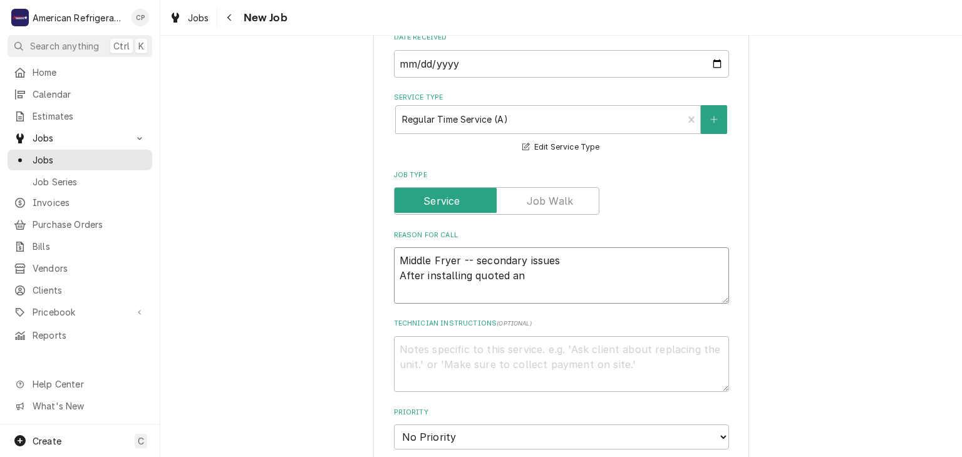
type textarea "Middle Fryer -- secondary issues After installing quoted and"
type textarea "x"
type textarea "Middle Fryer -- secondary issues After installing quoted and"
type textarea "x"
type textarea "Middle Fryer -- secondary issues After installing quoted and ap"
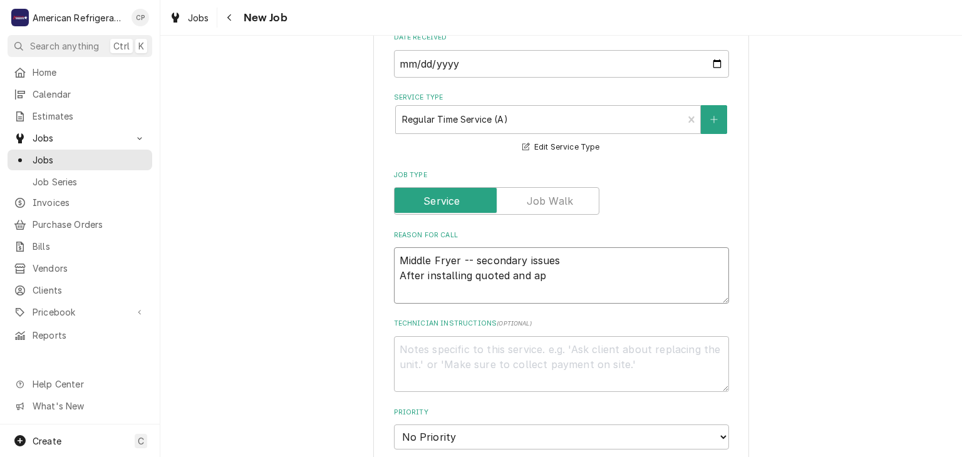
type textarea "x"
type textarea "Middle Fryer -- secondary issues After installing quoted and app"
type textarea "x"
type textarea "Middle Fryer -- secondary issues After installing quoted and appr"
type textarea "x"
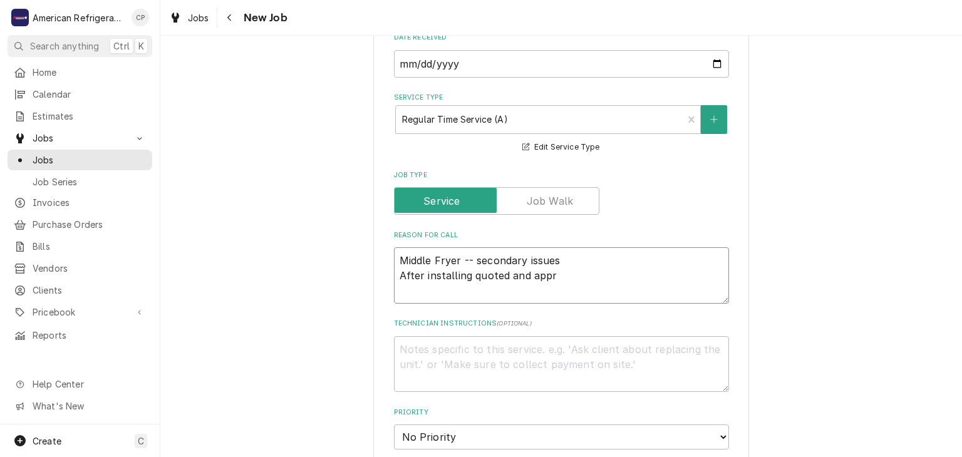
type textarea "Middle Fryer -- secondary issues After installing quoted and appro"
type textarea "x"
type textarea "Middle Fryer -- secondary issues After installing quoted and approv"
type textarea "x"
type textarea "Middle Fryer -- secondary issues After installing quoted and Approved"
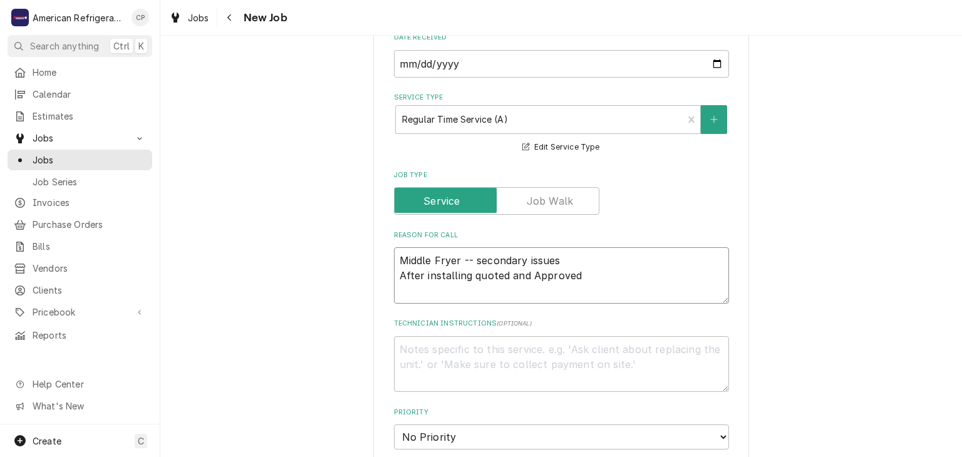
type textarea "x"
type textarea "Middle Fryer -- secondary issues After installing quoted and Approved pa"
type textarea "x"
type textarea "Middle Fryer -- secondary issues After installing quoted and Approved par"
type textarea "x"
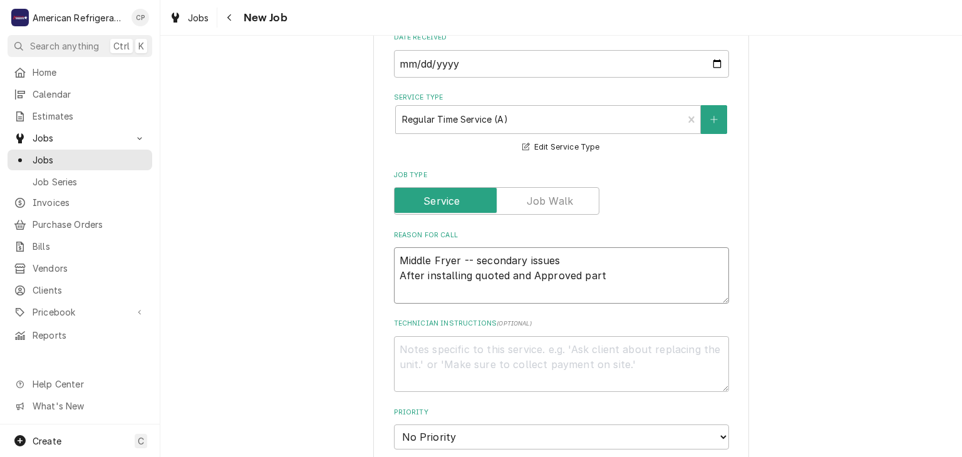
type textarea "Middle Fryer -- secondary issues After installing quoted and Approved parts"
type textarea "x"
type textarea "Middle Fryer -- secondary issues After installing quoted and Approved parts,"
type textarea "x"
type textarea "Middle Fryer -- secondary issues After installing quoted and Approved parts,"
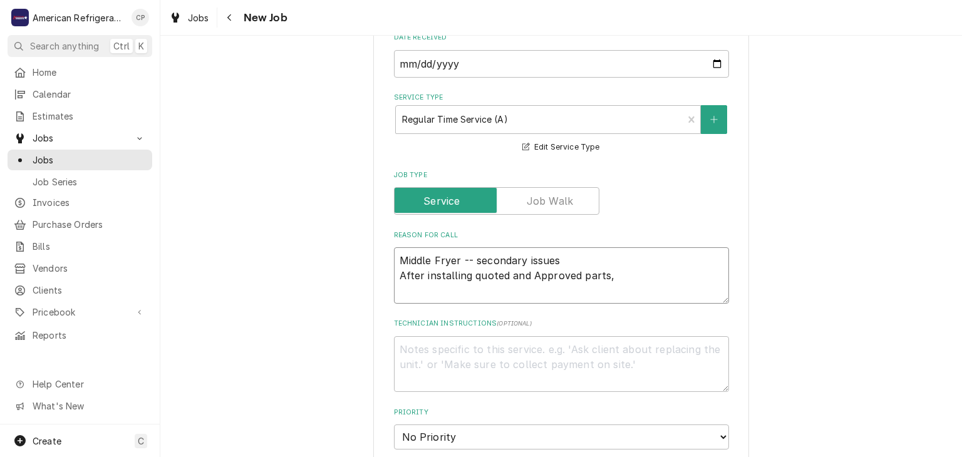
type textarea "x"
type textarea "Middle Fryer -- secondary issues After installing quoted and Approved parts, m"
type textarea "x"
type textarea "Middle Fryer -- secondary issues After installing quoted and Approved parts, mi"
type textarea "x"
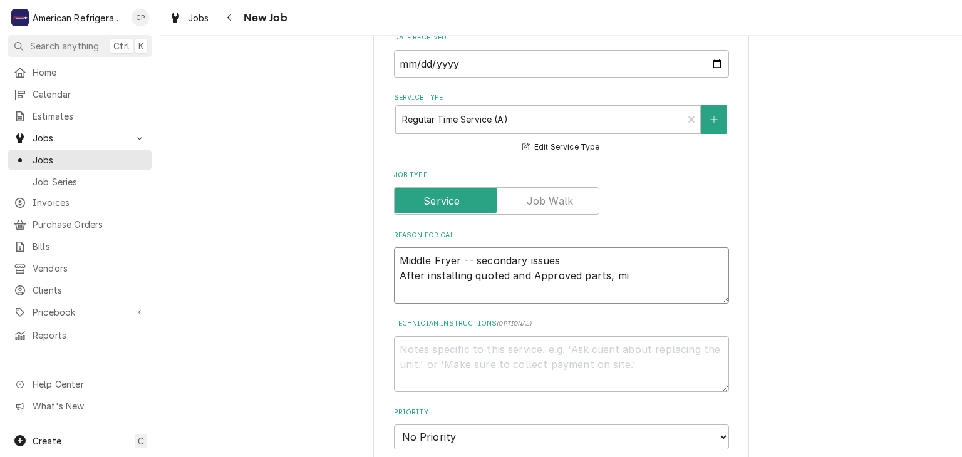
type textarea "Middle Fryer -- secondary issues After installing quoted and Approved parts, mid"
type textarea "x"
type textarea "Middle Fryer -- secondary issues After installing quoted and Approved parts, mi…"
type textarea "x"
type textarea "Middle Fryer -- secondary issues After installing quoted and Approved parts, mi…"
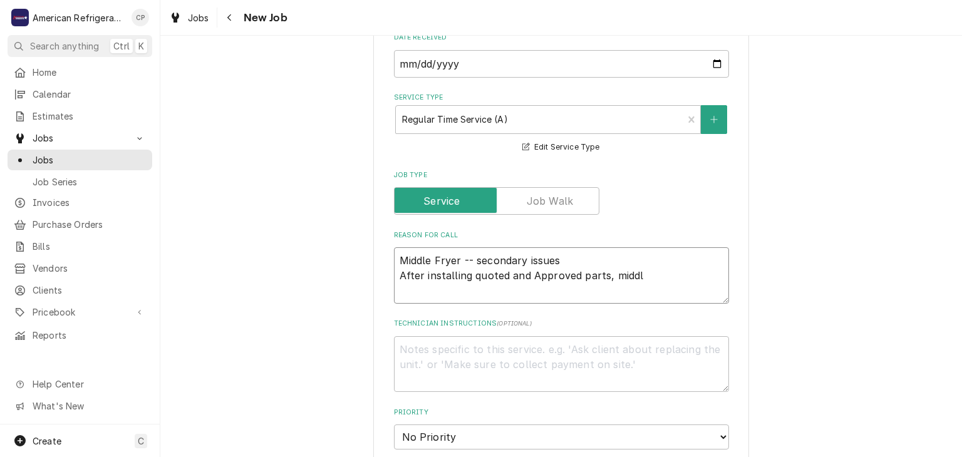
type textarea "x"
type textarea "Middle Fryer -- secondary issues After installing quoted and Approved parts, mi…"
type textarea "x"
type textarea "Middle Fryer -- secondary issues After installing quoted and Approved parts, mi…"
type textarea "x"
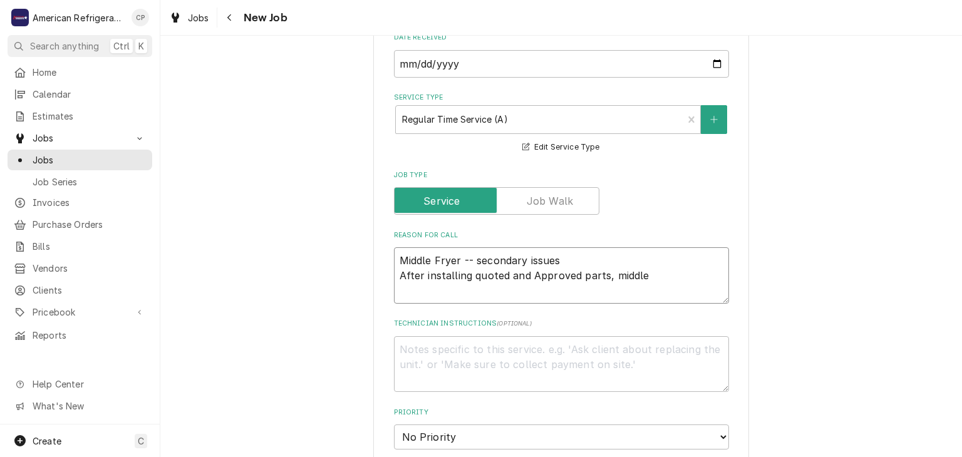
type textarea "Middle Fryer -- secondary issues After installing quoted and Approved parts, mi…"
type textarea "x"
type textarea "Middle Fryer -- secondary issues After installing quoted and Approved parts, mi…"
type textarea "x"
type textarea "Middle Fryer -- secondary issues After installing quoted and Approved parts, mi…"
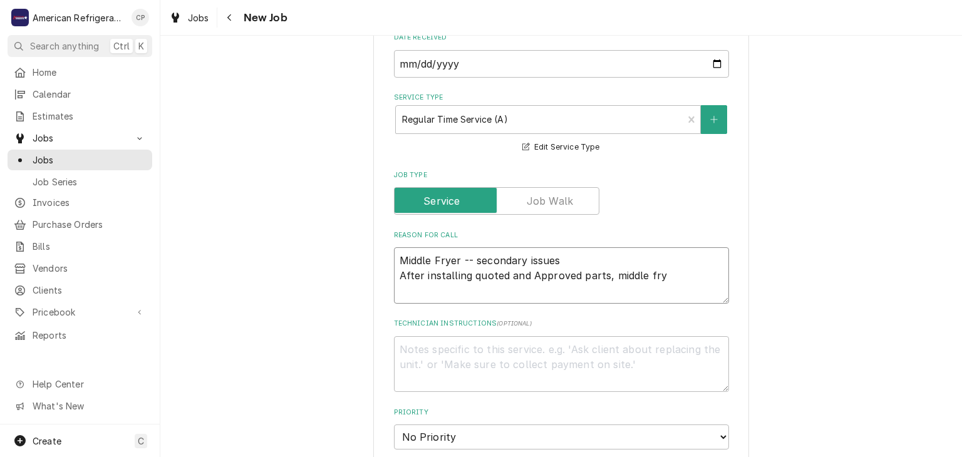
type textarea "x"
type textarea "Middle Fryer -- secondary issues After installing quoted and Approved parts, mi…"
type textarea "x"
type textarea "Middle Fryer -- secondary issues After installing quoted and Approved parts, mi…"
type textarea "x"
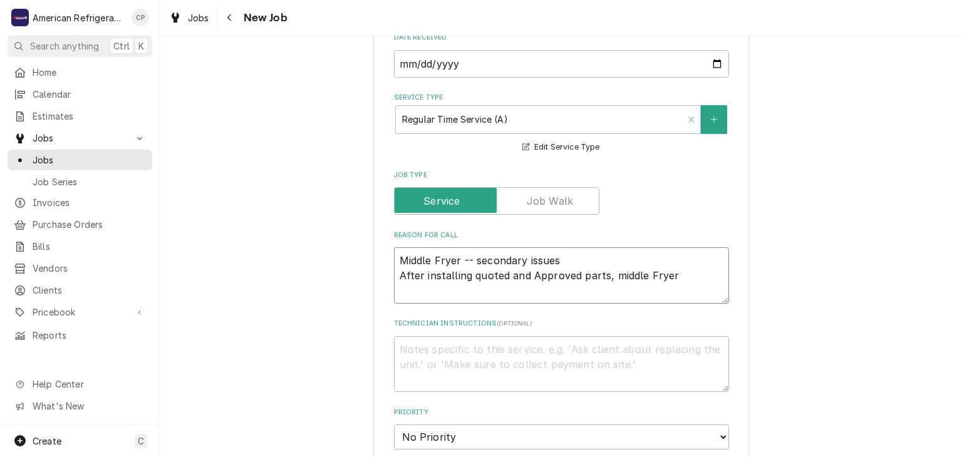
type textarea "Middle Fryer -- secondary issues After installing quoted and Approved parts, mi…"
type textarea "x"
type textarea "Middle Fryer -- secondary issues After installing quoted and Approved parts, mi…"
type textarea "x"
type textarea "Middle Fryer -- secondary issues After installing quoted and Approved parts, mi…"
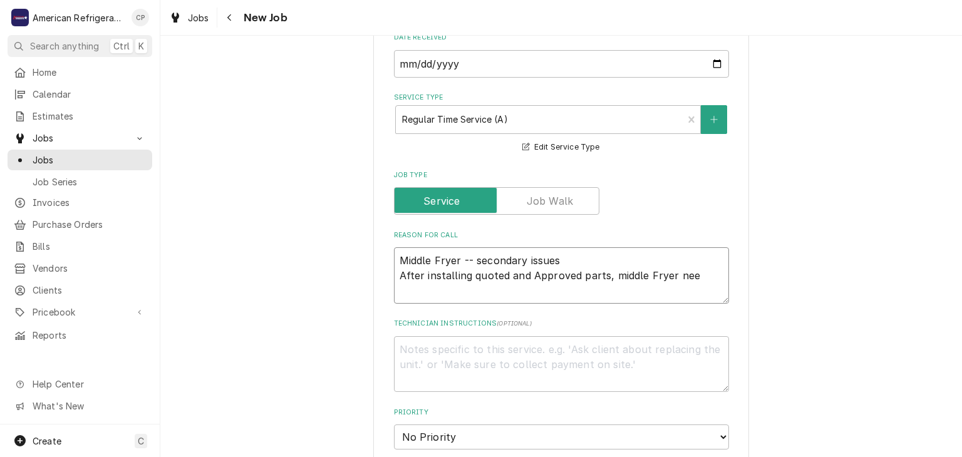
type textarea "x"
type textarea "Middle Fryer -- secondary issues After installing quoted and Approved parts, mi…"
type textarea "x"
type textarea "Middle Fryer -- secondary issues After installing quoted and Approved parts, mi…"
type textarea "x"
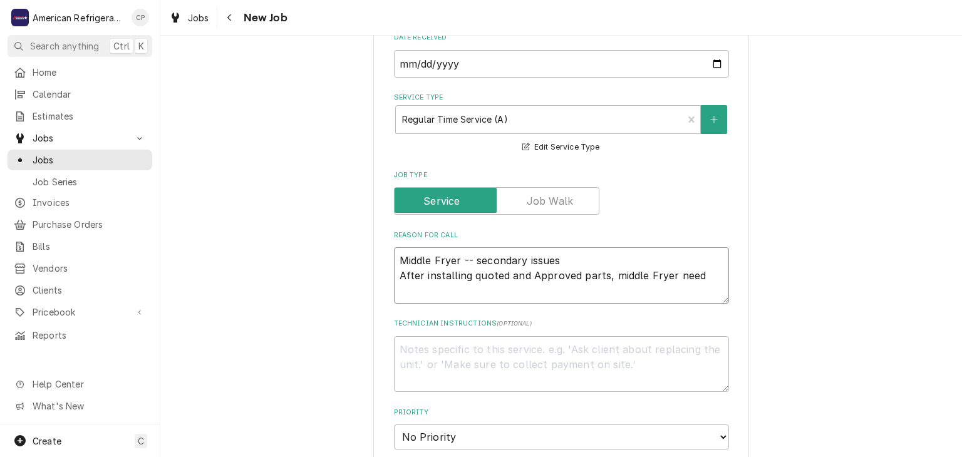
type textarea "Middle Fryer -- secondary issues After installing quoted and Approved parts, mi…"
type textarea "x"
type textarea "Middle Fryer -- secondary issues After installing quoted and Approved parts, mi…"
type textarea "x"
type textarea "Middle Fryer -- secondary issues After installing quoted and Approved parts, mi…"
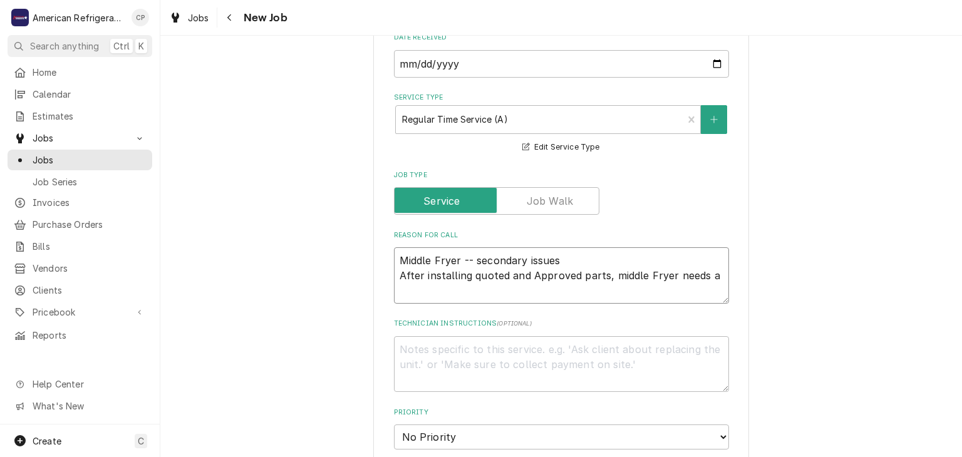
type textarea "x"
type textarea "Middle Fryer -- secondary issues After installing quoted and Approved parts, mi…"
type textarea "x"
type textarea "Middle Fryer -- secondary issues After installing quoted and Approved parts, mi…"
type textarea "x"
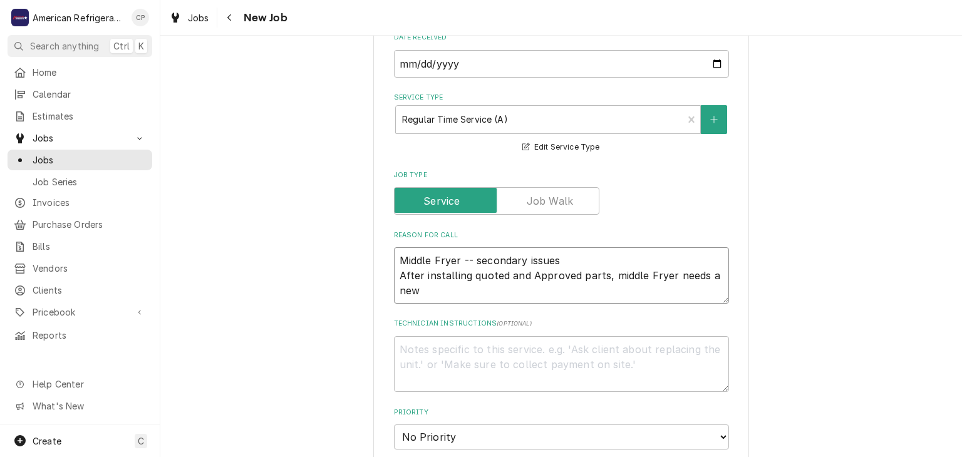
type textarea "Middle Fryer -- secondary issues After installing quoted and Approved parts, mi…"
type textarea "x"
type textarea "Middle Fryer -- secondary issues After installing quoted and Approved parts, mi…"
type textarea "x"
type textarea "Middle Fryer -- secondary issues After installing quoted and Approved parts, mi…"
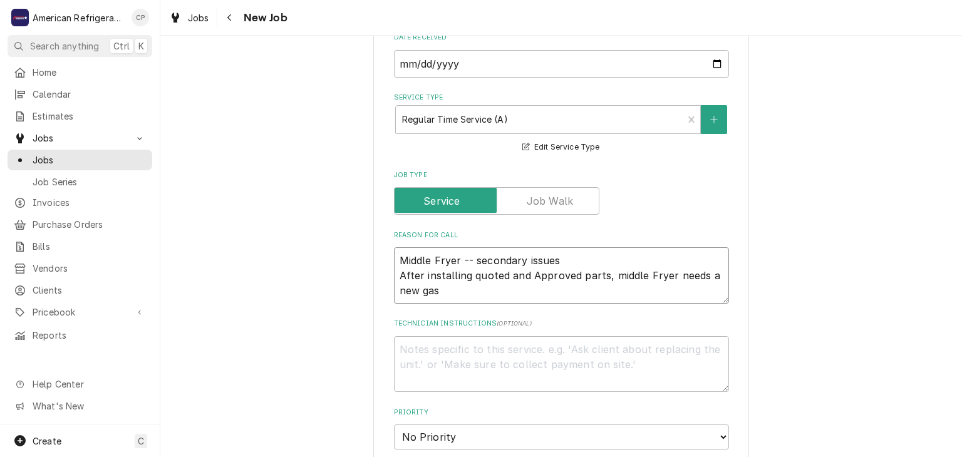
type textarea "x"
type textarea "Middle Fryer -- secondary issues After installing quoted and Approved parts, mi…"
type textarea "x"
type textarea "Middle Fryer -- secondary issues After installing quoted and Approved parts, mi…"
type textarea "x"
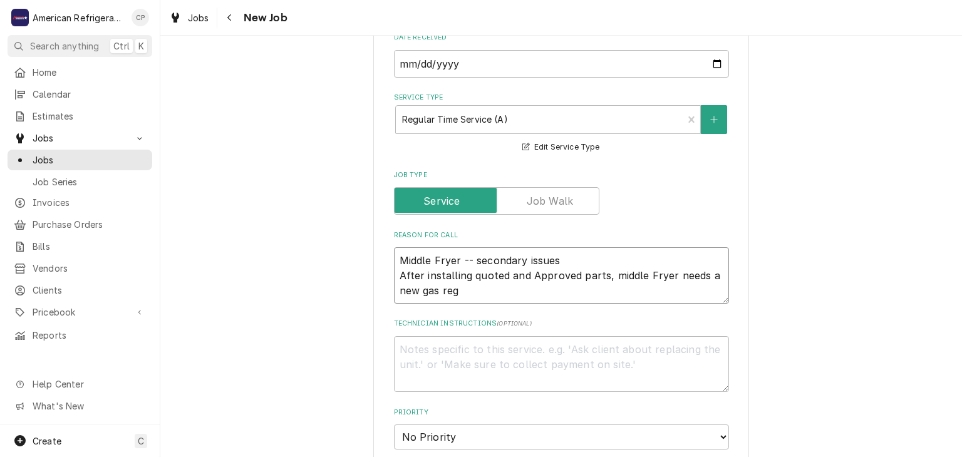
type textarea "Middle Fryer -- secondary issues After installing quoted and Approved parts, mi…"
drag, startPoint x: 461, startPoint y: 261, endPoint x: 373, endPoint y: 265, distance: 87.8
click at [373, 265] on div "Please provide the following information to create a job: Client Details Client…" at bounding box center [561, 457] width 376 height 1383
click at [534, 276] on textarea "Cheese melter -- secondary issues After installing quoted and Approved parts, m…" at bounding box center [561, 275] width 335 height 56
click at [668, 276] on textarea "Cheese melter -- secondary issues After installing quoted and approved parts, m…" at bounding box center [561, 275] width 335 height 56
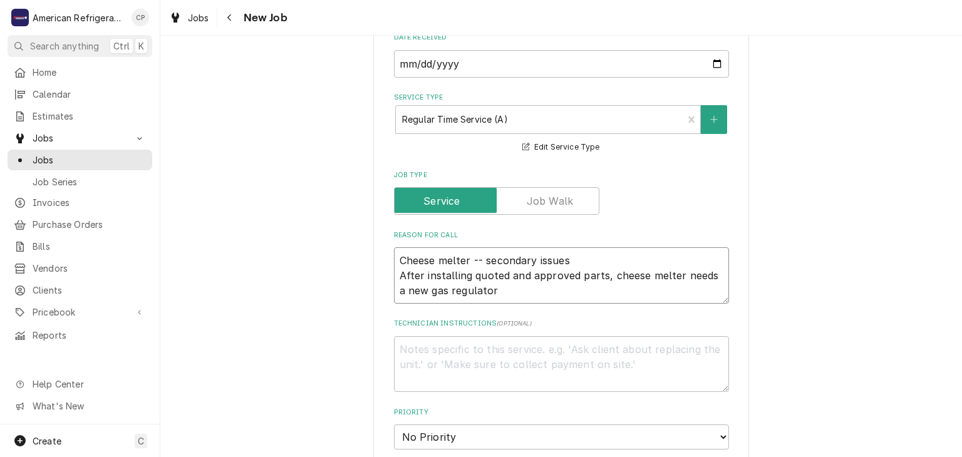
drag, startPoint x: 398, startPoint y: 256, endPoint x: 509, endPoint y: 285, distance: 114.5
click at [509, 285] on textarea "Cheese melter -- secondary issues After installing quoted and approved parts, c…" at bounding box center [561, 275] width 335 height 56
click at [318, 279] on div "Please provide the following information to create a job: Client Details Client…" at bounding box center [561, 456] width 802 height 1405
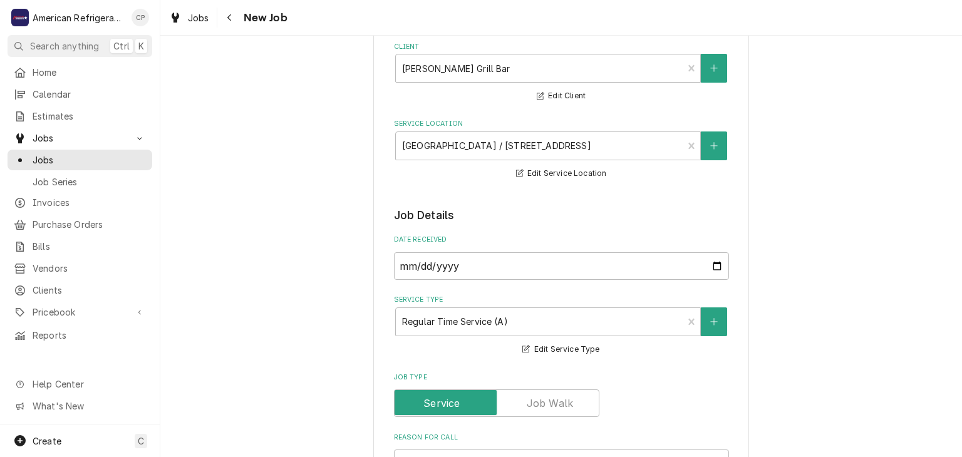
scroll to position [0, 0]
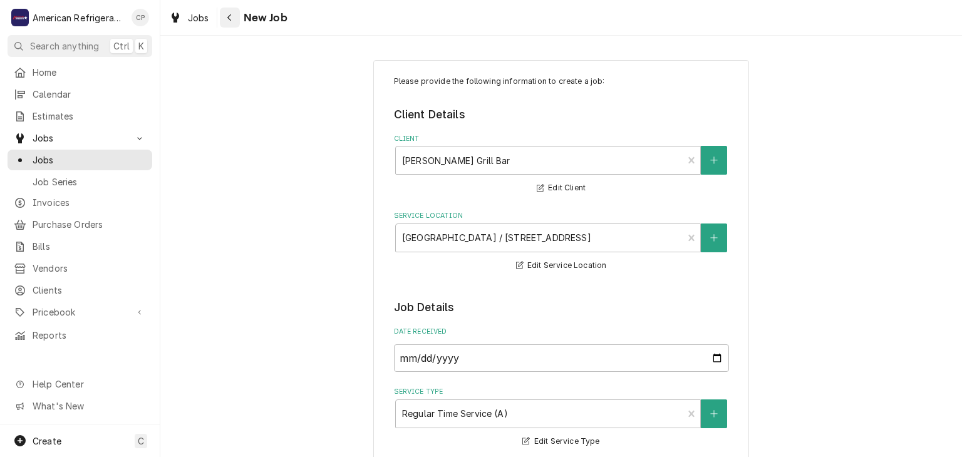
click at [228, 16] on icon "Navigate back" at bounding box center [229, 17] width 4 height 7
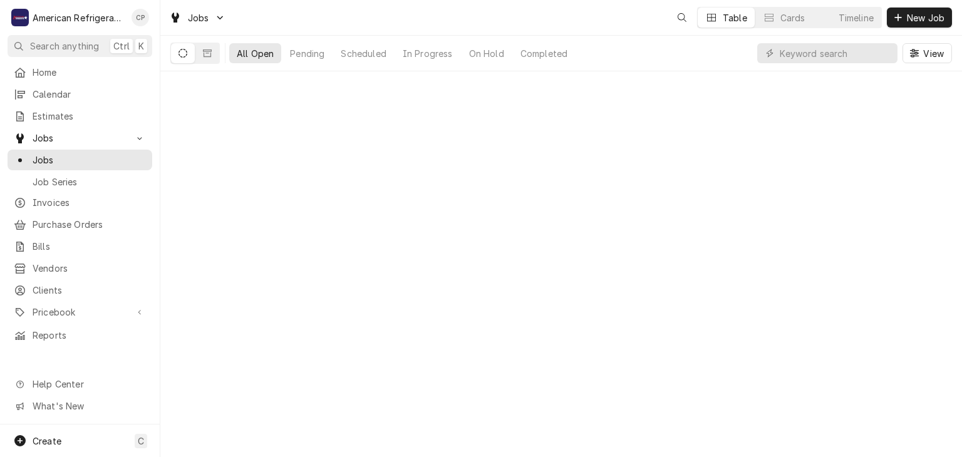
click at [838, 66] on div "View" at bounding box center [854, 53] width 195 height 35
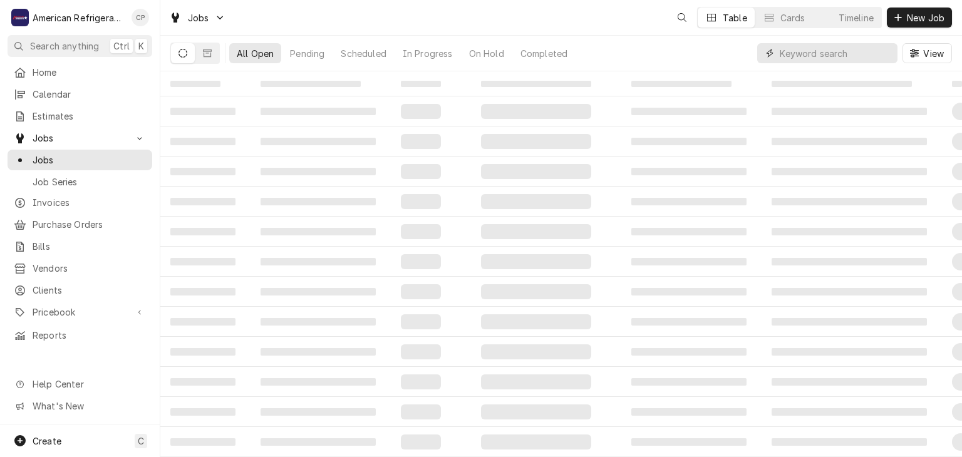
click at [820, 46] on input "Dynamic Content Wrapper" at bounding box center [835, 53] width 111 height 20
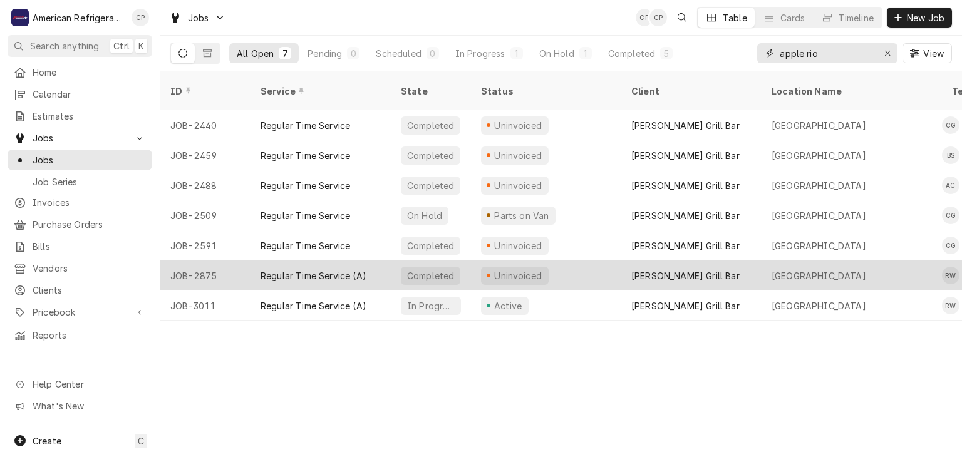
type input "apple rio"
click at [308, 269] on div "Regular Time Service (A)" at bounding box center [321, 276] width 140 height 30
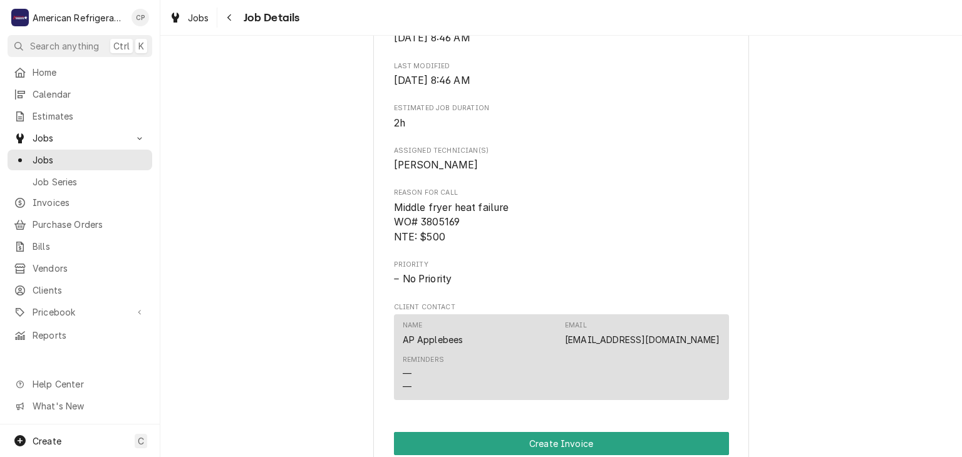
scroll to position [328, 0]
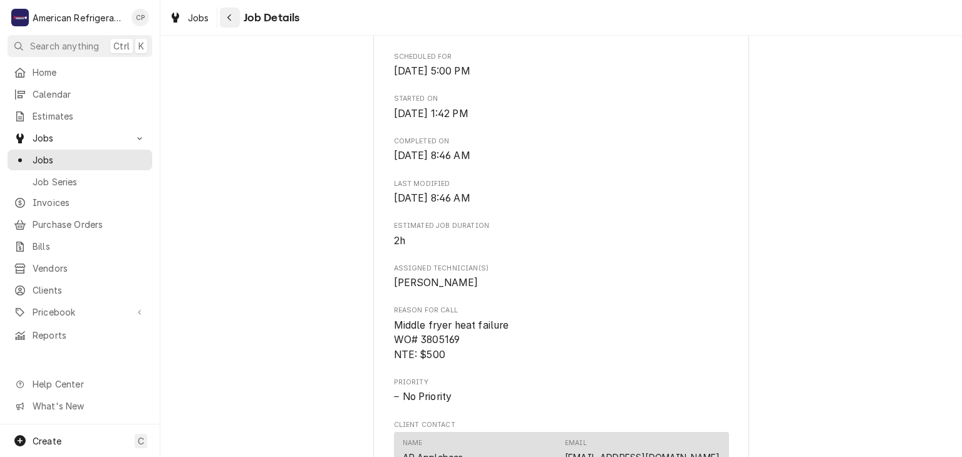
click at [226, 27] on button "Navigate back" at bounding box center [230, 18] width 20 height 20
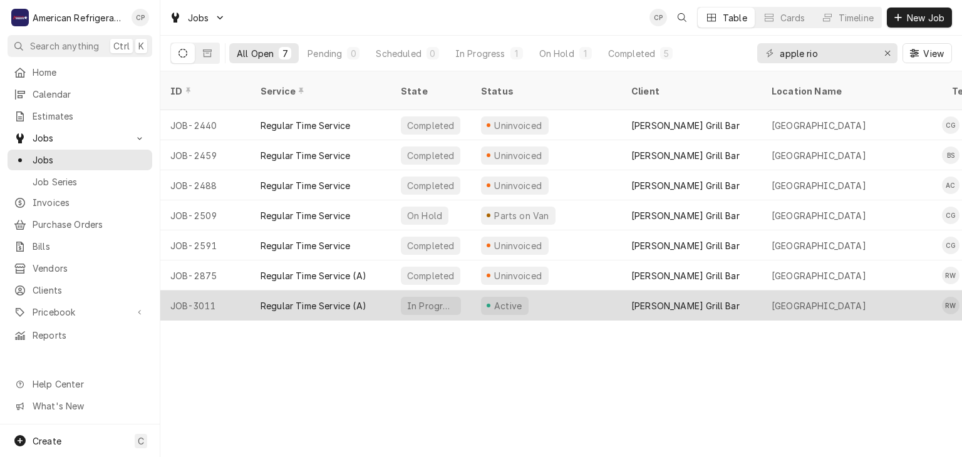
click at [311, 299] on div "Regular Time Service (A)" at bounding box center [314, 305] width 106 height 13
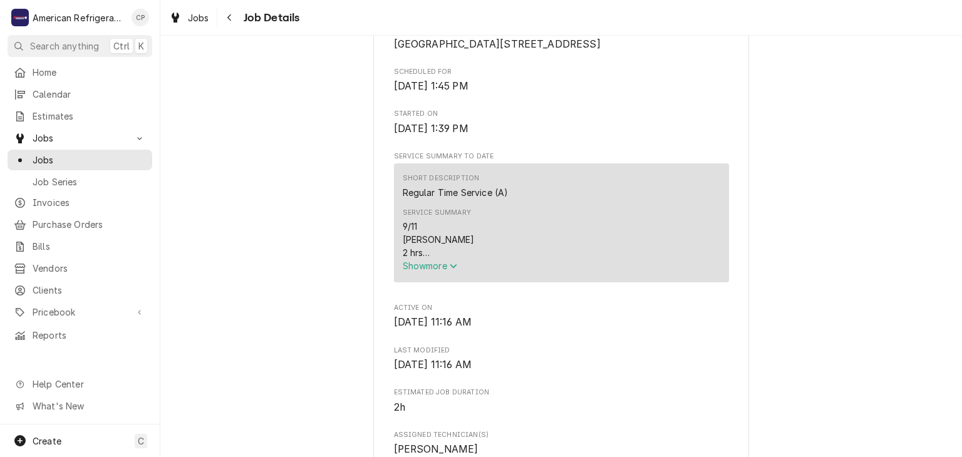
scroll to position [400, 0]
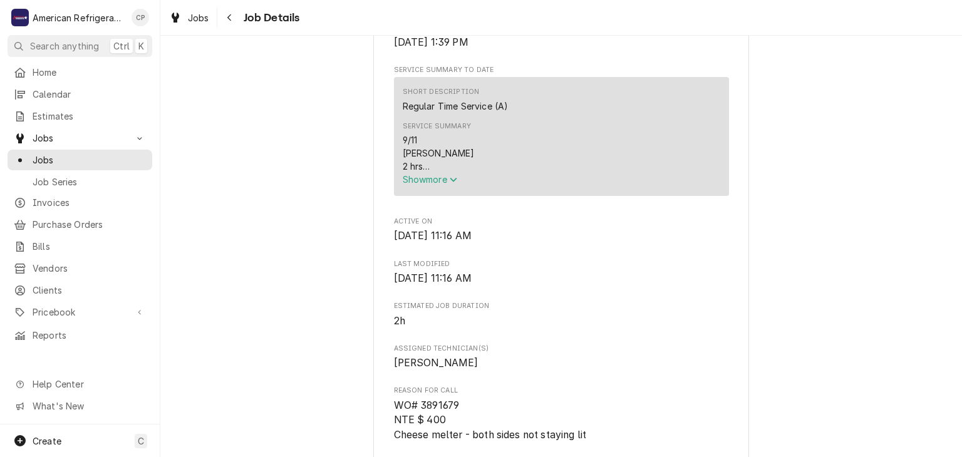
click at [425, 185] on span "Show more" at bounding box center [430, 179] width 55 height 11
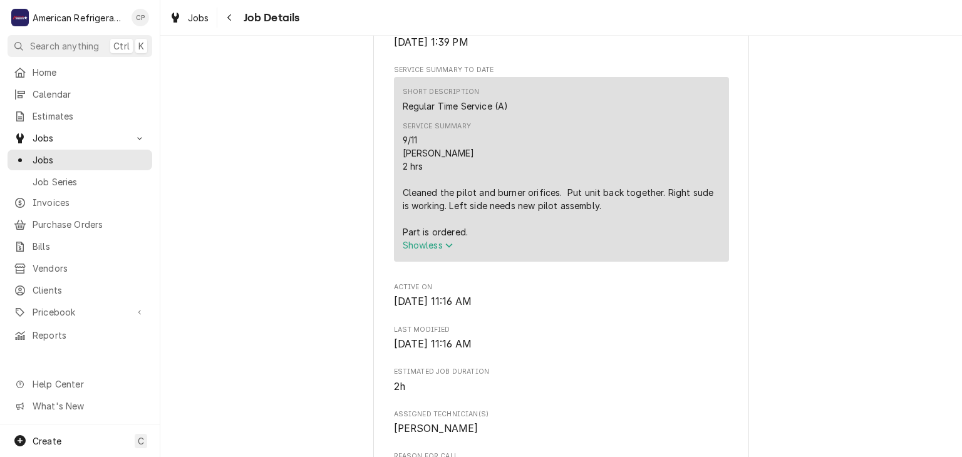
scroll to position [413, 0]
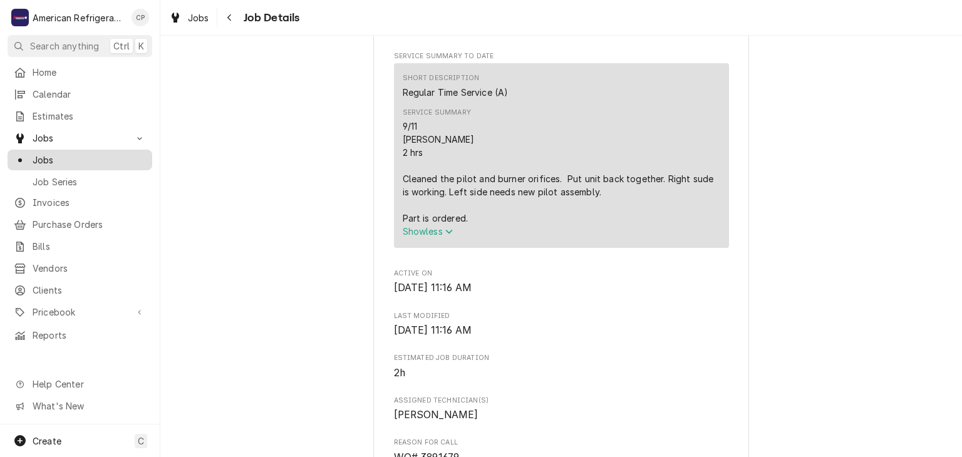
click at [95, 154] on span "Jobs" at bounding box center [89, 159] width 113 height 13
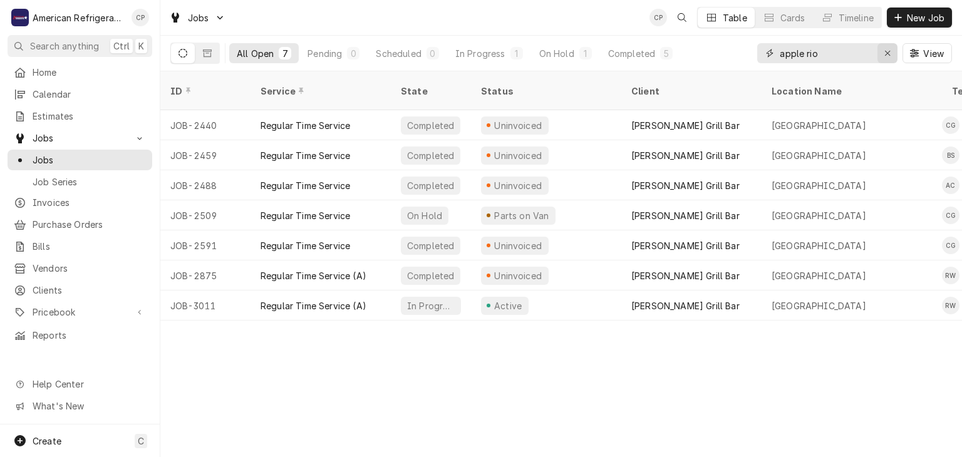
click at [884, 56] on icon "Erase input" at bounding box center [887, 53] width 7 height 9
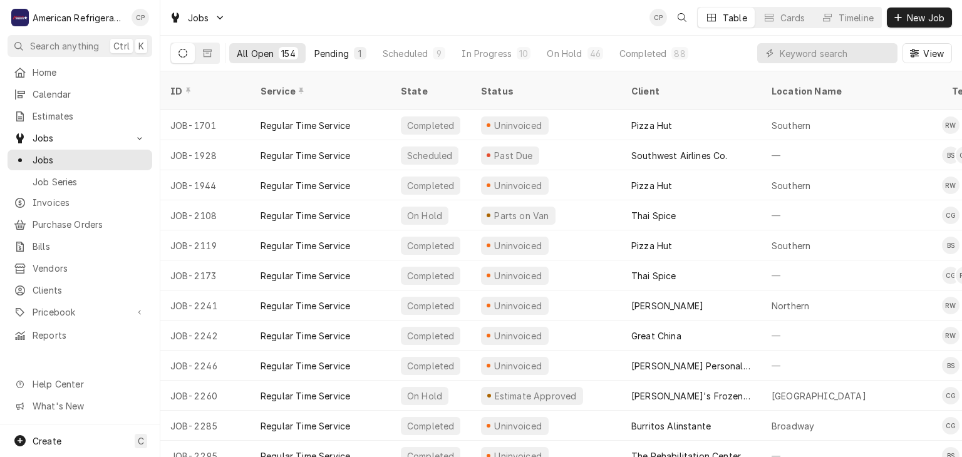
click at [333, 56] on div "Pending" at bounding box center [331, 53] width 34 height 13
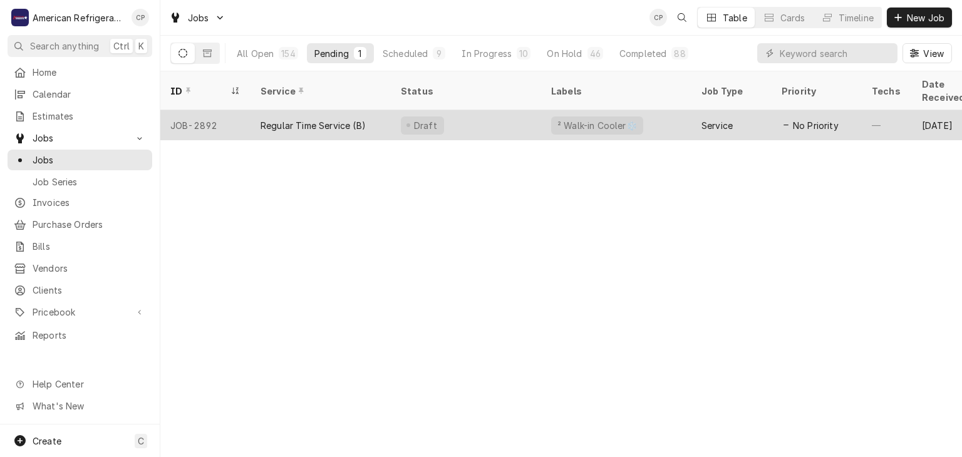
click at [350, 119] on div "Regular Time Service (B)" at bounding box center [313, 125] width 105 height 13
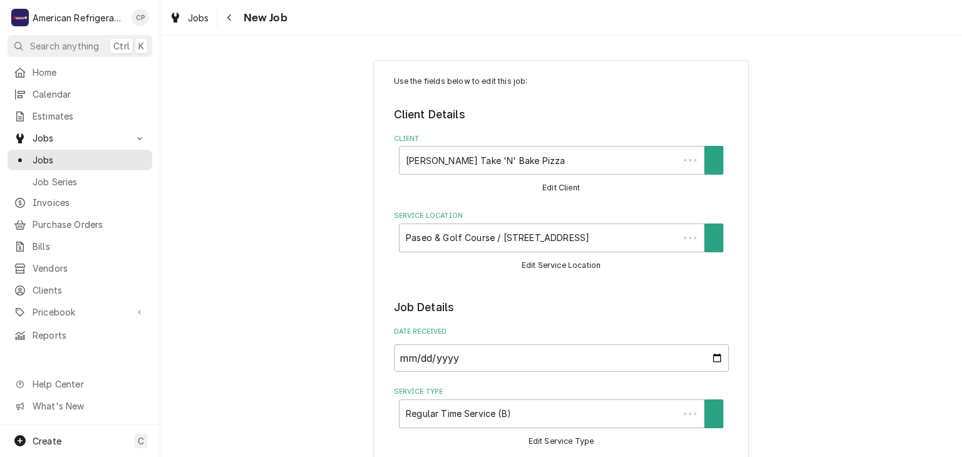
type textarea "x"
click at [230, 24] on button "Navigate back" at bounding box center [230, 18] width 20 height 20
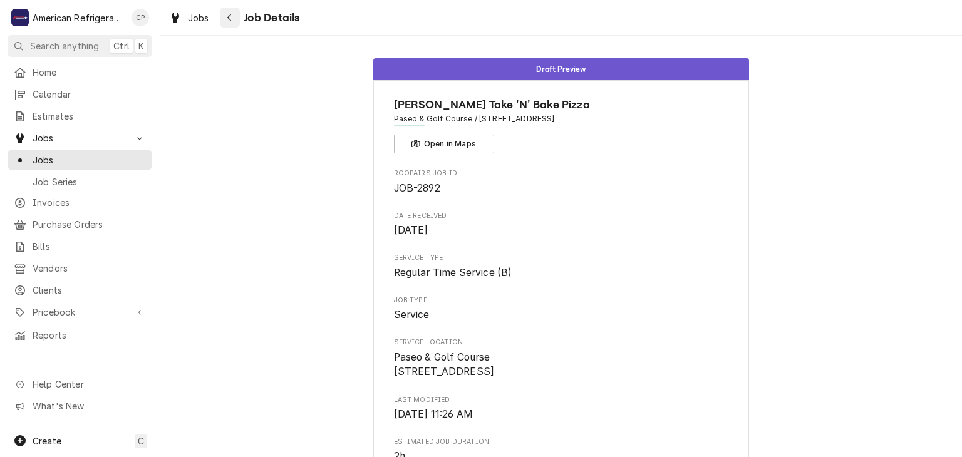
click at [224, 19] on div "Navigate back" at bounding box center [230, 17] width 13 height 13
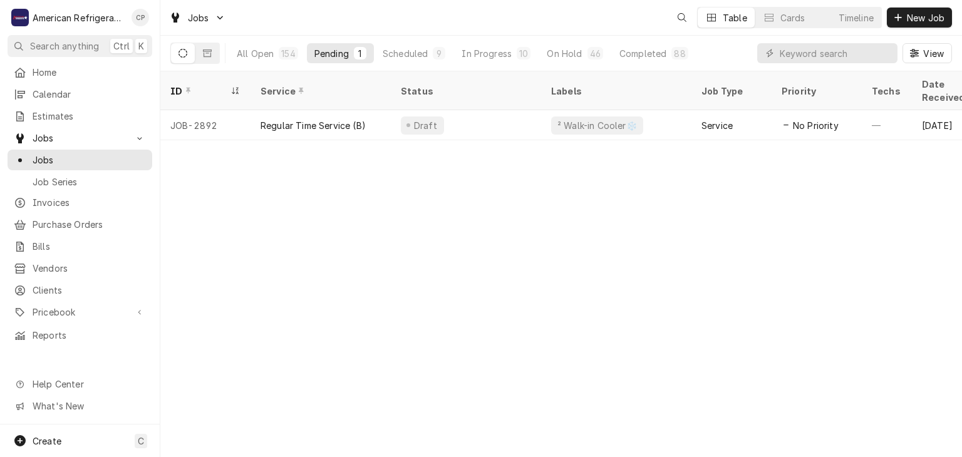
click at [370, 49] on button "Pending 1" at bounding box center [340, 53] width 67 height 20
click at [407, 56] on div "Scheduled" at bounding box center [405, 53] width 45 height 13
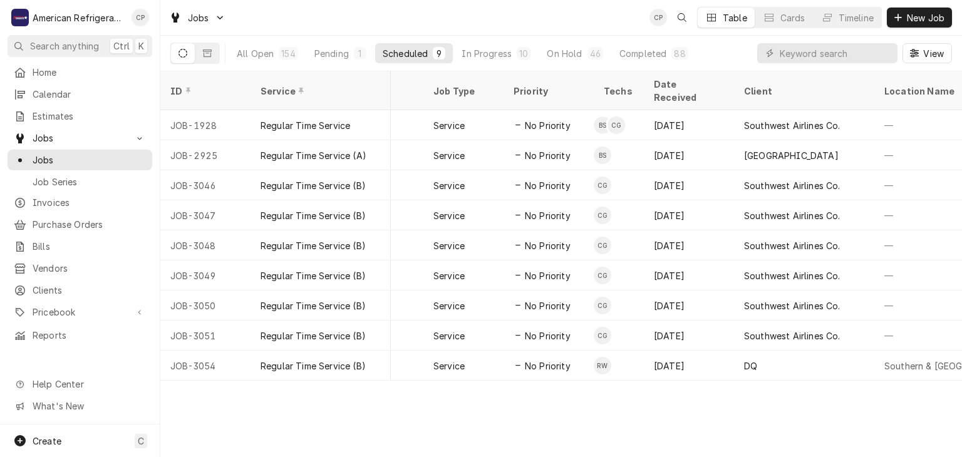
scroll to position [0, 271]
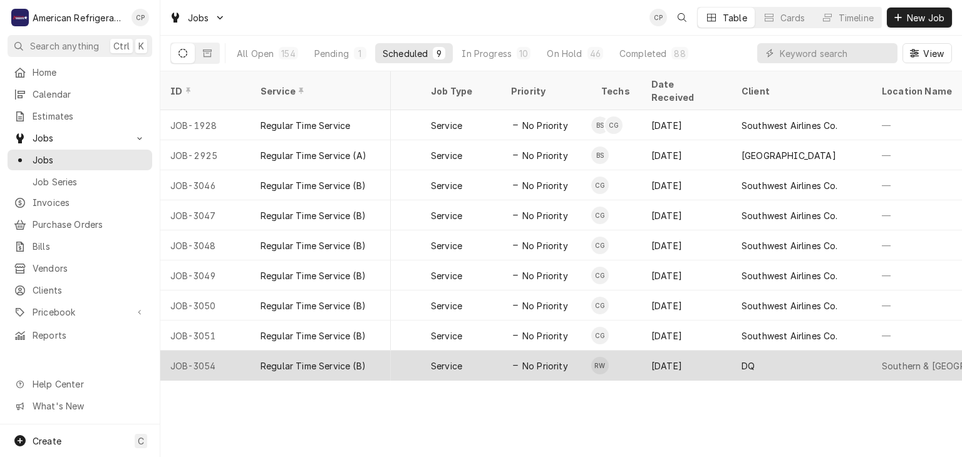
click at [484, 351] on div "Service" at bounding box center [461, 366] width 80 height 30
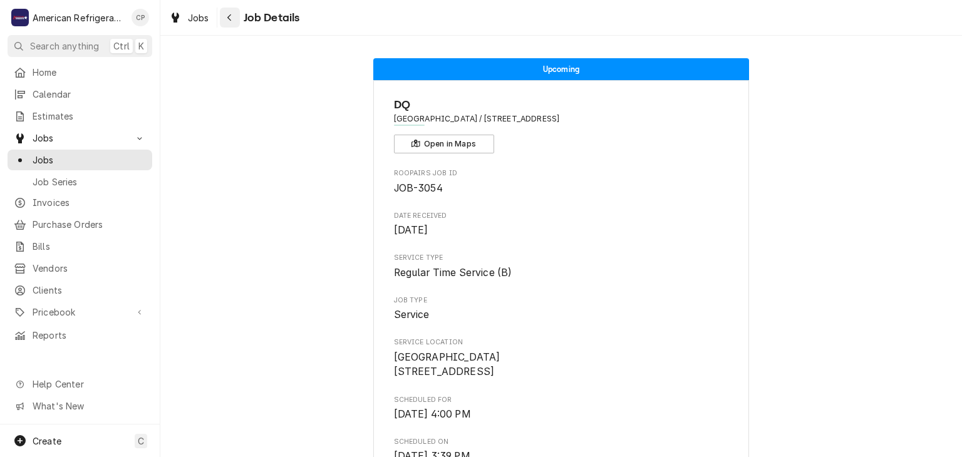
click at [235, 22] on button "Navigate back" at bounding box center [230, 18] width 20 height 20
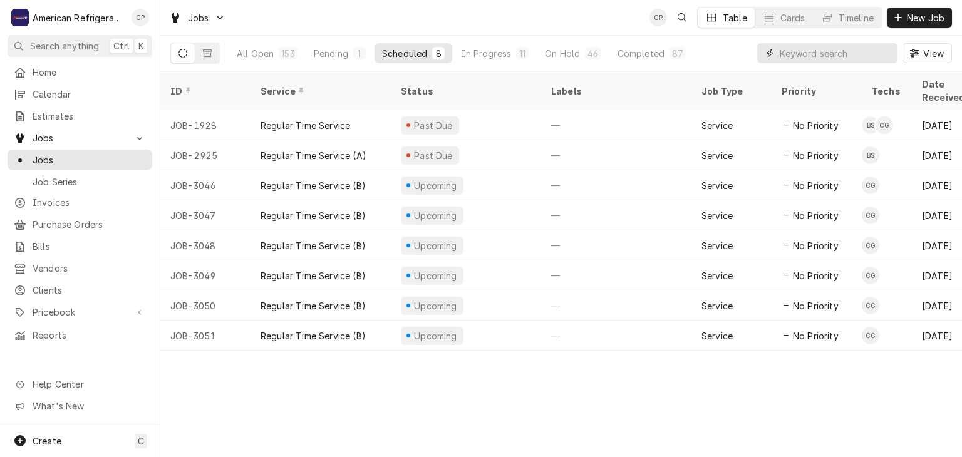
click at [790, 49] on input "Dynamic Content Wrapper" at bounding box center [835, 53] width 111 height 20
click at [505, 17] on div "Jobs CP Table Cards Timeline New Job" at bounding box center [561, 17] width 802 height 35
click at [91, 284] on span "Clients" at bounding box center [89, 290] width 113 height 13
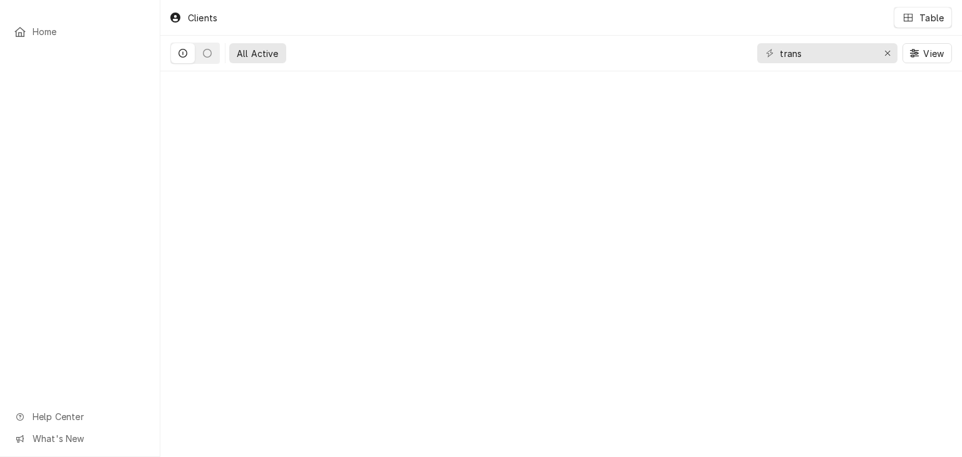
click at [837, 50] on input "trans" at bounding box center [827, 53] width 94 height 20
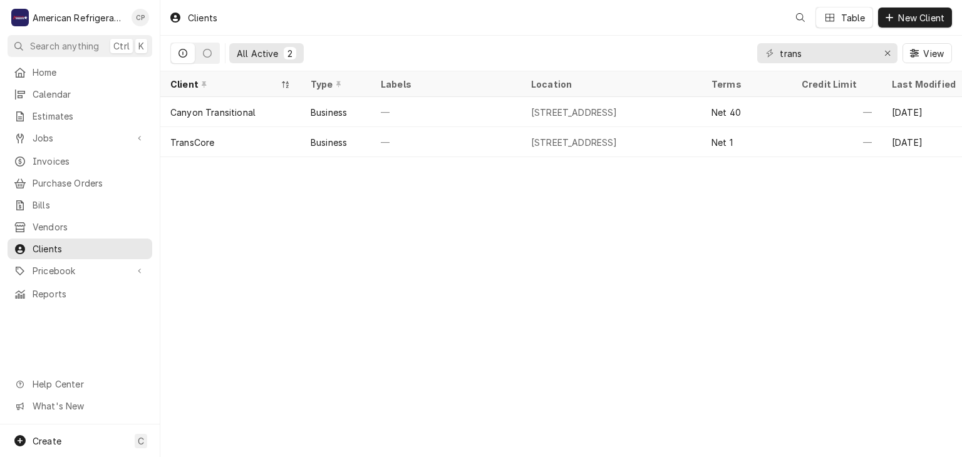
click at [837, 50] on input "trans" at bounding box center [827, 53] width 94 height 20
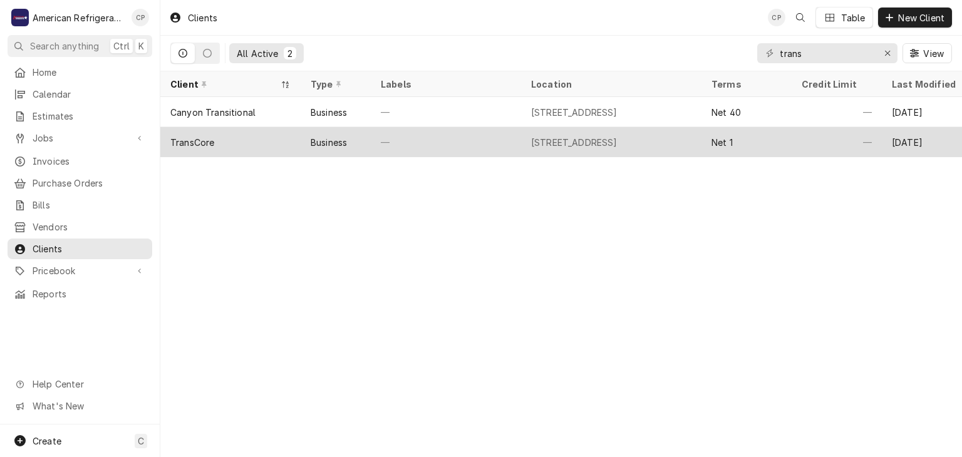
click at [257, 137] on div "TransCore" at bounding box center [230, 142] width 140 height 30
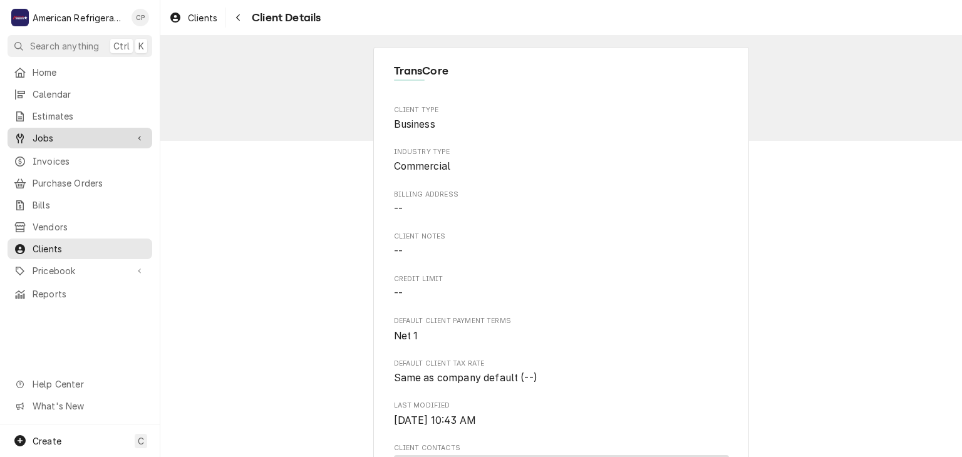
click at [86, 132] on span "Jobs" at bounding box center [80, 138] width 95 height 13
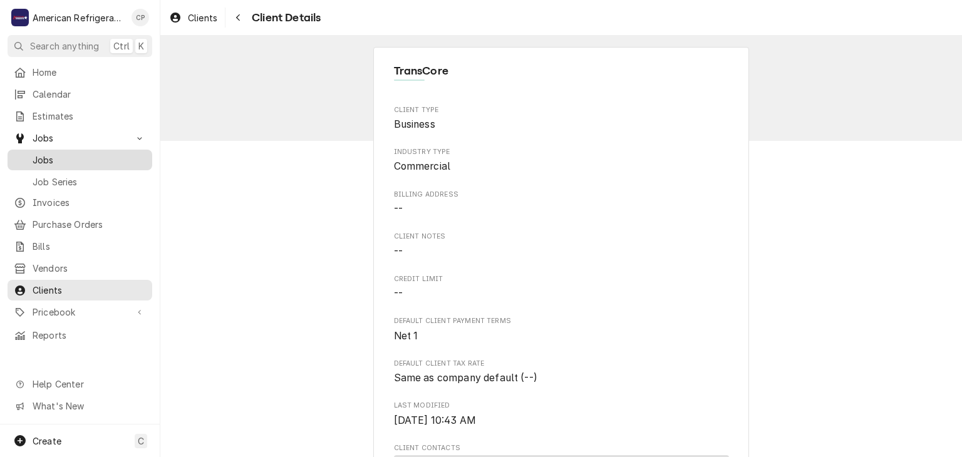
click at [86, 153] on span "Jobs" at bounding box center [89, 159] width 113 height 13
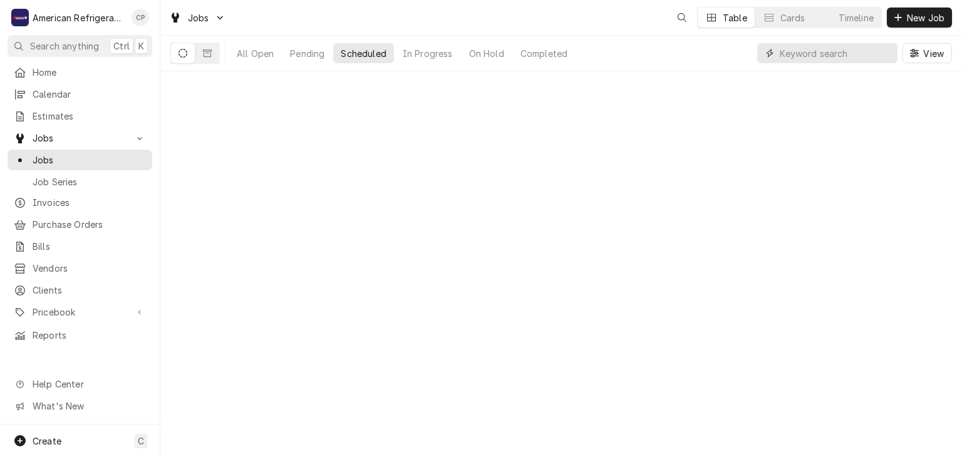
click at [814, 51] on input "Dynamic Content Wrapper" at bounding box center [835, 53] width 111 height 20
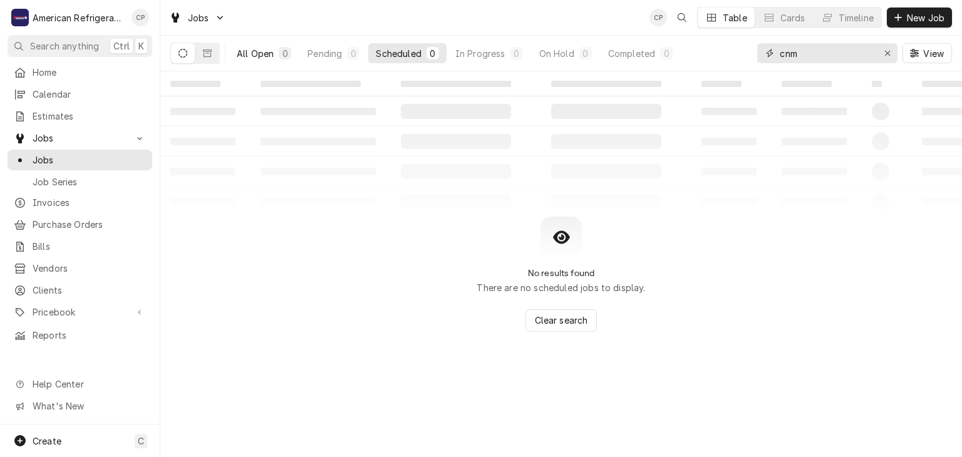
type input "cnm"
click at [235, 56] on button "All Open 0" at bounding box center [264, 53] width 70 height 20
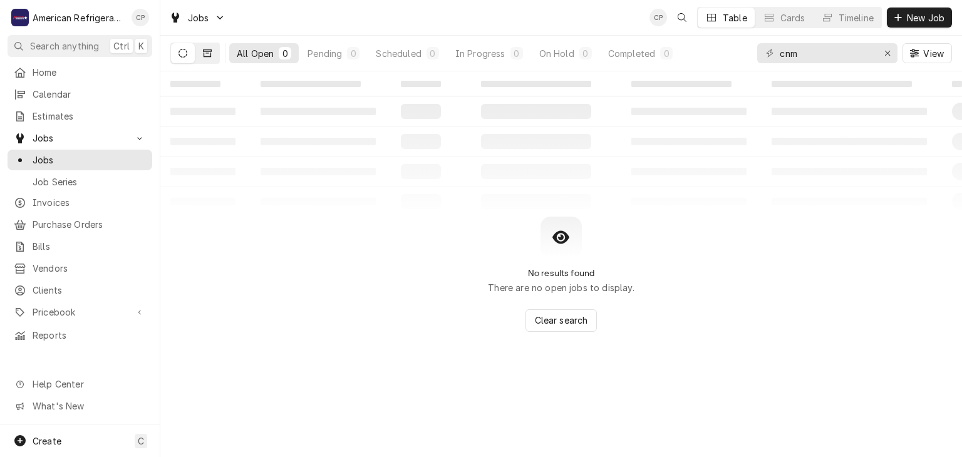
click at [204, 59] on button "Dynamic Content Wrapper" at bounding box center [207, 53] width 24 height 20
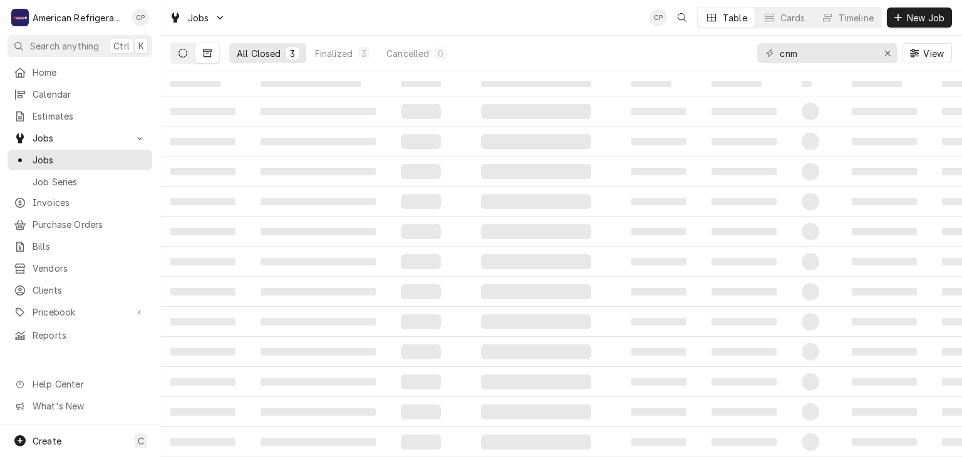
click at [179, 56] on icon "Dynamic Content Wrapper" at bounding box center [183, 53] width 9 height 9
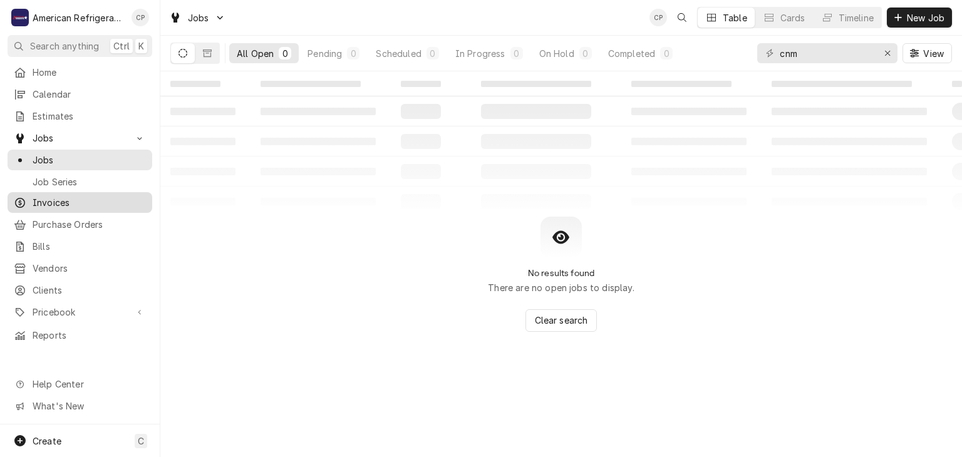
click at [83, 204] on div "Invoices" at bounding box center [80, 203] width 140 height 16
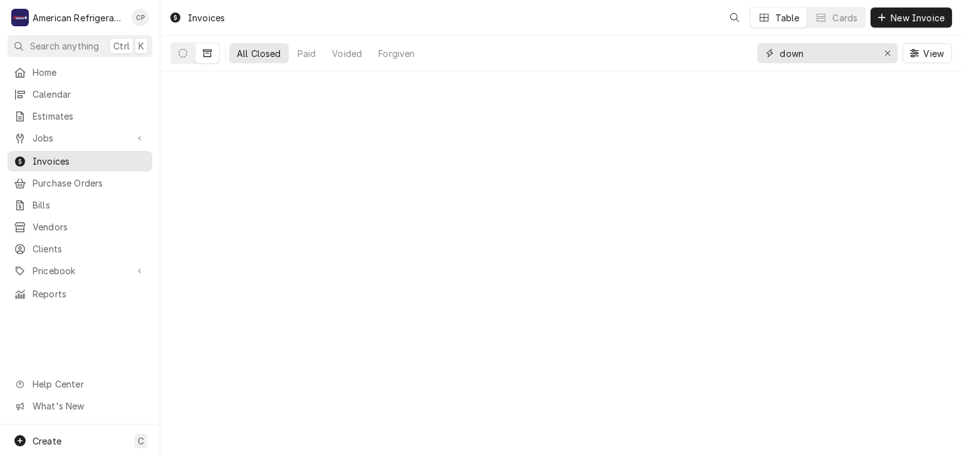
click at [845, 56] on input "down" at bounding box center [827, 53] width 94 height 20
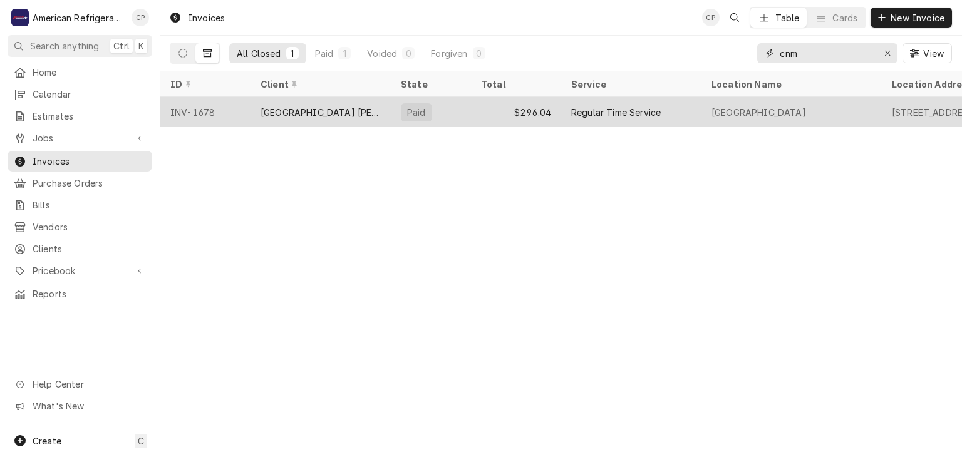
type input "cnm"
click at [316, 113] on div "CNM Main Campus Smith Brasher Hall" at bounding box center [321, 112] width 120 height 13
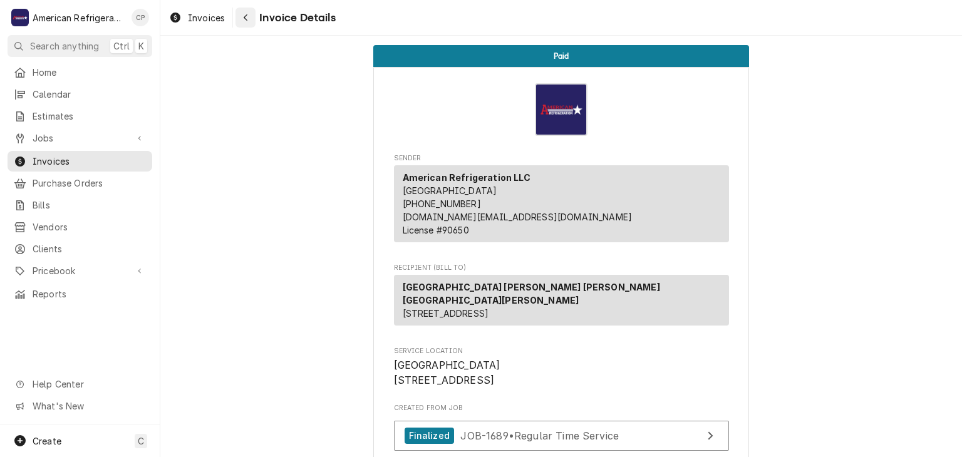
click at [246, 17] on icon "Navigate back" at bounding box center [246, 17] width 6 height 9
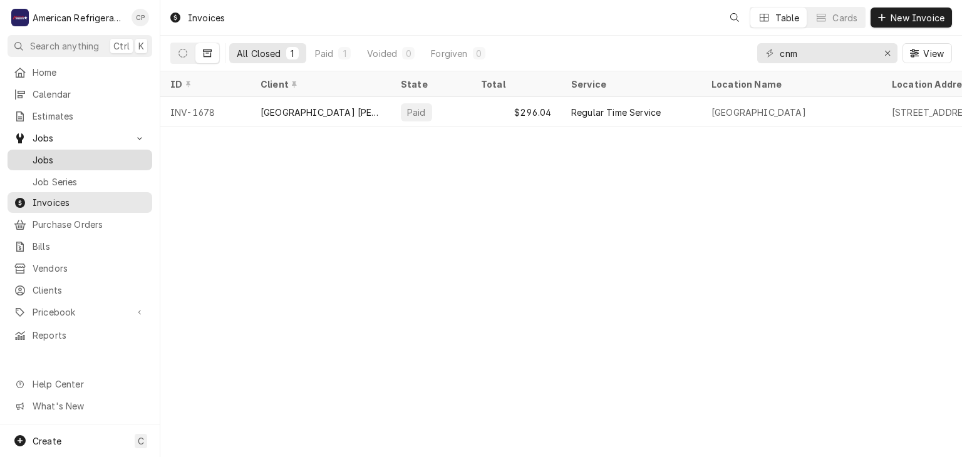
click at [103, 153] on span "Jobs" at bounding box center [89, 159] width 113 height 13
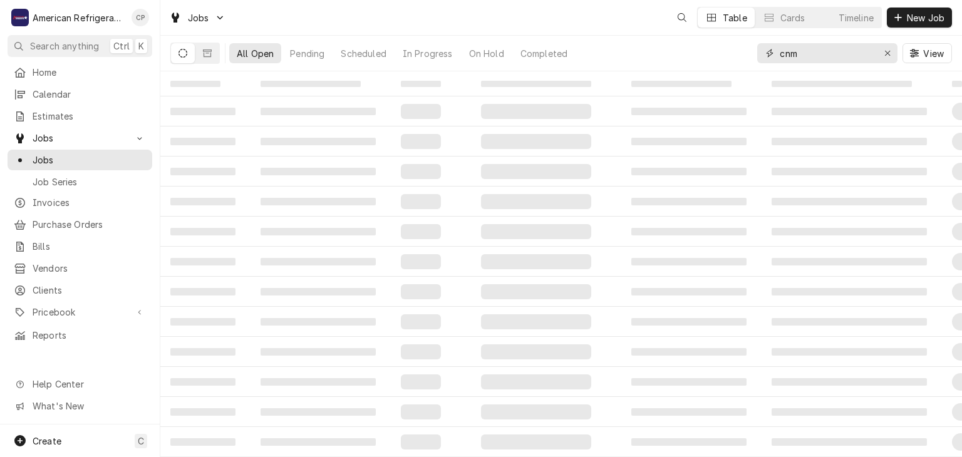
click at [832, 54] on input "cnm" at bounding box center [827, 53] width 94 height 20
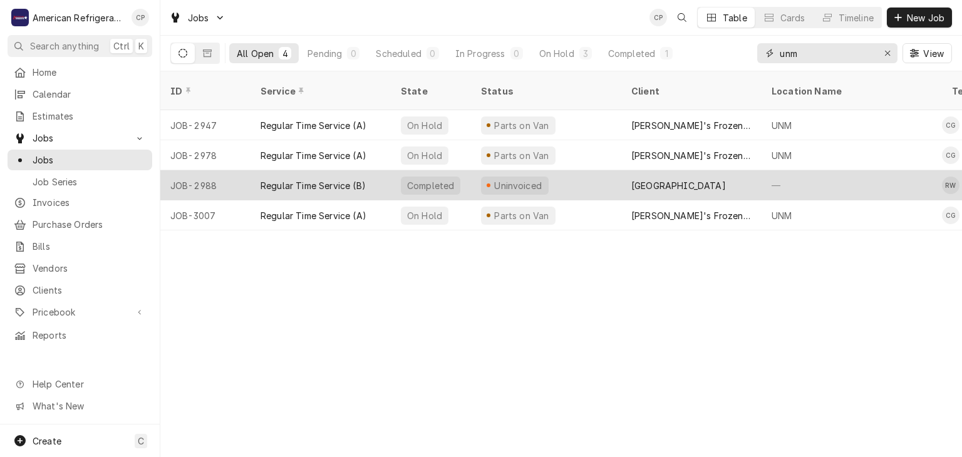
type input "unm"
click at [632, 179] on div "[GEOGRAPHIC_DATA]" at bounding box center [678, 185] width 95 height 13
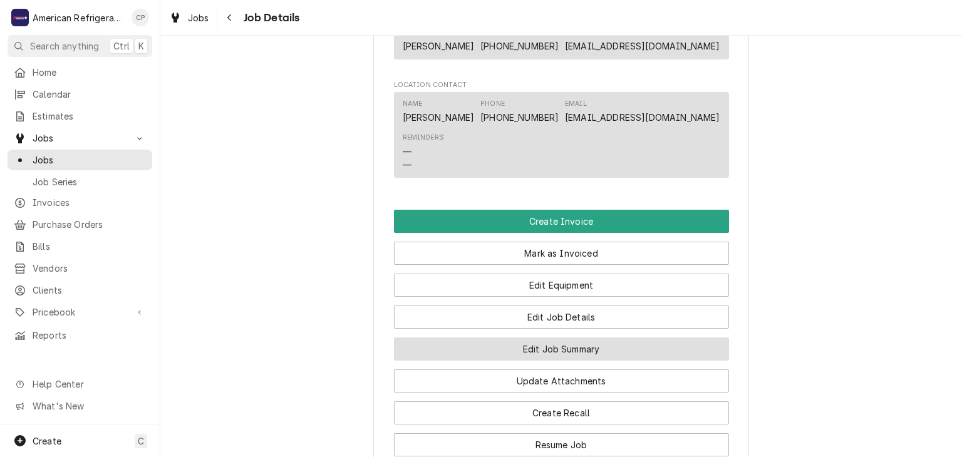
scroll to position [939, 0]
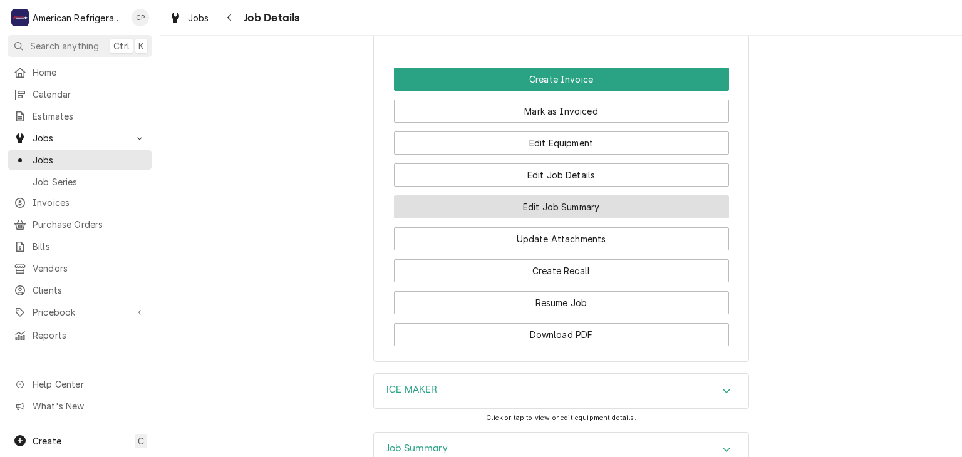
click at [537, 219] on button "Edit Job Summary" at bounding box center [561, 206] width 335 height 23
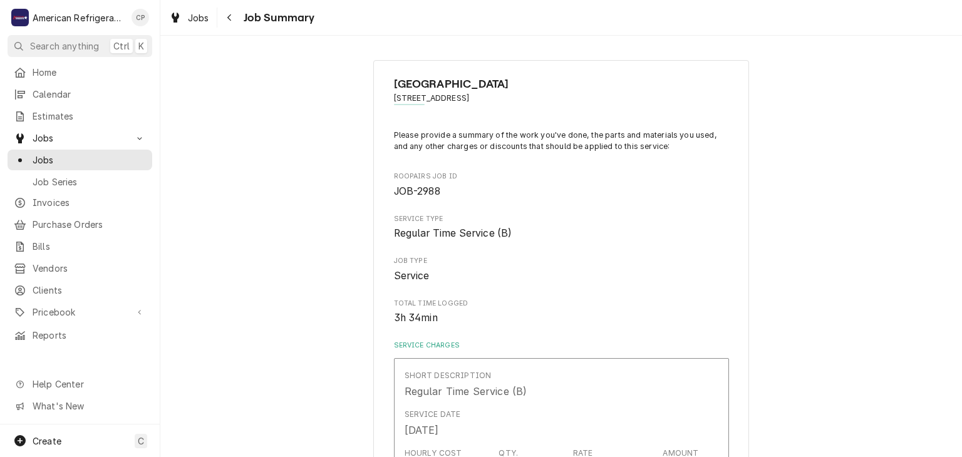
type textarea "x"
click at [225, 19] on div "Navigate back" at bounding box center [230, 17] width 13 height 13
